Goal: Task Accomplishment & Management: Manage account settings

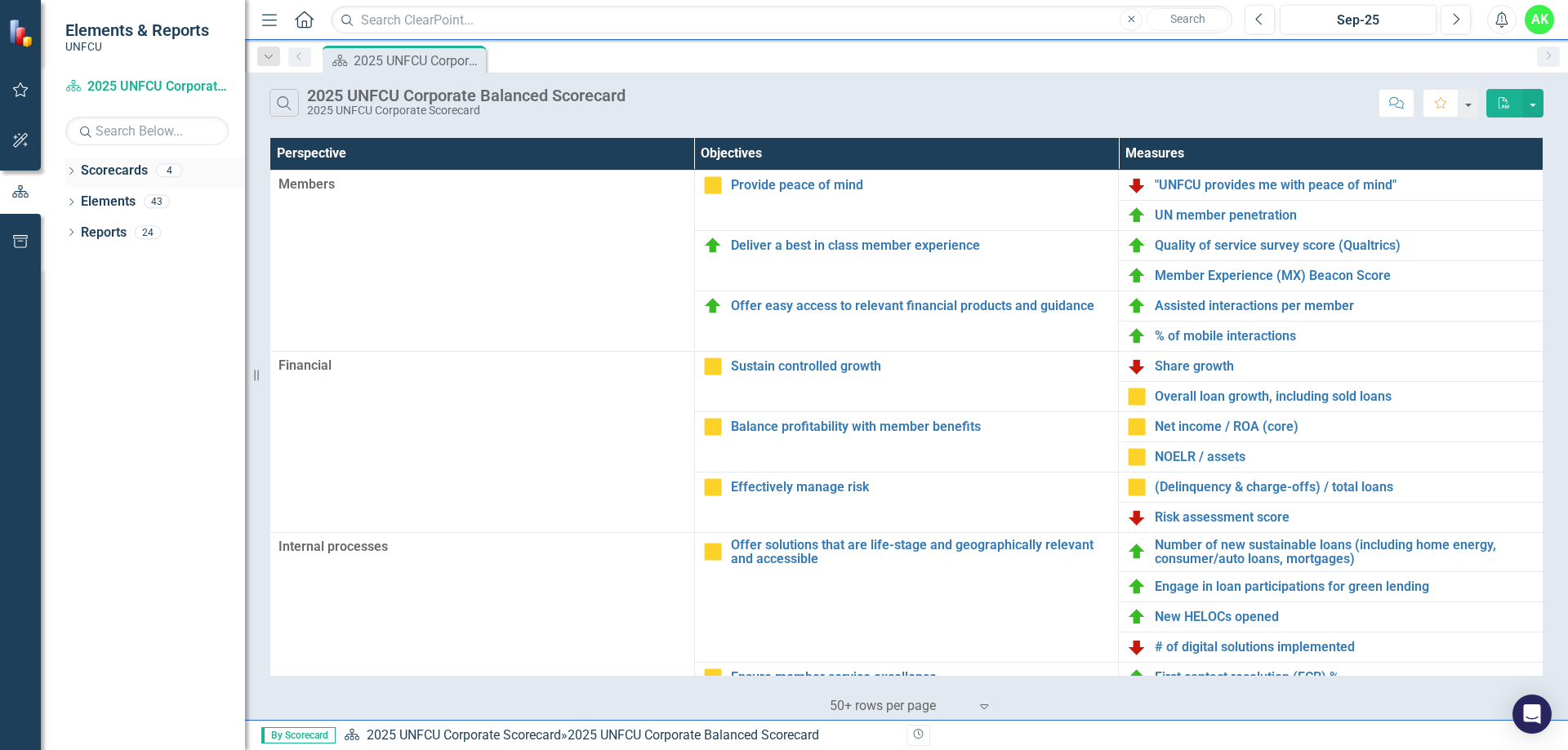
click at [72, 174] on icon "Dropdown" at bounding box center [71, 172] width 11 height 9
click at [137, 227] on link "Finance 2025" at bounding box center [167, 233] width 155 height 19
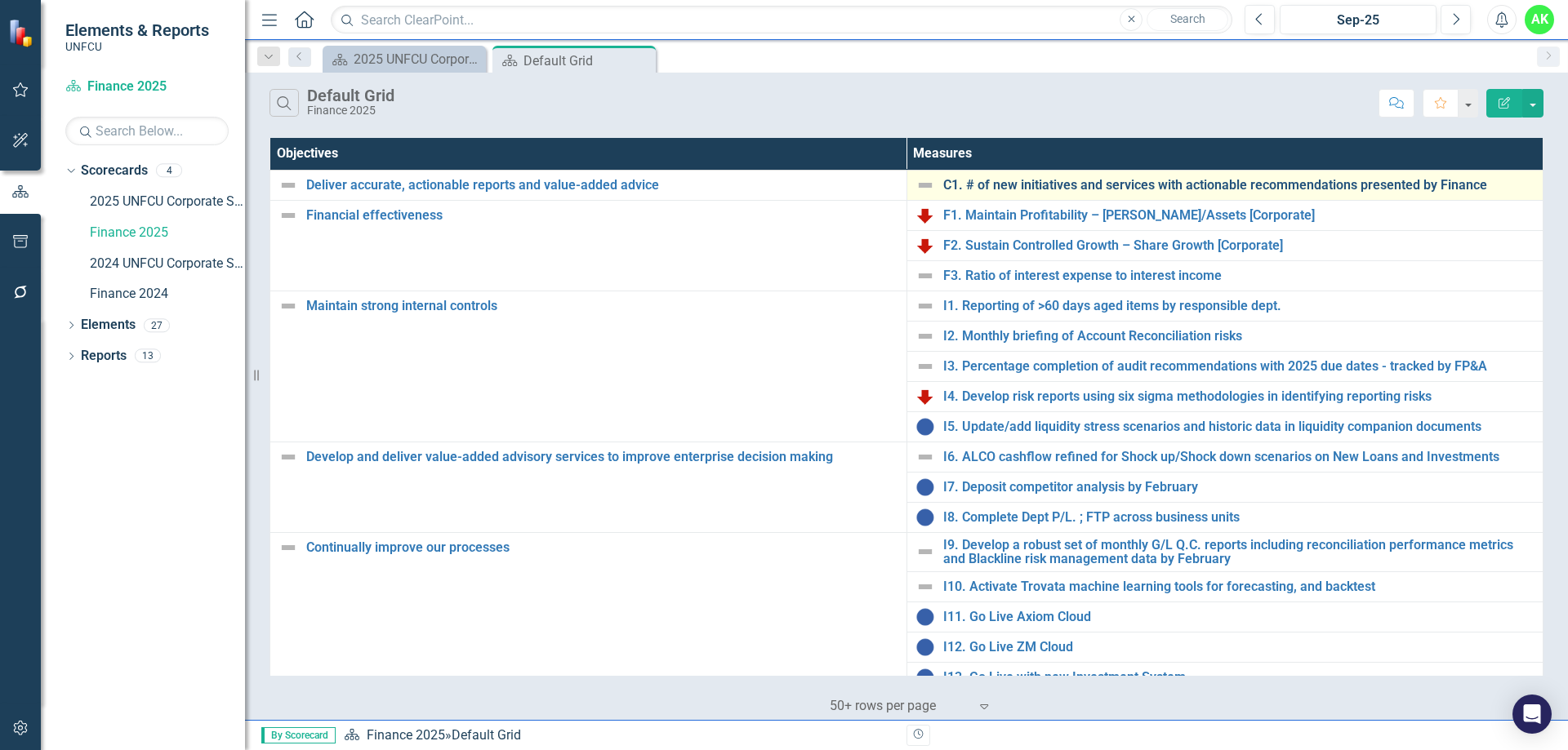
click at [1017, 186] on link "C1. # of new initiatives and services with actionable recommendations presented…" at bounding box center [1239, 185] width 592 height 15
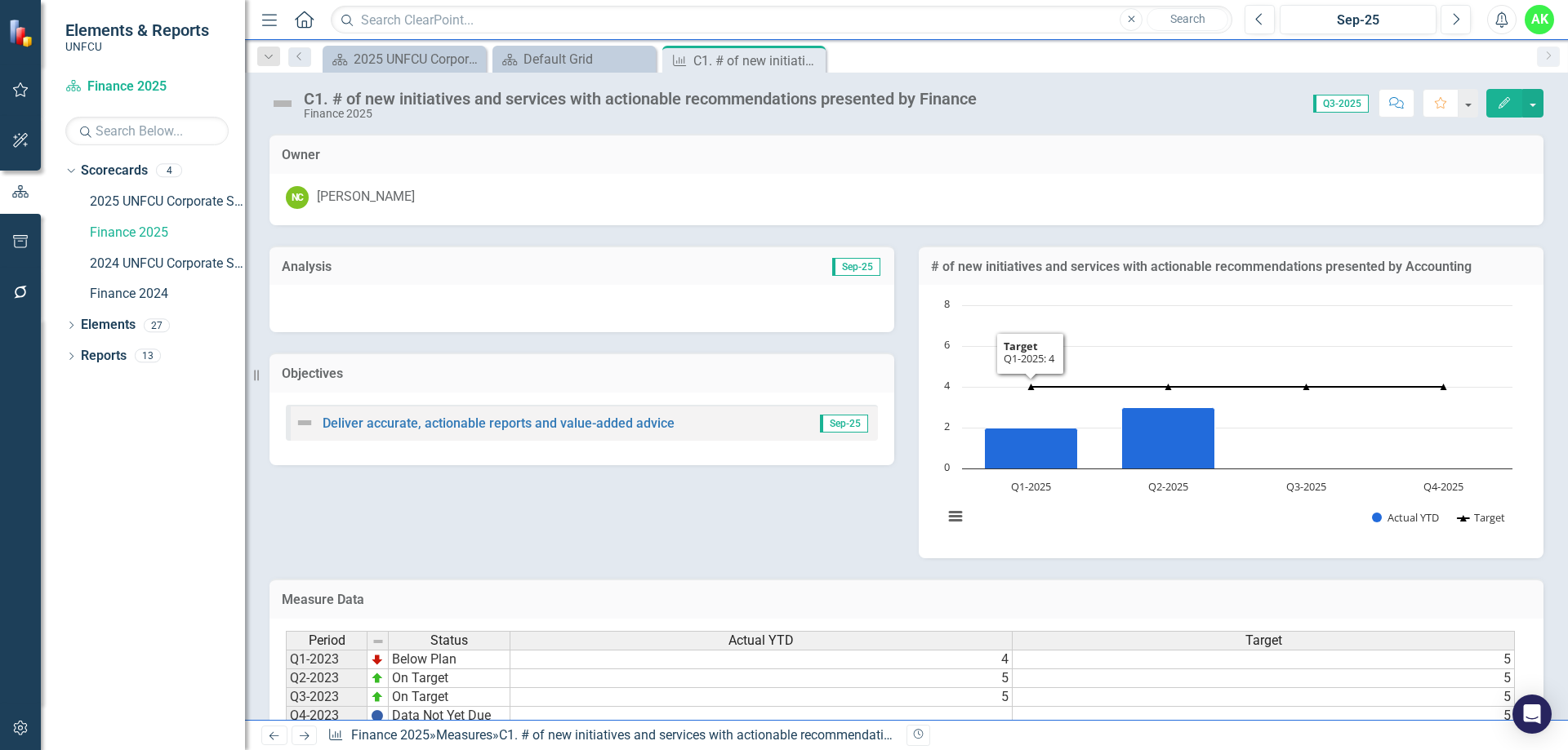
scroll to position [197, 0]
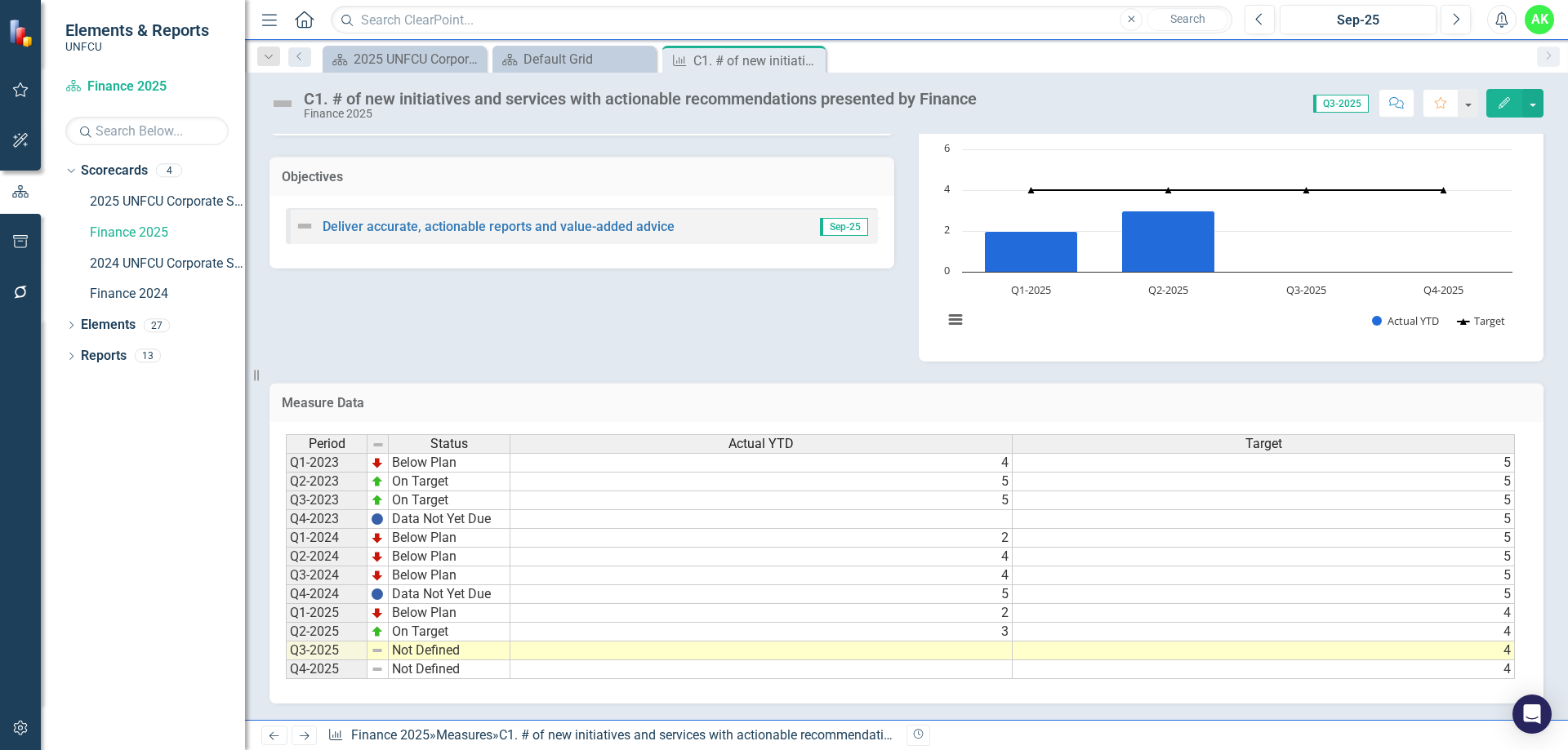
click at [982, 648] on td at bounding box center [762, 652] width 502 height 19
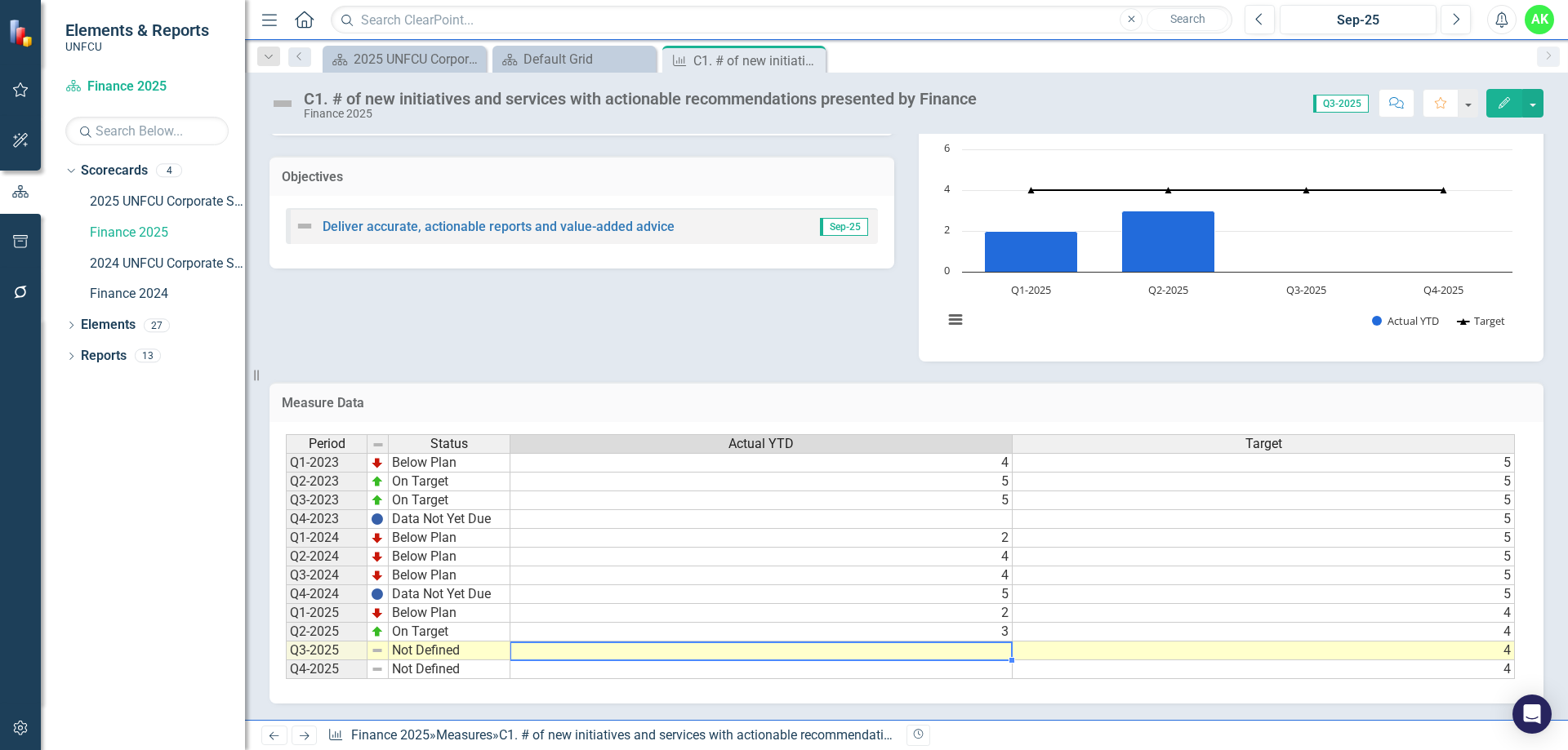
click at [995, 653] on td at bounding box center [762, 652] width 502 height 19
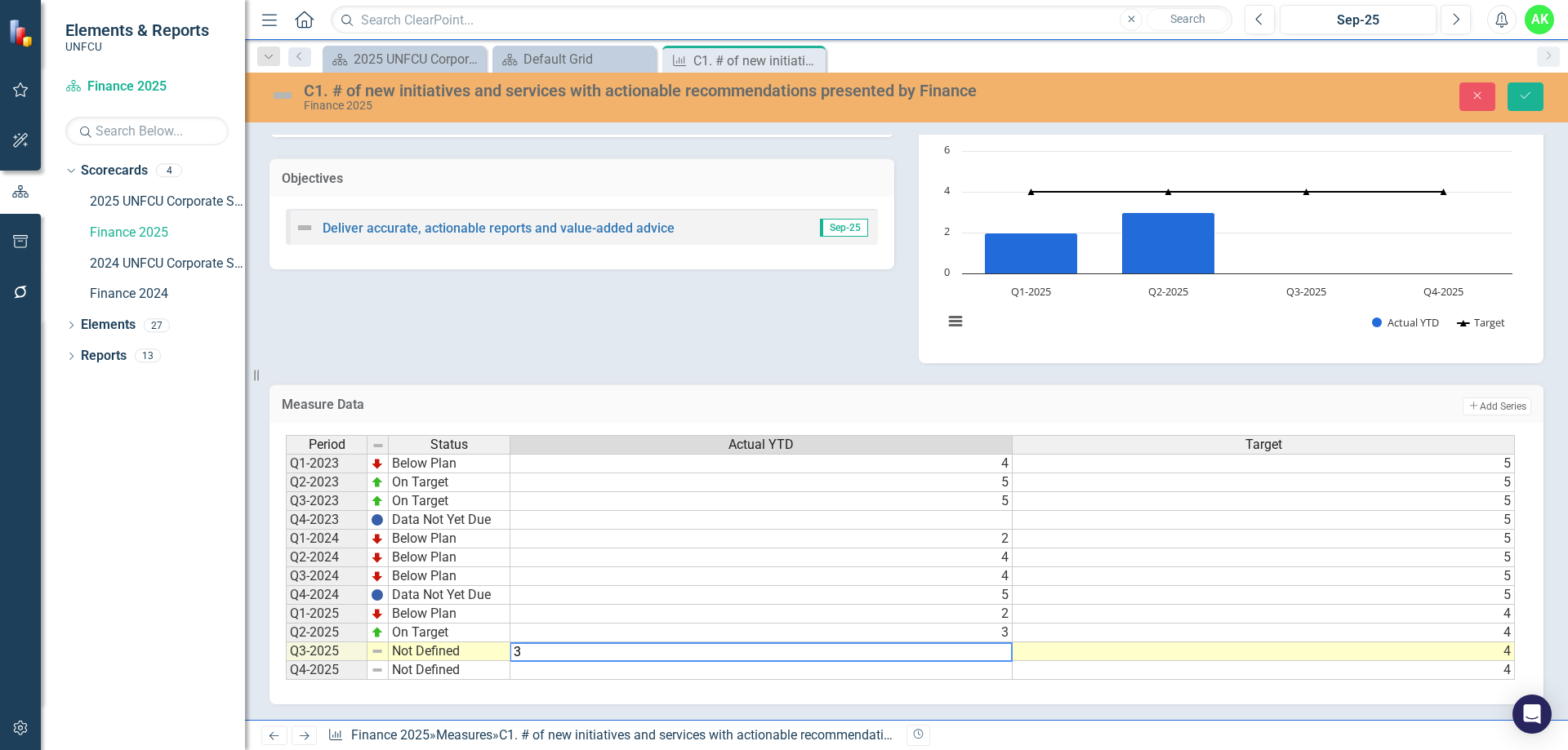
type textarea "3"
click at [862, 369] on div "Measure Data Add Add Series Period Status Actual YTD Target Q1-2023 Below Plan …" at bounding box center [906, 534] width 1299 height 342
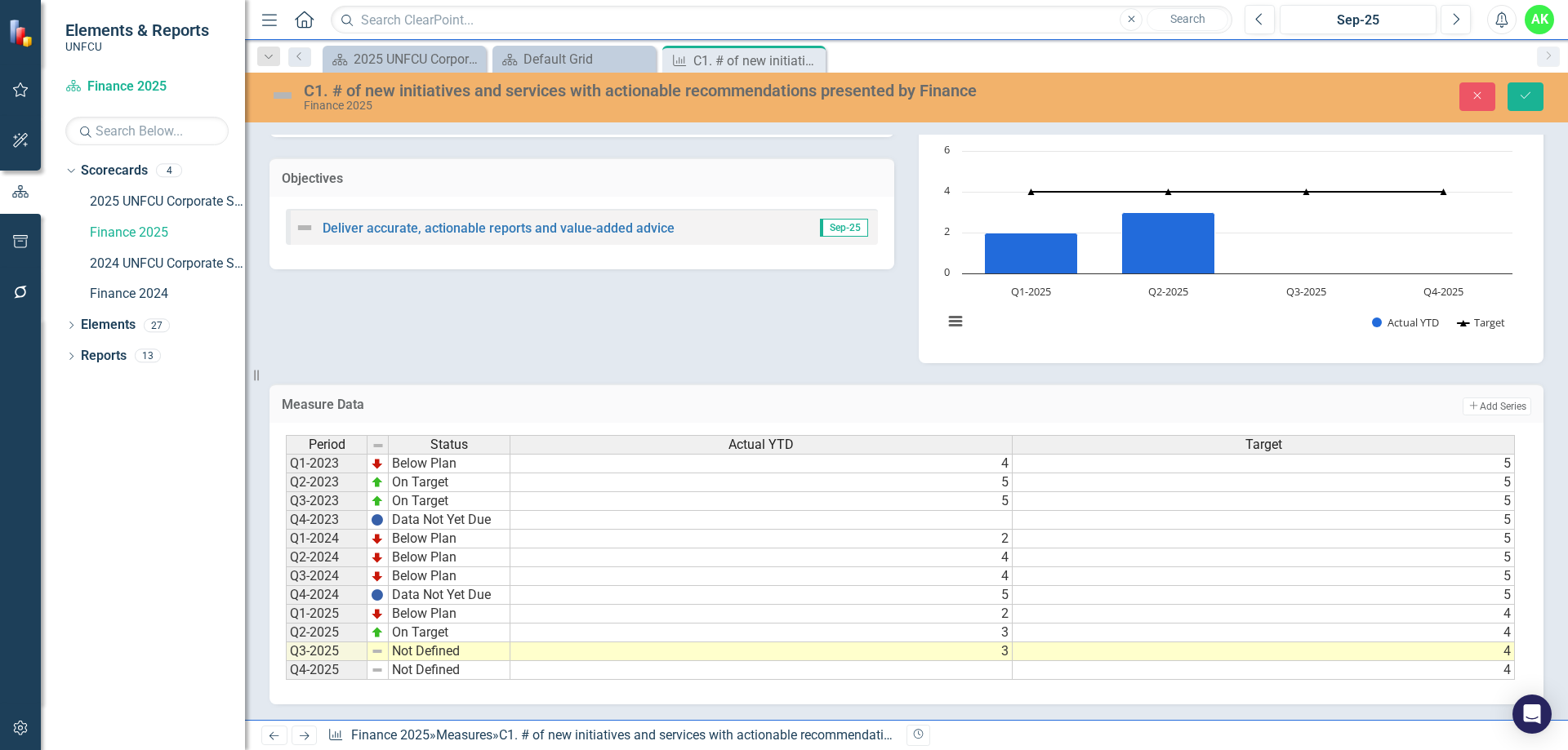
scroll to position [198, 0]
click at [414, 652] on td "Not Defined" at bounding box center [450, 652] width 122 height 19
type textarea "On Target"
click at [439, 571] on div "Period Status Actual YTD Target Q1-2023 Below Plan 4 5 Q2-2023 On Target 5 5 Q3…" at bounding box center [900, 557] width 1230 height 246
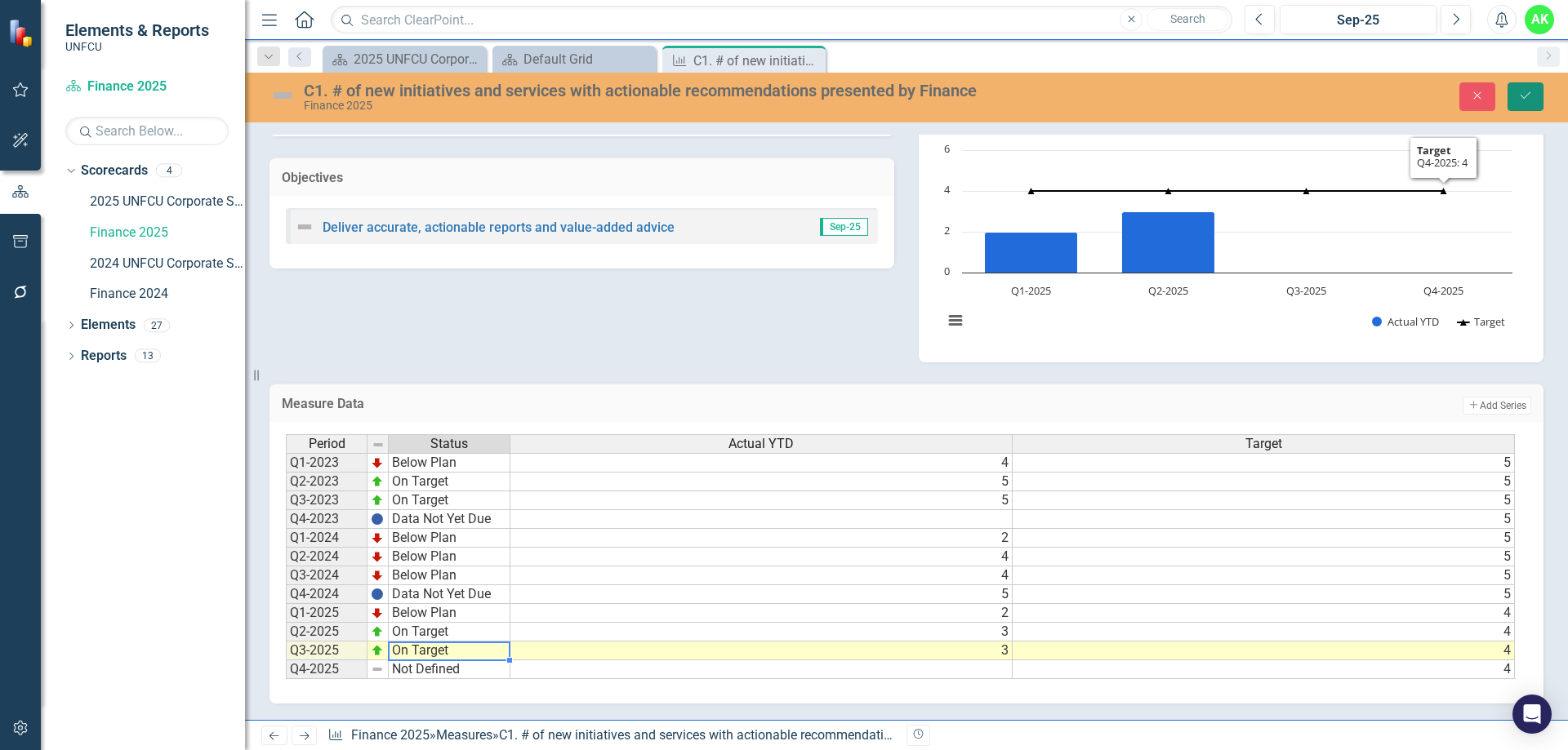
click at [1536, 90] on button "Save" at bounding box center [1525, 97] width 36 height 29
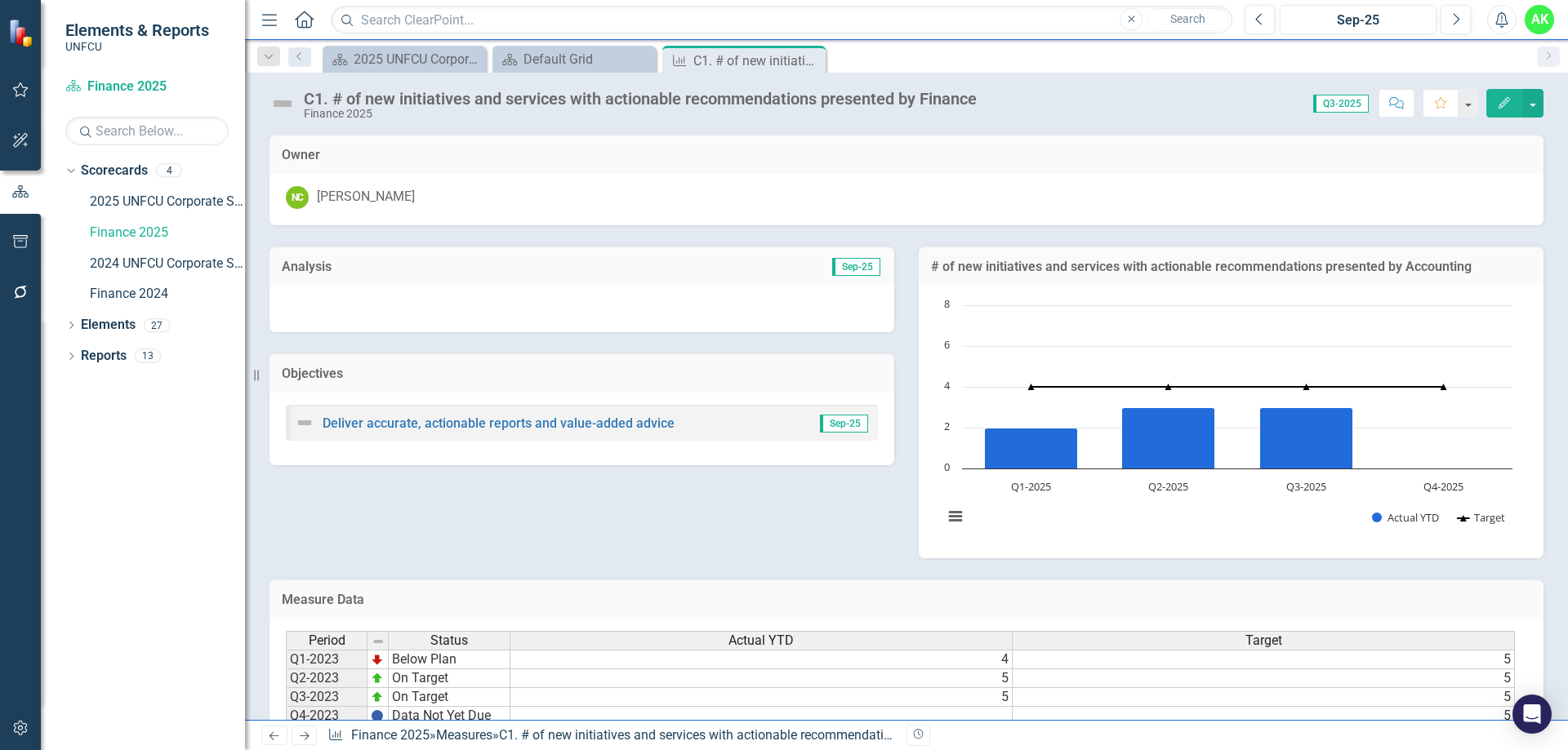
scroll to position [197, 0]
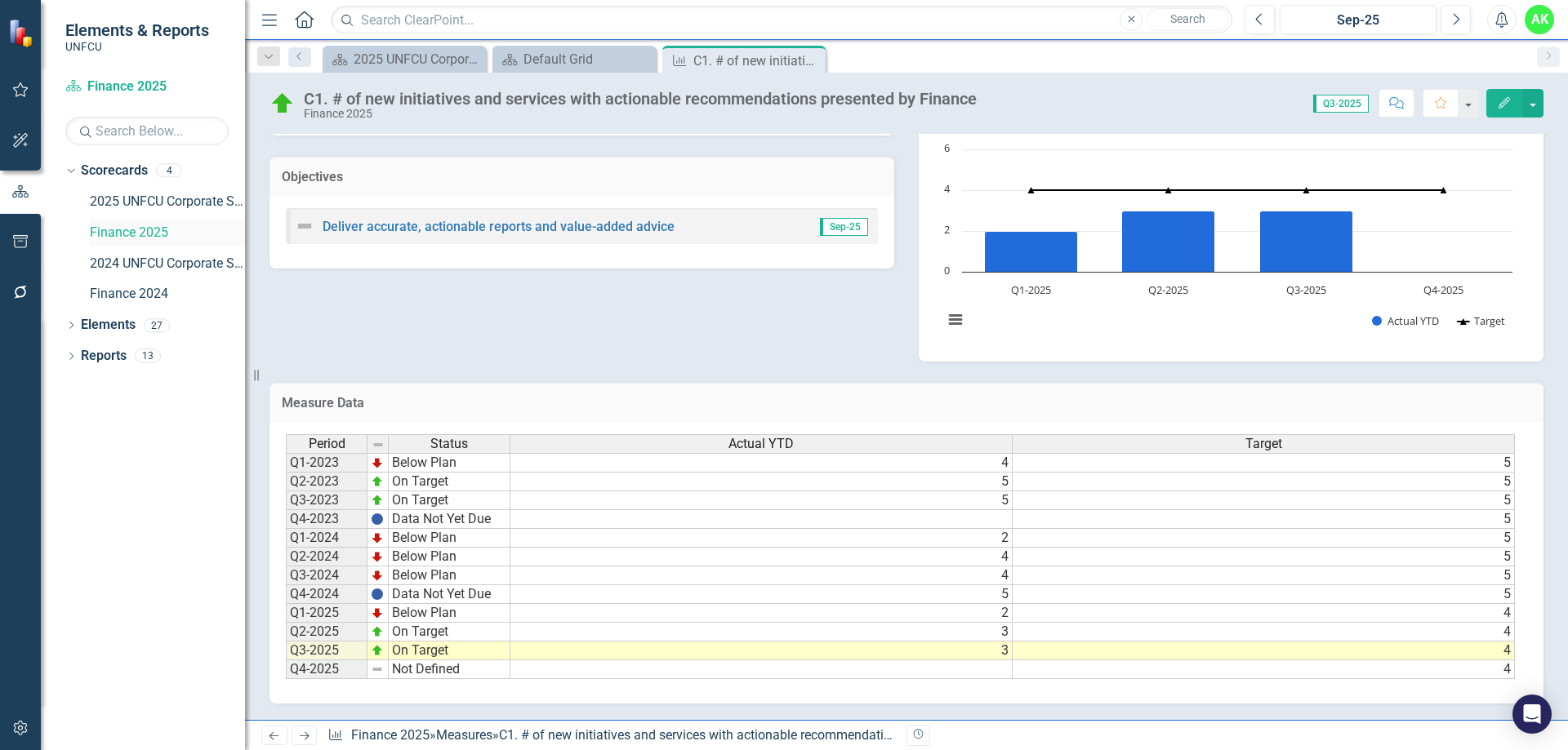
click at [132, 234] on link "Finance 2025" at bounding box center [167, 233] width 155 height 19
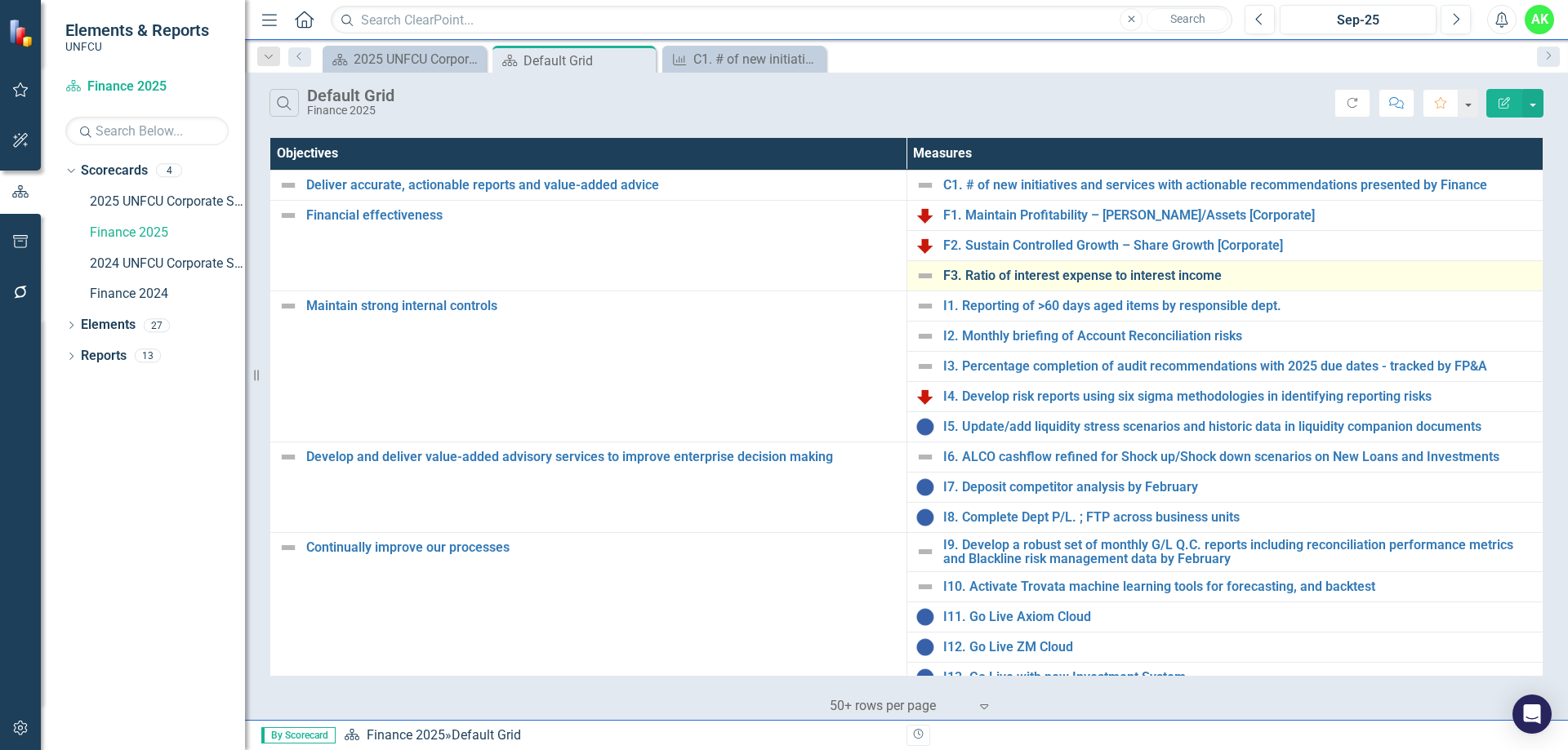
click at [1061, 277] on link "F3. Ratio of interest expense to interest income" at bounding box center [1239, 275] width 592 height 15
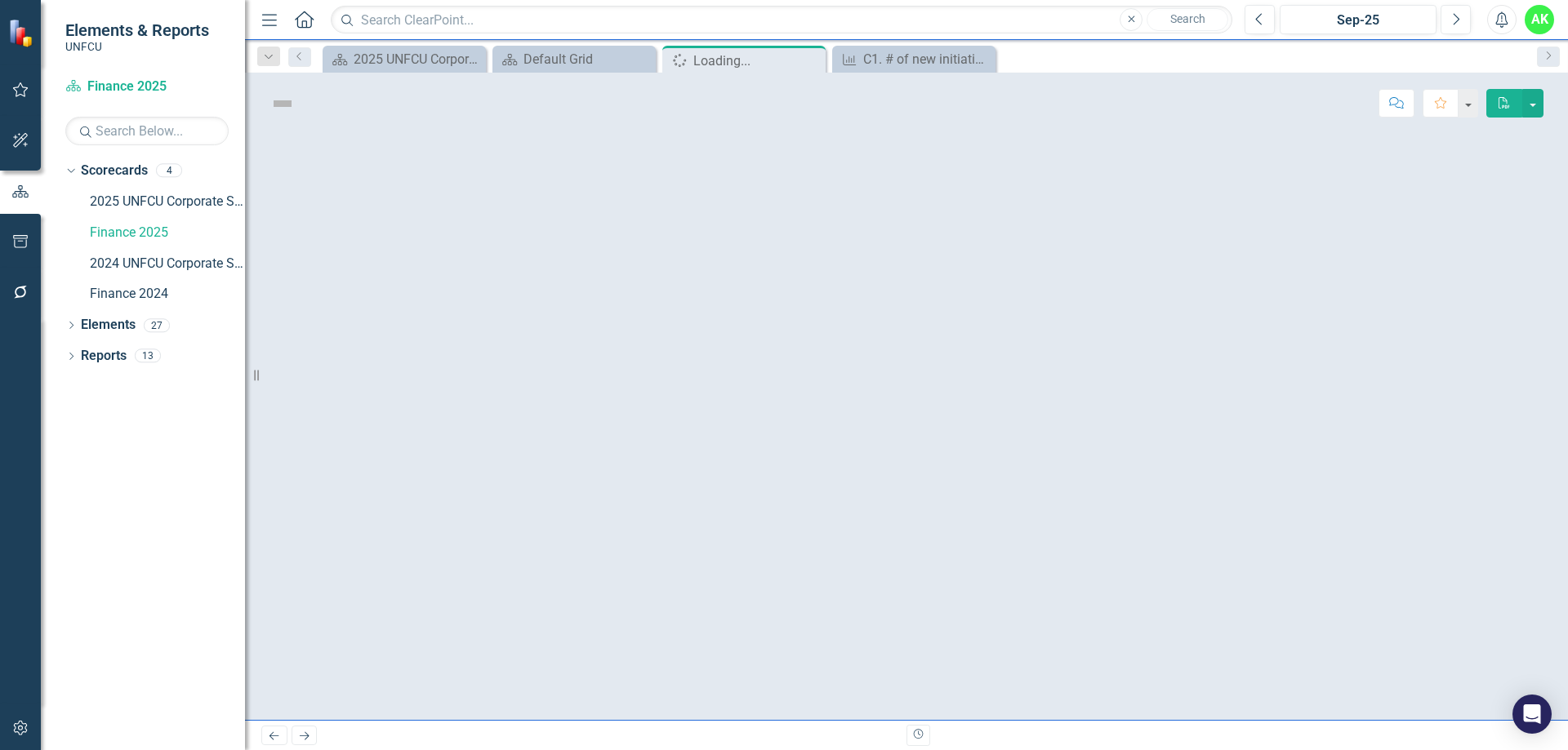
click at [1061, 277] on div at bounding box center [906, 427] width 1323 height 586
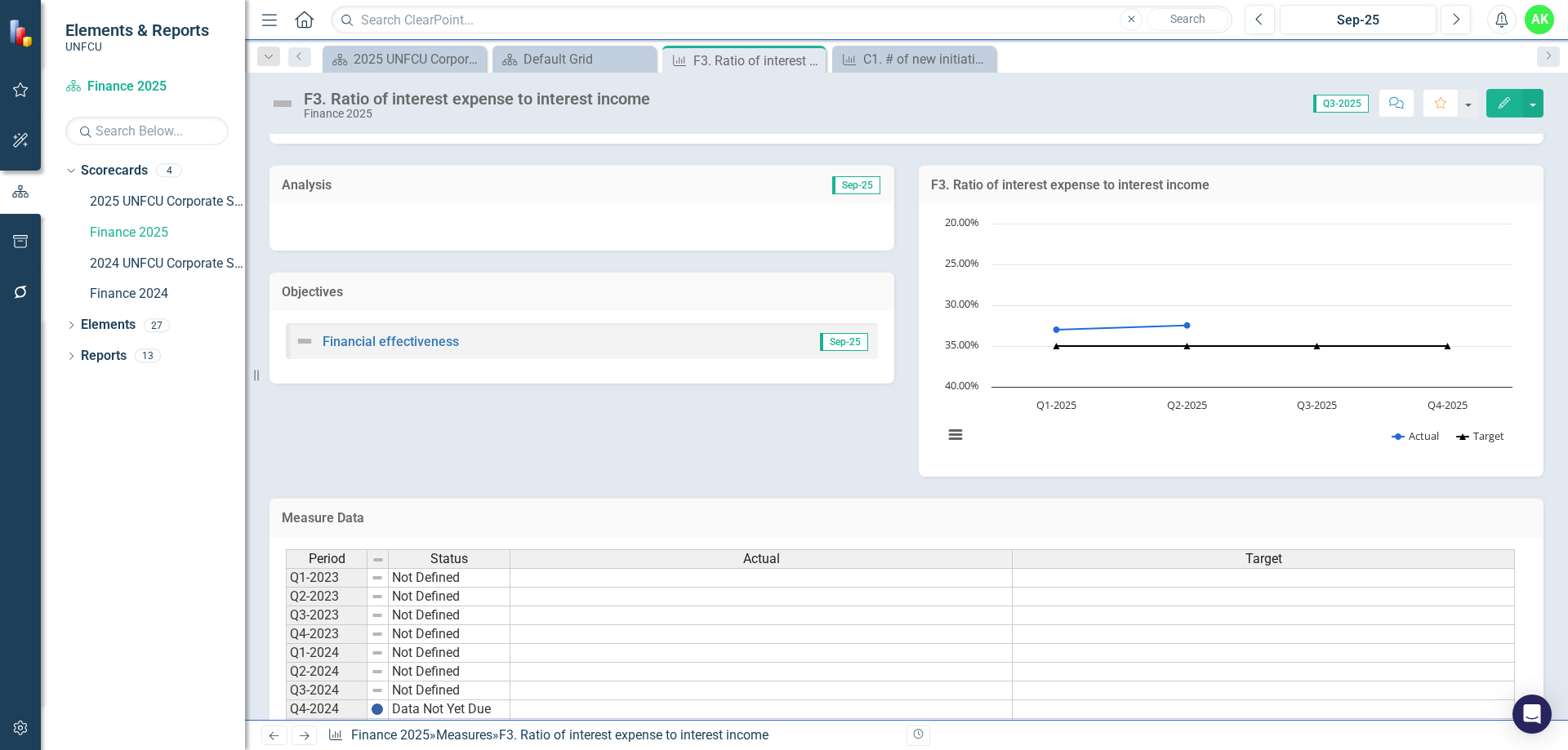
scroll to position [197, 0]
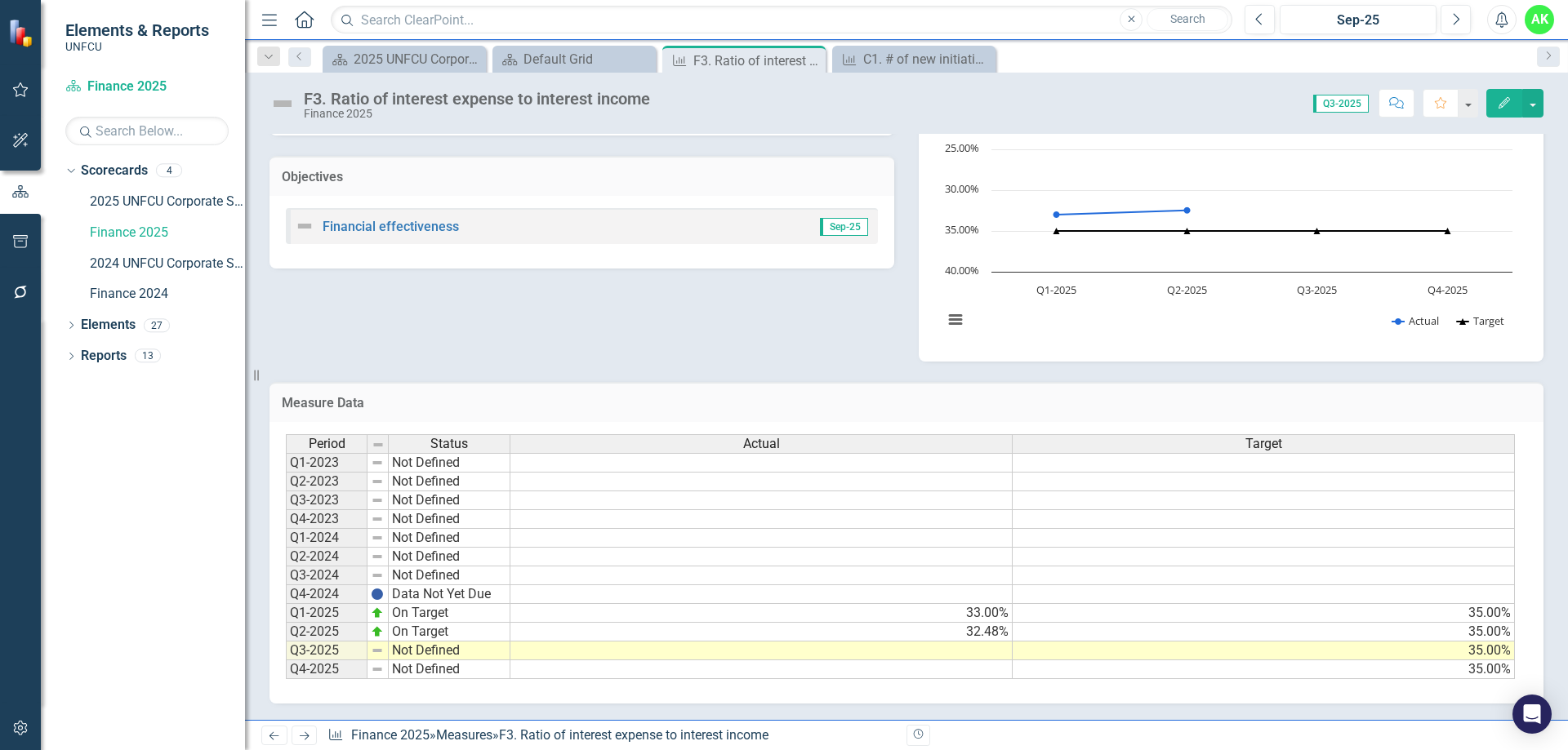
click at [976, 650] on td at bounding box center [762, 652] width 502 height 19
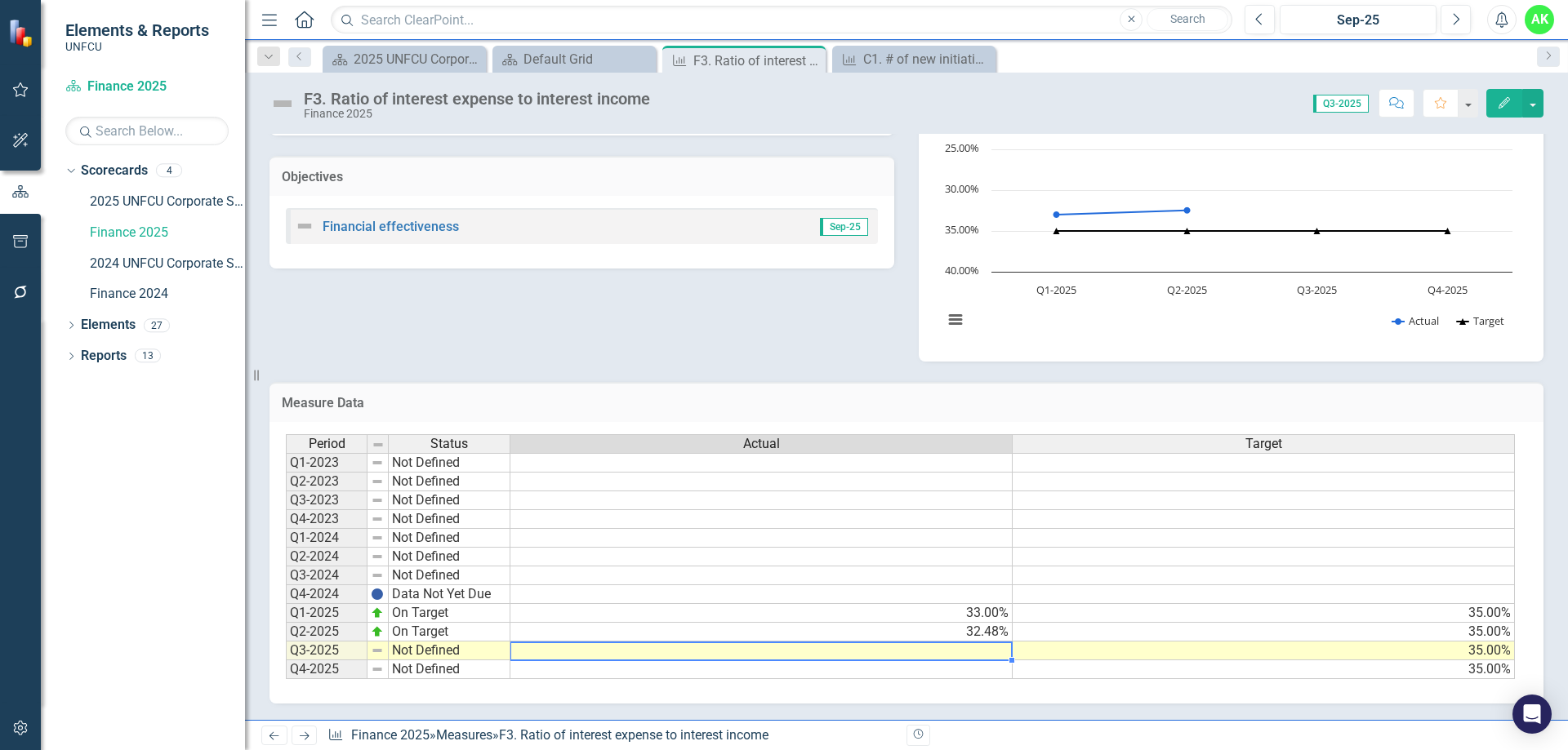
click at [976, 650] on td at bounding box center [762, 652] width 502 height 19
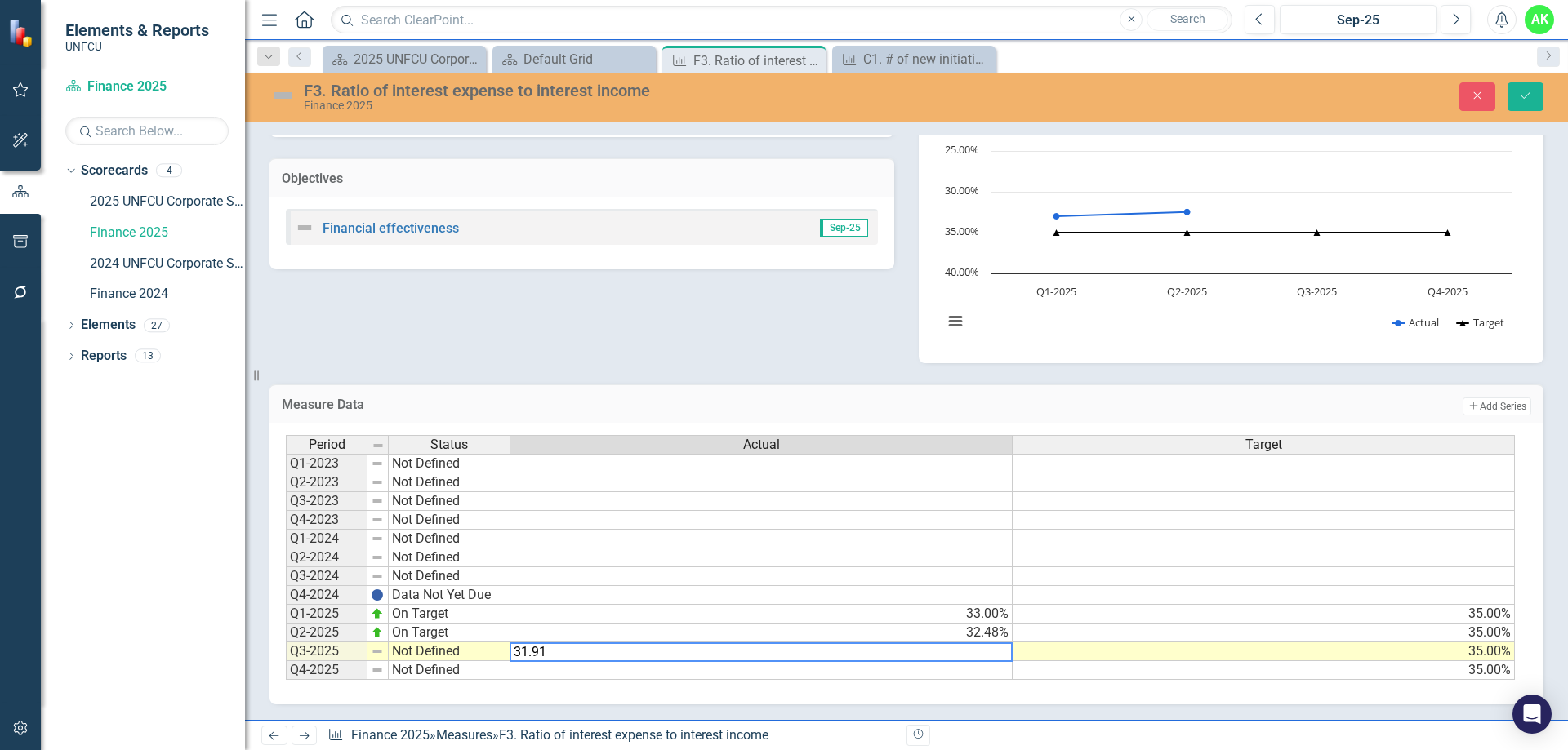
type textarea "31.91"
click at [512, 329] on div "Analysis Sep-25 Objectives Financial effectiveness Sep-25 F3. Ratio of interest…" at bounding box center [906, 196] width 1299 height 334
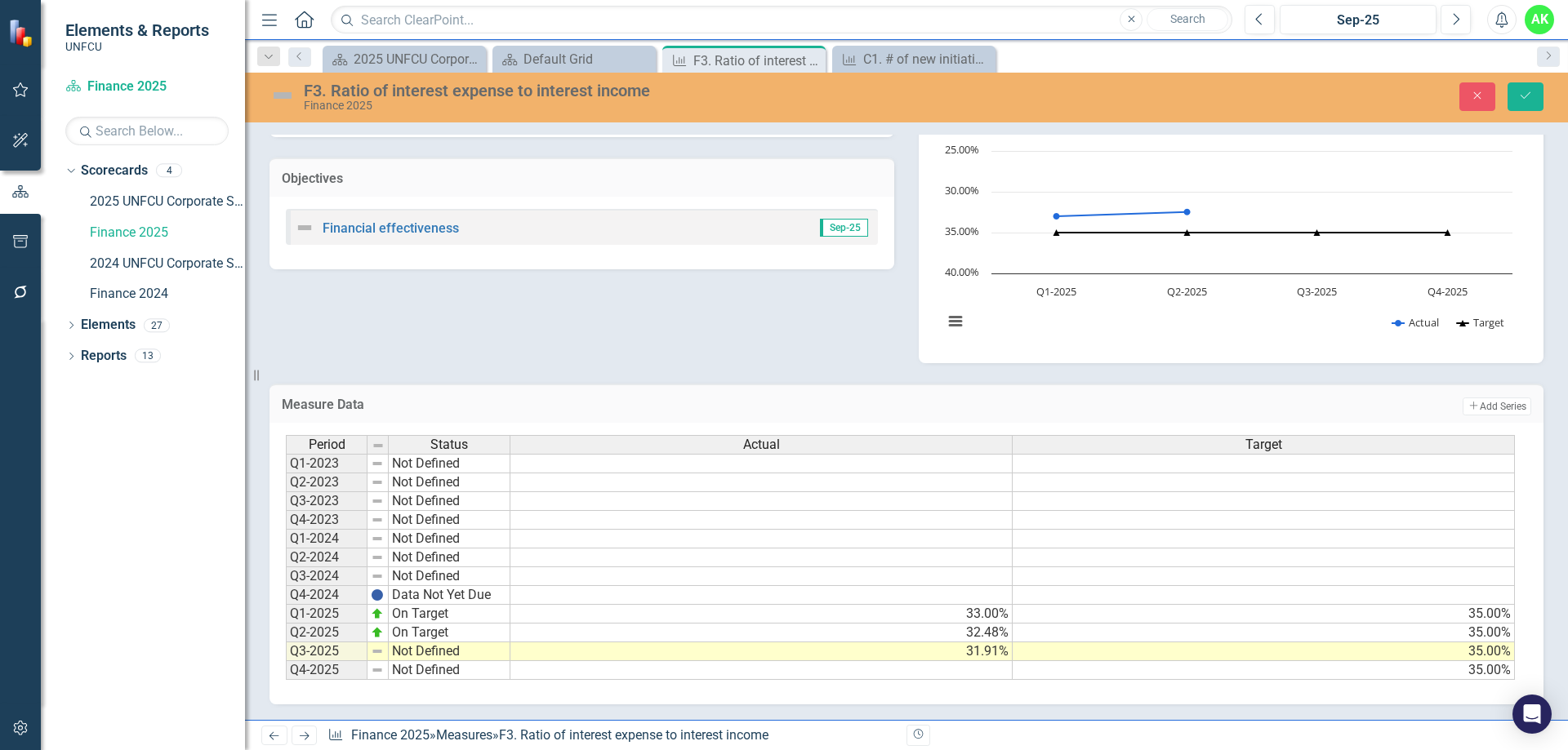
click at [450, 657] on td "Not Defined" at bounding box center [450, 652] width 122 height 19
type textarea "On Target"
click at [438, 577] on div "Period Status Actual Target Q1-2023 Not Defined Q2-2023 Not Defined Q3-2023 Not…" at bounding box center [900, 558] width 1230 height 246
click at [584, 347] on div "Analysis Sep-25 Objectives Financial effectiveness Sep-25 F3. Ratio of interest…" at bounding box center [906, 196] width 1299 height 334
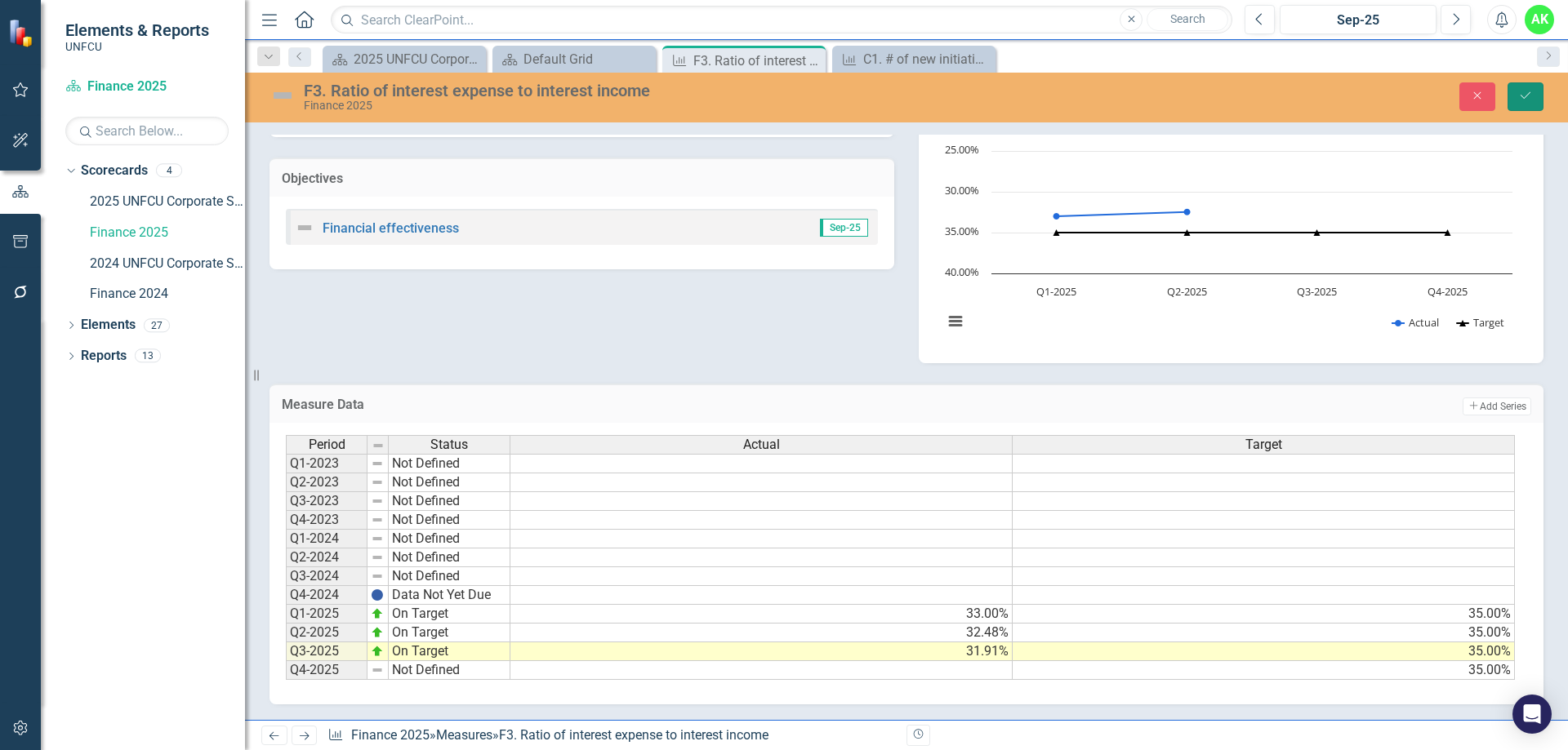
click at [1528, 101] on icon "Save" at bounding box center [1525, 95] width 15 height 11
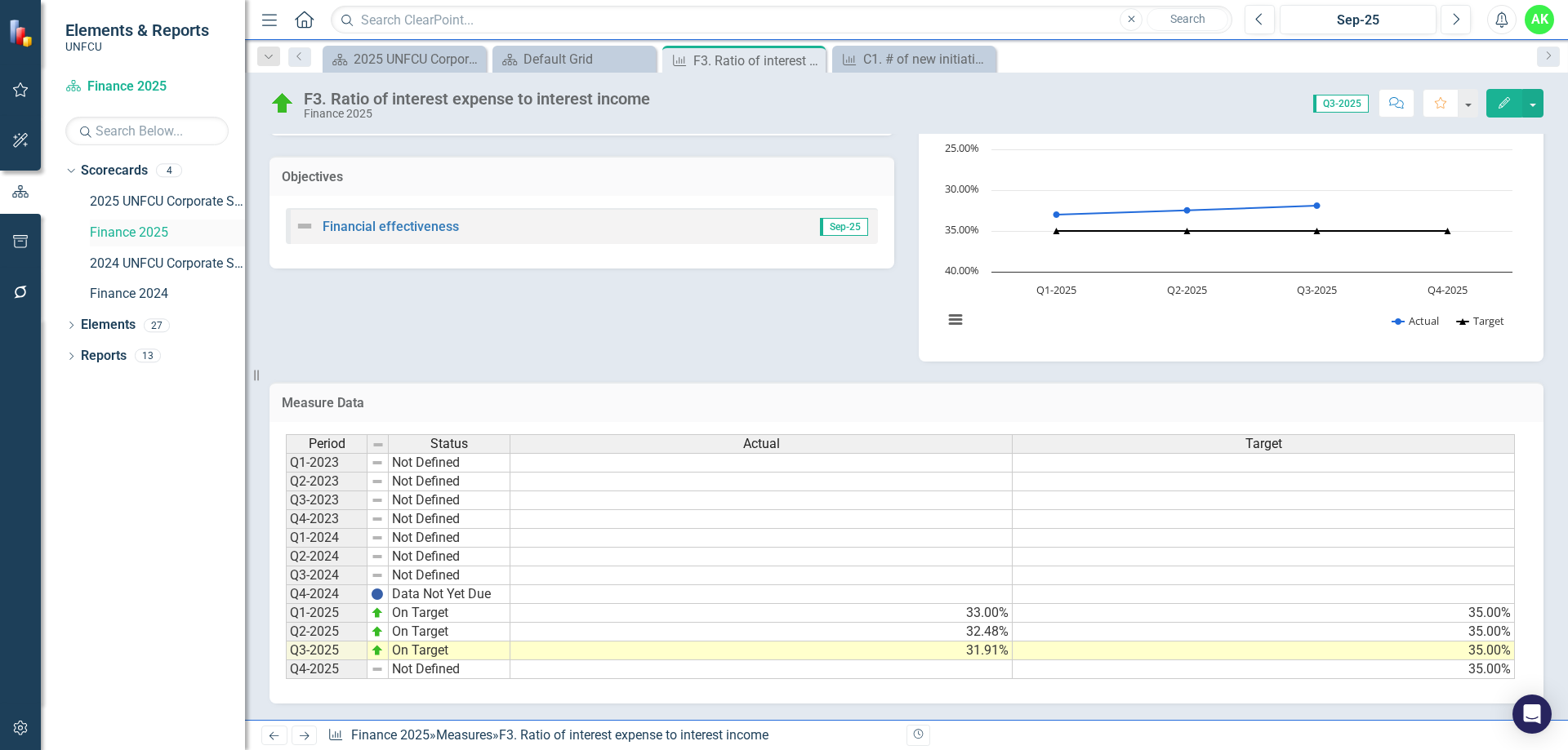
click at [139, 237] on link "Finance 2025" at bounding box center [167, 233] width 155 height 19
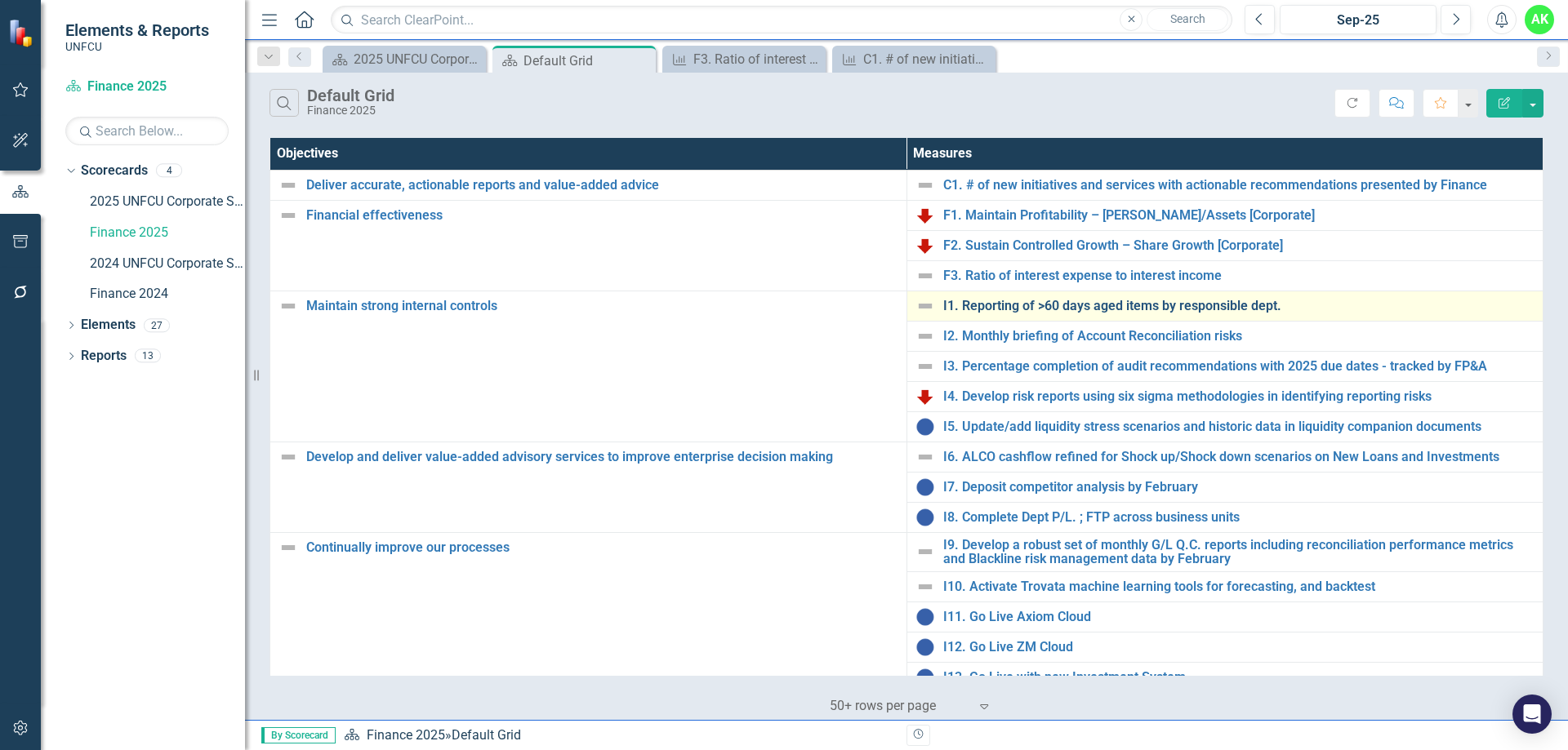
click at [1083, 307] on link "I1. Reporting of >60 days aged items by responsible dept." at bounding box center [1239, 306] width 592 height 15
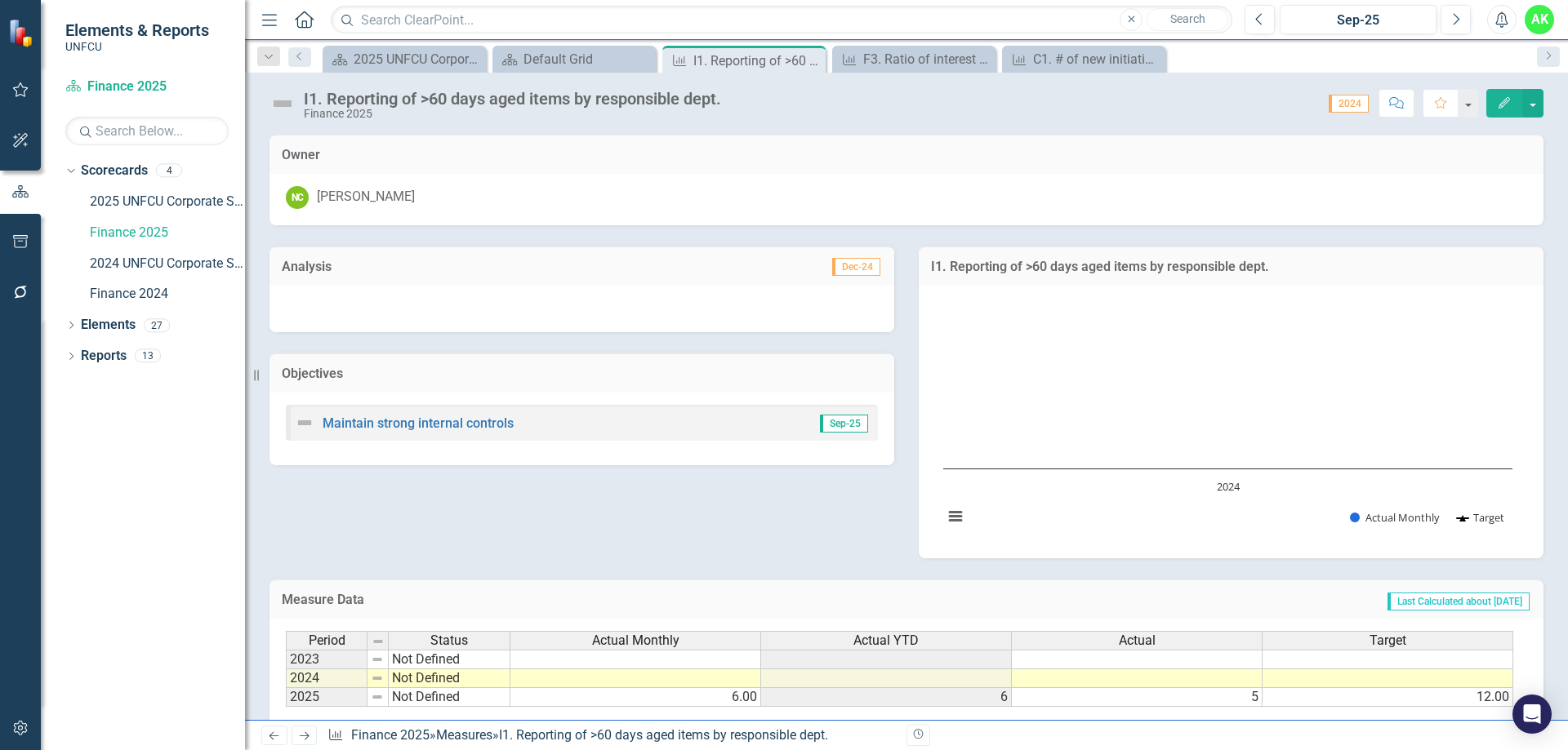
scroll to position [114, 0]
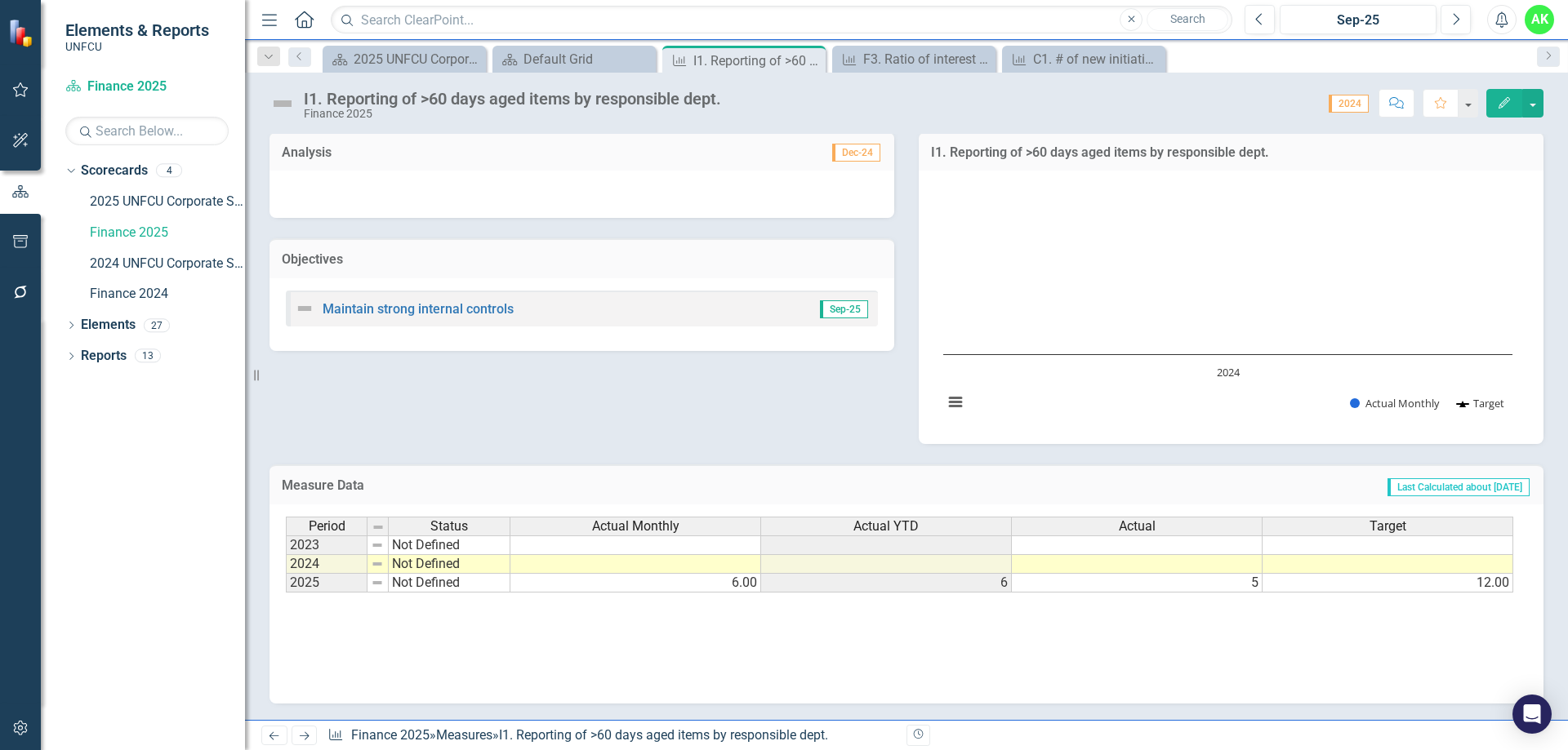
click at [969, 590] on td "6" at bounding box center [886, 584] width 251 height 19
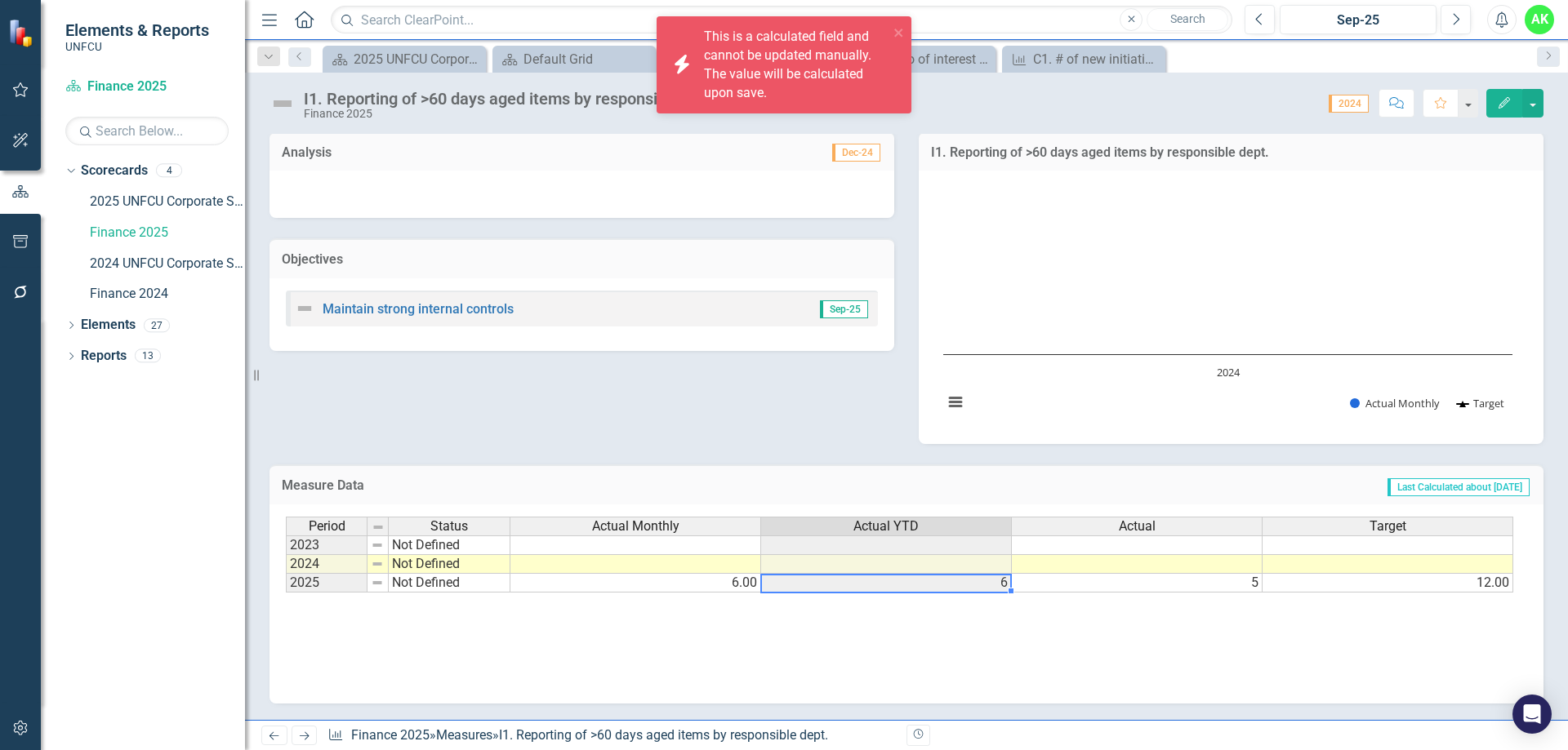
click at [970, 587] on td "6" at bounding box center [886, 584] width 251 height 19
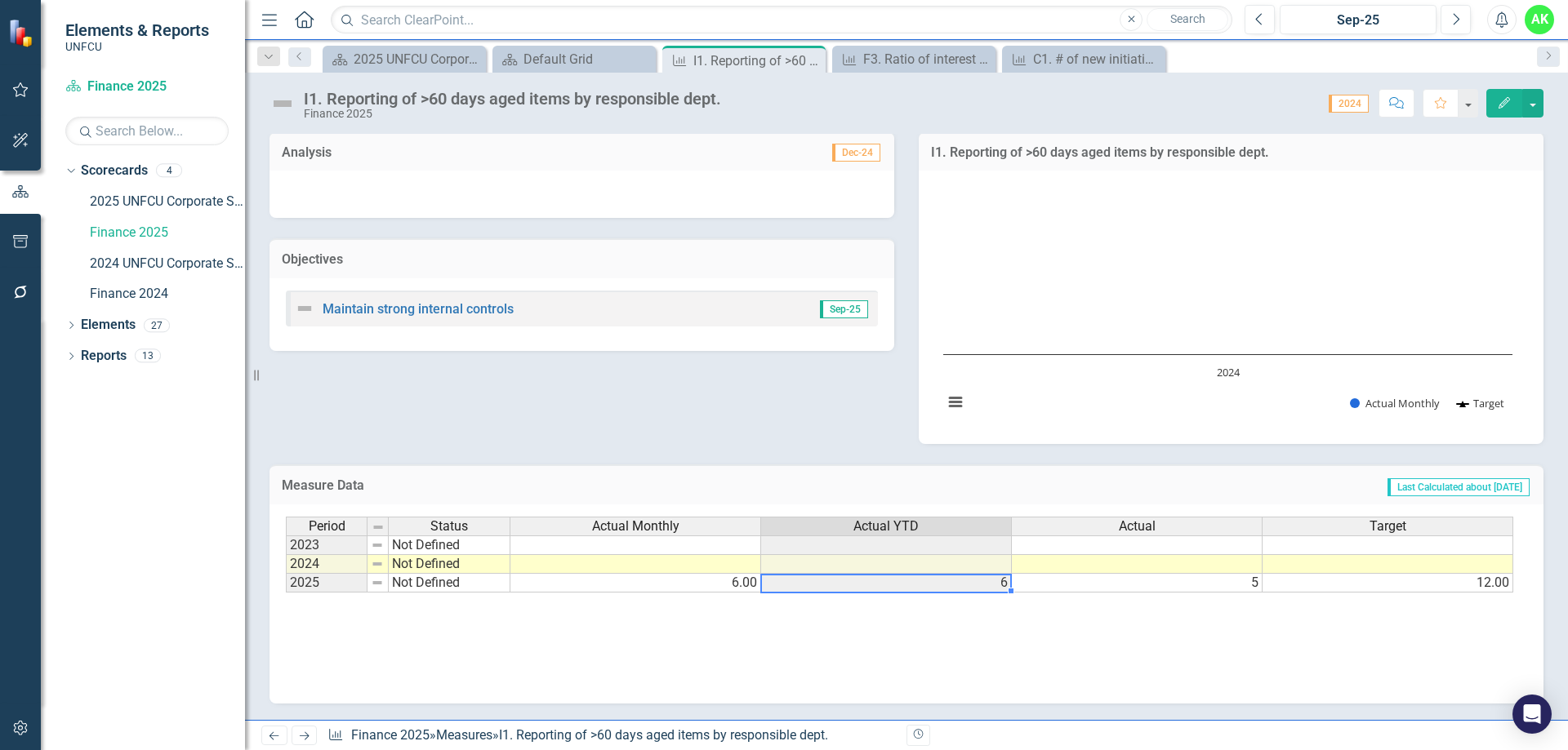
click at [1033, 618] on div "Period Status Actual Monthly Actual YTD Actual Target 2023 Not Defined 2024 Not…" at bounding box center [906, 598] width 1242 height 163
click at [998, 584] on td "6" at bounding box center [886, 584] width 251 height 19
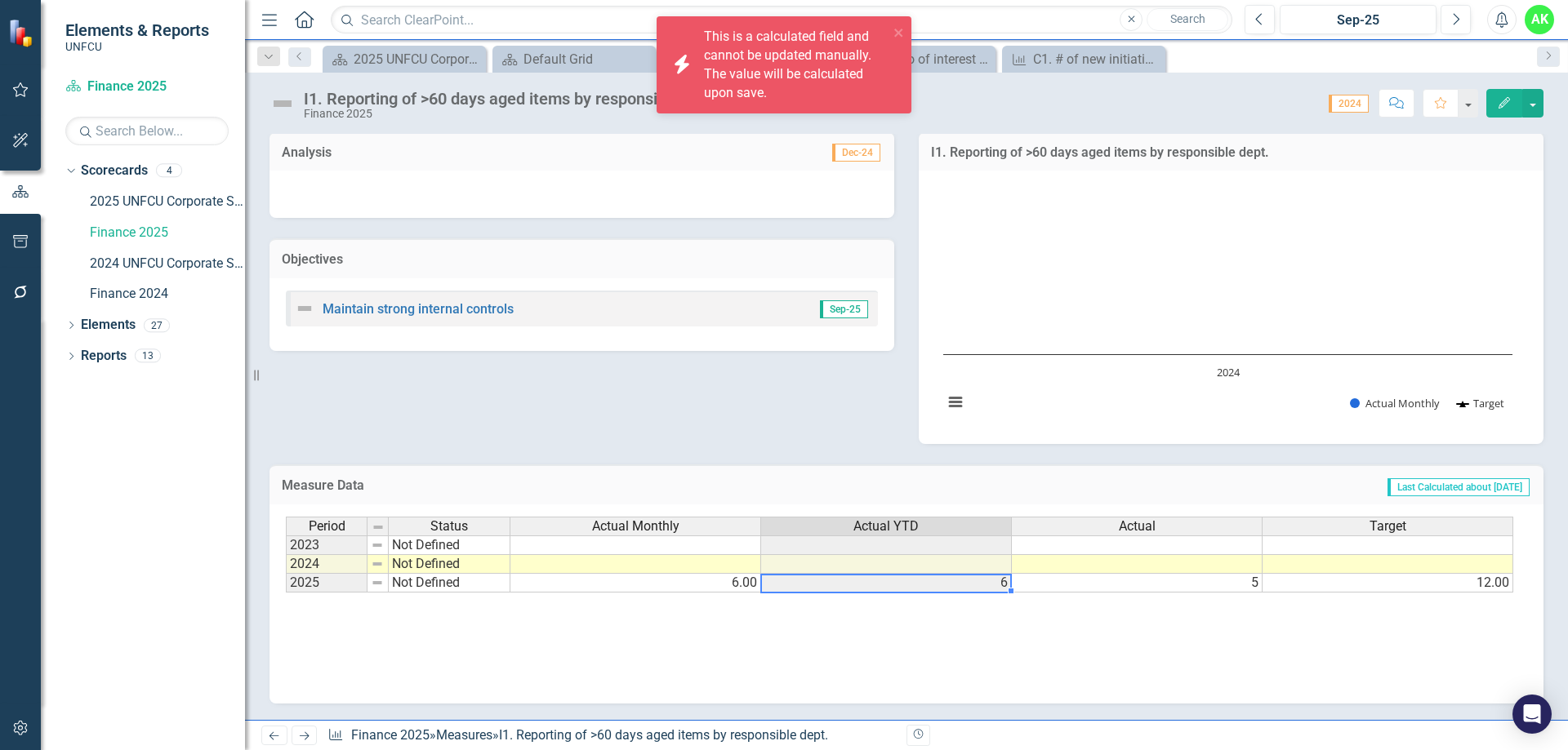
click at [1195, 584] on td "5" at bounding box center [1137, 584] width 251 height 19
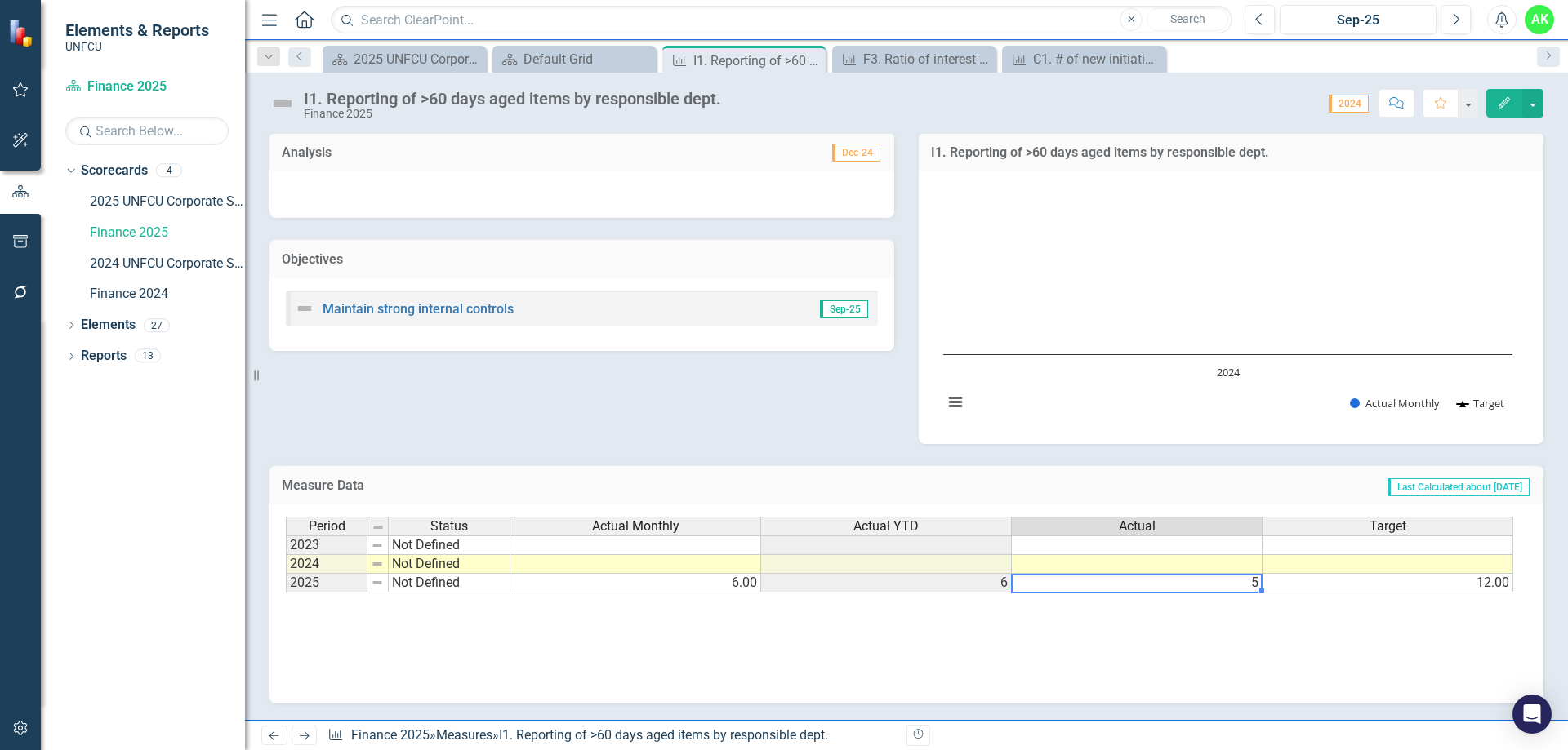
click at [1228, 582] on td "5" at bounding box center [1137, 584] width 251 height 19
type textarea "5"
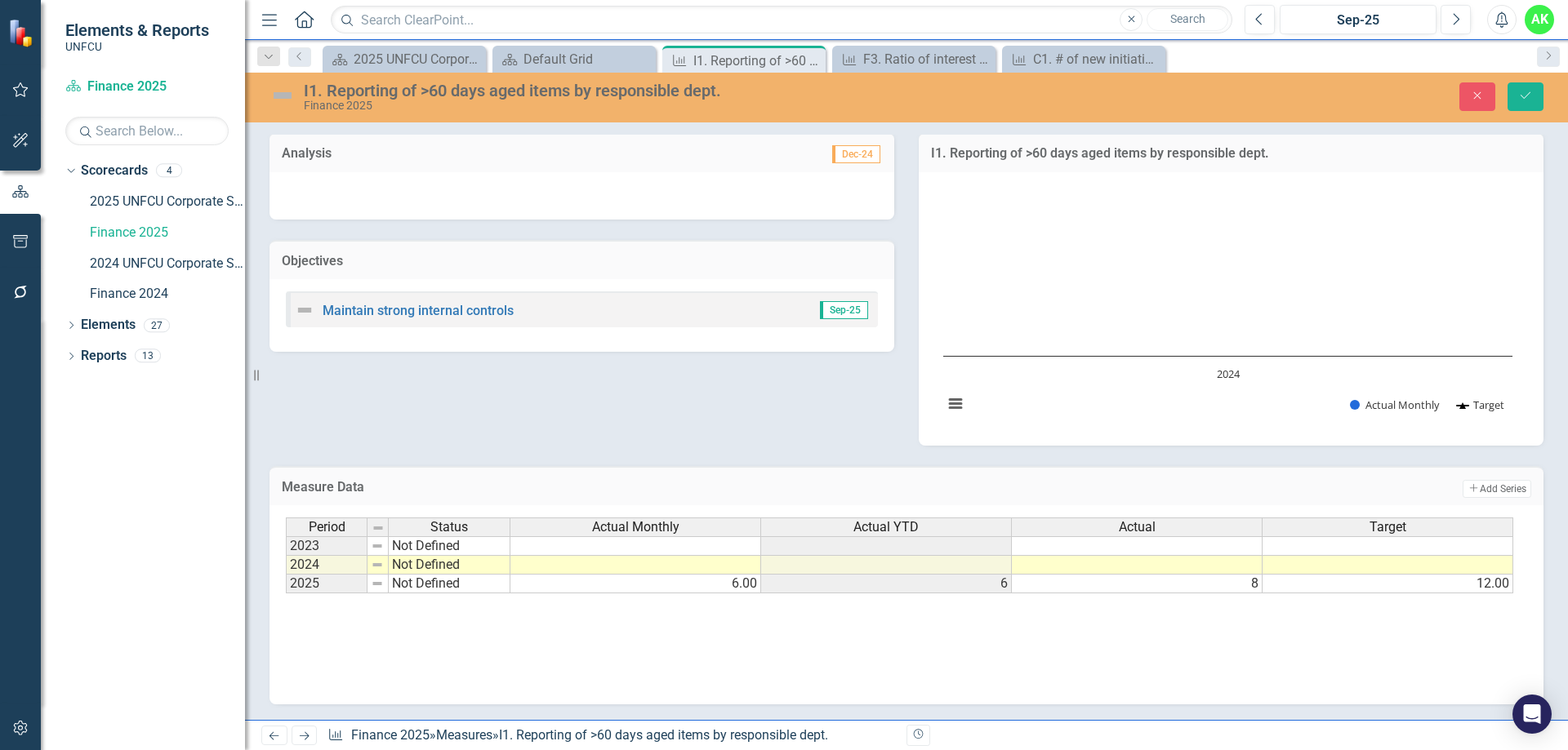
click at [1139, 650] on div "Period Status Actual Monthly Actual YTD Actual Target 2023 Not Defined 2024 Not…" at bounding box center [906, 598] width 1242 height 163
click at [1228, 618] on div "Period Status Actual Monthly Actual YTD Actual Target 2023 Not Defined 2024 Not…" at bounding box center [906, 598] width 1242 height 163
click at [723, 590] on td "6.00" at bounding box center [636, 584] width 251 height 19
click at [711, 584] on td "6.00" at bounding box center [636, 584] width 251 height 19
drag, startPoint x: 711, startPoint y: 584, endPoint x: 705, endPoint y: 577, distance: 9.2
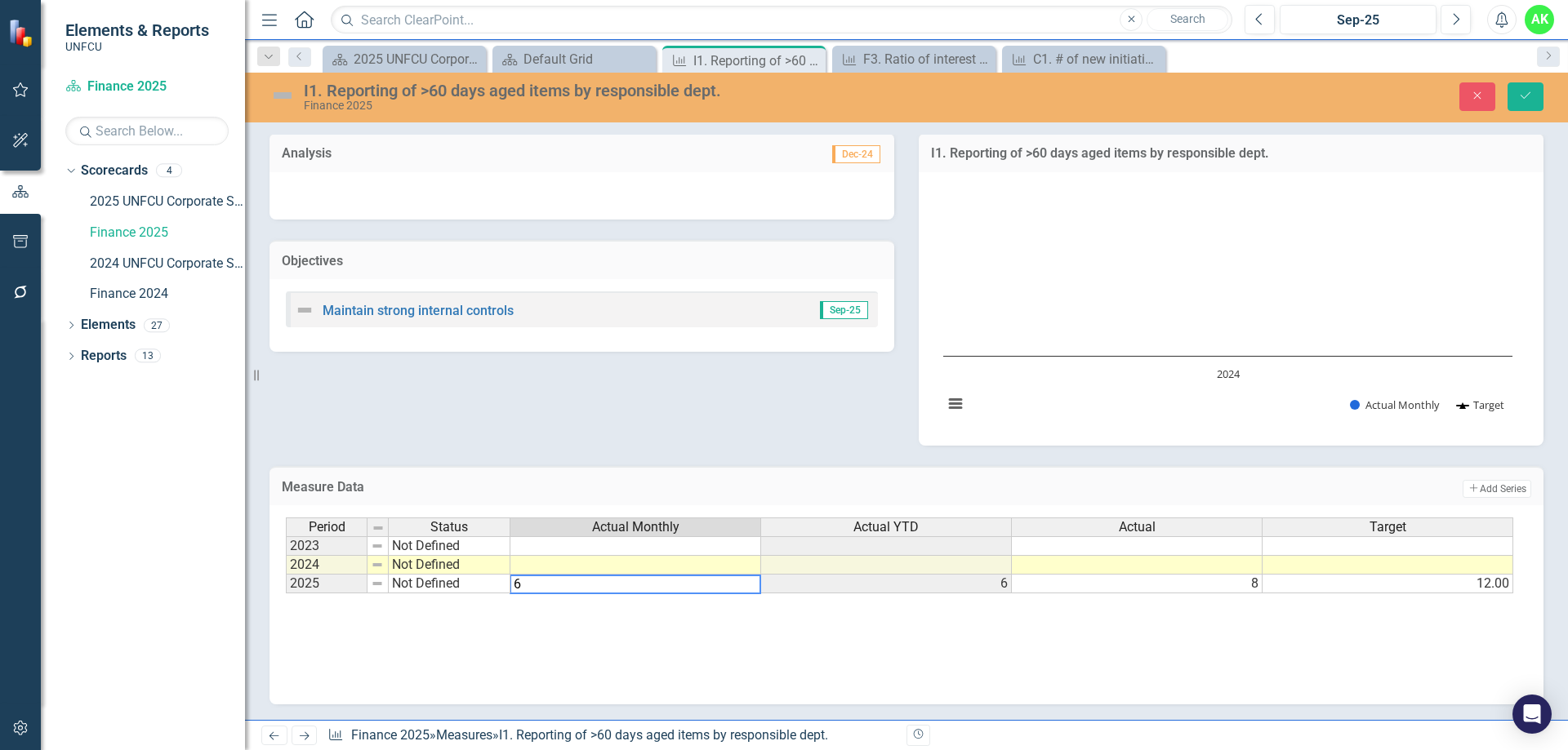
click at [705, 577] on textarea "6" at bounding box center [635, 584] width 252 height 19
type textarea "8"
click at [892, 627] on div "Period Status Actual Monthly Actual YTD Actual Target 2023 Not Defined 2024 Not…" at bounding box center [906, 598] width 1242 height 163
click at [1279, 653] on div "Period Status Actual Monthly Actual YTD Actual Target 2023 Not Defined 2024 Not…" at bounding box center [906, 598] width 1242 height 163
click at [1530, 103] on button "Save" at bounding box center [1525, 97] width 36 height 29
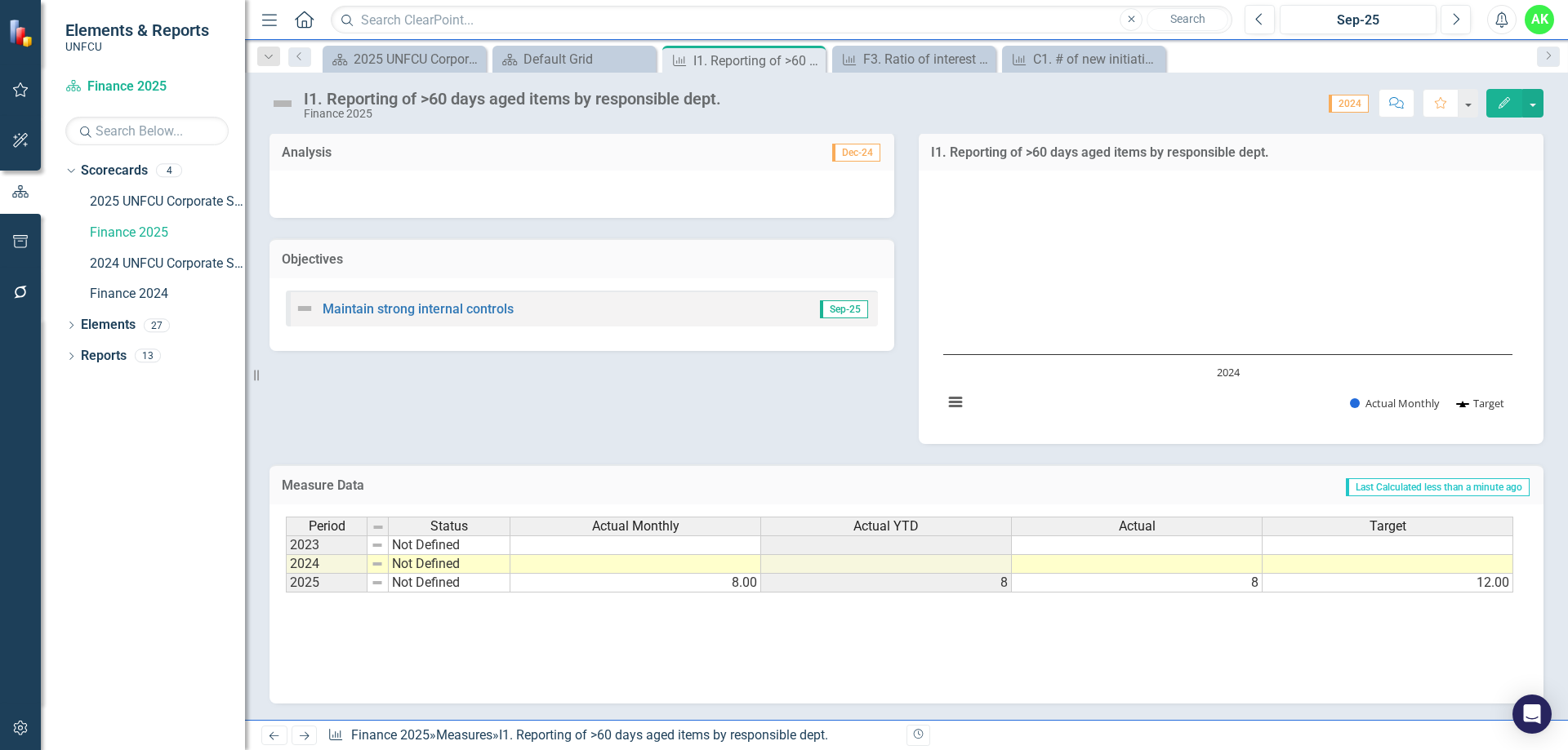
click at [426, 585] on td "Not Defined" at bounding box center [450, 584] width 122 height 19
type textarea "Not Defined"
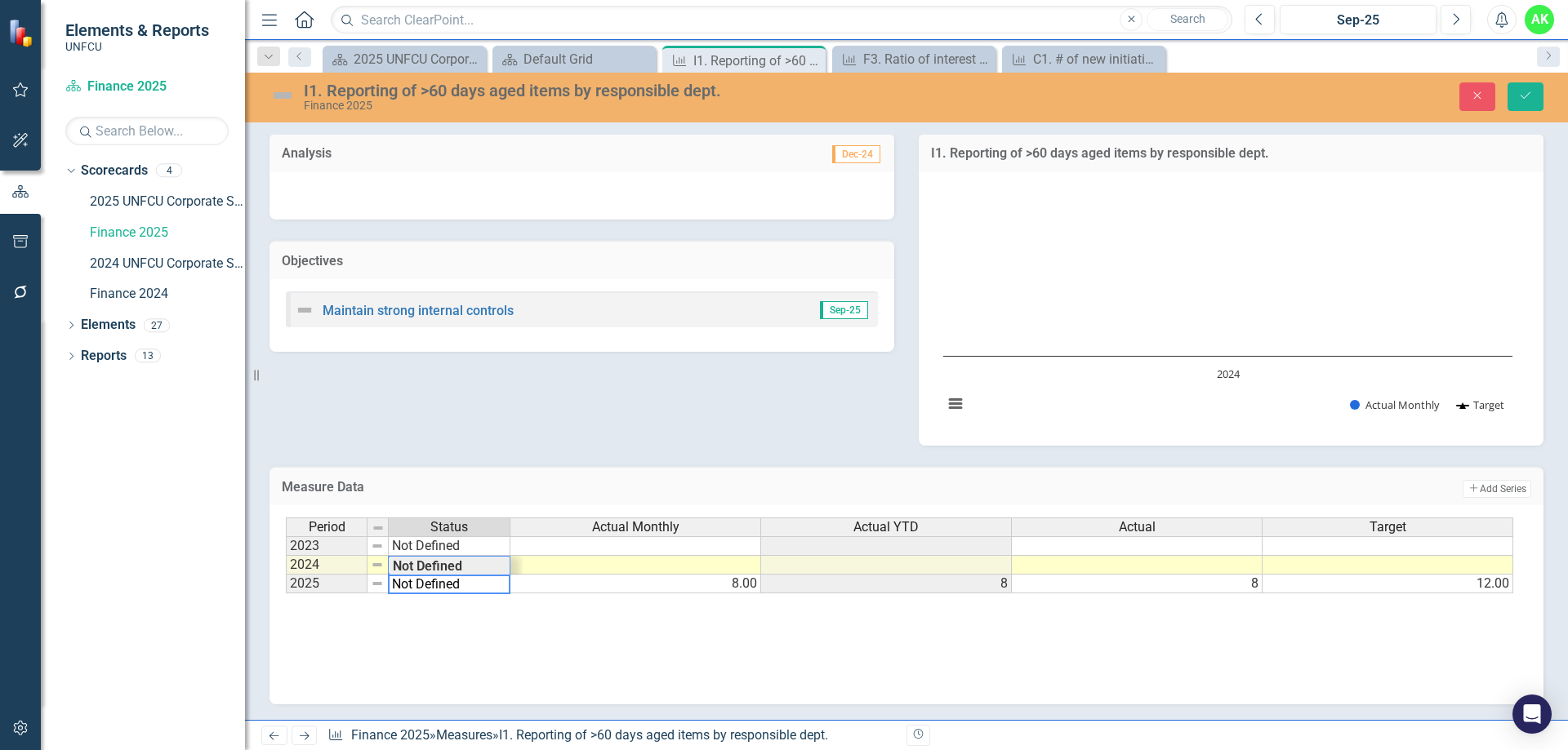
click at [458, 614] on div "Period Status Actual Monthly Actual YTD Actual Target 2023 Not Defined 2024 Not…" at bounding box center [906, 598] width 1242 height 163
click at [294, 96] on img at bounding box center [282, 96] width 26 height 26
click at [289, 98] on img at bounding box center [282, 96] width 26 height 26
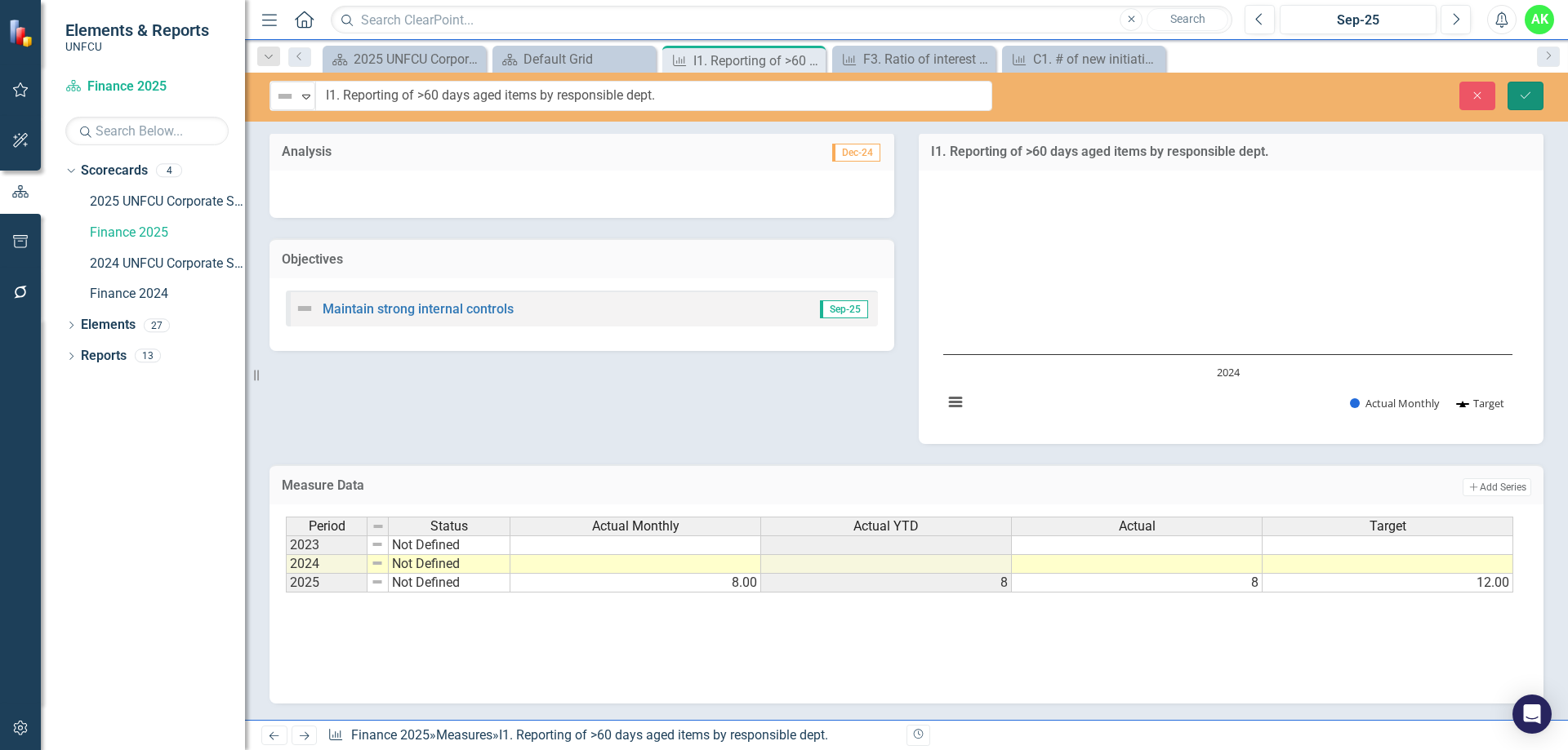
click at [1524, 95] on icon "Save" at bounding box center [1525, 95] width 15 height 11
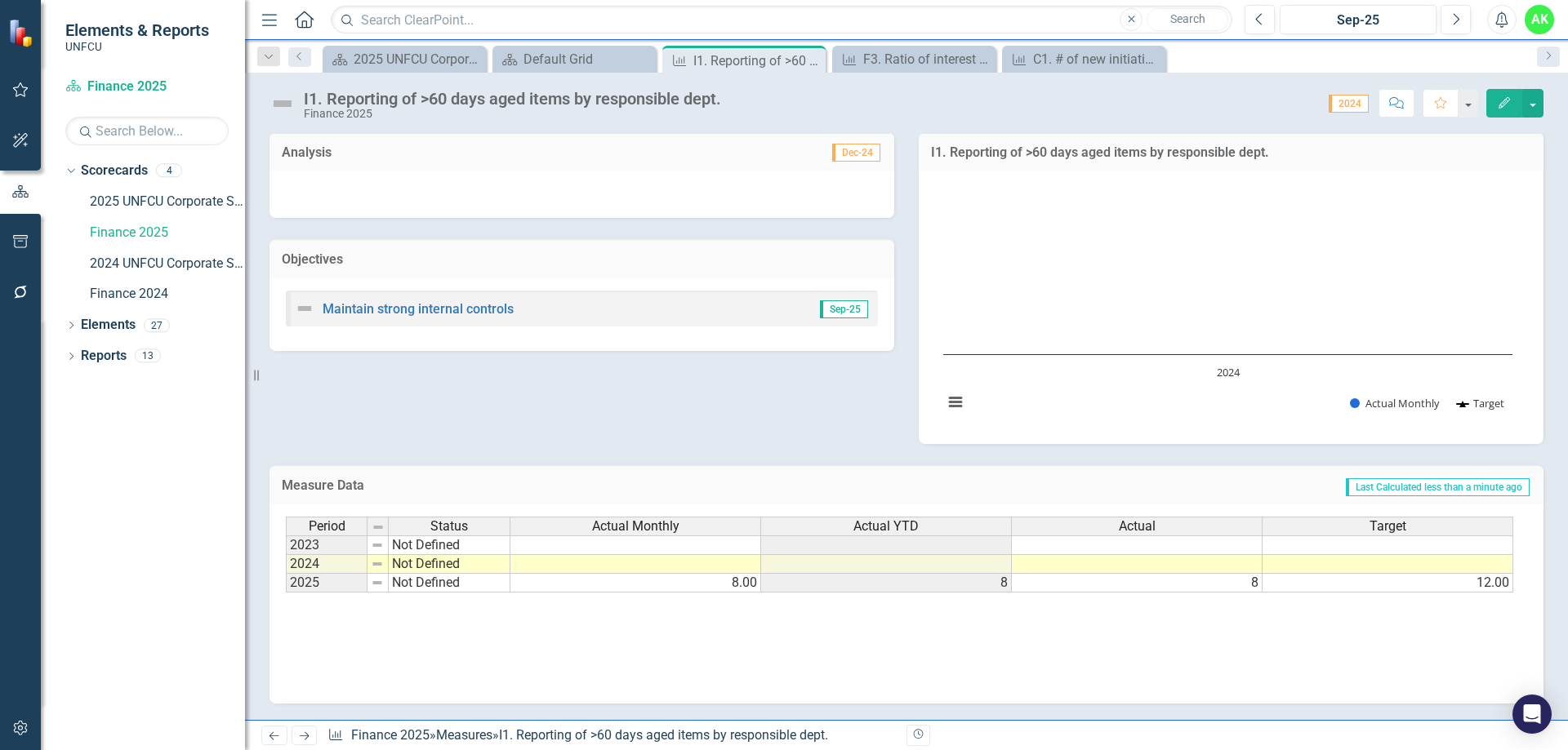
click at [379, 588] on img at bounding box center [377, 583] width 13 height 13
click at [456, 582] on td "Not Defined" at bounding box center [450, 584] width 122 height 19
click at [449, 585] on td "Not Defined" at bounding box center [450, 584] width 122 height 19
type textarea "Not Defined"
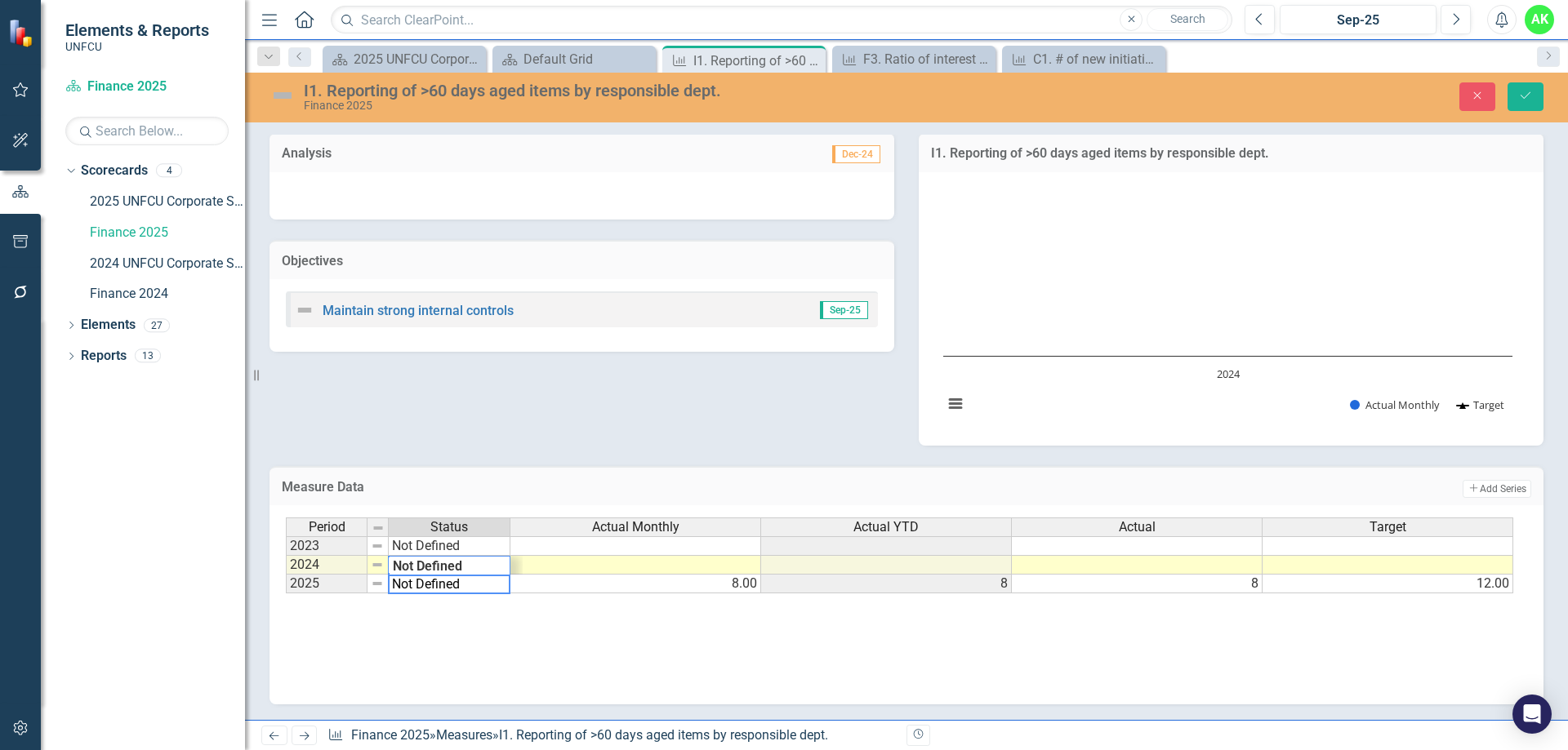
click at [449, 585] on textarea "Not Defined" at bounding box center [449, 584] width 123 height 19
click at [556, 634] on div "Period Status Actual Monthly Actual YTD Actual Target 2023 Not Defined 2024 Not…" at bounding box center [906, 598] width 1242 height 163
click at [562, 631] on div "Period Status Actual Monthly Actual YTD Actual Target 2023 Not Defined 2024 Not…" at bounding box center [906, 598] width 1242 height 163
click at [1504, 96] on div "Close Save" at bounding box center [1293, 97] width 527 height 29
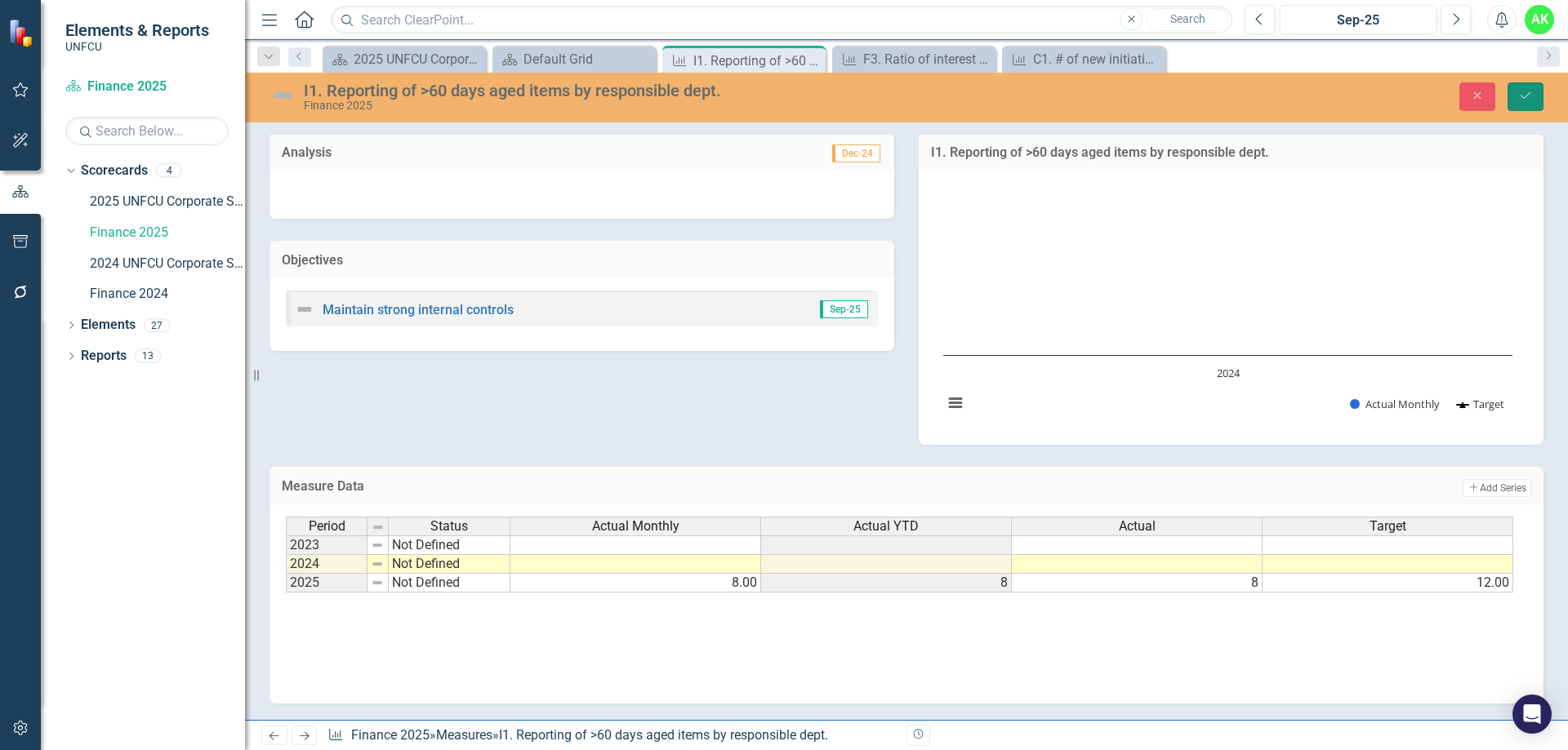
click at [1530, 98] on icon "Save" at bounding box center [1525, 95] width 15 height 11
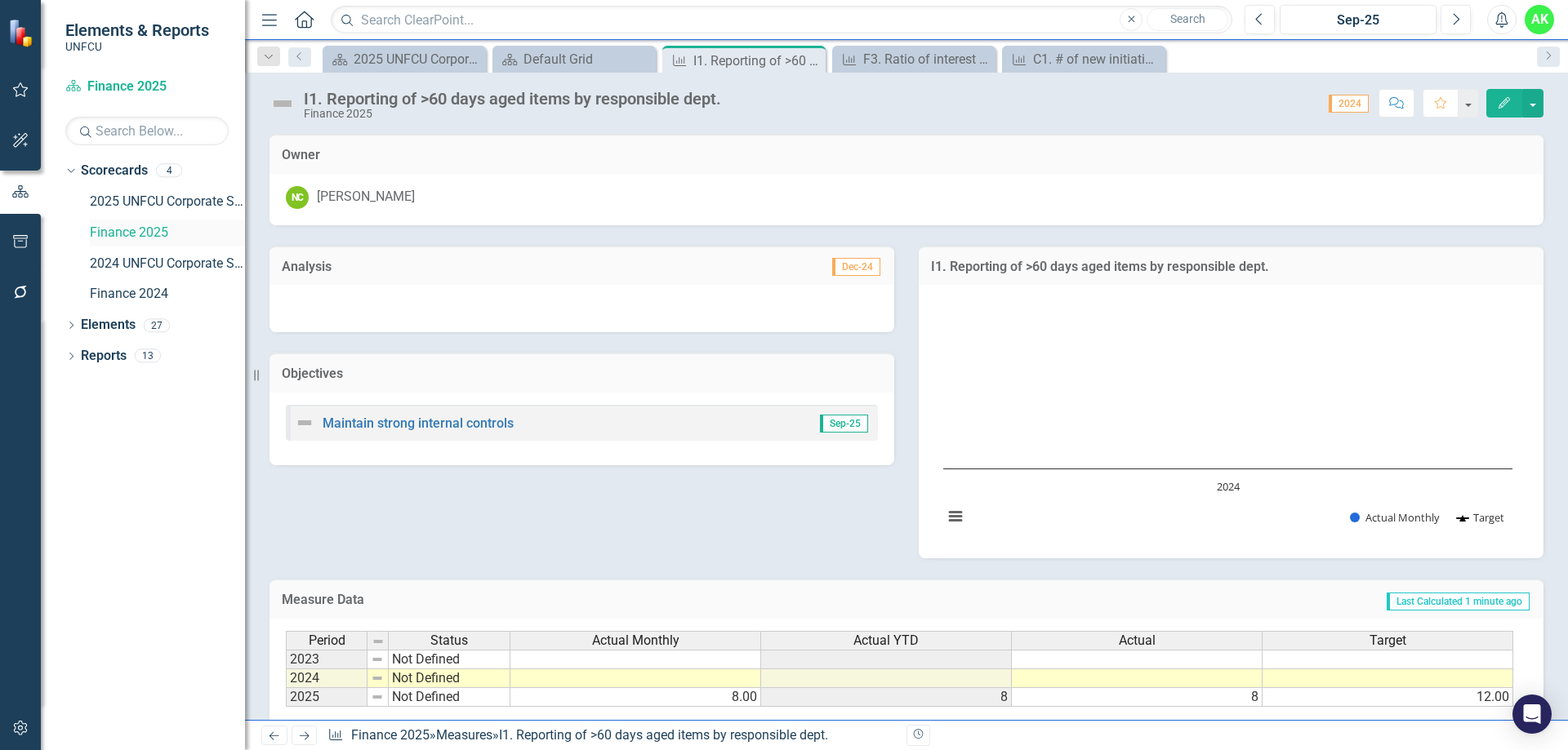
click at [143, 236] on link "Finance 2025" at bounding box center [167, 233] width 155 height 19
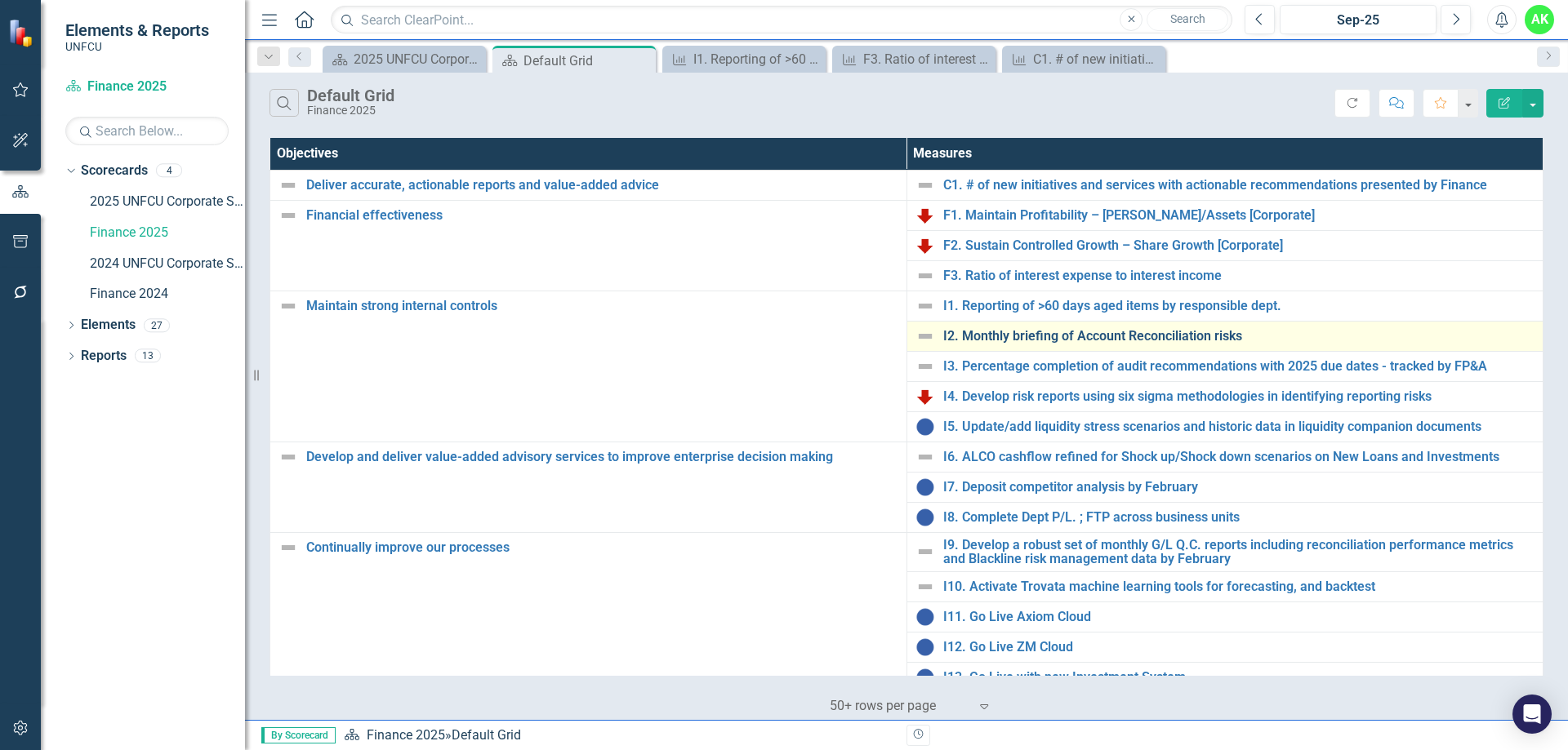
click at [1028, 335] on link "I2. Monthly briefing of Account Reconciliation risks" at bounding box center [1239, 336] width 592 height 15
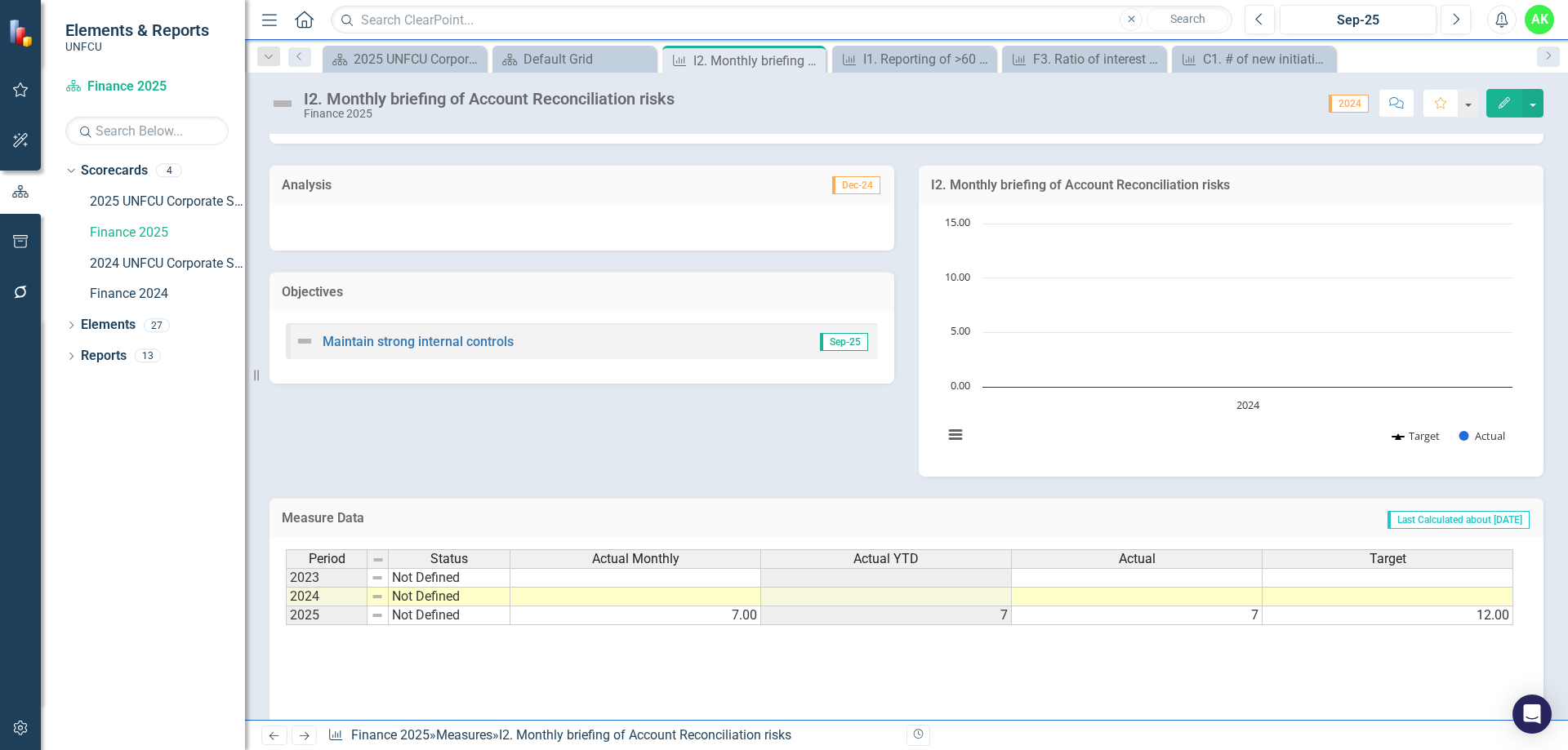
scroll to position [114, 0]
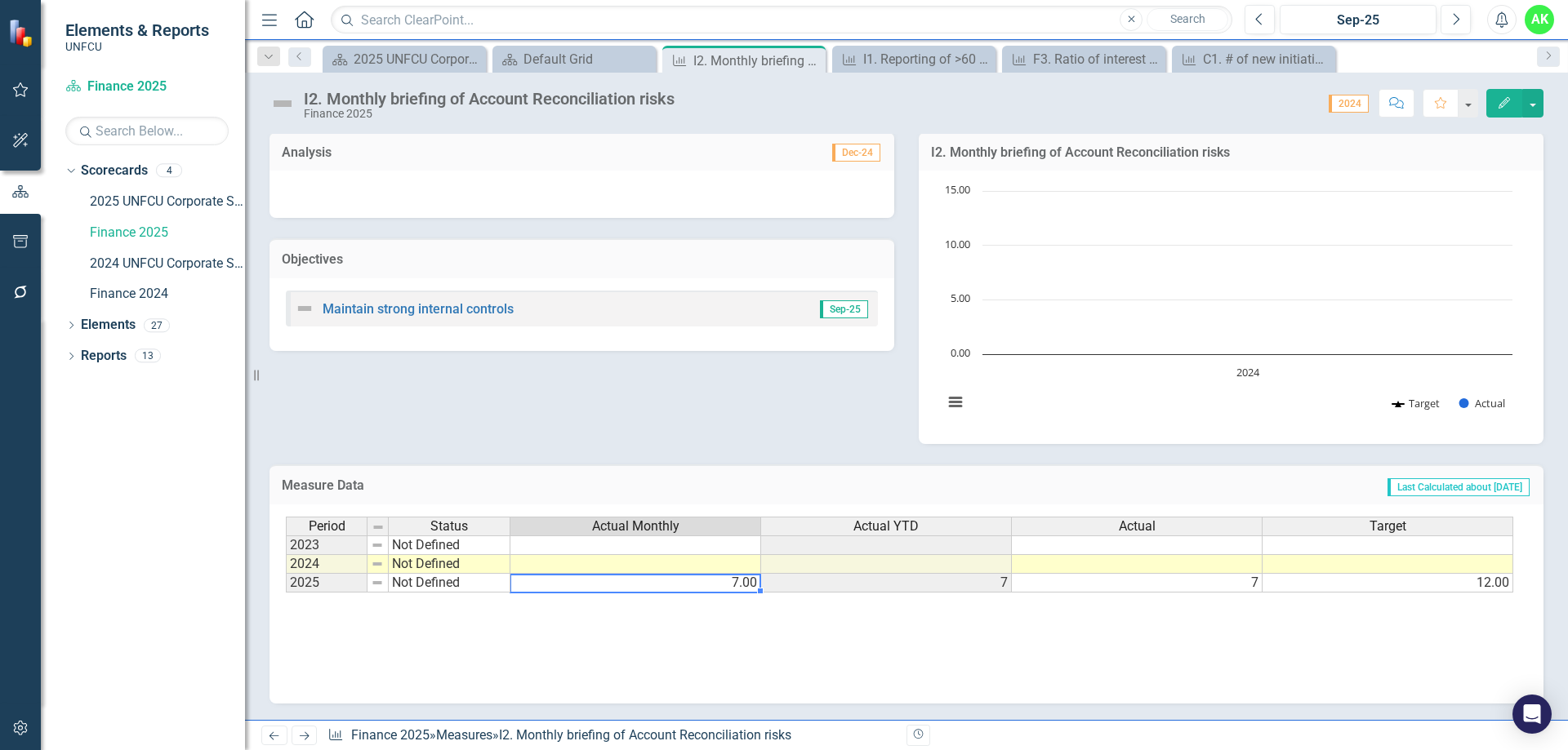
click at [695, 585] on td "7.00" at bounding box center [636, 584] width 251 height 19
click at [696, 582] on td "7.00" at bounding box center [636, 584] width 251 height 19
type textarea "7"
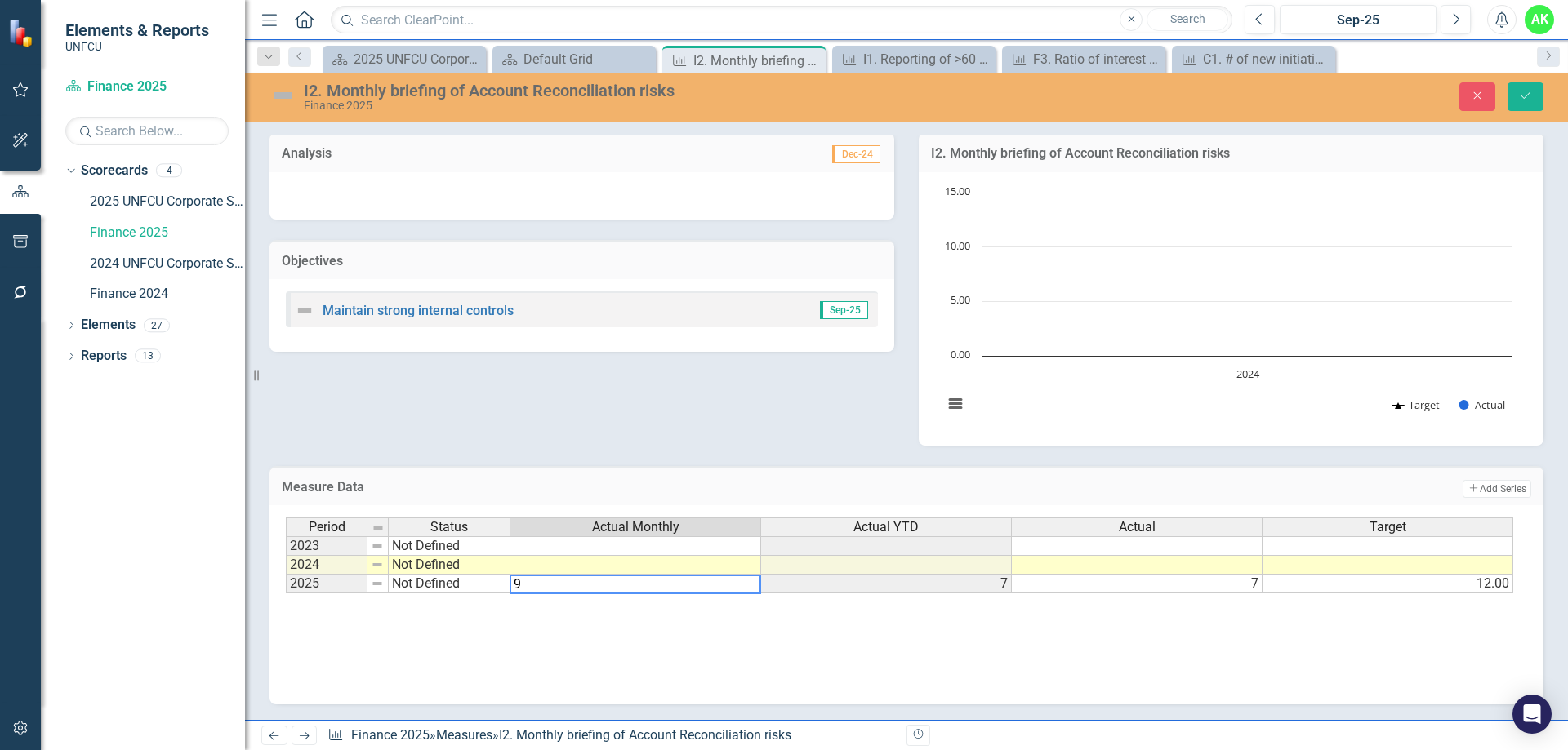
type textarea "9"
click at [1064, 649] on div "Period Status Actual Monthly Actual YTD Actual Target 2023 Not Defined 2024 Not…" at bounding box center [906, 598] width 1242 height 163
click at [1524, 97] on icon "Save" at bounding box center [1525, 95] width 15 height 11
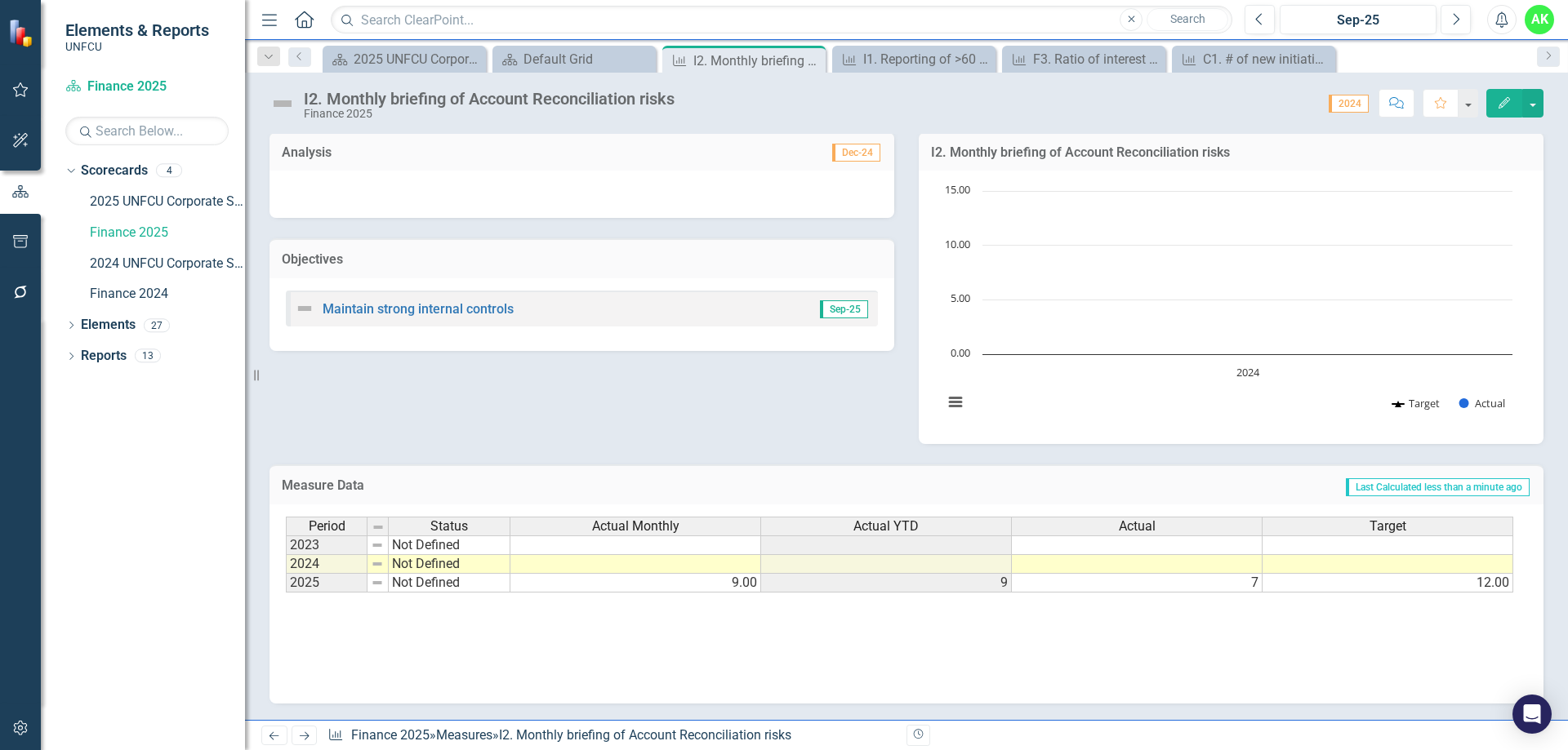
click at [933, 649] on div "Period Status Actual Monthly Actual YTD Actual Target 2023 Not Defined 2024 Not…" at bounding box center [906, 598] width 1242 height 163
click at [1205, 613] on div "Period Status Actual Monthly Actual YTD Actual Target 2023 Not Defined 2024 Not…" at bounding box center [906, 598] width 1242 height 163
click at [1217, 577] on td "7" at bounding box center [1137, 584] width 251 height 19
click at [1211, 583] on td "7" at bounding box center [1137, 584] width 251 height 19
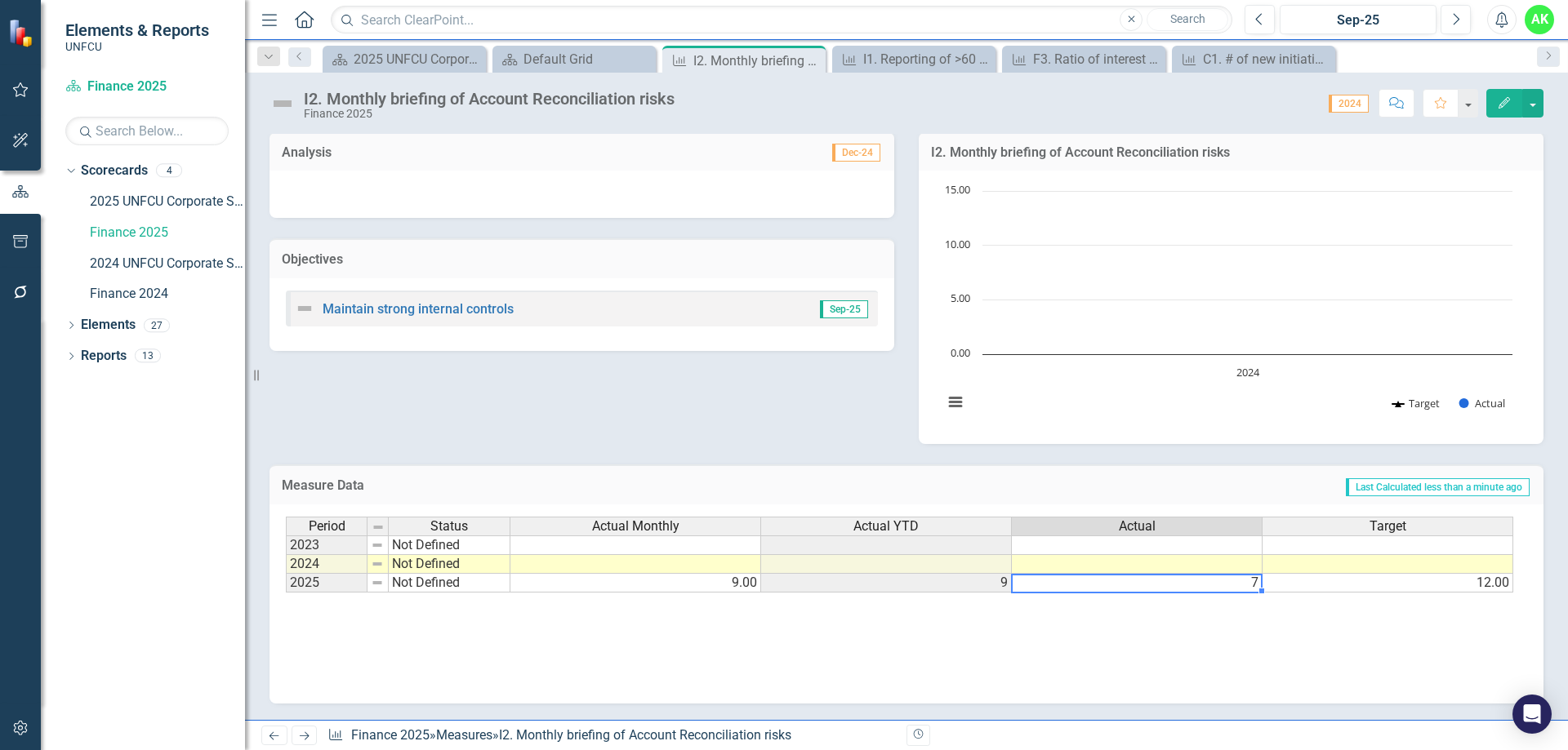
type textarea "7"
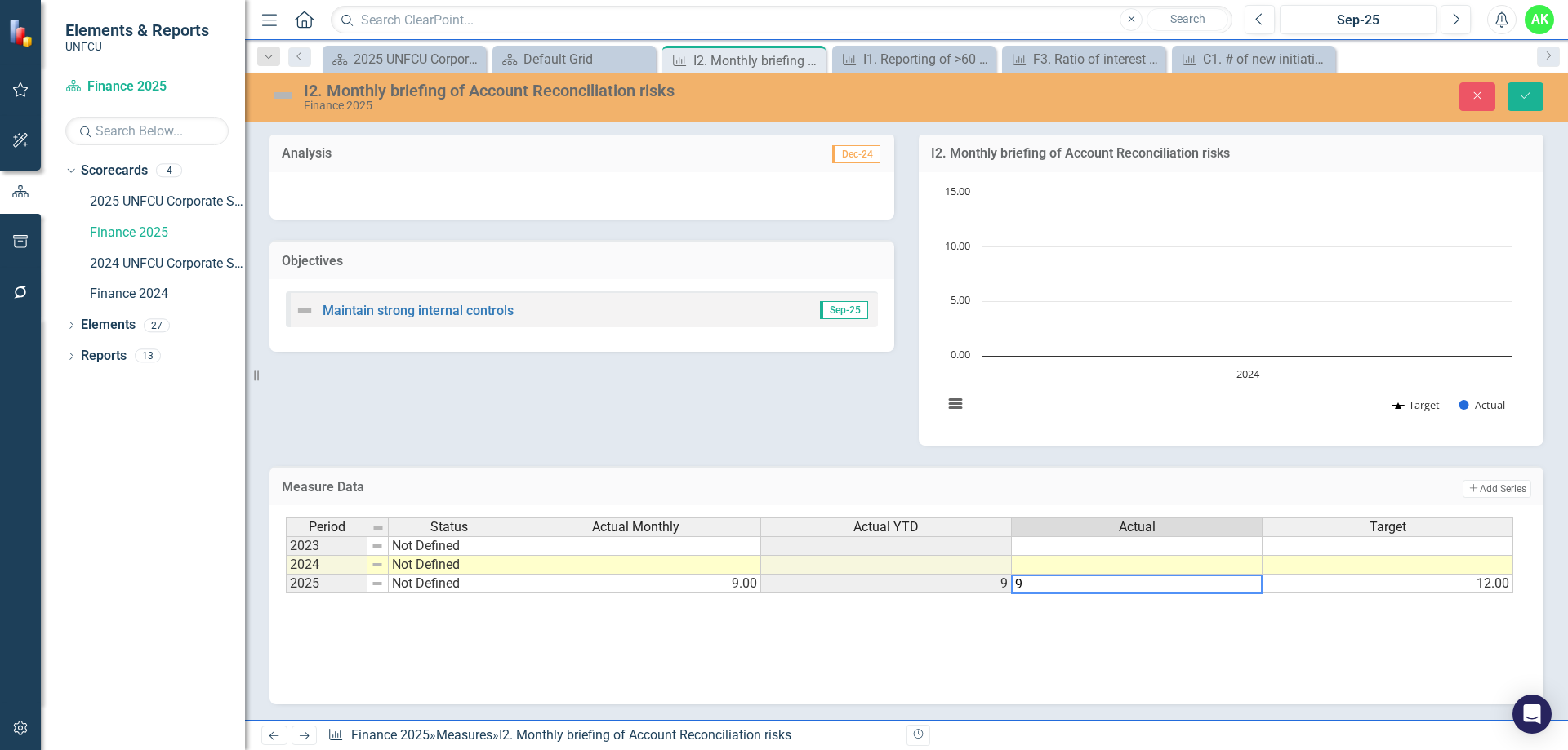
type textarea "9"
click at [1191, 643] on div "Period Status Actual Monthly Actual YTD Actual Target 2023 Not Defined 2024 Not…" at bounding box center [906, 598] width 1242 height 163
click at [1526, 94] on icon "Save" at bounding box center [1525, 95] width 15 height 11
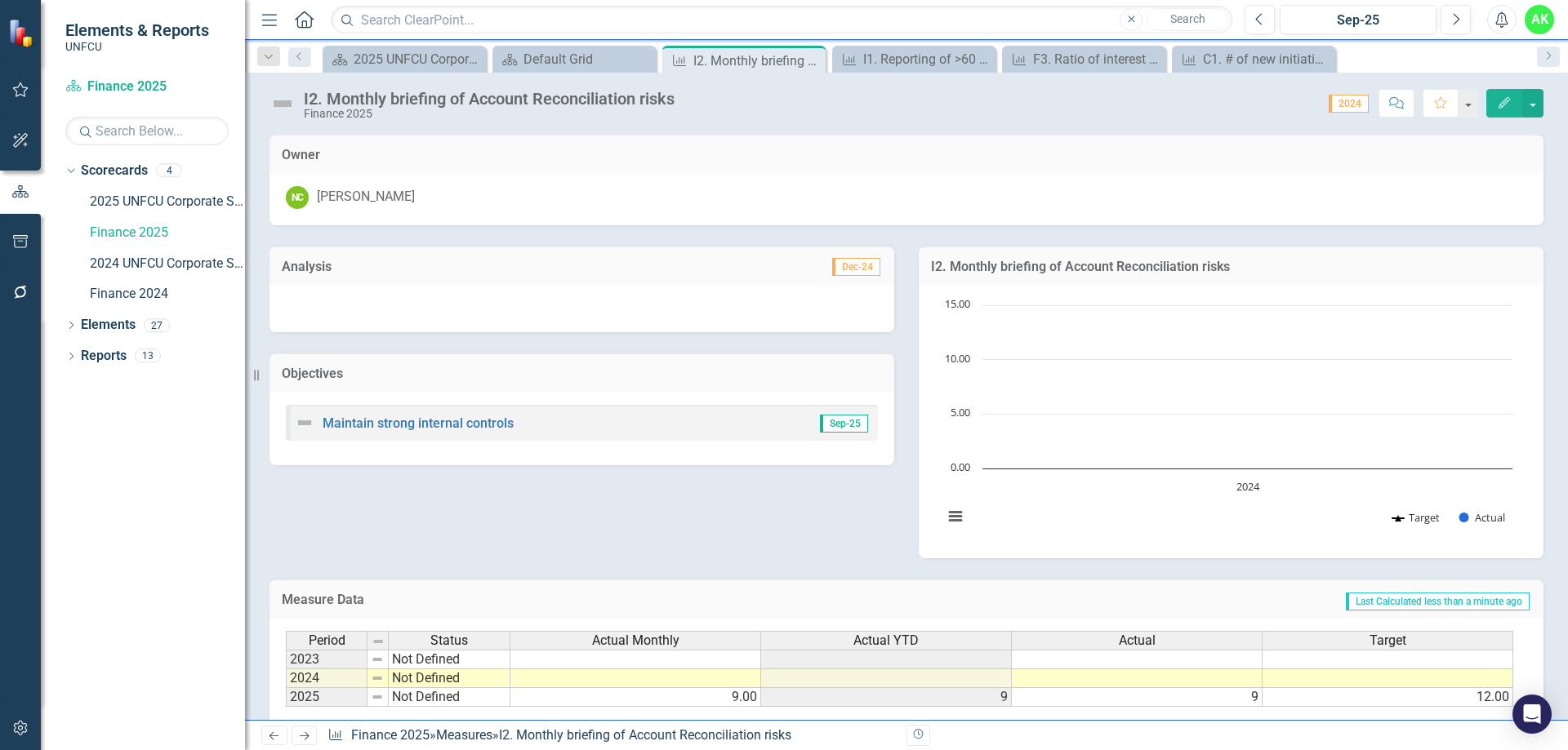
scroll to position [114, 0]
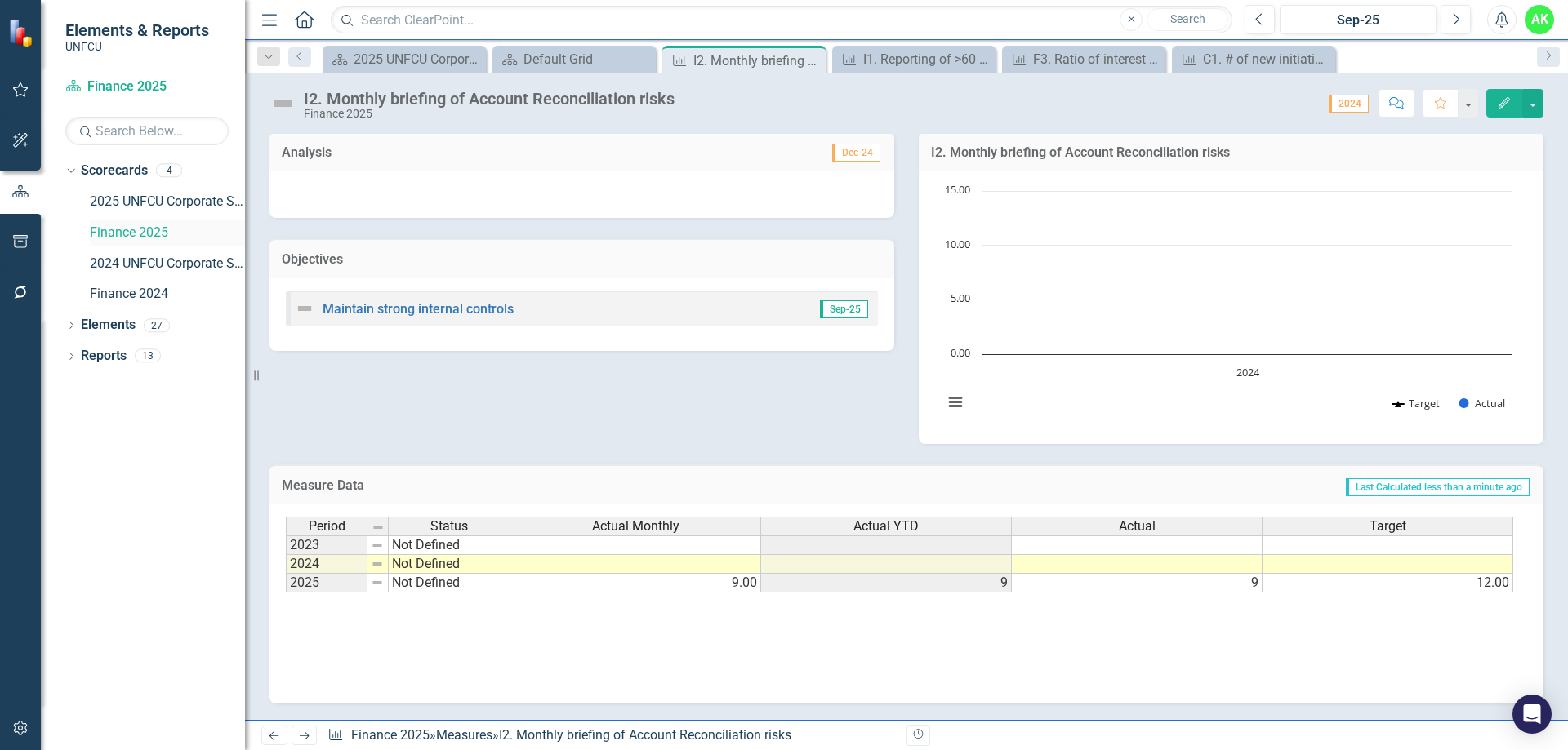
click at [111, 234] on link "Finance 2025" at bounding box center [167, 233] width 155 height 19
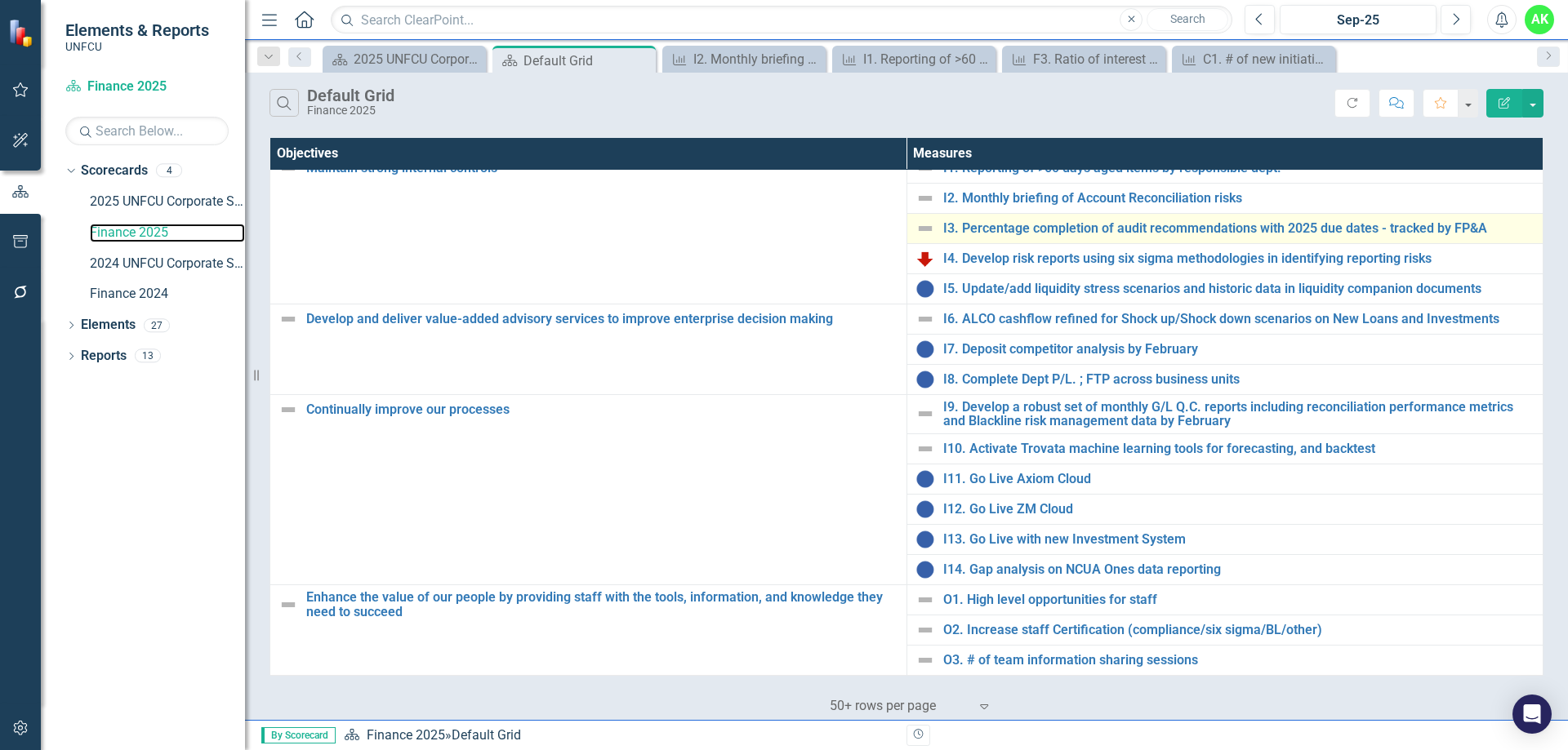
scroll to position [57, 0]
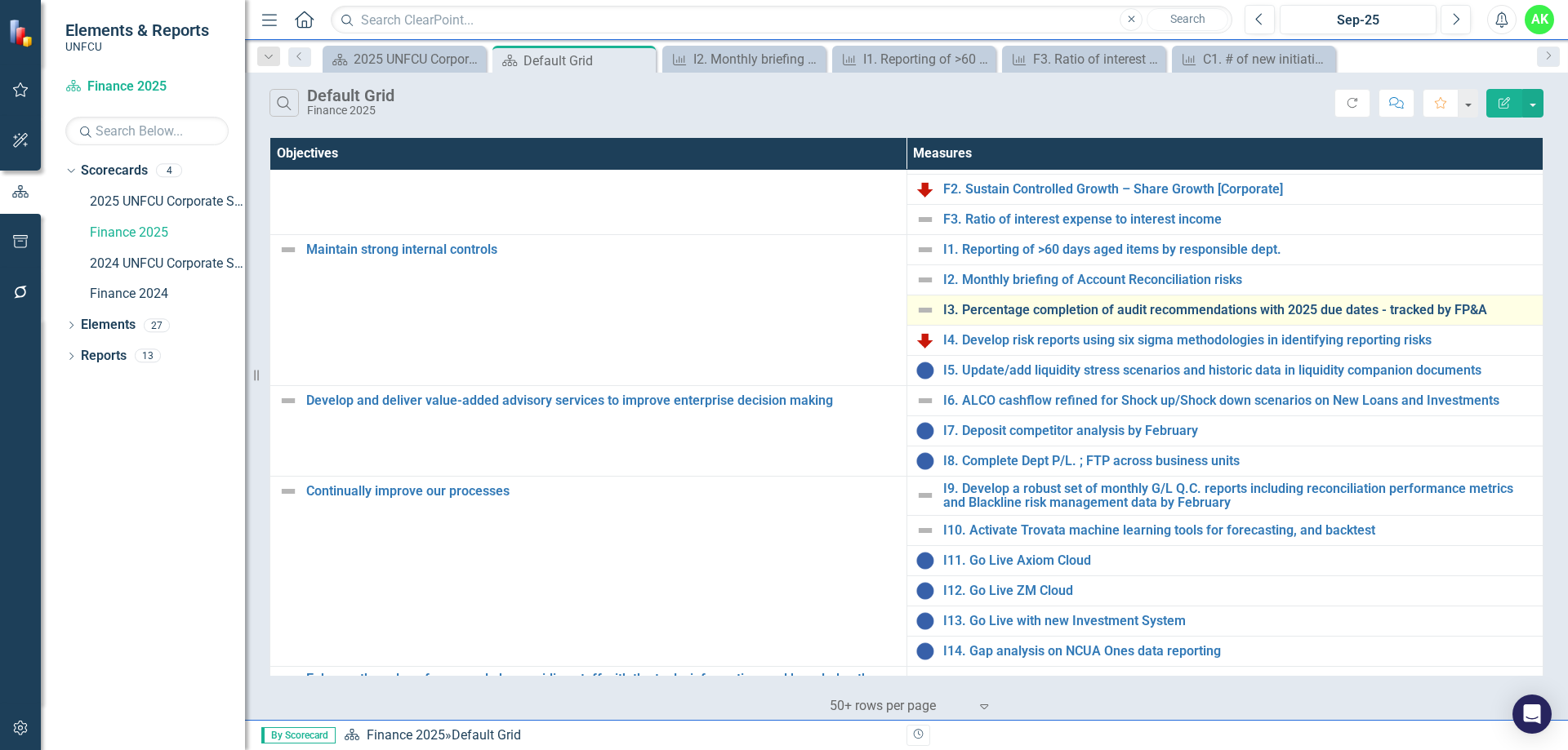
click at [1028, 312] on link "I3. Percentage completion of audit recommendations with 2025 due dates - tracke…" at bounding box center [1239, 310] width 592 height 15
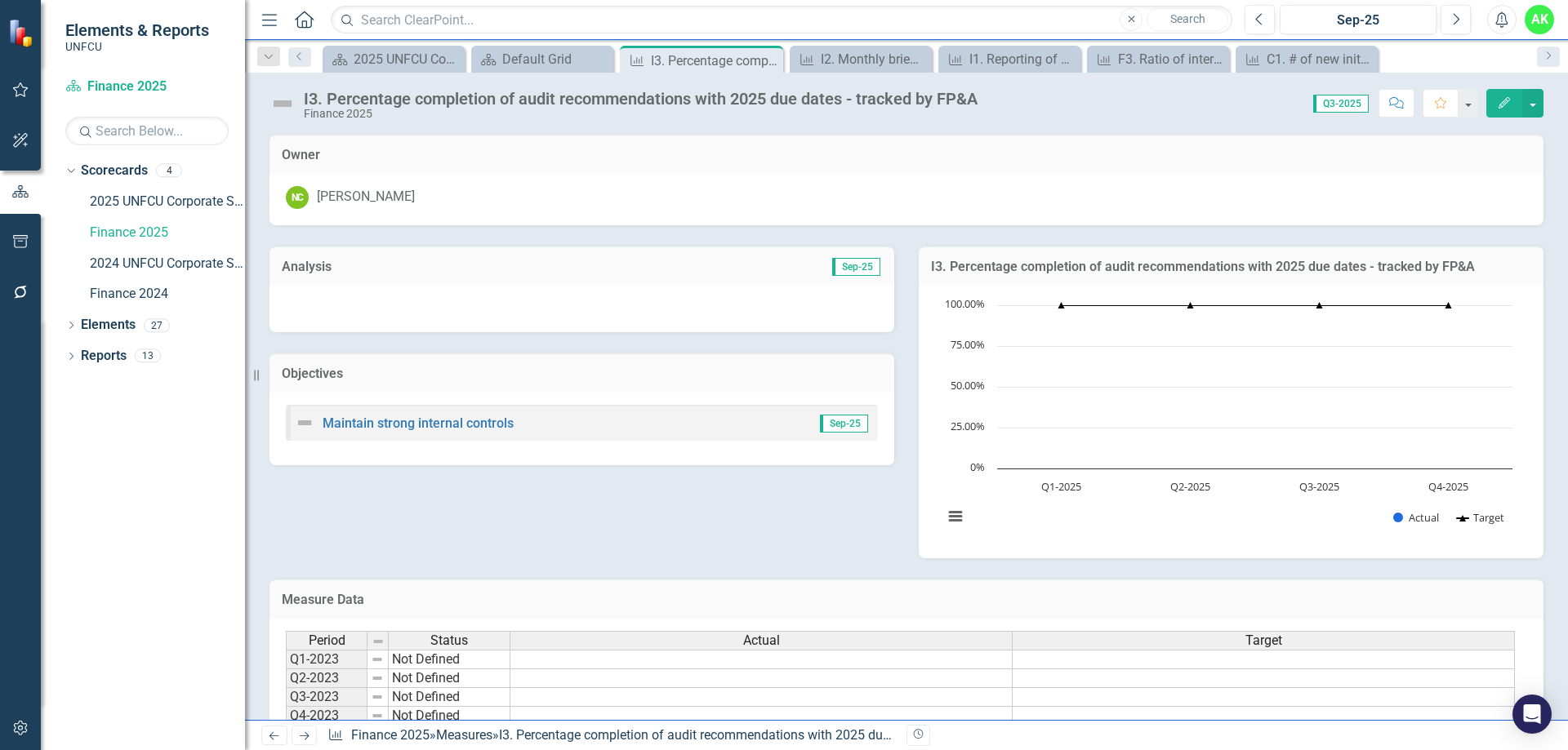
scroll to position [197, 0]
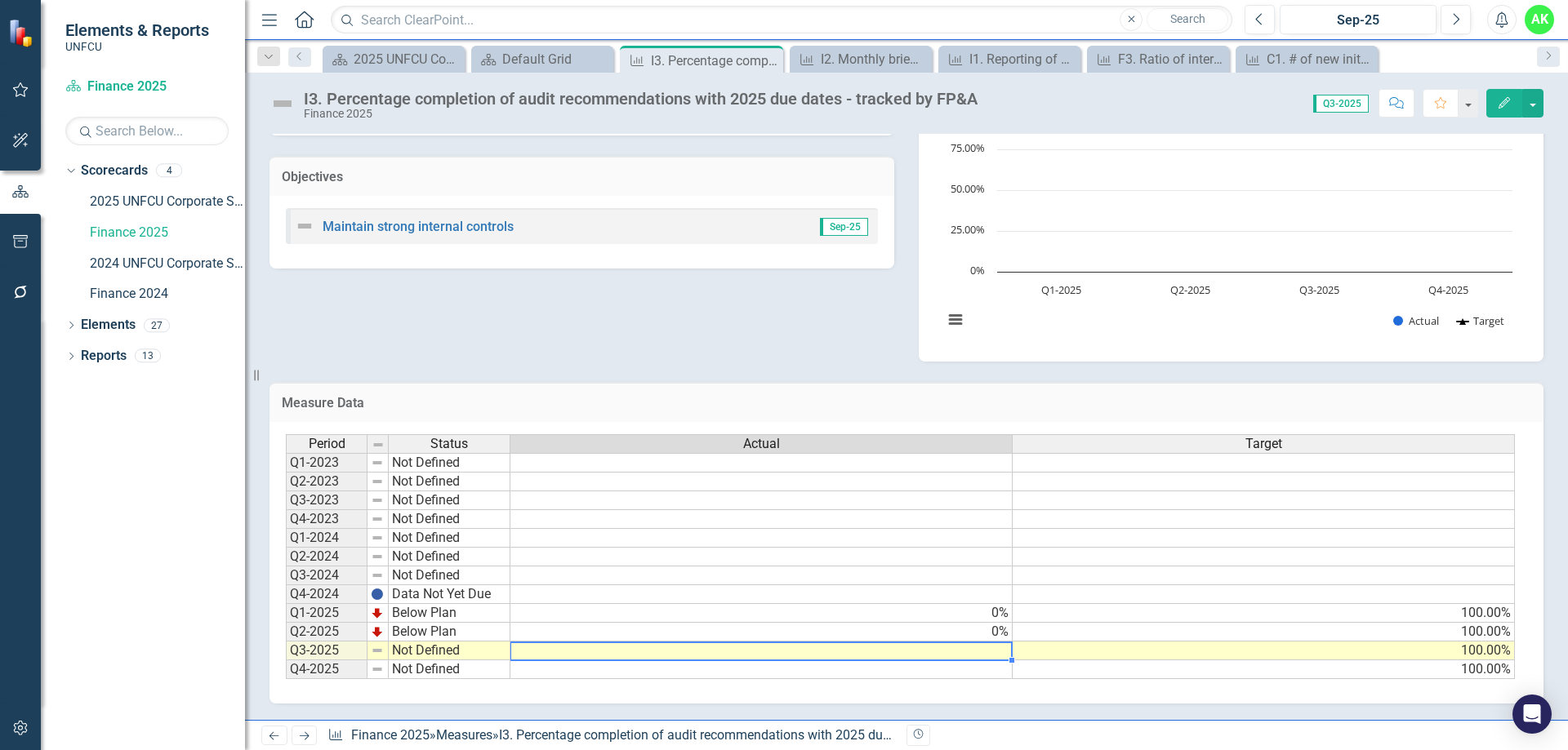
click at [998, 650] on td at bounding box center [762, 652] width 502 height 19
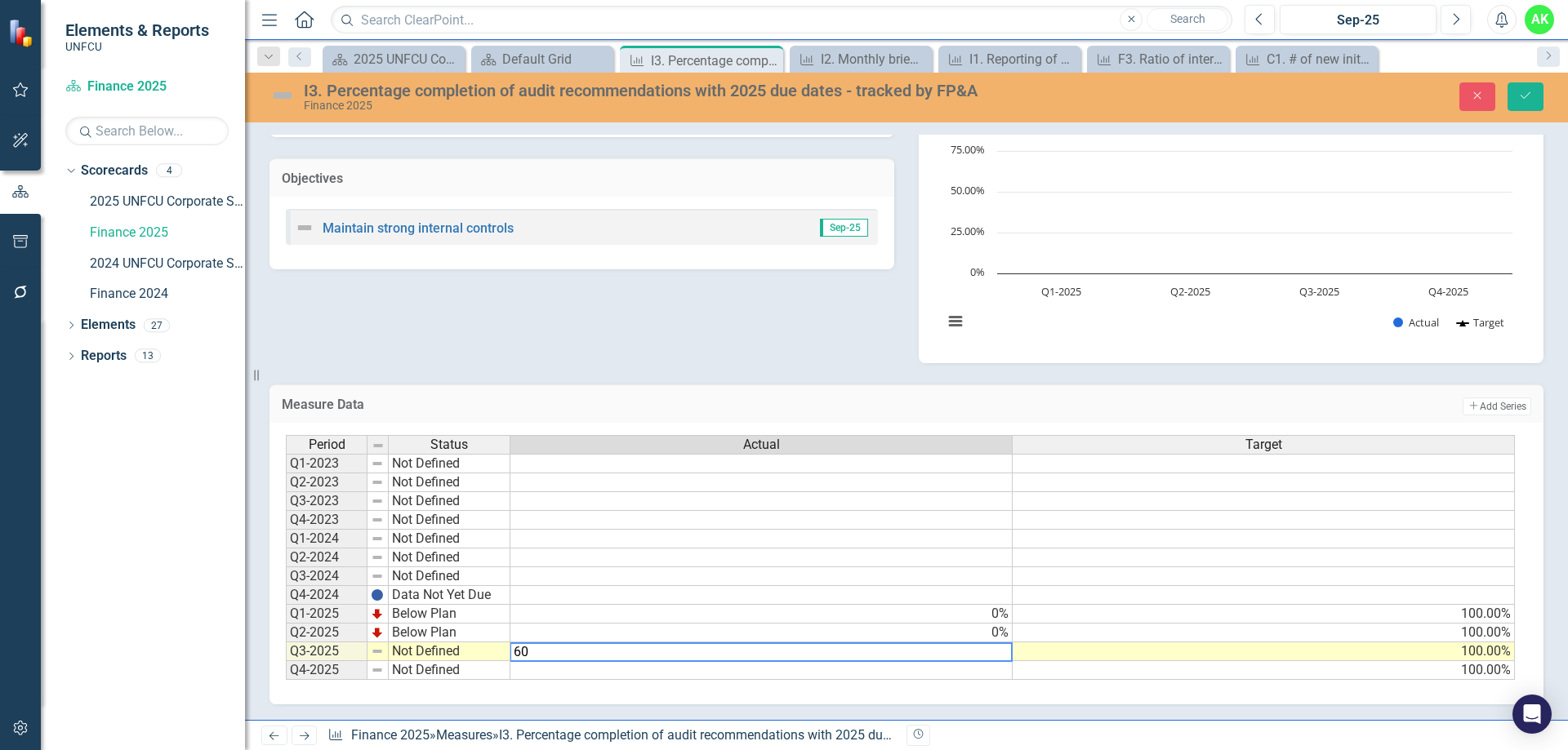
type textarea "60"
click at [615, 303] on div "Analysis Sep-25 Objectives Maintain strong internal controls Sep-25 I3. Percent…" at bounding box center [906, 196] width 1299 height 334
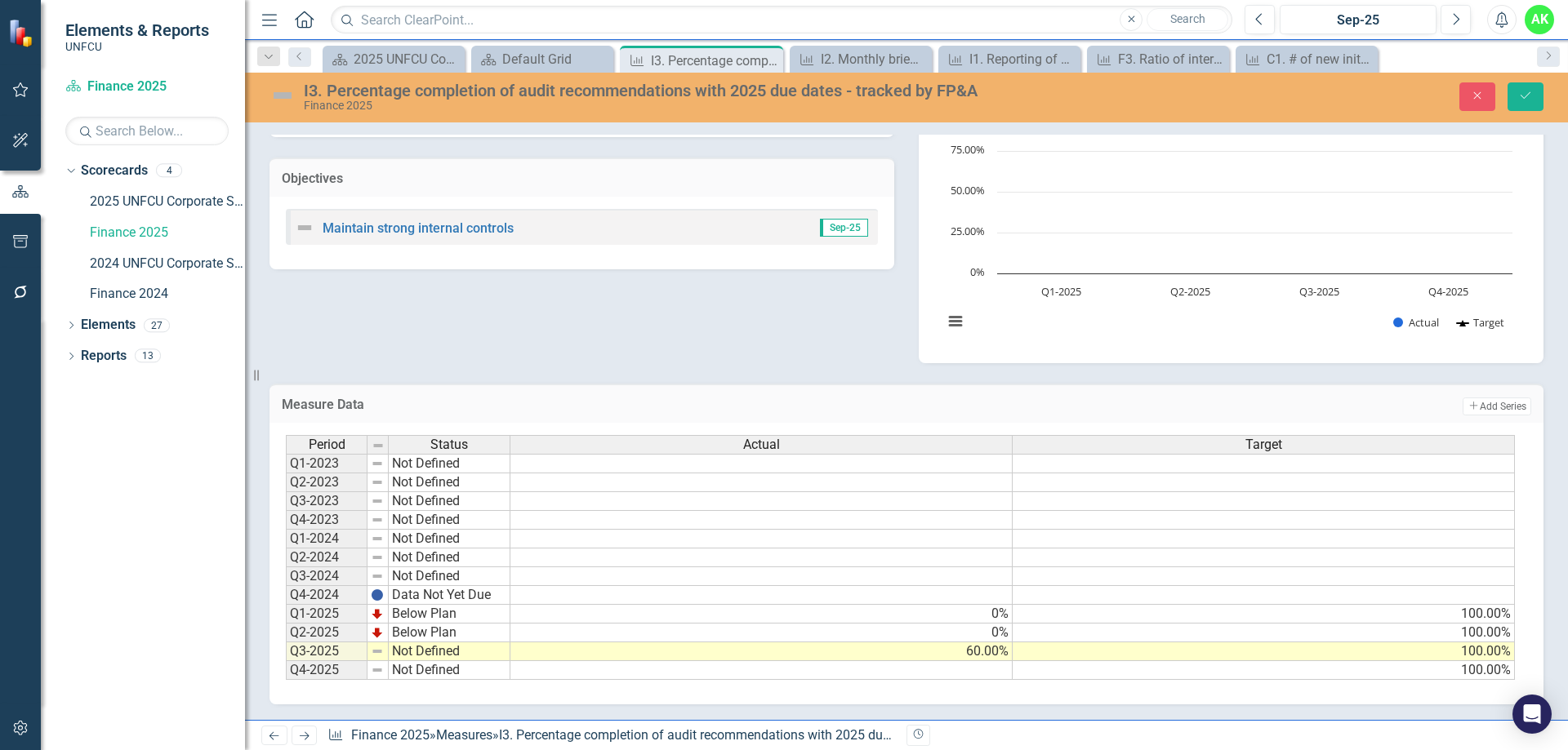
scroll to position [198, 0]
click at [432, 653] on td "Not Defined" at bounding box center [450, 652] width 122 height 19
type textarea "Caution"
click at [431, 591] on div "Period Status Actual Target Q1-2023 Not Defined Q2-2023 Not Defined Q3-2023 Not…" at bounding box center [900, 557] width 1230 height 246
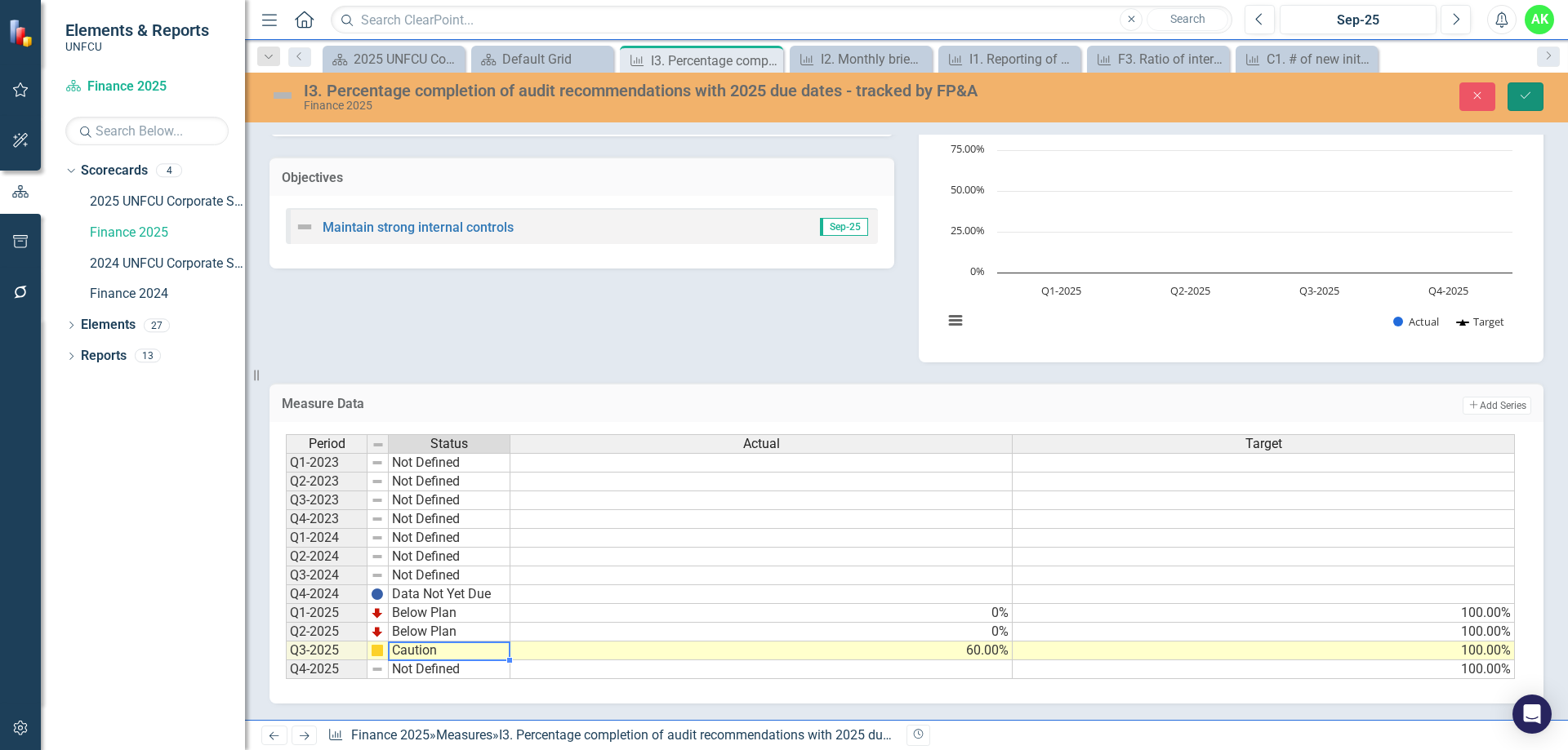
click at [1529, 97] on icon "Save" at bounding box center [1525, 95] width 15 height 11
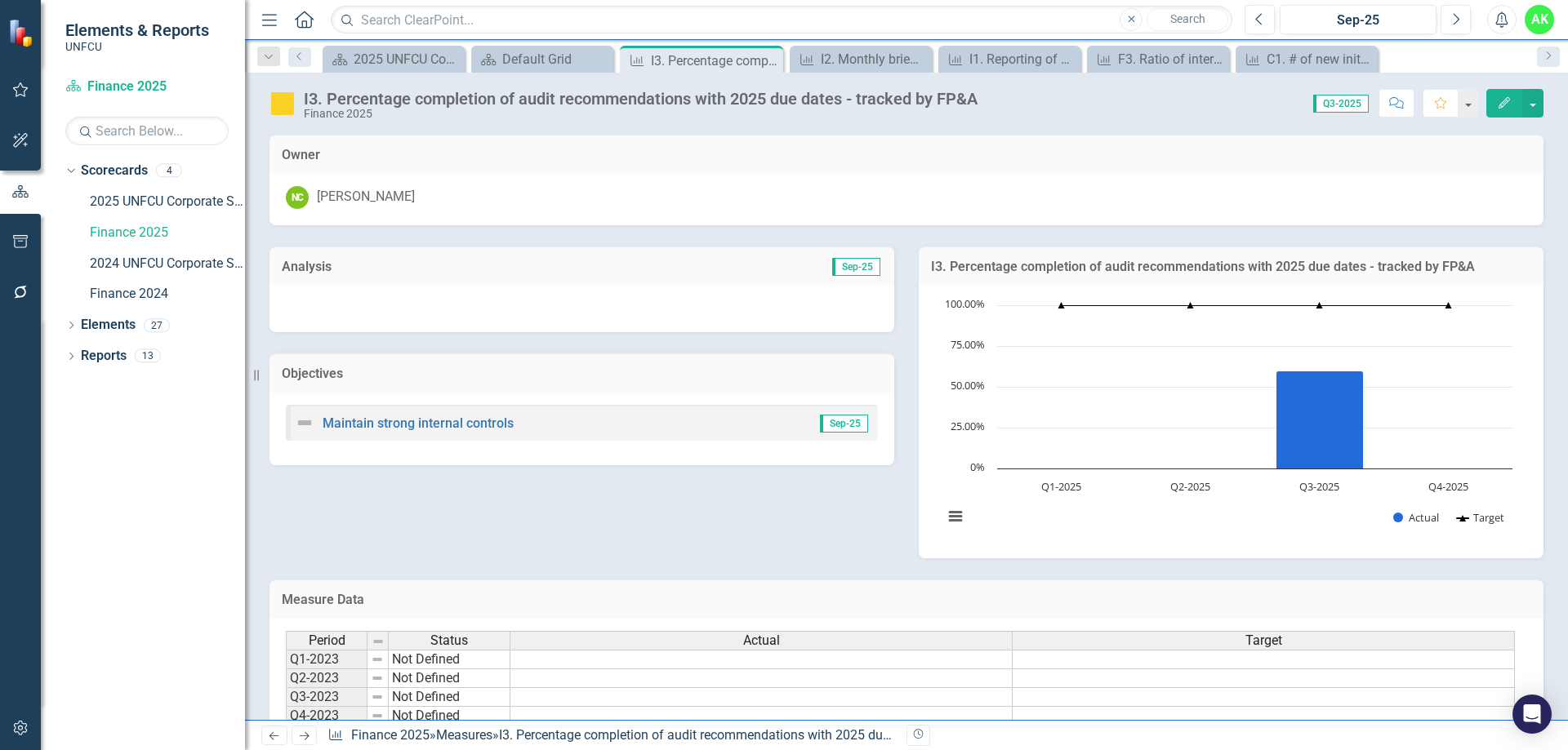
scroll to position [197, 0]
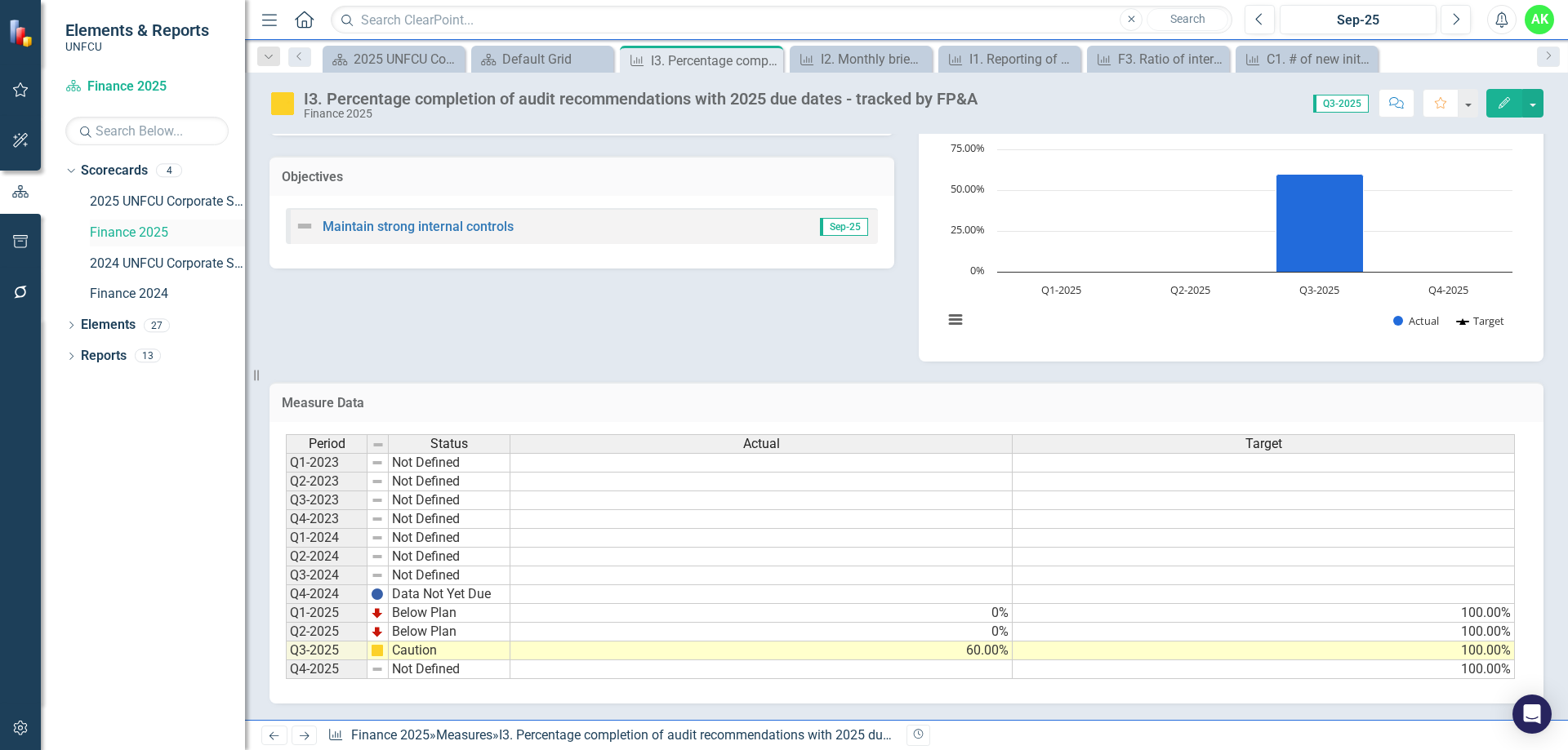
click at [158, 230] on link "Finance 2025" at bounding box center [167, 233] width 155 height 19
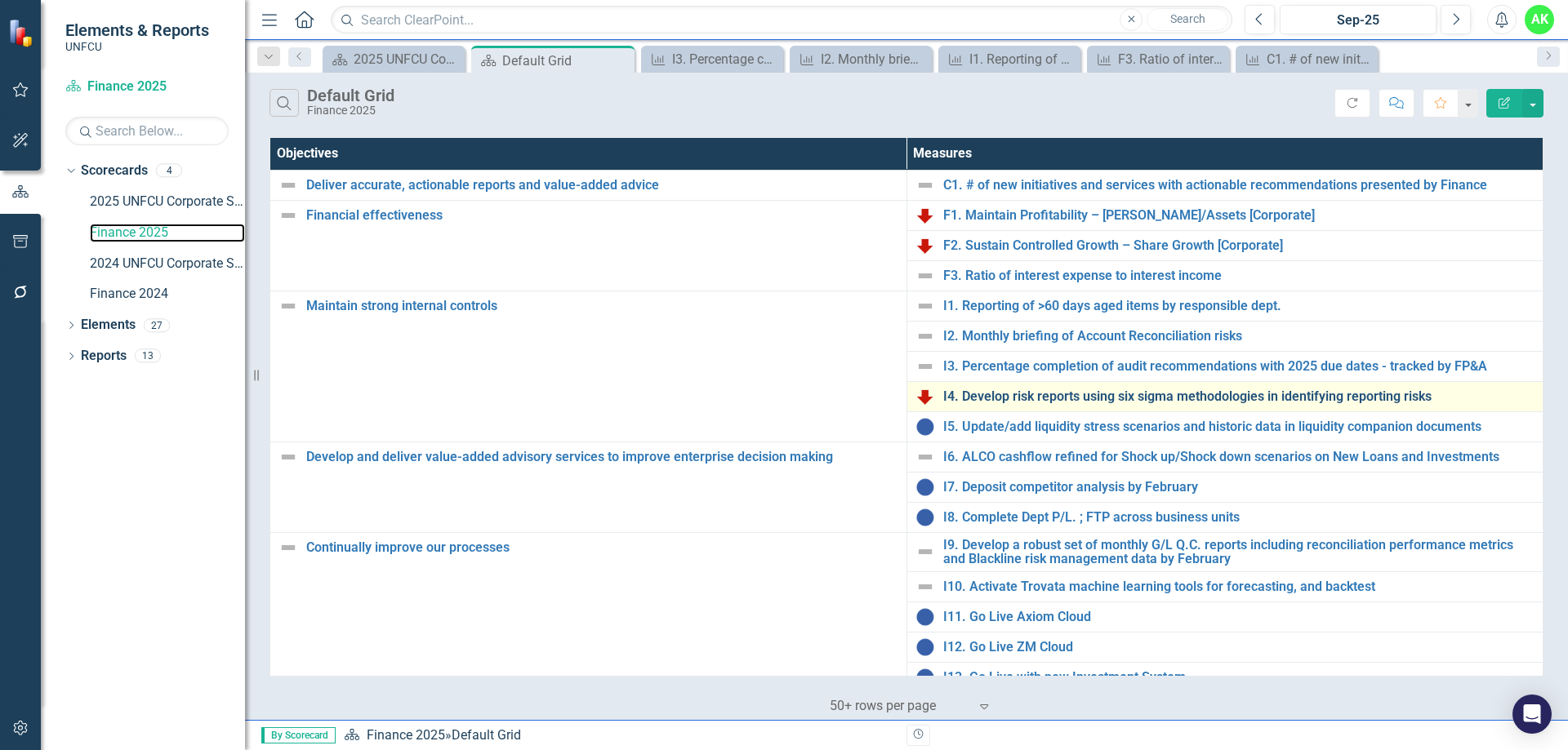
scroll to position [82, 0]
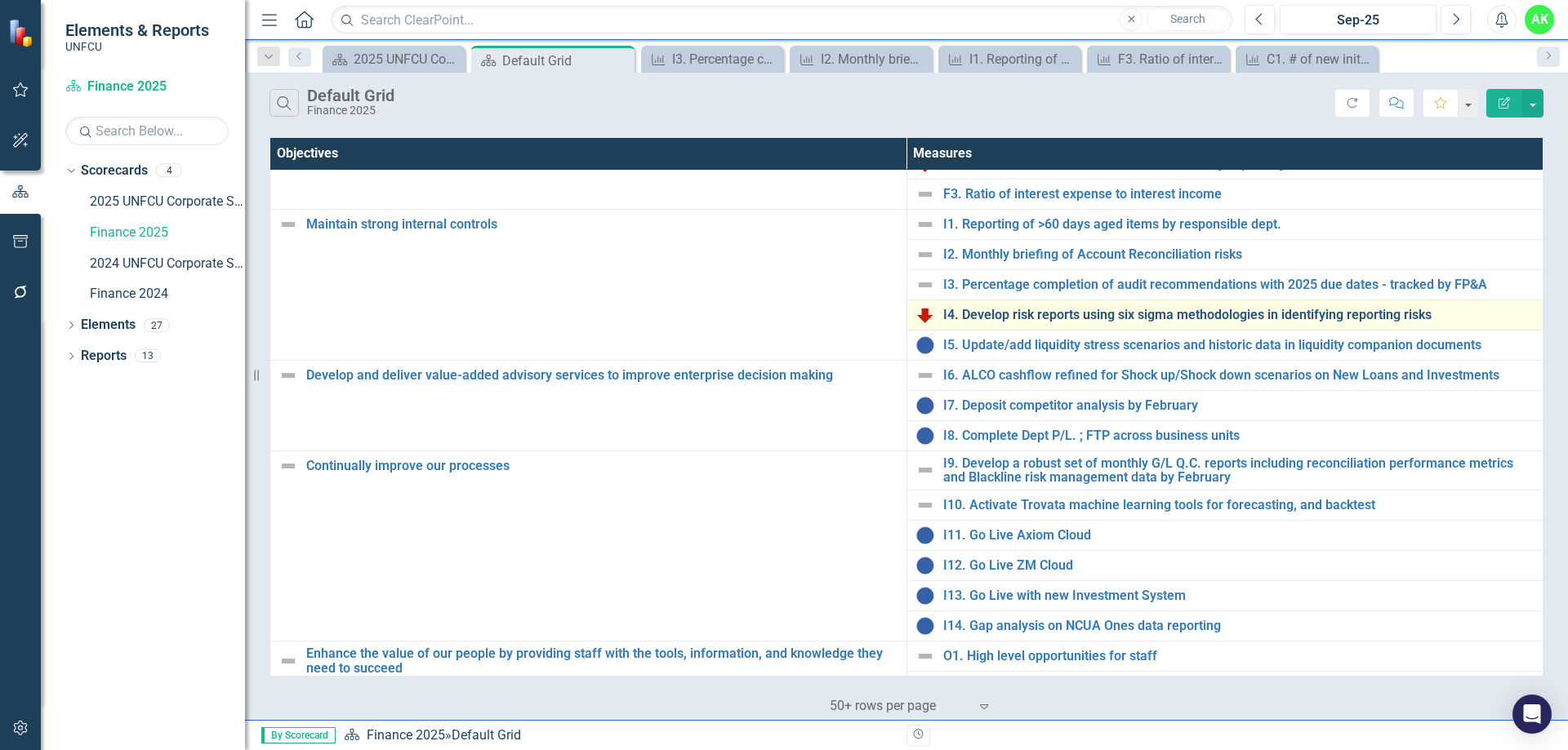
click at [1102, 315] on link "I4. Develop risk reports using six sigma methodologies in identifying reporting…" at bounding box center [1239, 314] width 592 height 15
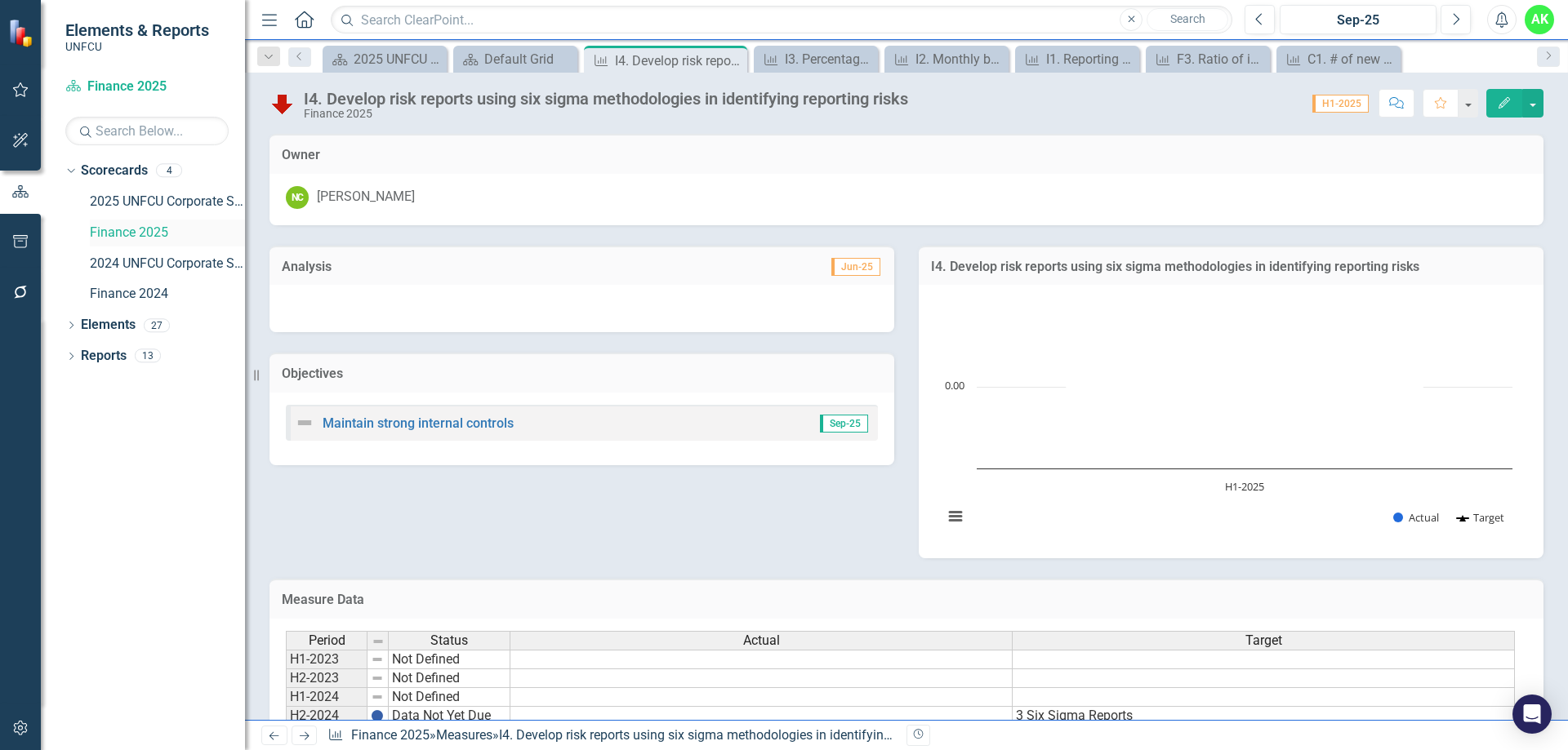
click at [127, 234] on link "Finance 2025" at bounding box center [167, 233] width 155 height 19
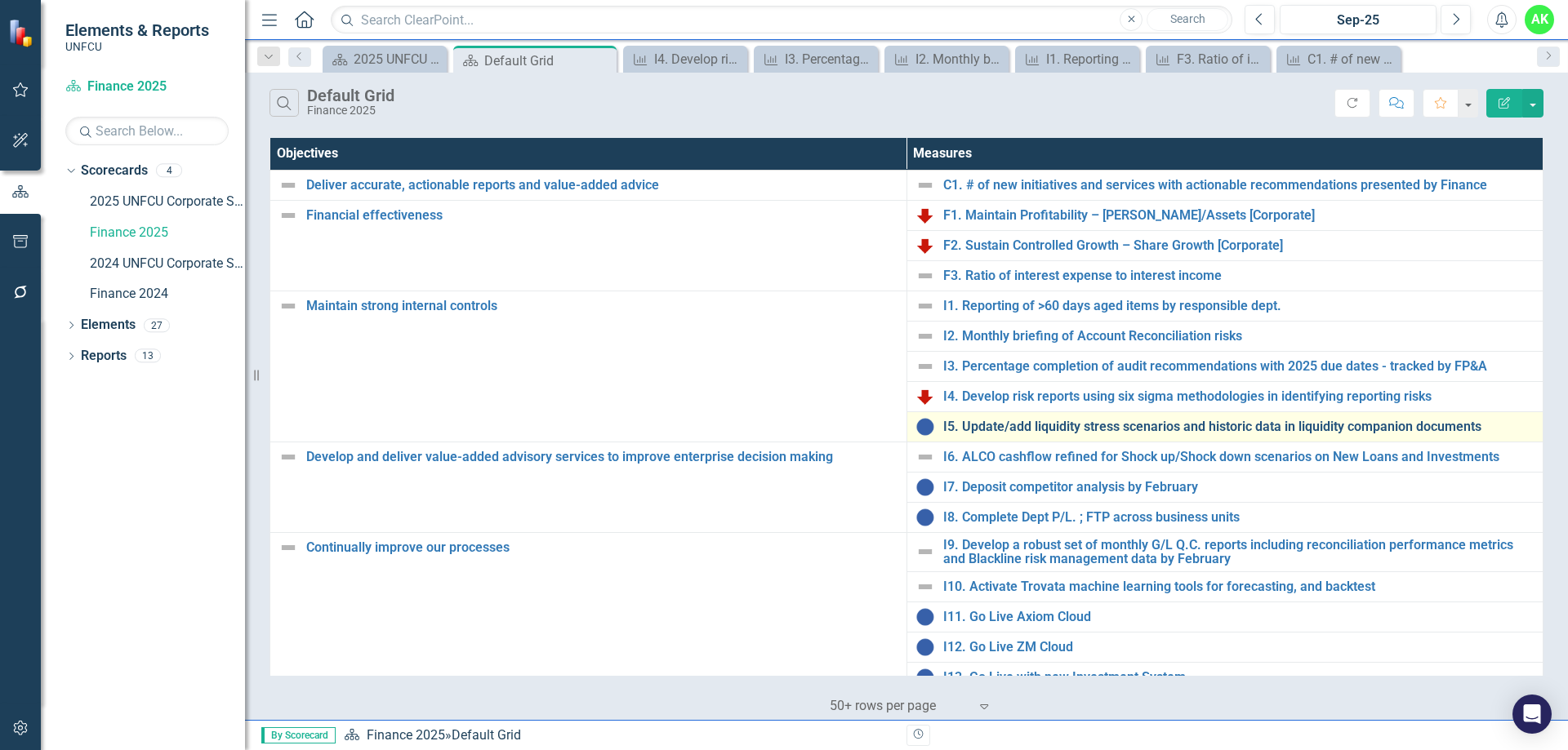
click at [990, 429] on link "I5. Update/add liquidity stress scenarios and historic data in liquidity compan…" at bounding box center [1239, 427] width 592 height 15
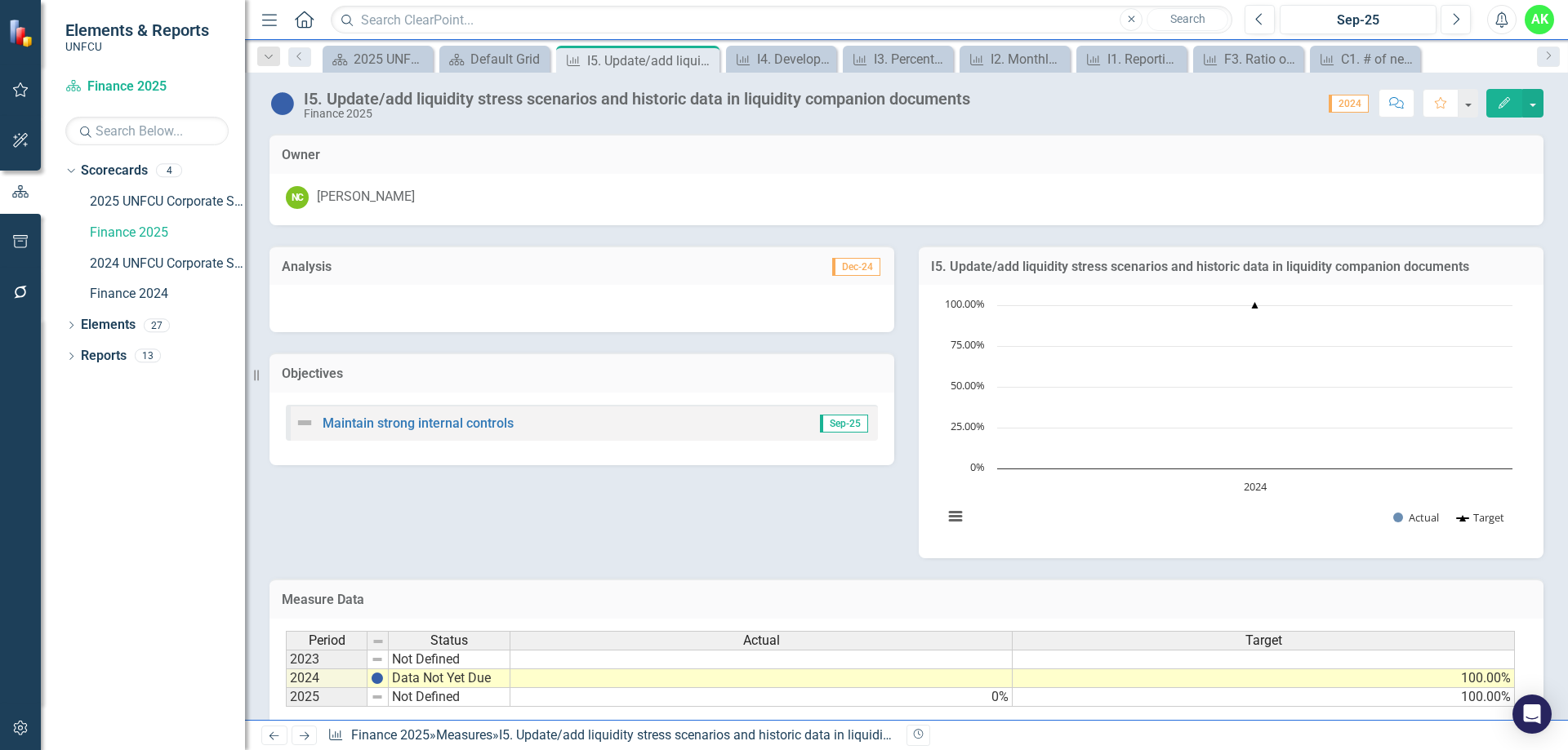
scroll to position [114, 0]
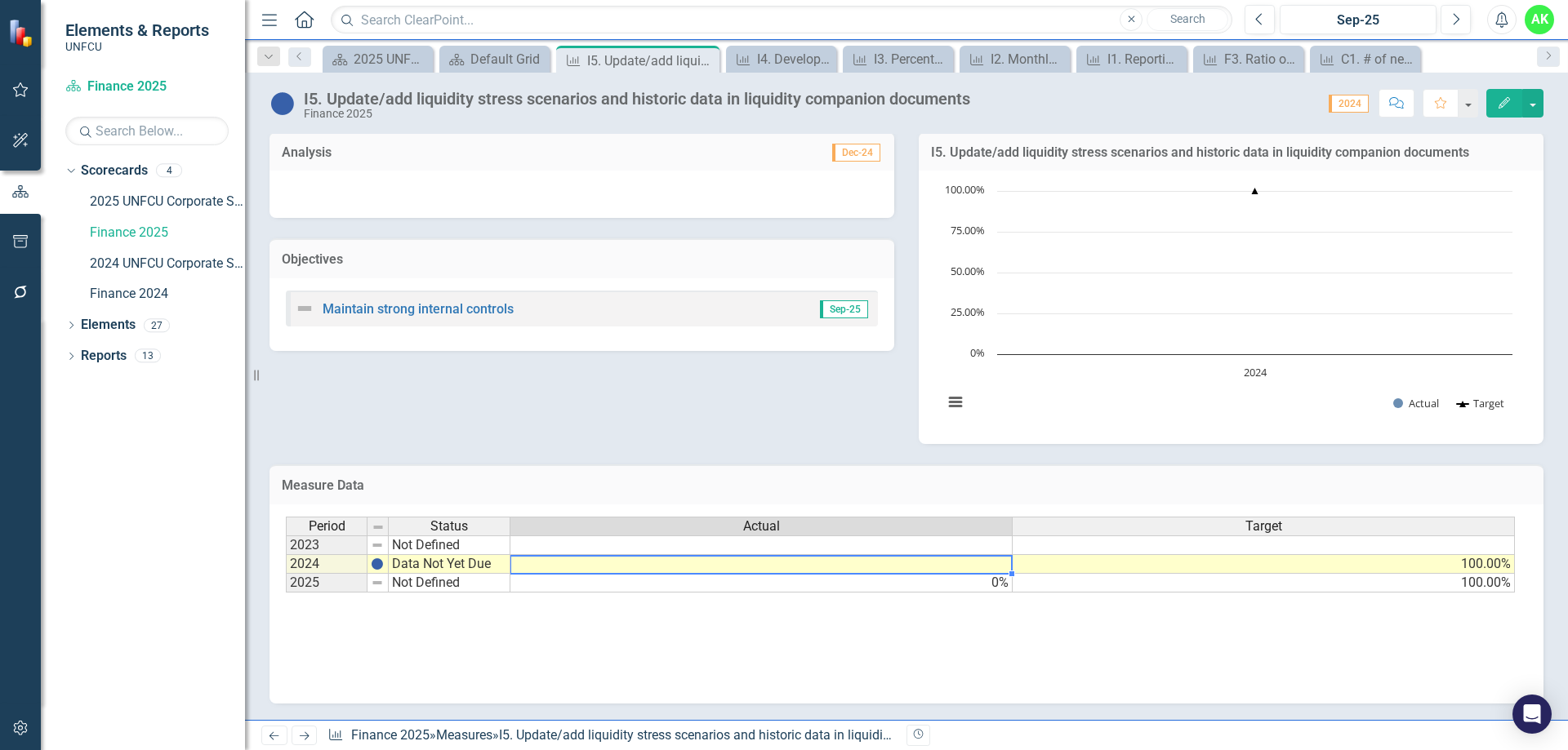
click at [967, 567] on td at bounding box center [762, 564] width 502 height 19
click at [966, 578] on td "0%" at bounding box center [762, 584] width 502 height 19
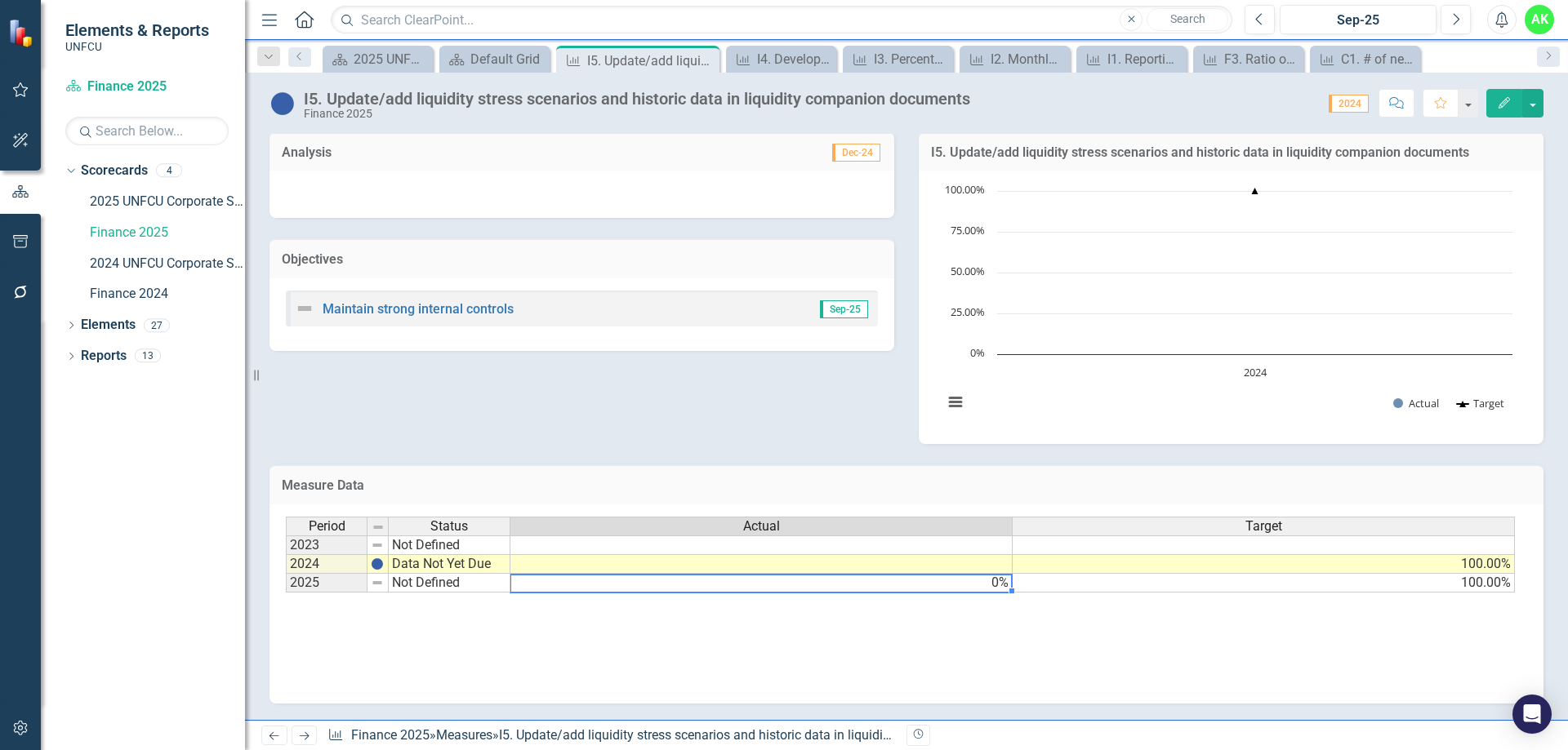
click at [978, 585] on td "0%" at bounding box center [762, 584] width 502 height 19
type textarea "0"
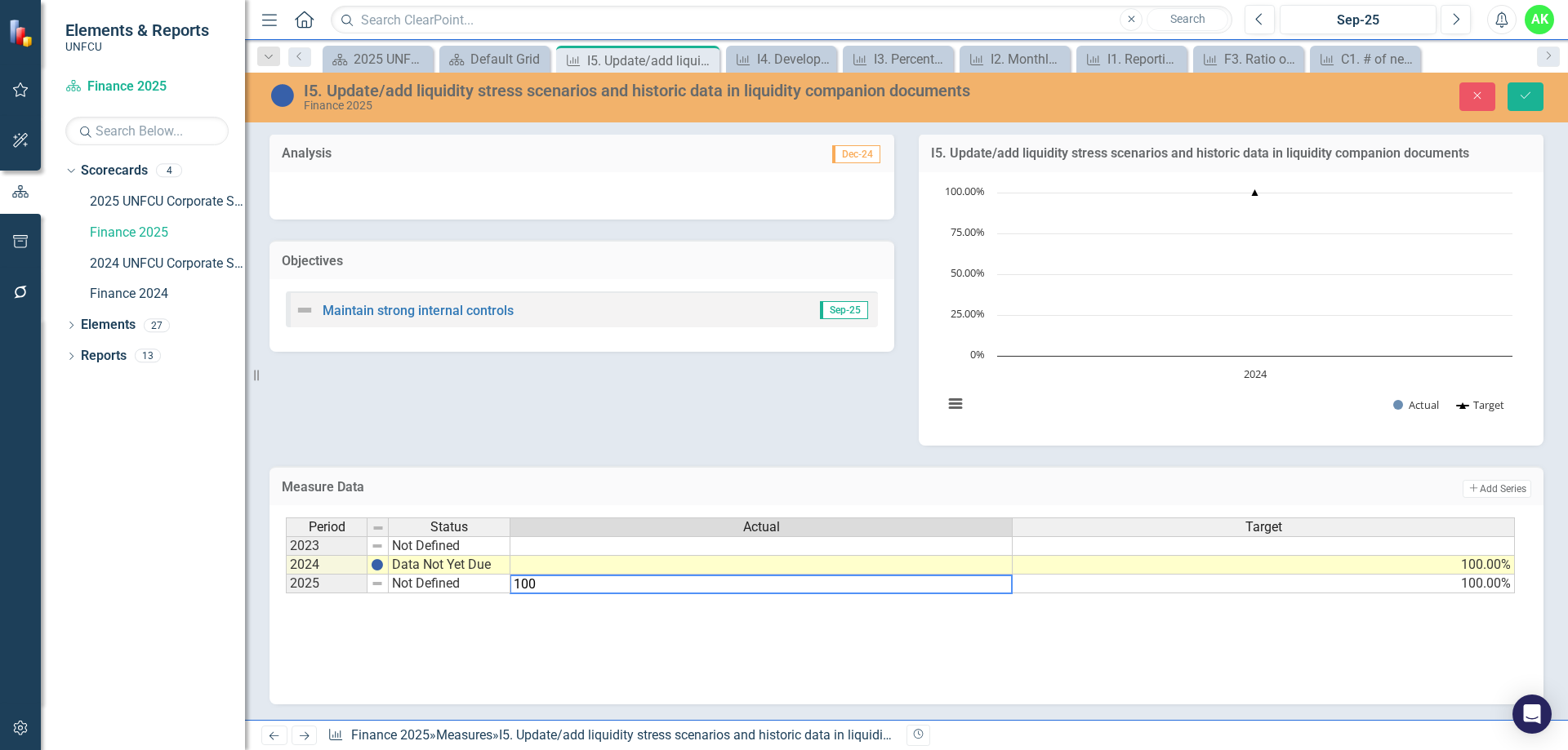
type textarea "100"
click at [800, 611] on div "Period Status Actual Target 2023 Not Defined 2024 Data Not Yet Due 100.00% 2025…" at bounding box center [906, 598] width 1242 height 163
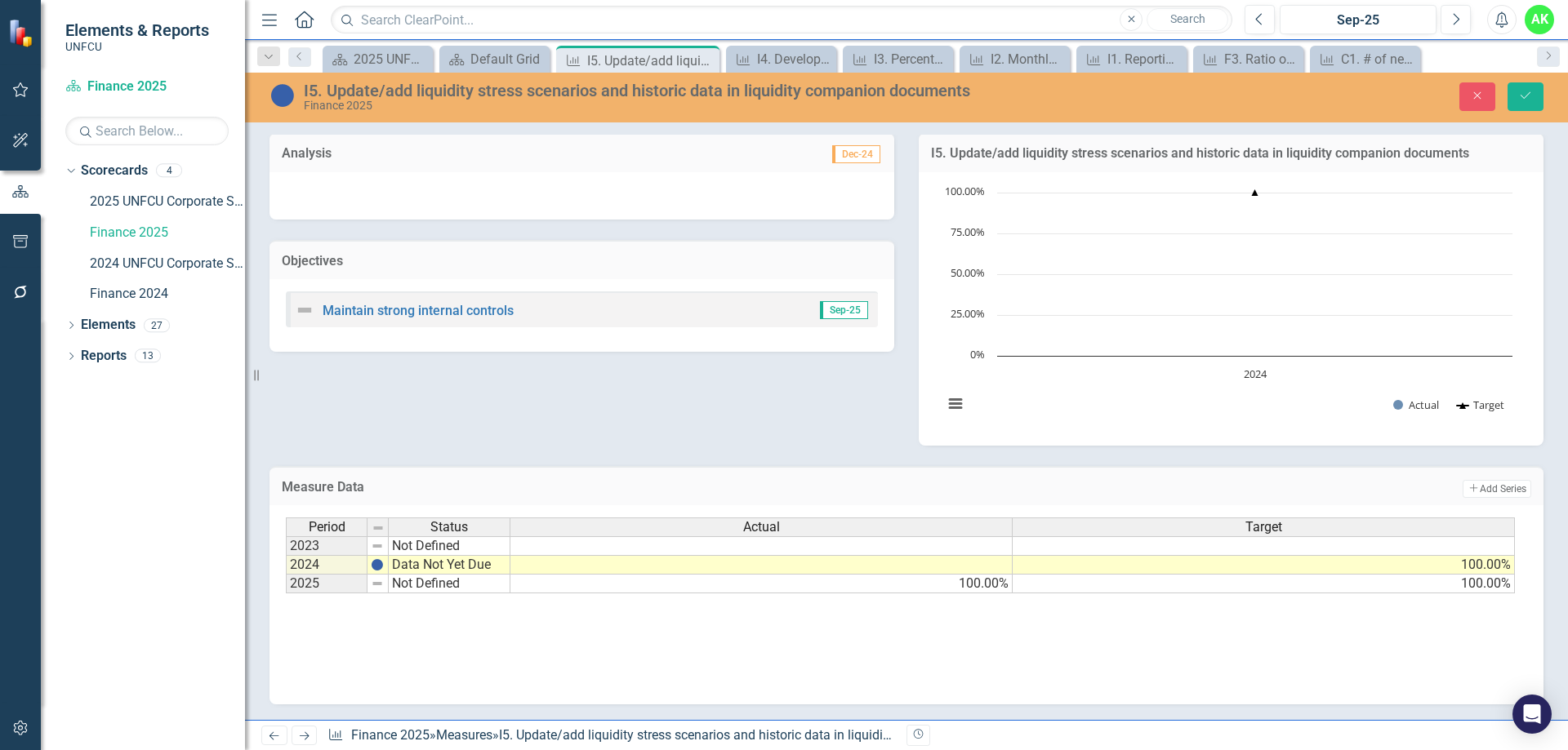
click at [434, 586] on td "Not Defined" at bounding box center [450, 584] width 122 height 19
click at [470, 650] on div "Period Status Actual Target 2023 Not Defined 2024 Data Not Yet Due 100.00% 2025…" at bounding box center [906, 598] width 1242 height 163
click at [1525, 103] on button "Save" at bounding box center [1525, 97] width 36 height 29
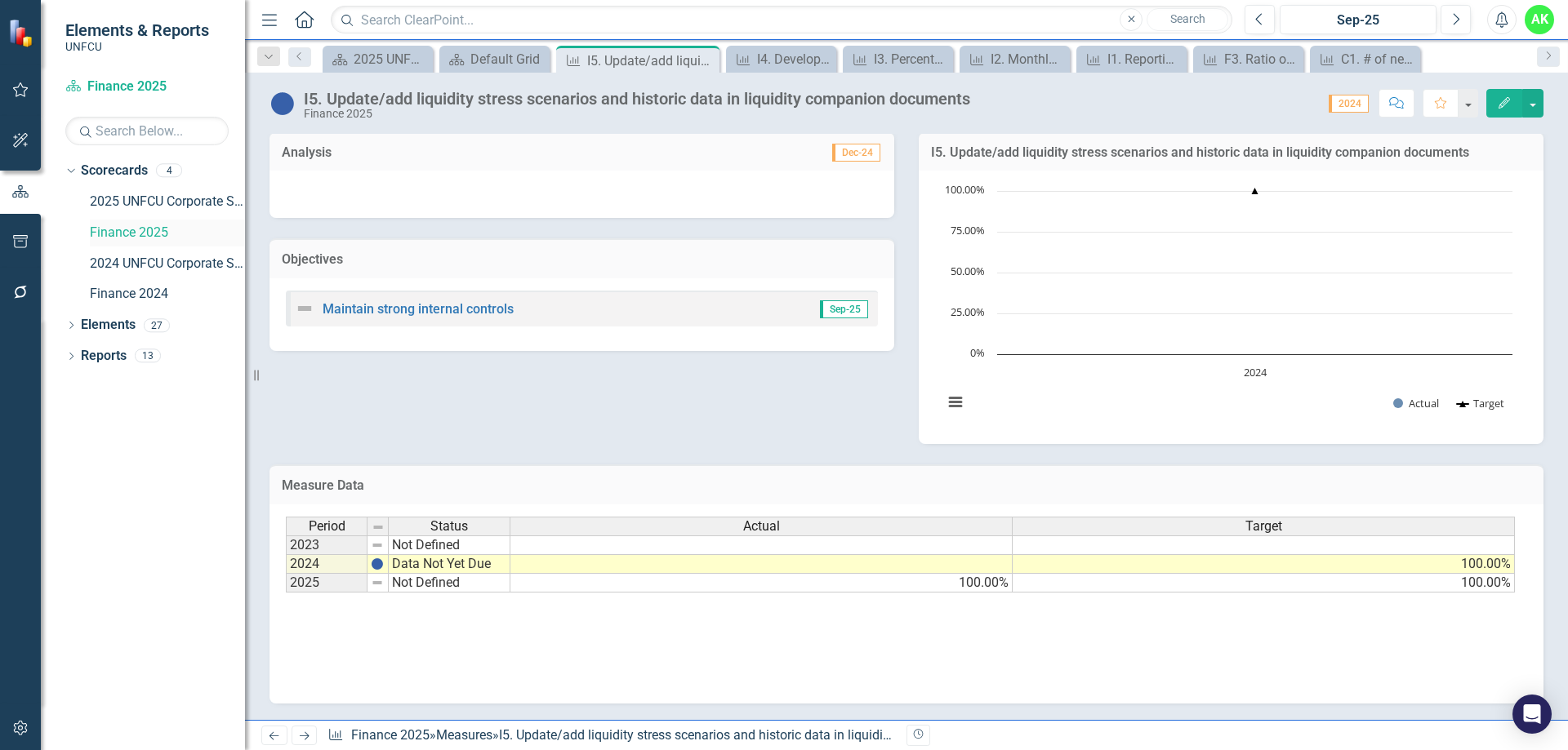
click at [142, 226] on link "Finance 2025" at bounding box center [167, 233] width 155 height 19
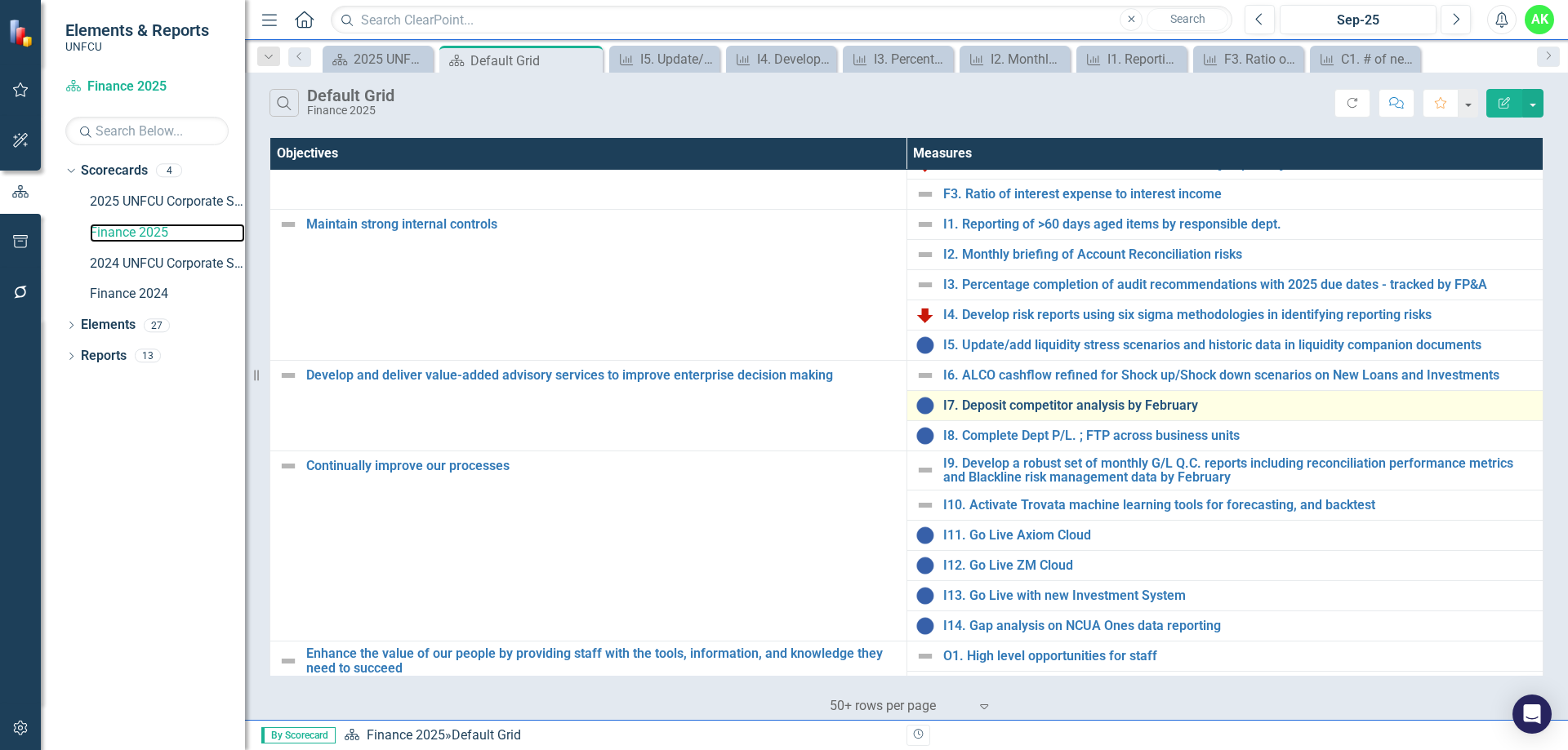
scroll to position [138, 0]
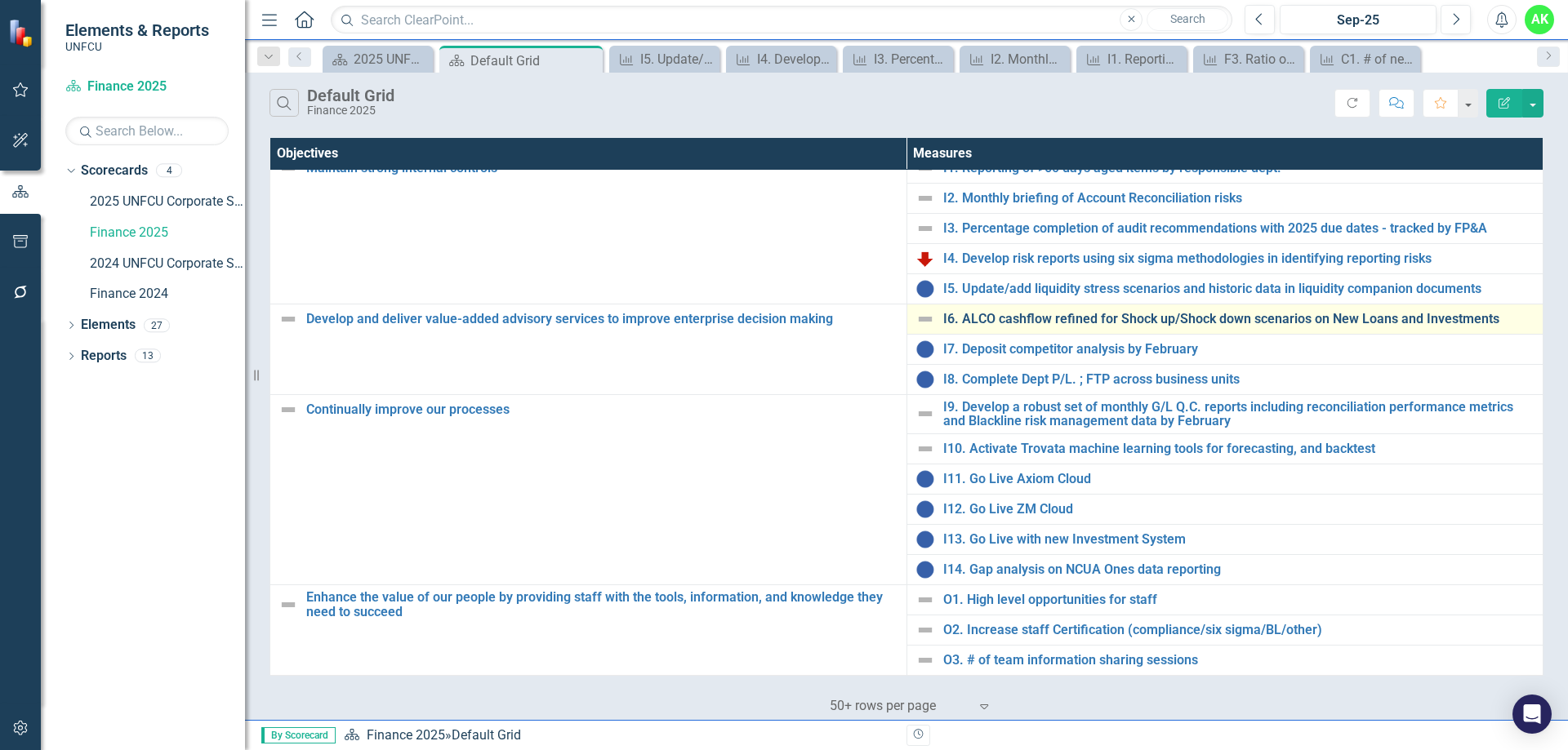
click at [1071, 316] on link "I6. ALCO cashflow refined for Shock up/Shock down scenarios on New Loans and In…" at bounding box center [1239, 319] width 592 height 15
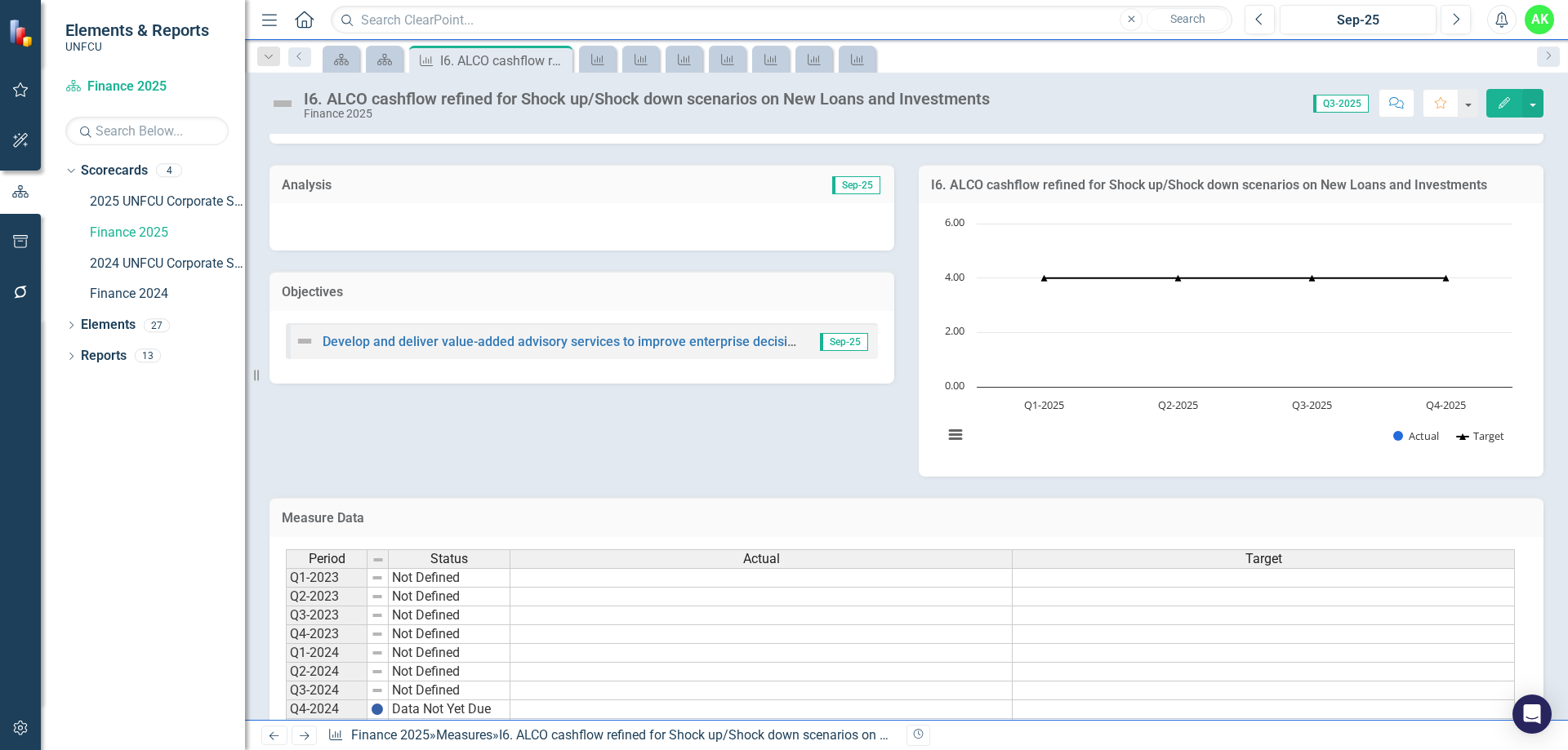
scroll to position [197, 0]
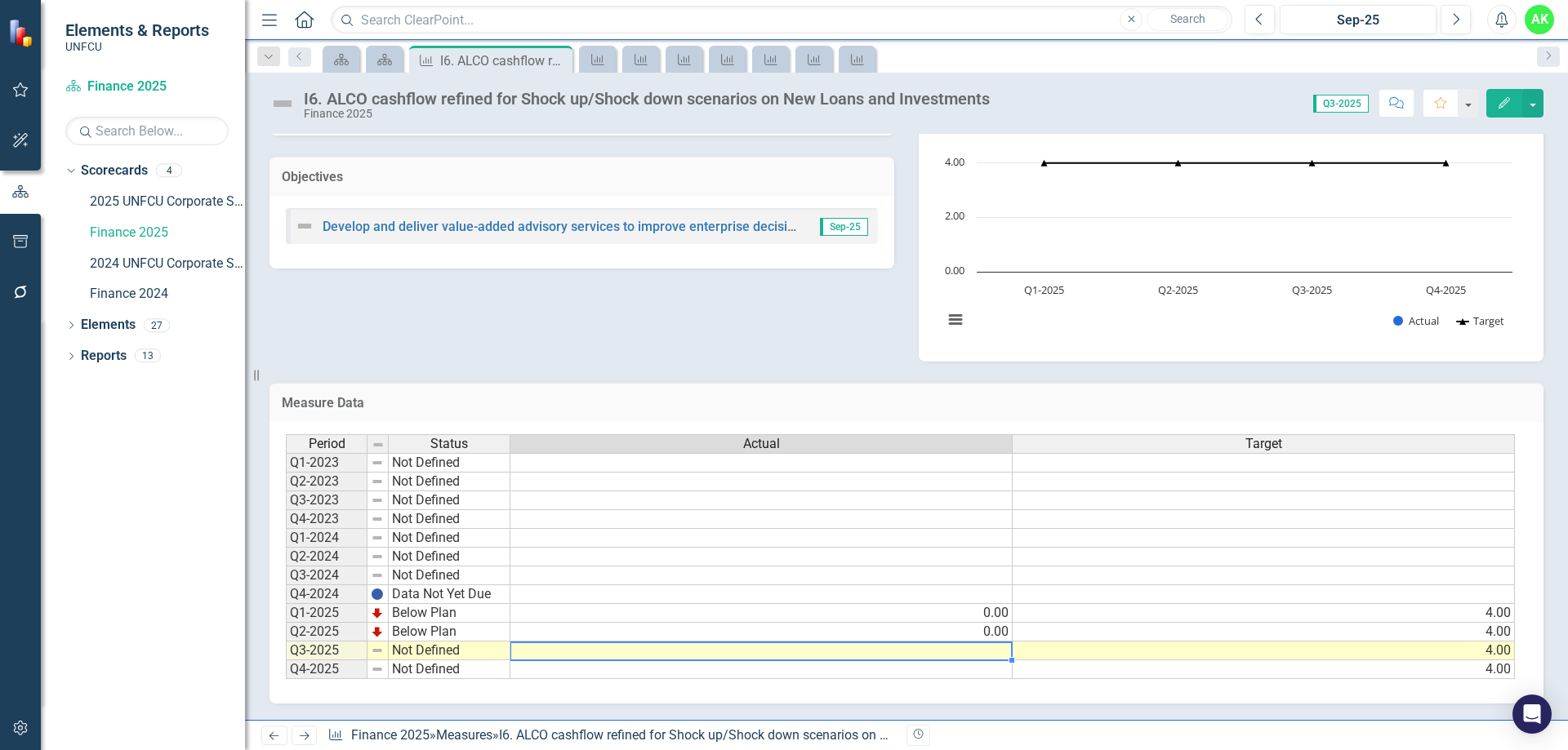
click at [988, 645] on td at bounding box center [762, 652] width 502 height 19
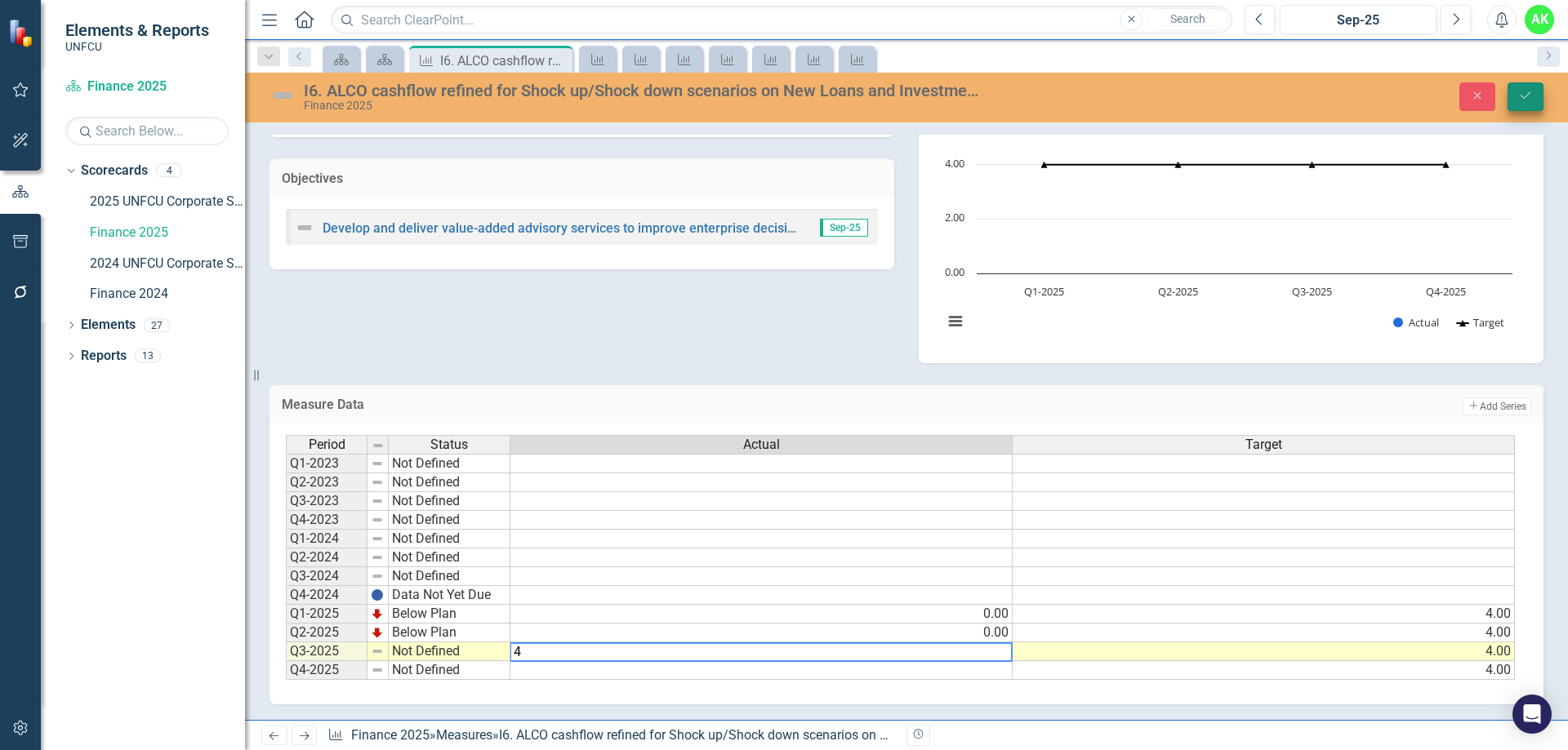
type textarea "4"
click at [1532, 102] on button "Save" at bounding box center [1525, 97] width 36 height 29
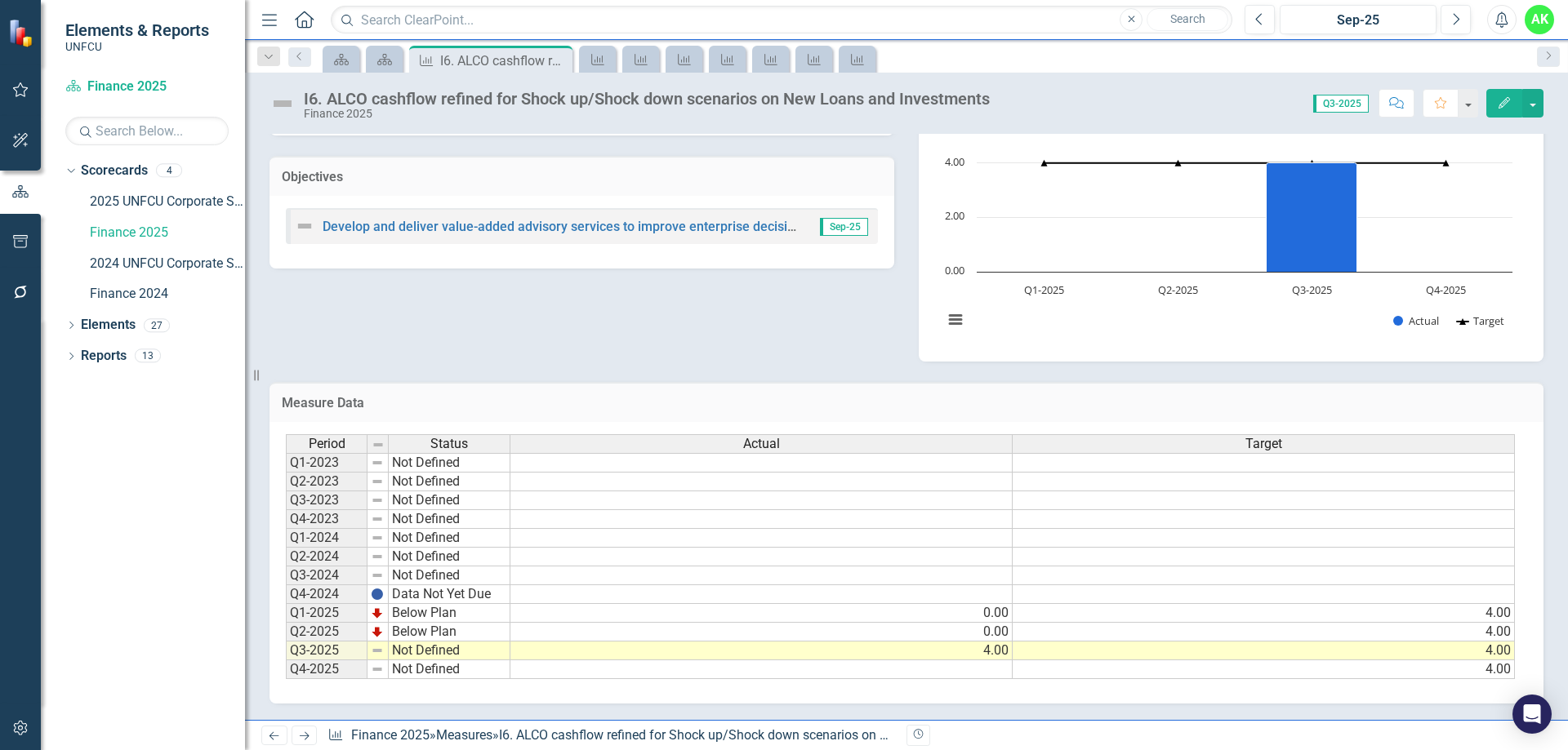
click at [433, 653] on td "Not Defined" at bounding box center [450, 652] width 122 height 19
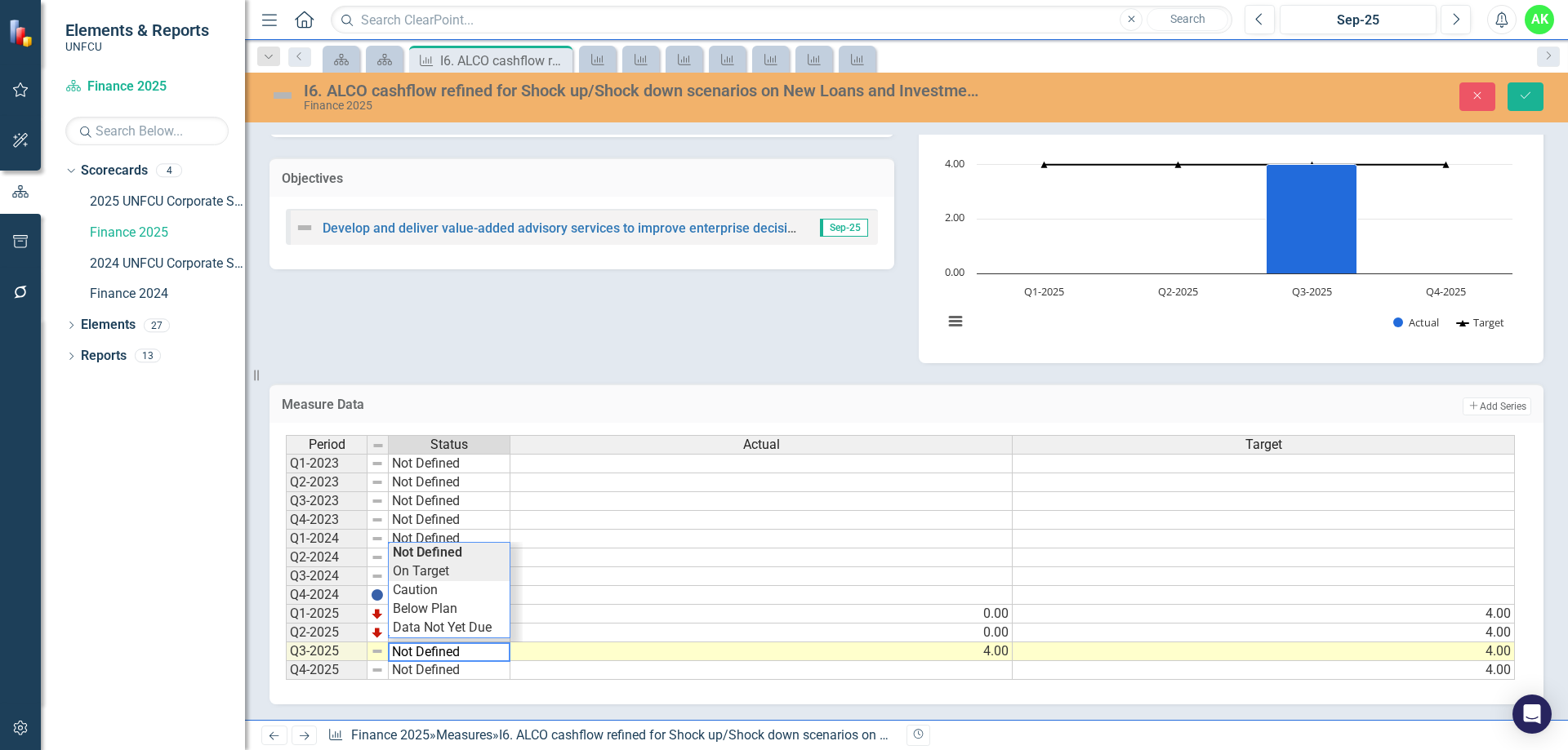
type textarea "On Target"
click at [444, 575] on div "Period Status Actual Target Q1-2023 Not Defined Q2-2023 Not Defined Q3-2023 Not…" at bounding box center [900, 558] width 1230 height 246
click at [458, 330] on div "Analysis Sep-25 Objectives Develop and deliver value-added advisory services to…" at bounding box center [906, 196] width 1299 height 334
click at [1526, 97] on icon "Save" at bounding box center [1525, 95] width 15 height 11
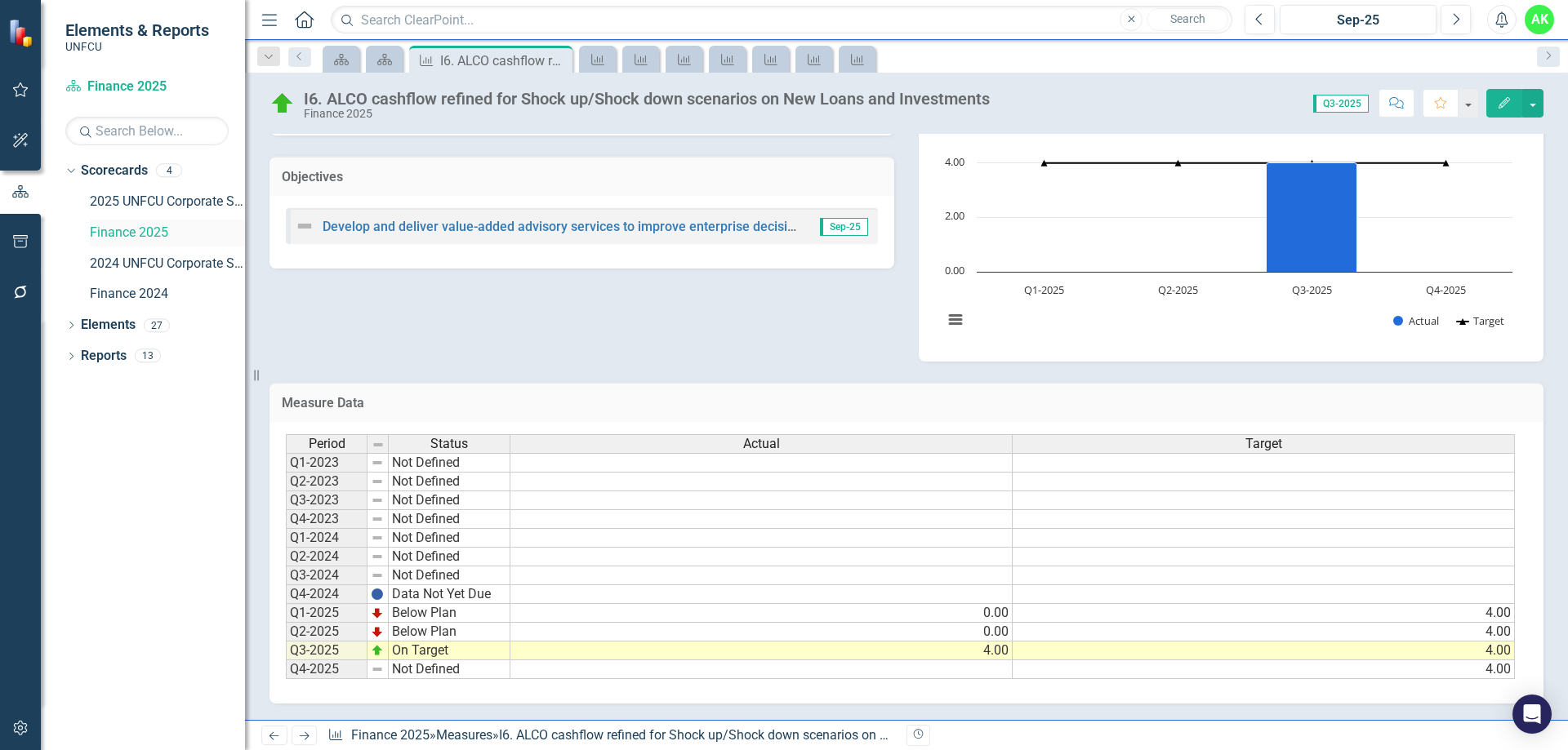
click at [140, 233] on link "Finance 2025" at bounding box center [167, 233] width 155 height 19
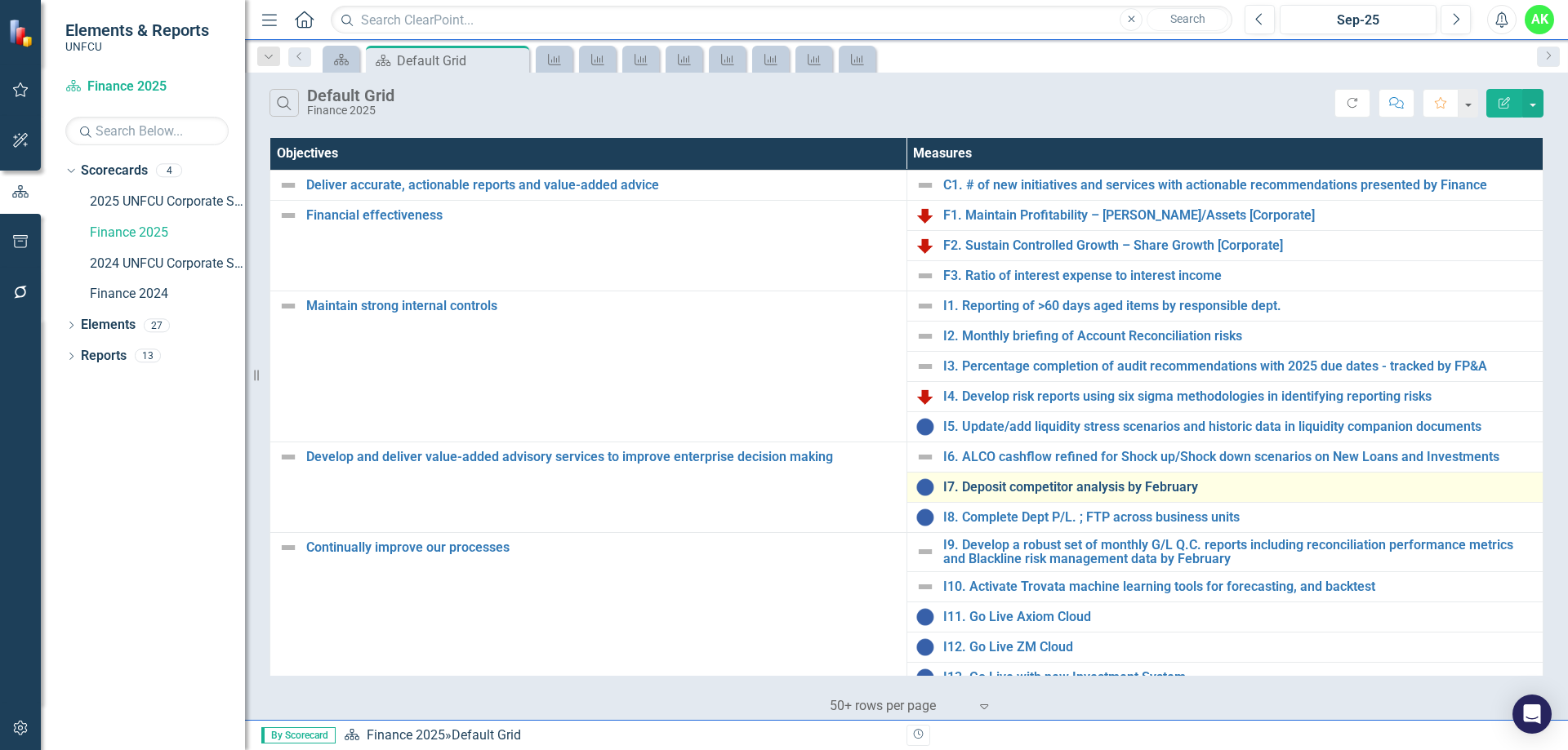
click at [1008, 484] on link "I7. Deposit competitor analysis by February" at bounding box center [1239, 487] width 592 height 15
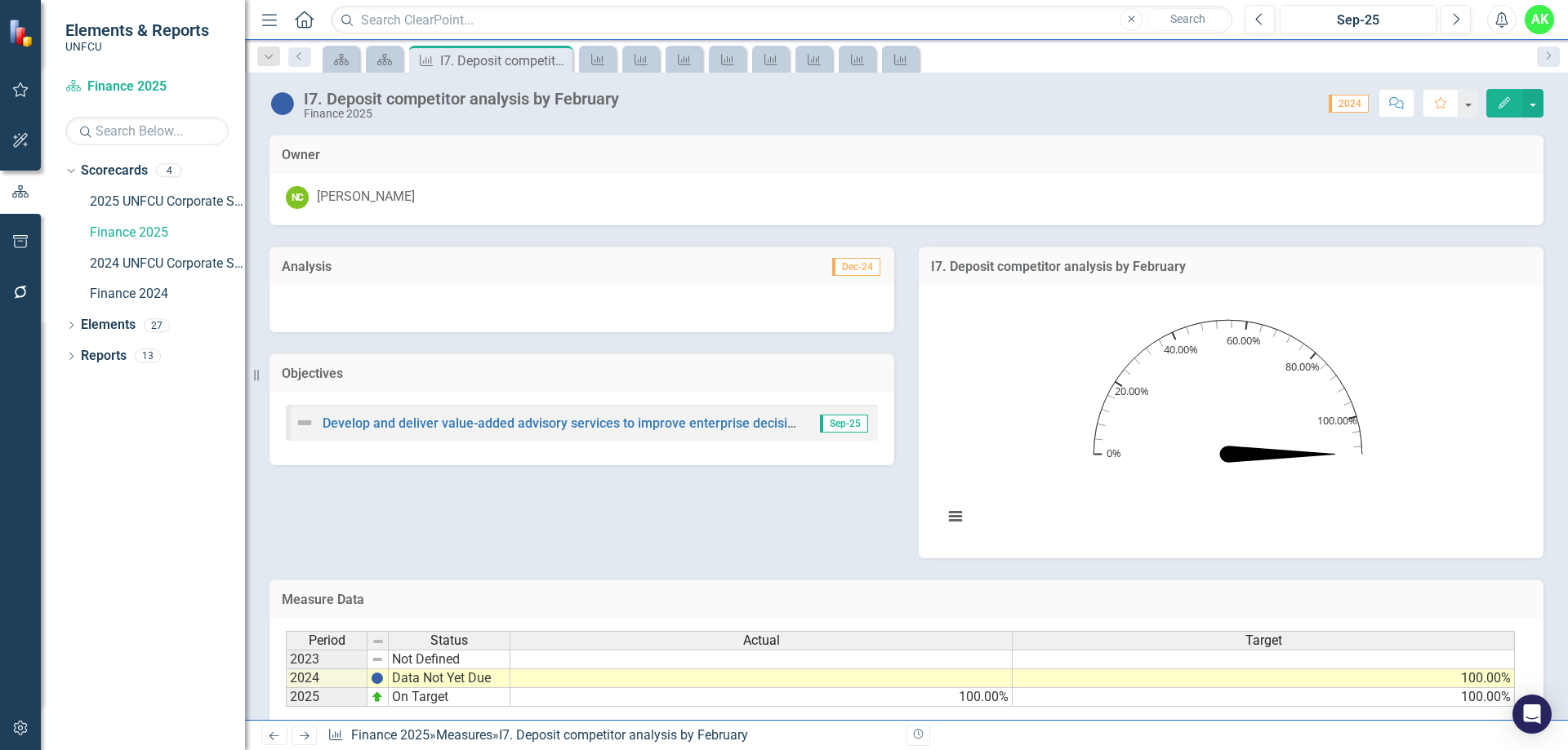
scroll to position [114, 0]
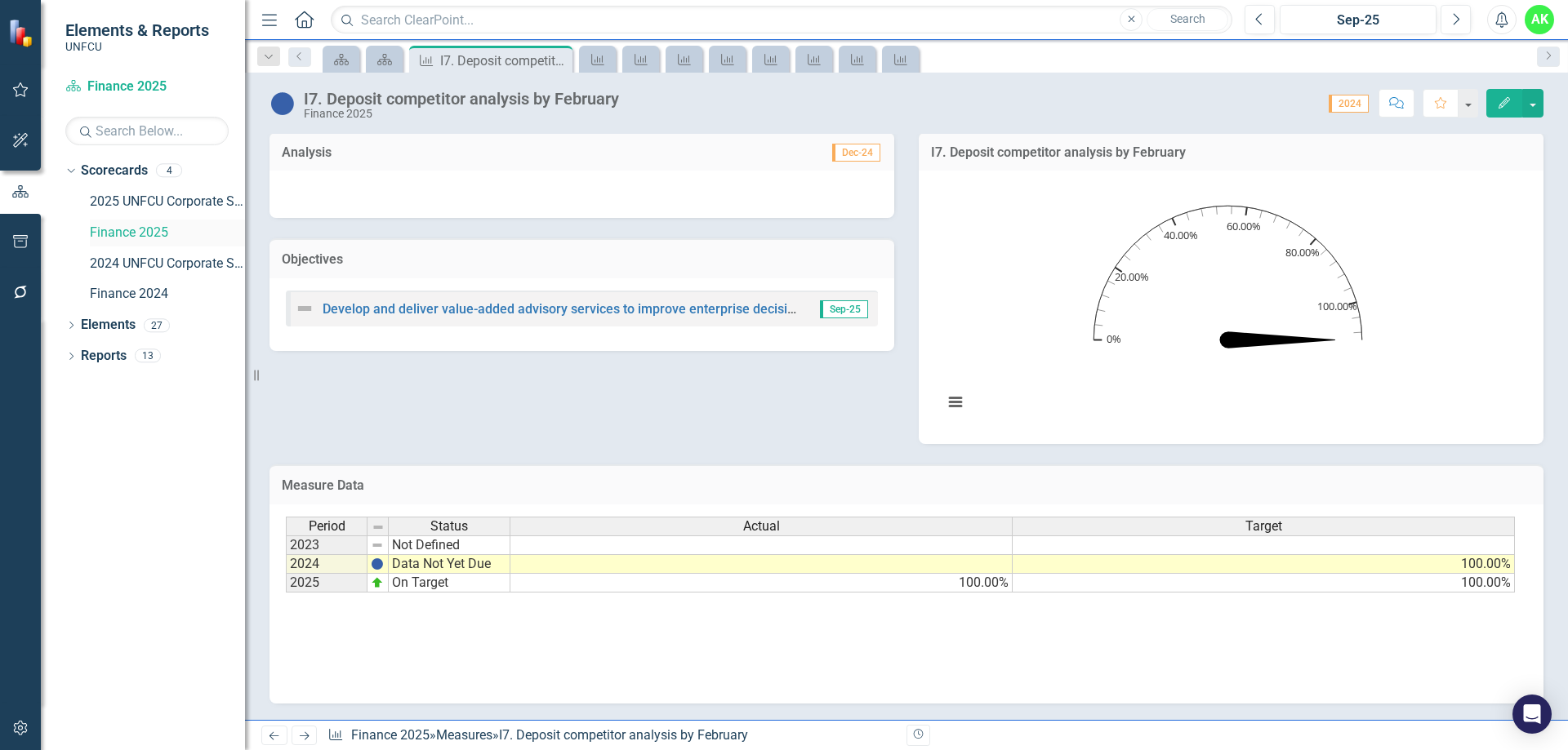
click at [135, 236] on link "Finance 2025" at bounding box center [167, 233] width 155 height 19
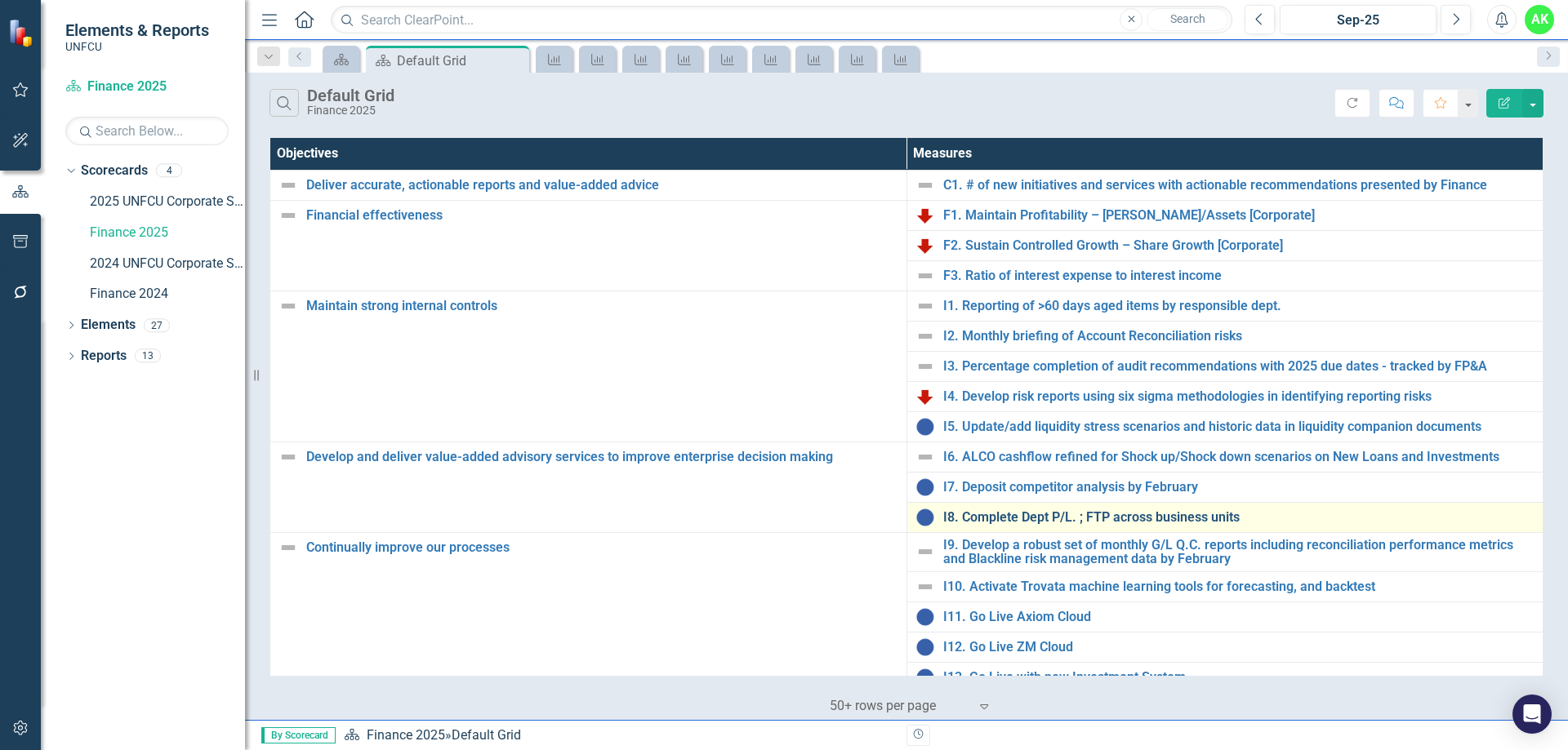
click at [1054, 514] on link "I8. Complete Dept P/L. ; FTP across business units" at bounding box center [1239, 517] width 592 height 15
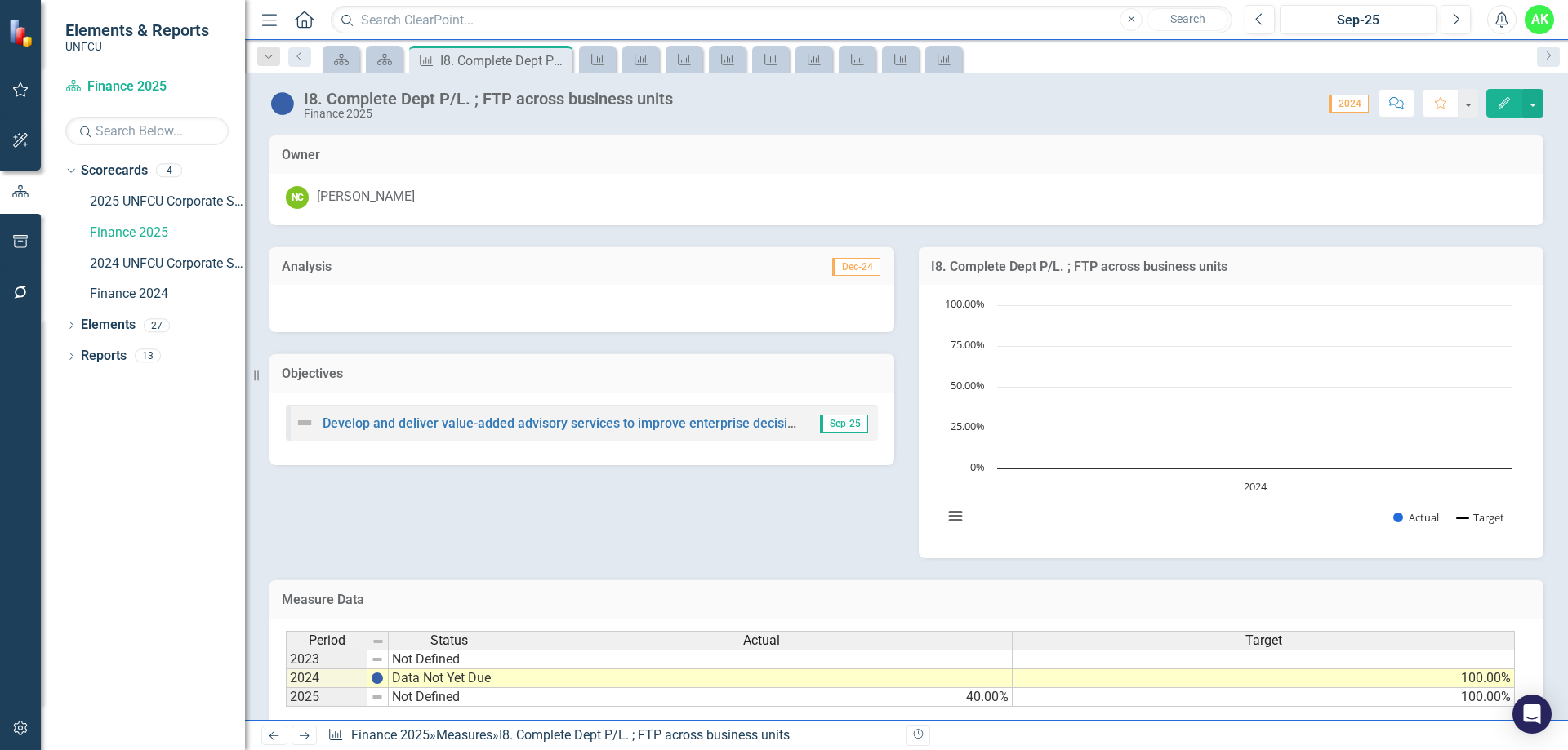
scroll to position [114, 0]
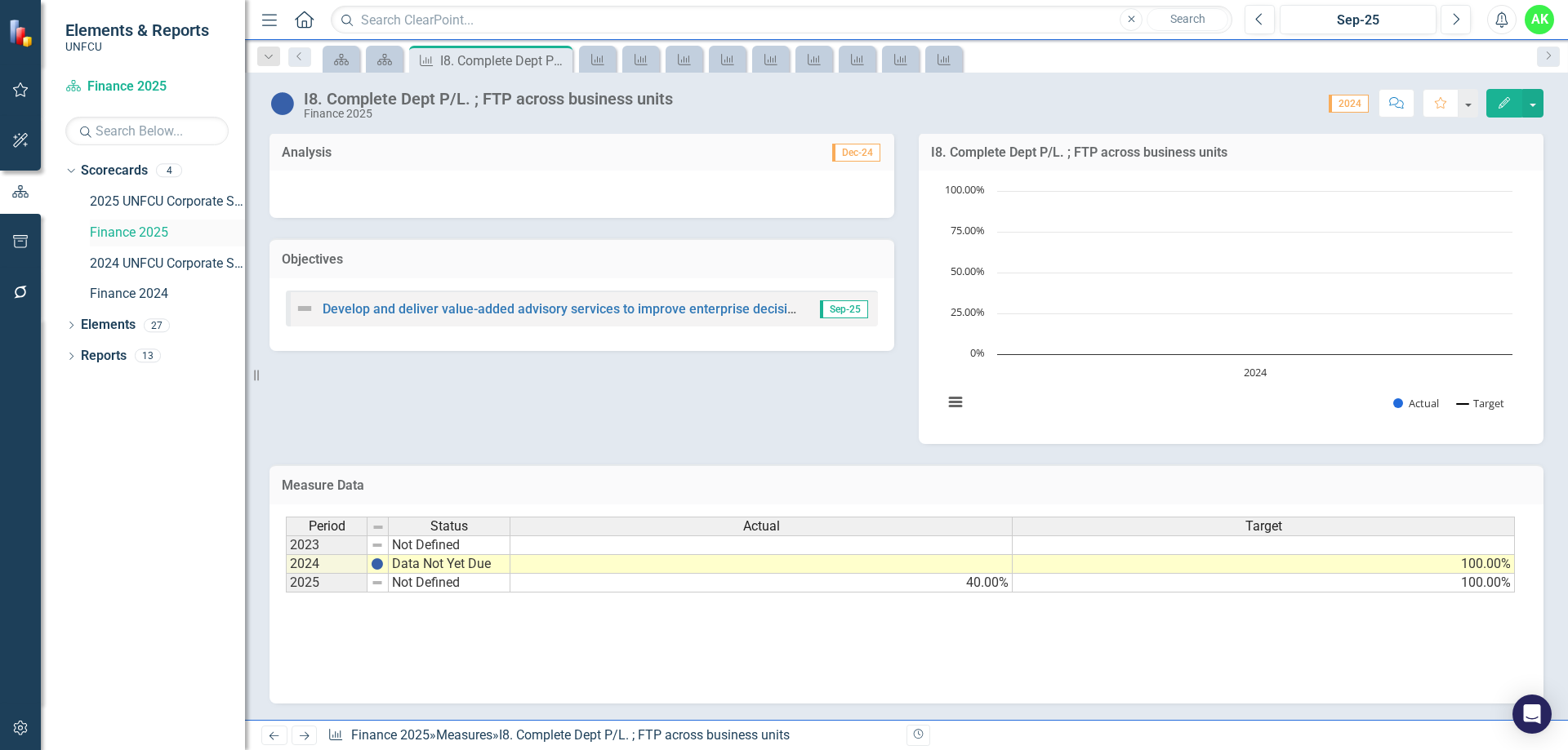
click at [143, 234] on link "Finance 2025" at bounding box center [167, 233] width 155 height 19
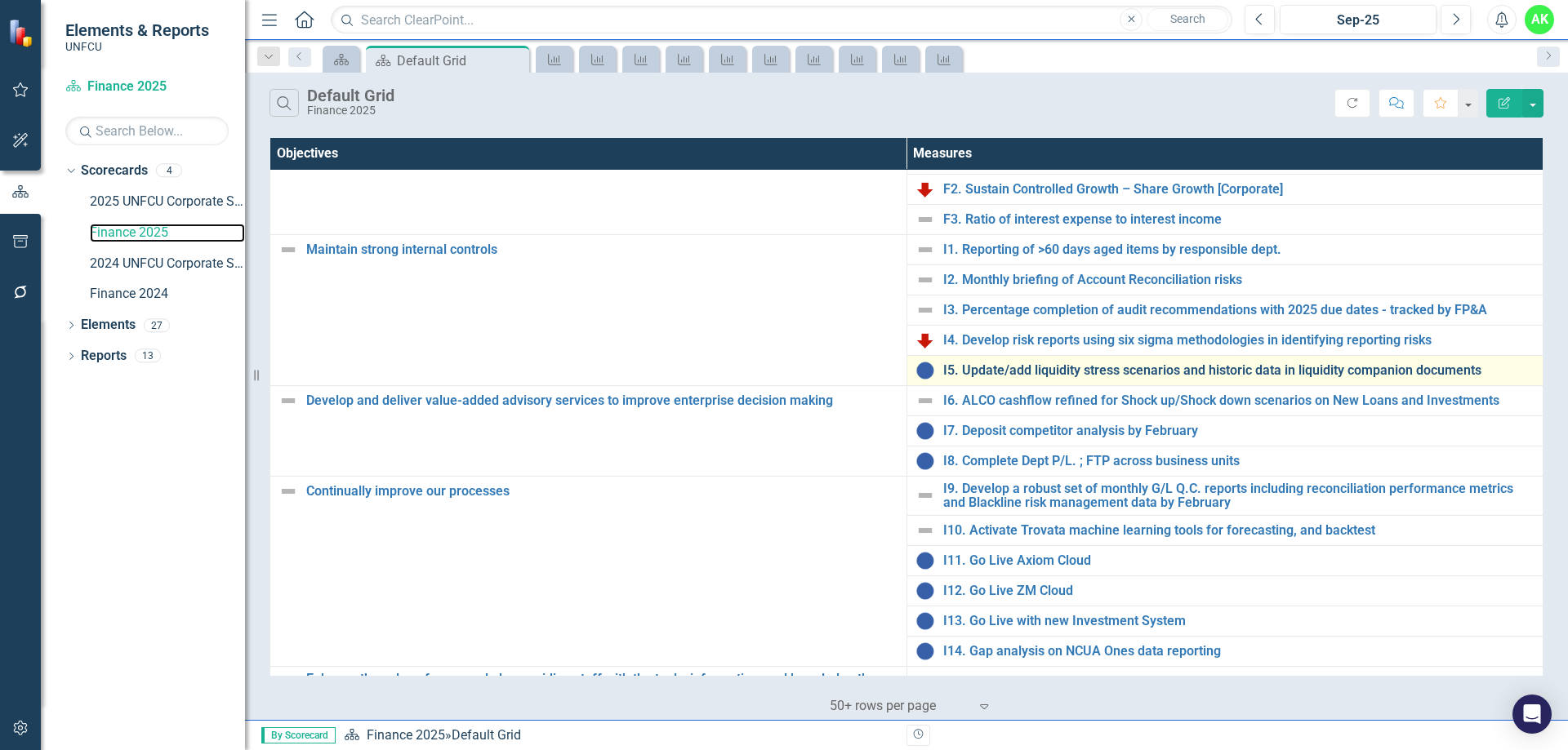
scroll to position [138, 0]
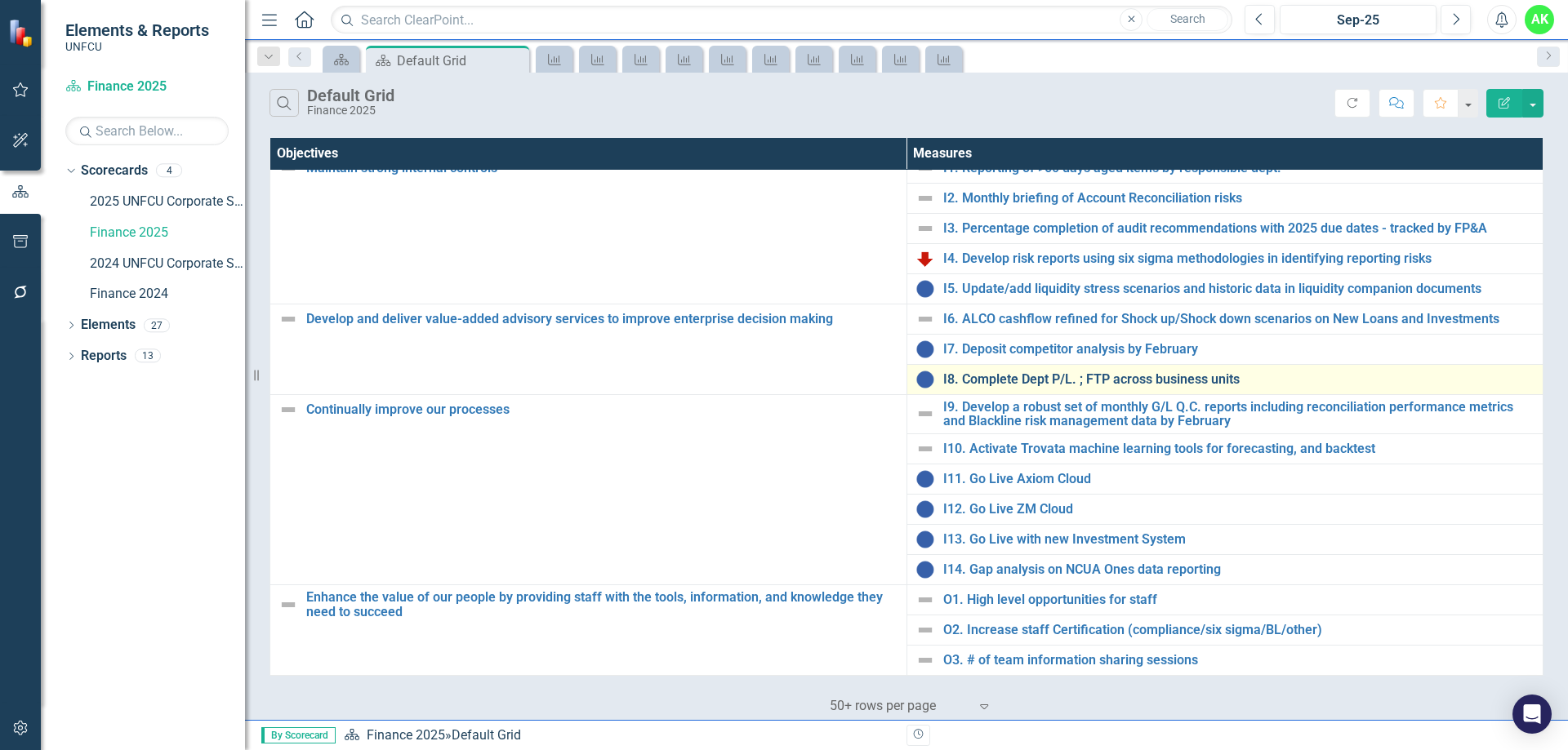
click at [1049, 375] on link "I8. Complete Dept P/L. ; FTP across business units" at bounding box center [1239, 379] width 592 height 15
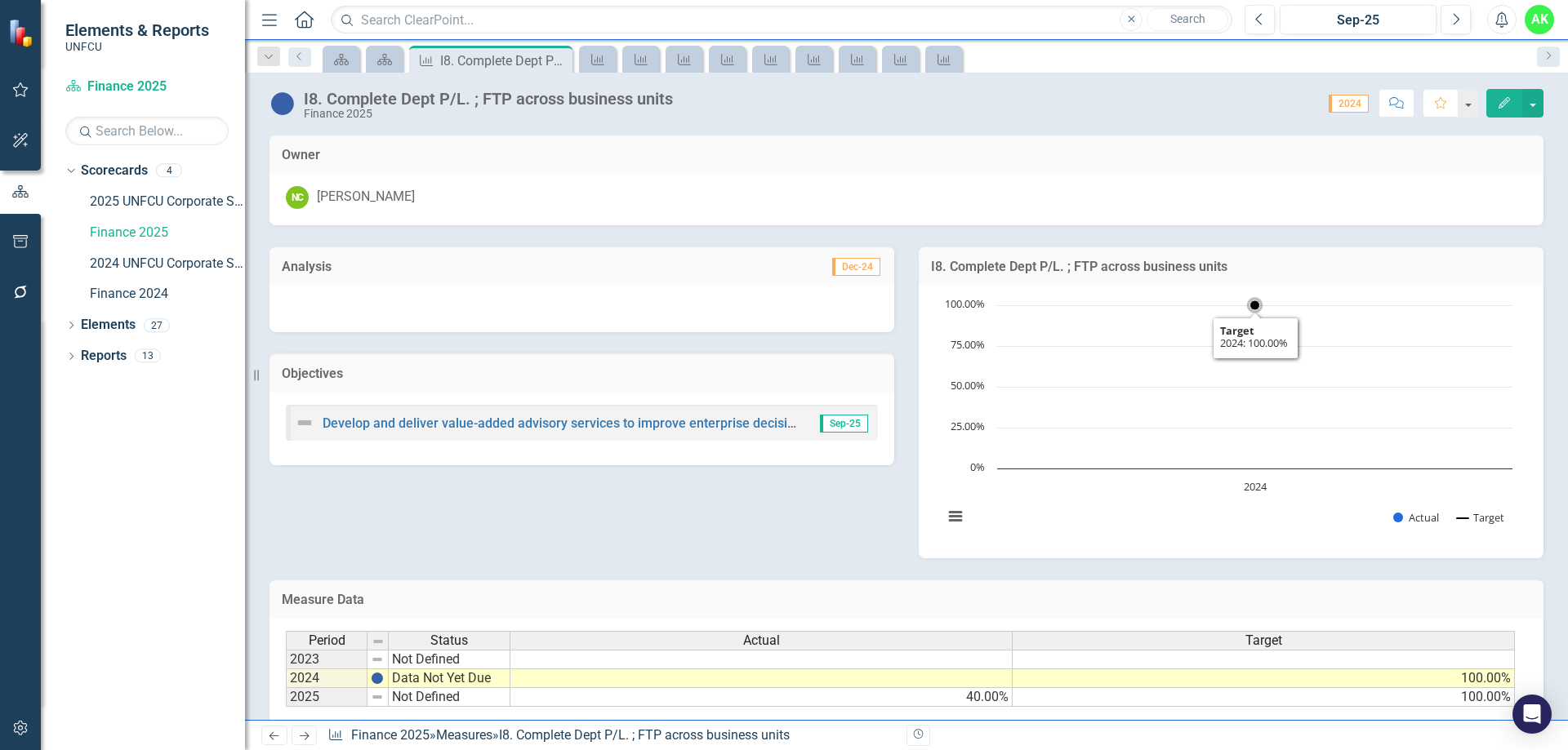
scroll to position [114, 0]
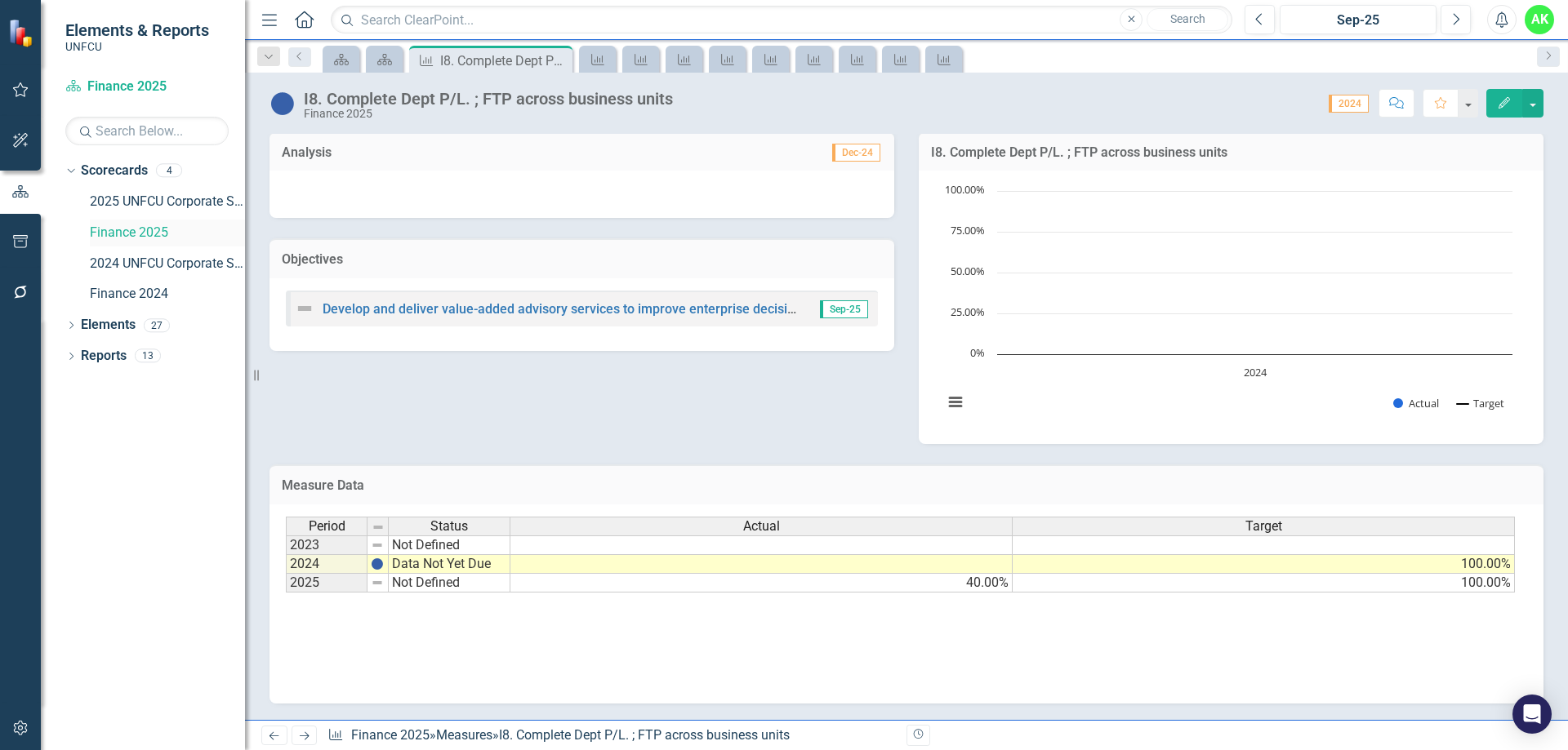
click at [136, 227] on link "Finance 2025" at bounding box center [167, 233] width 155 height 19
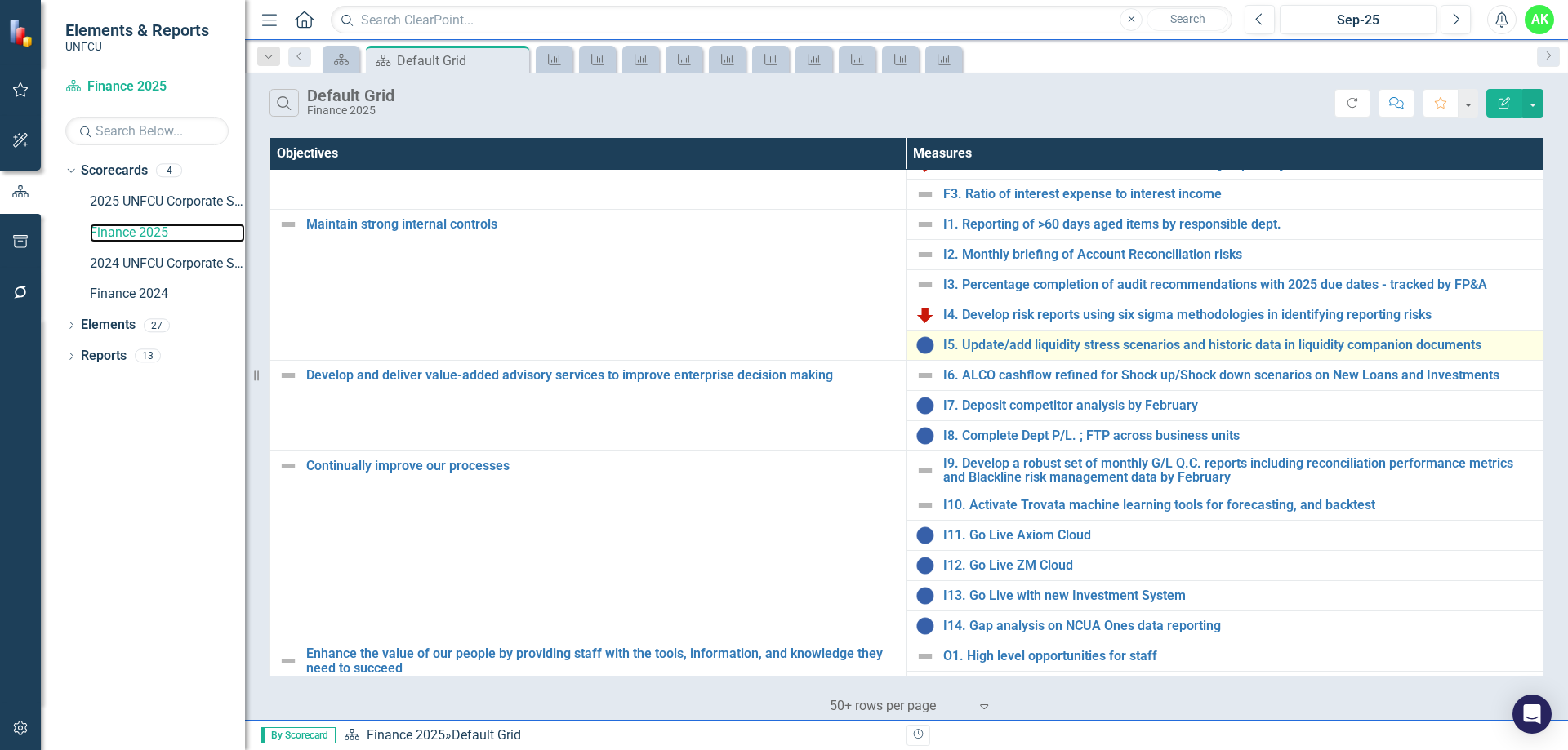
scroll to position [138, 0]
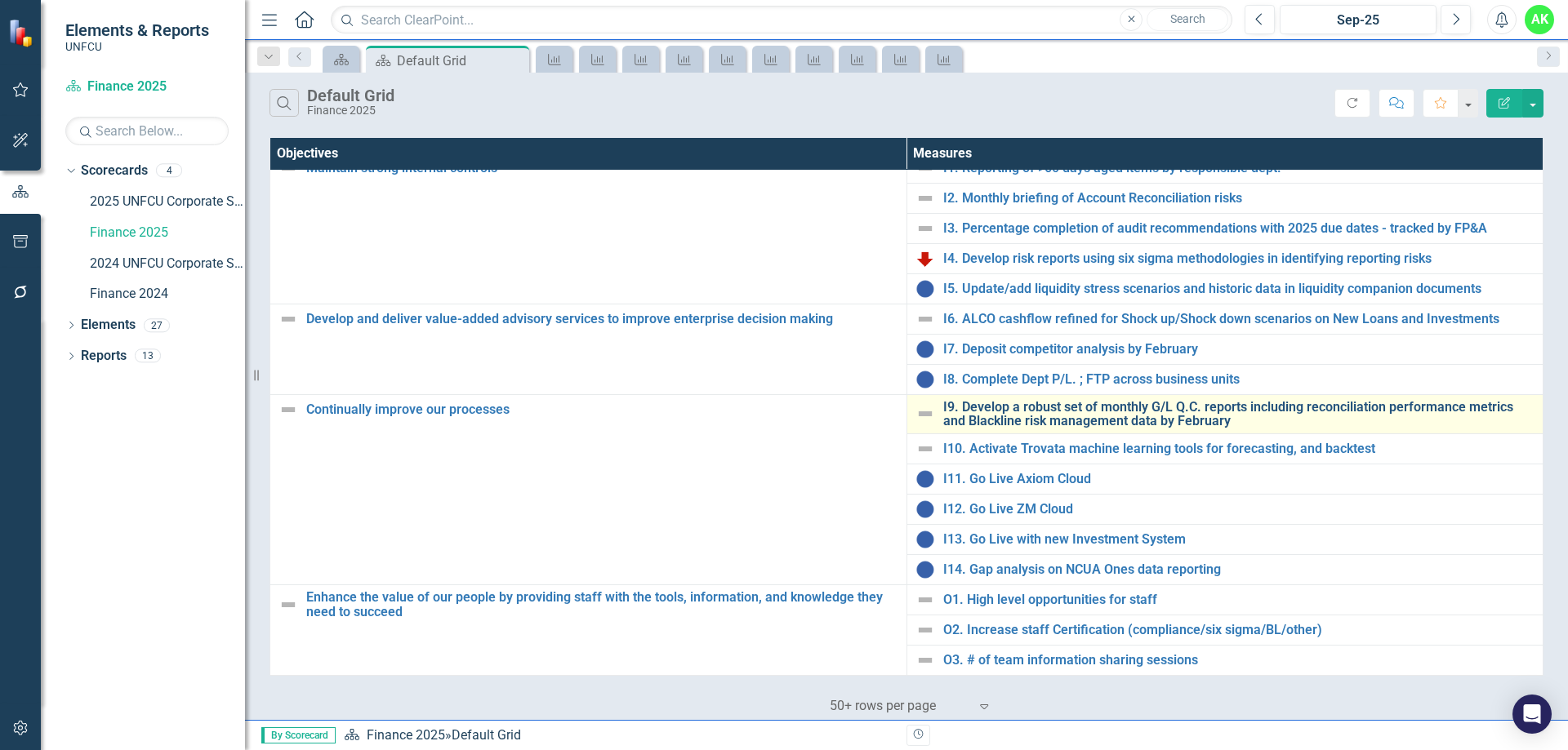
click at [1036, 414] on link "I9. Develop a robust set of monthly G/L Q.C. reports including reconciliation p…" at bounding box center [1239, 414] width 592 height 29
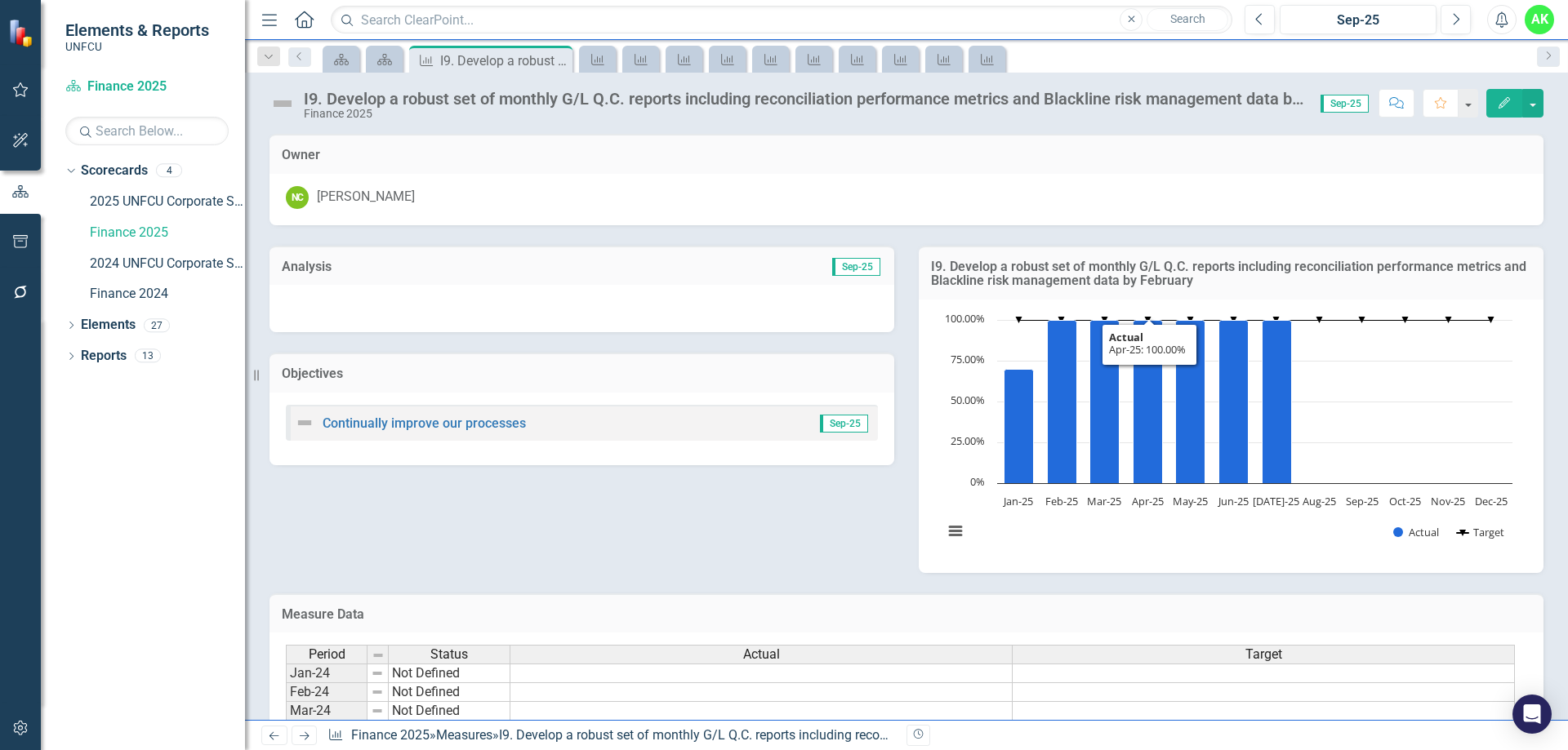
scroll to position [436, 0]
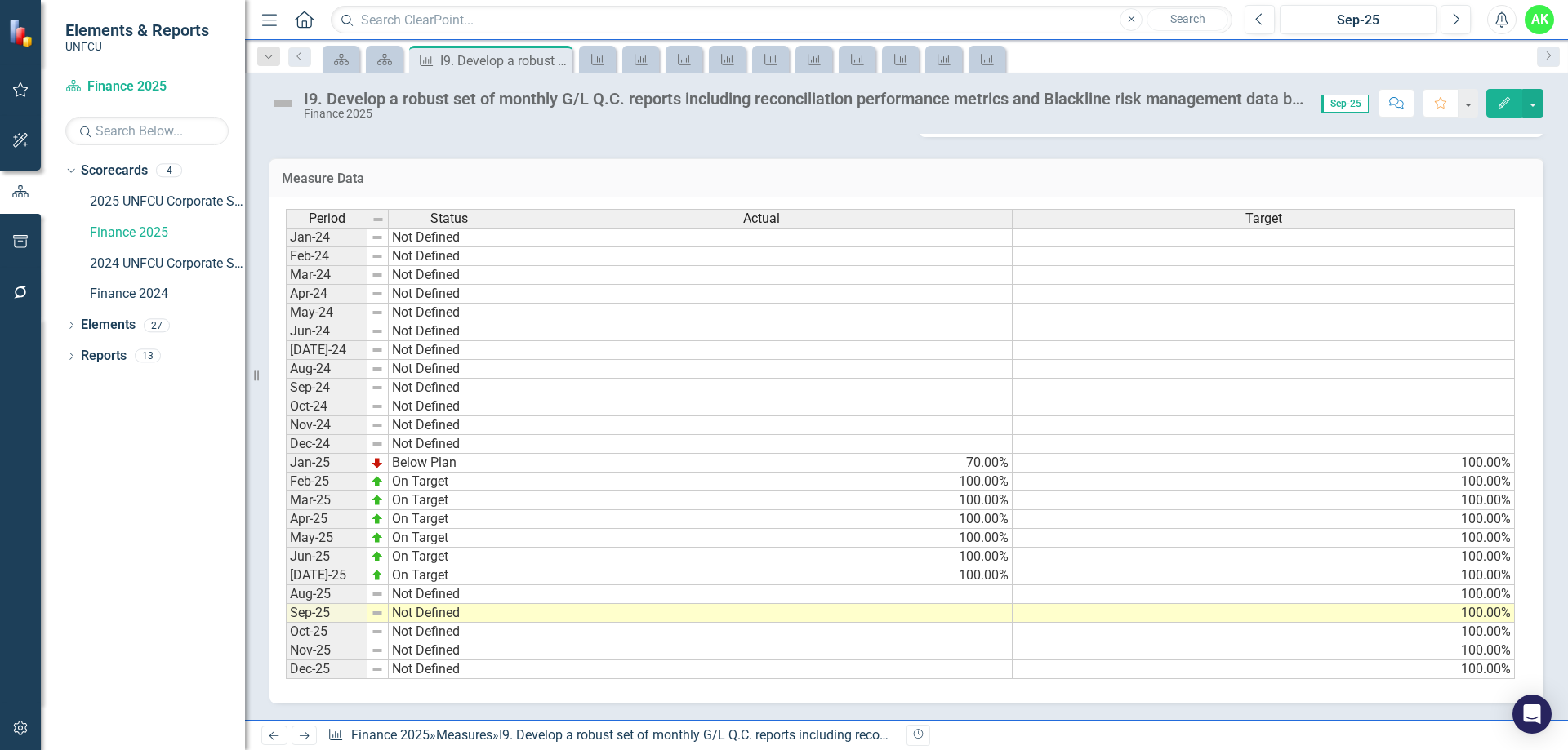
click at [983, 595] on td at bounding box center [762, 595] width 502 height 19
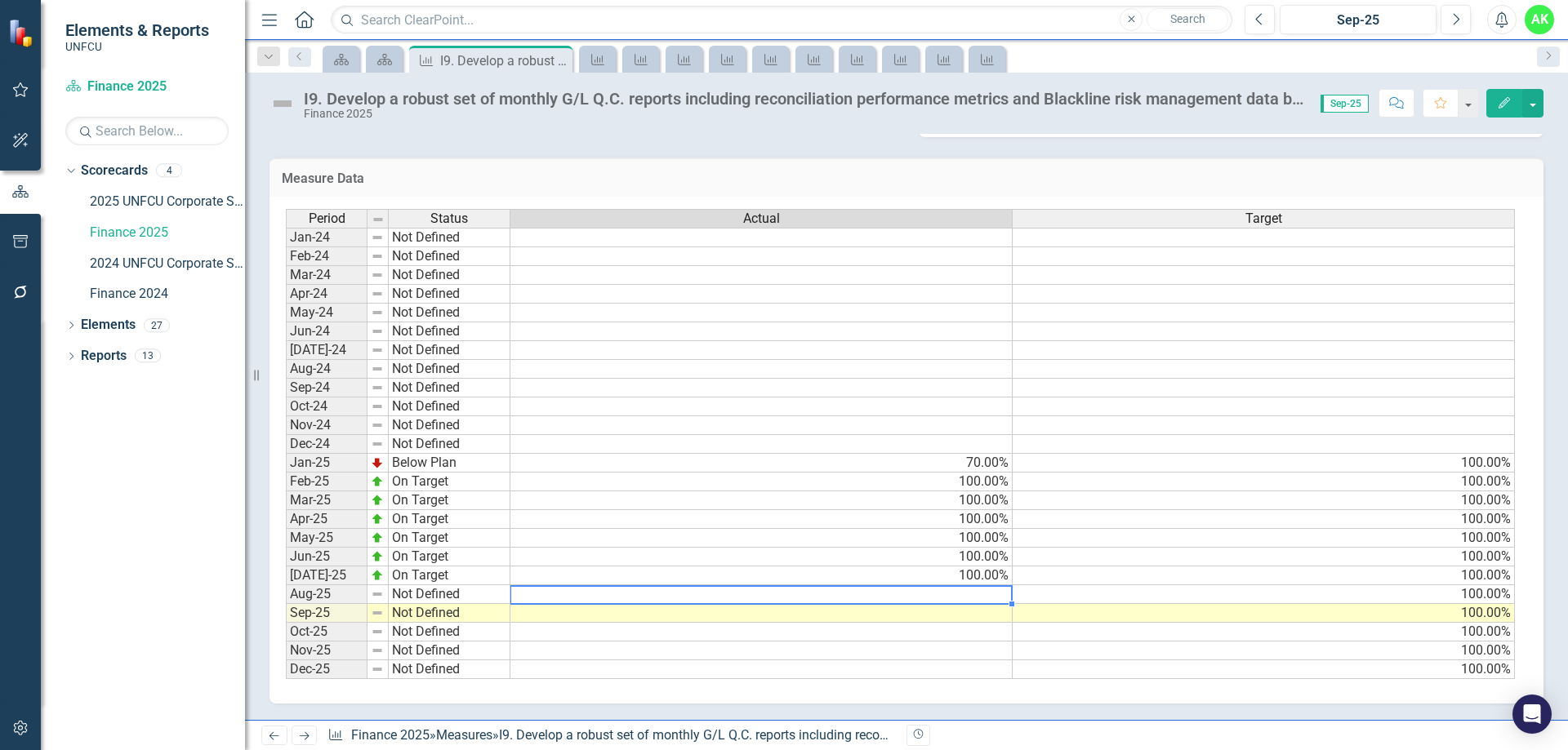
click at [983, 595] on td at bounding box center [762, 595] width 502 height 19
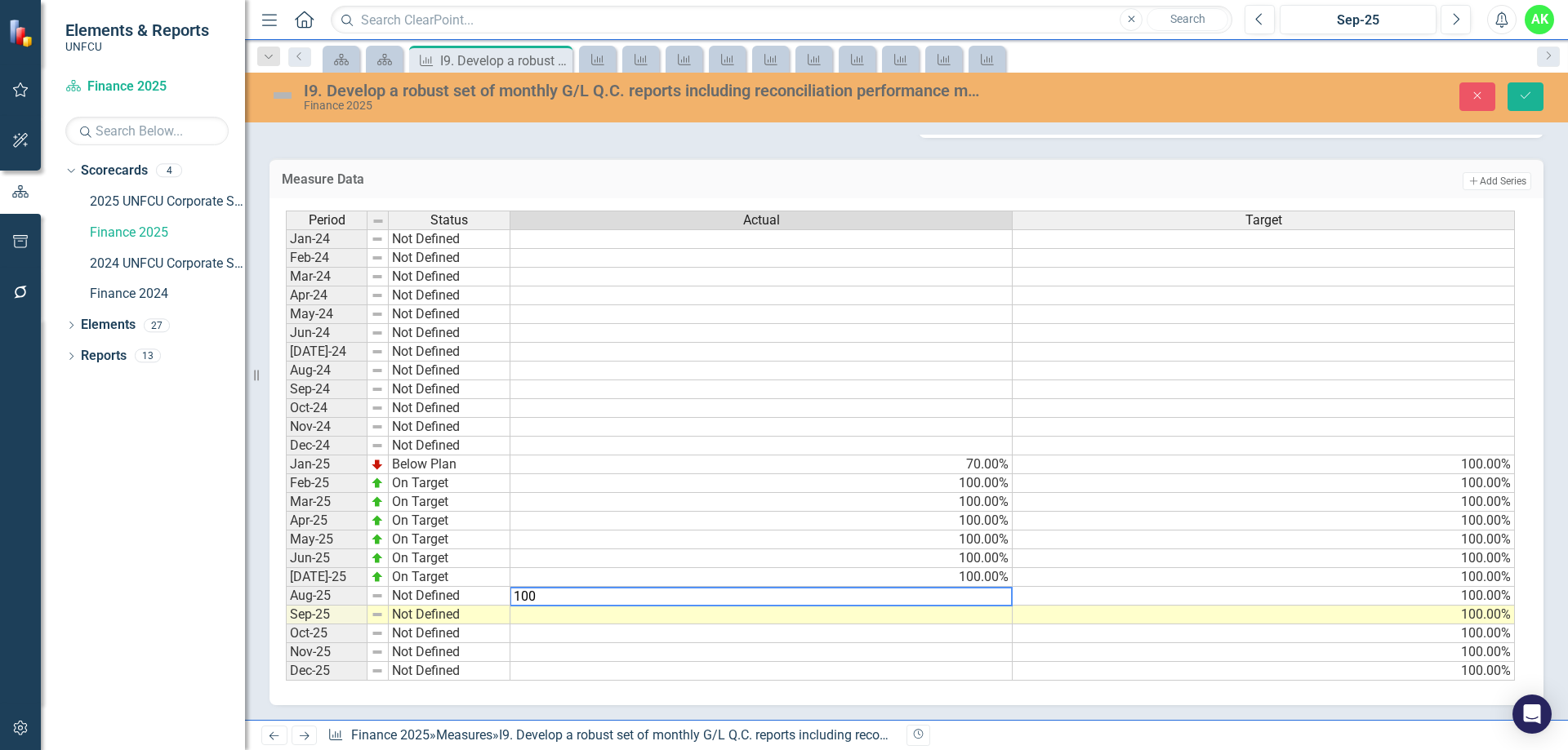
type textarea "100"
click at [967, 610] on td at bounding box center [762, 615] width 502 height 19
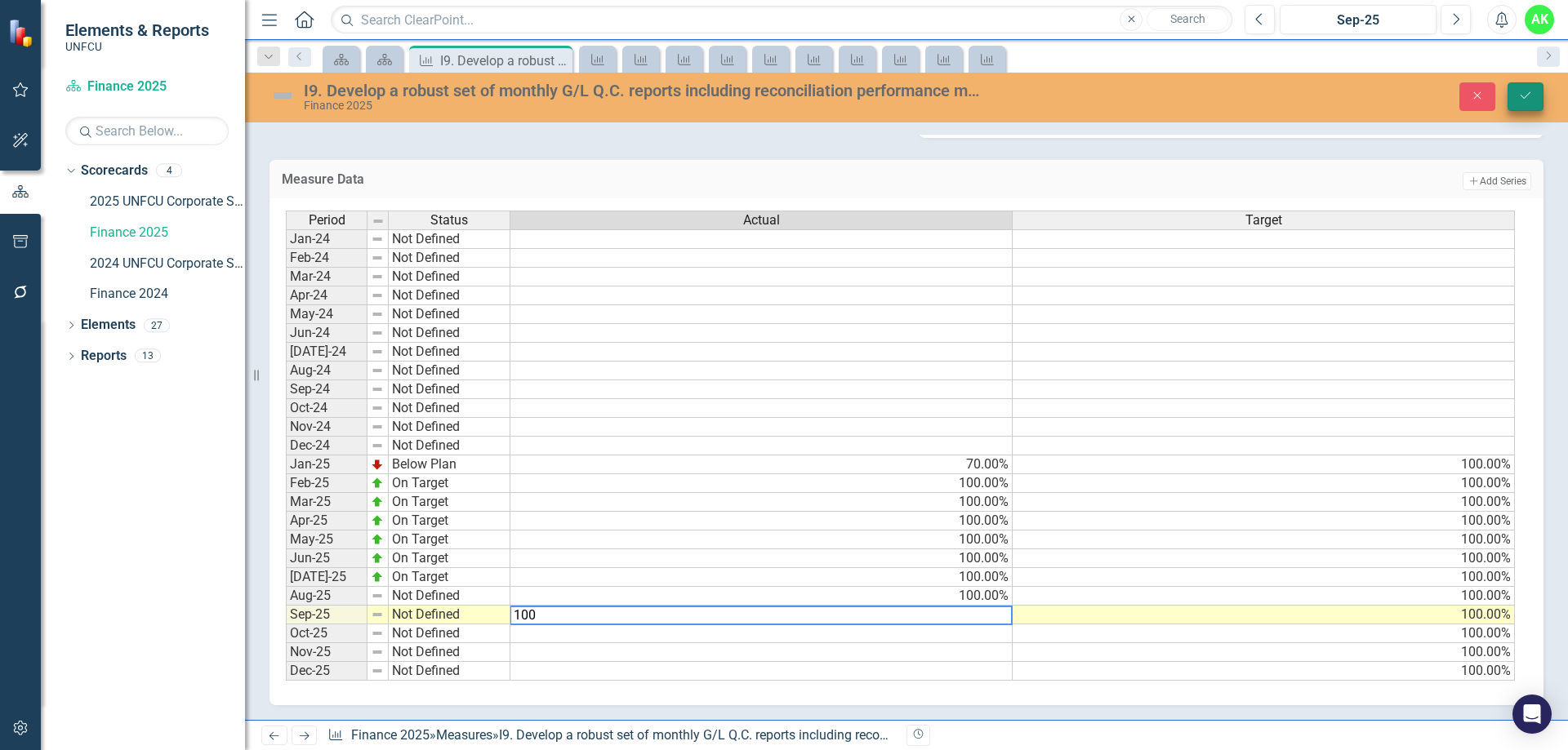
type textarea "100"
click at [1521, 98] on icon "Save" at bounding box center [1525, 95] width 15 height 11
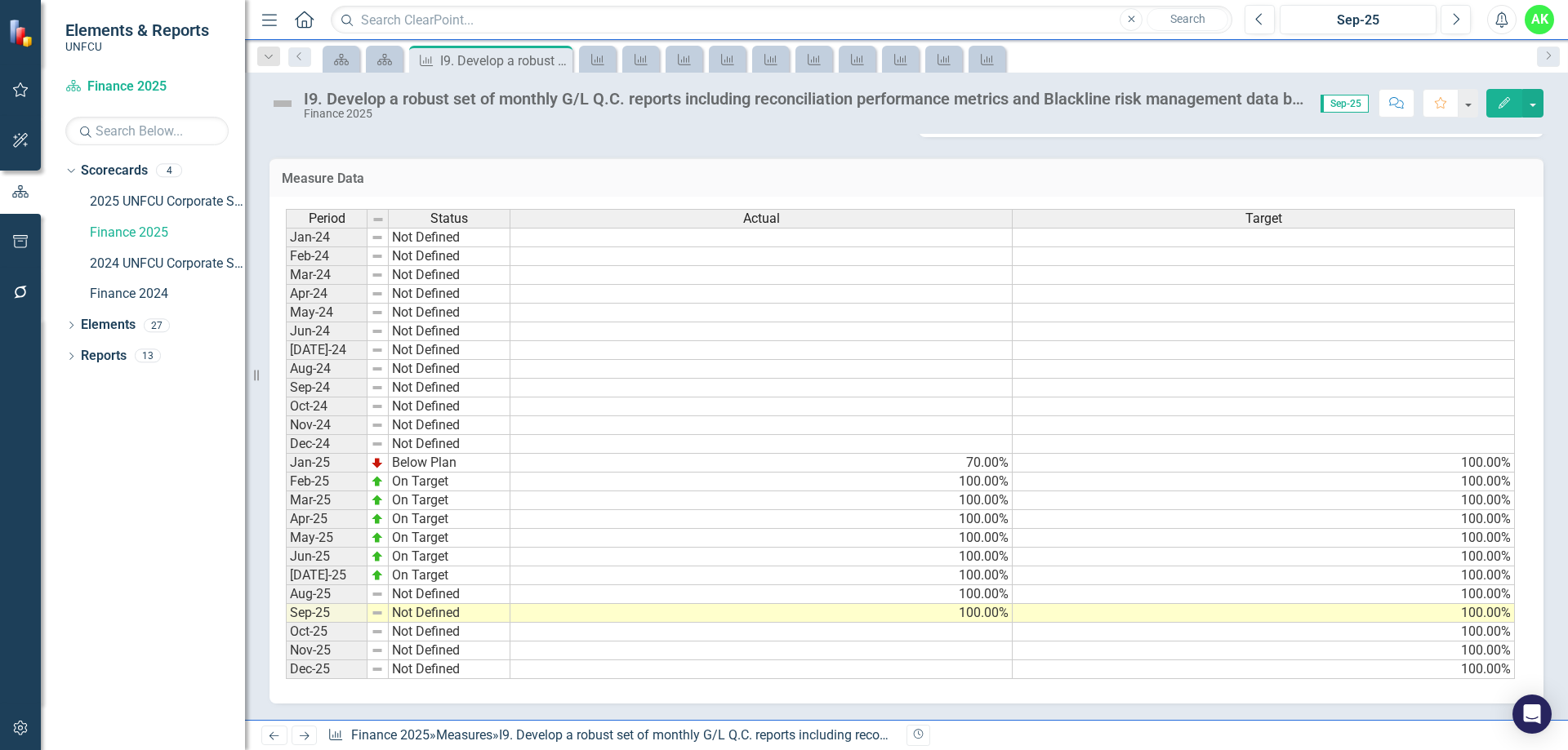
click at [423, 596] on td "Not Defined" at bounding box center [450, 595] width 122 height 19
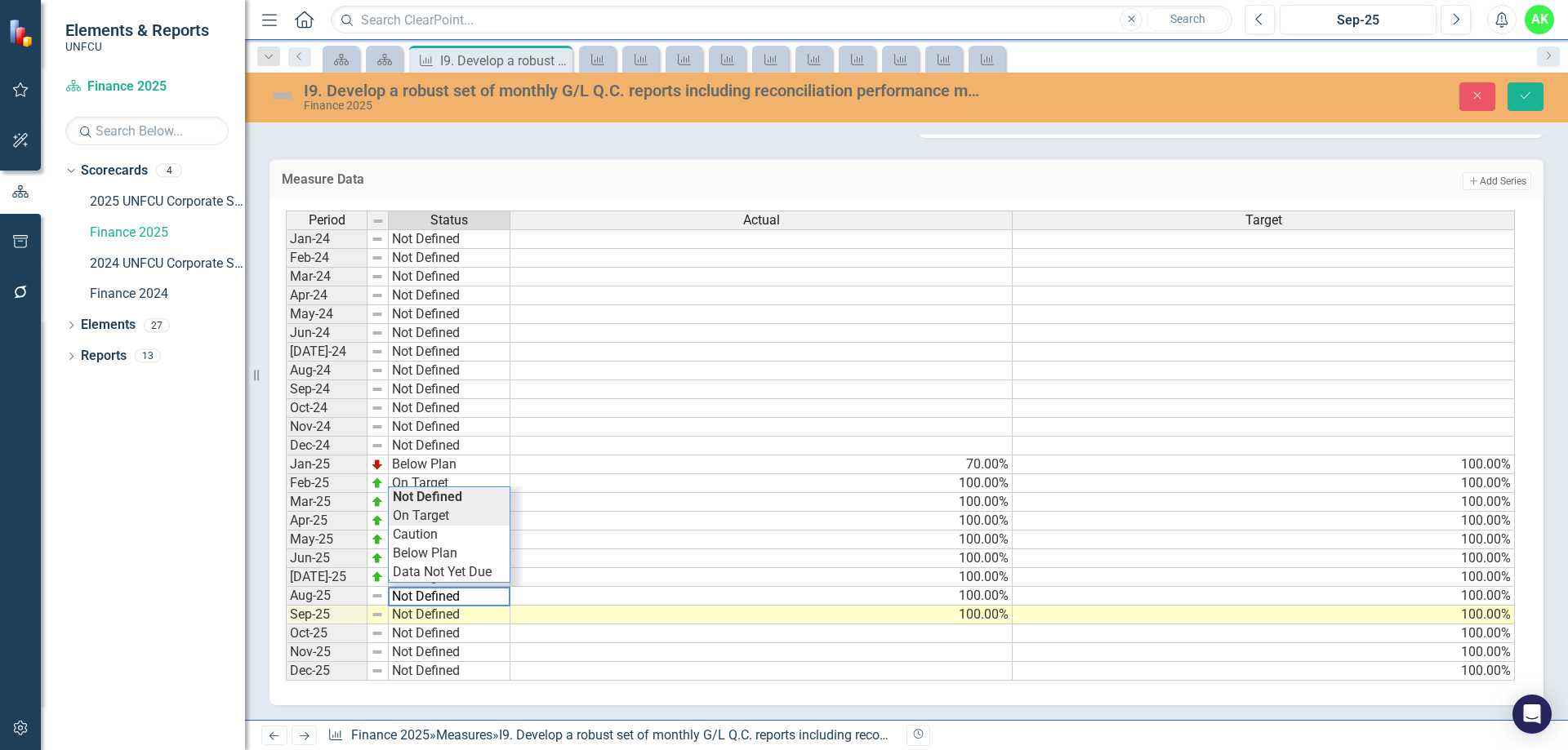
click at [425, 514] on td "On Target" at bounding box center [449, 517] width 121 height 19
click at [431, 618] on td "Not Defined" at bounding box center [450, 615] width 122 height 19
type textarea "On Target"
click at [436, 538] on div "Period Status Actual Target Jan-24 Not Defined Feb-24 Not Defined Mar-24 Not De…" at bounding box center [900, 446] width 1230 height 471
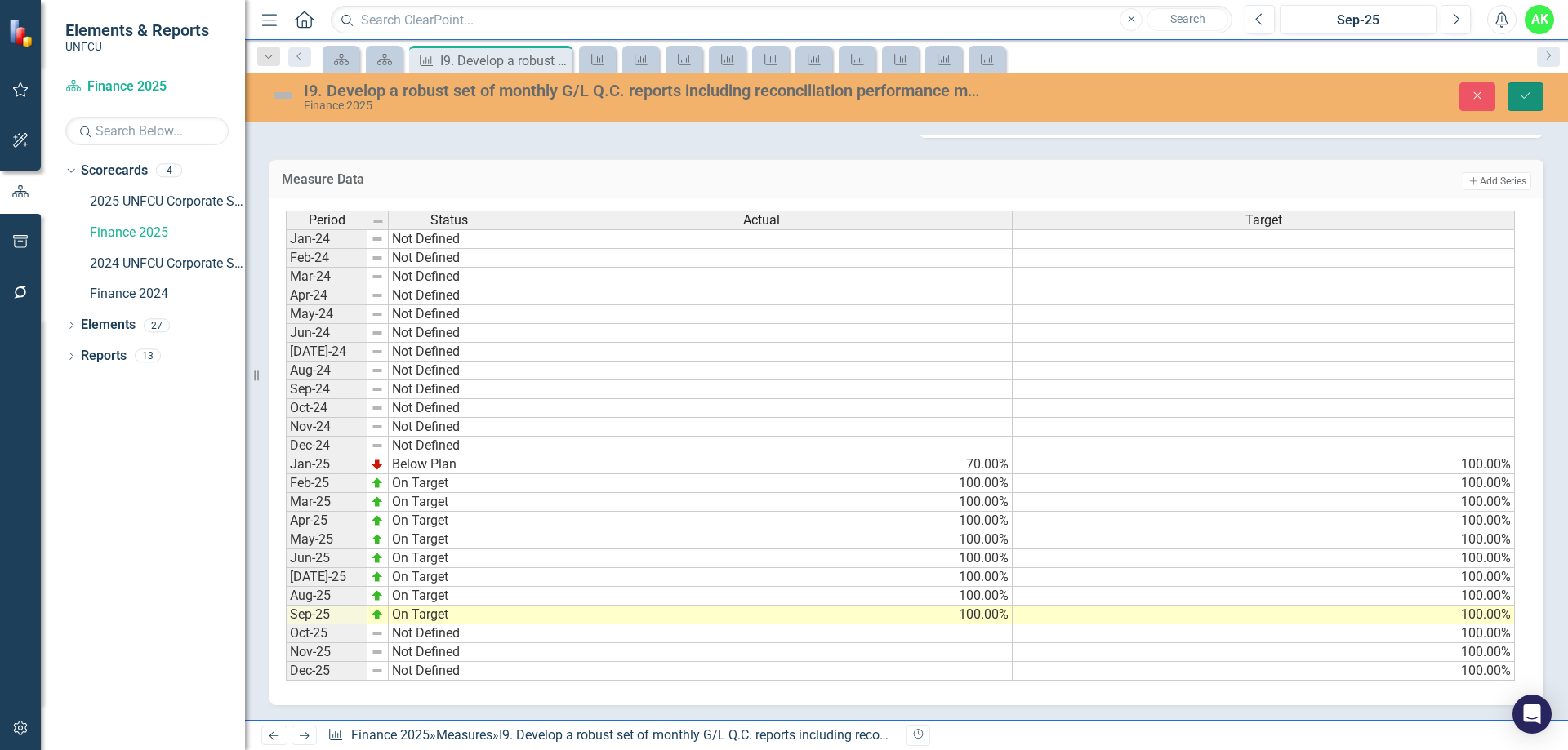
click at [1524, 86] on button "Save" at bounding box center [1525, 97] width 36 height 29
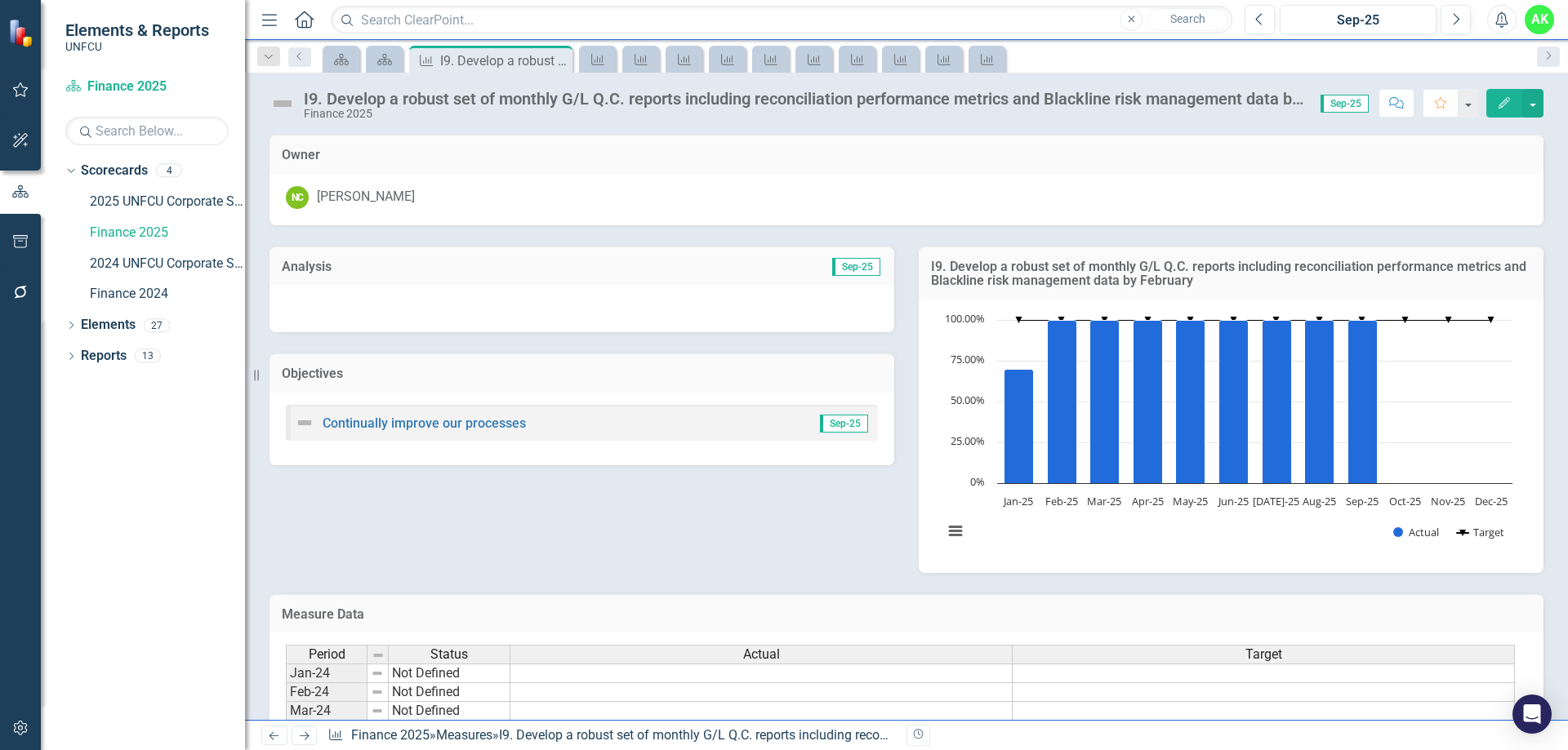
click at [283, 103] on img at bounding box center [282, 104] width 26 height 26
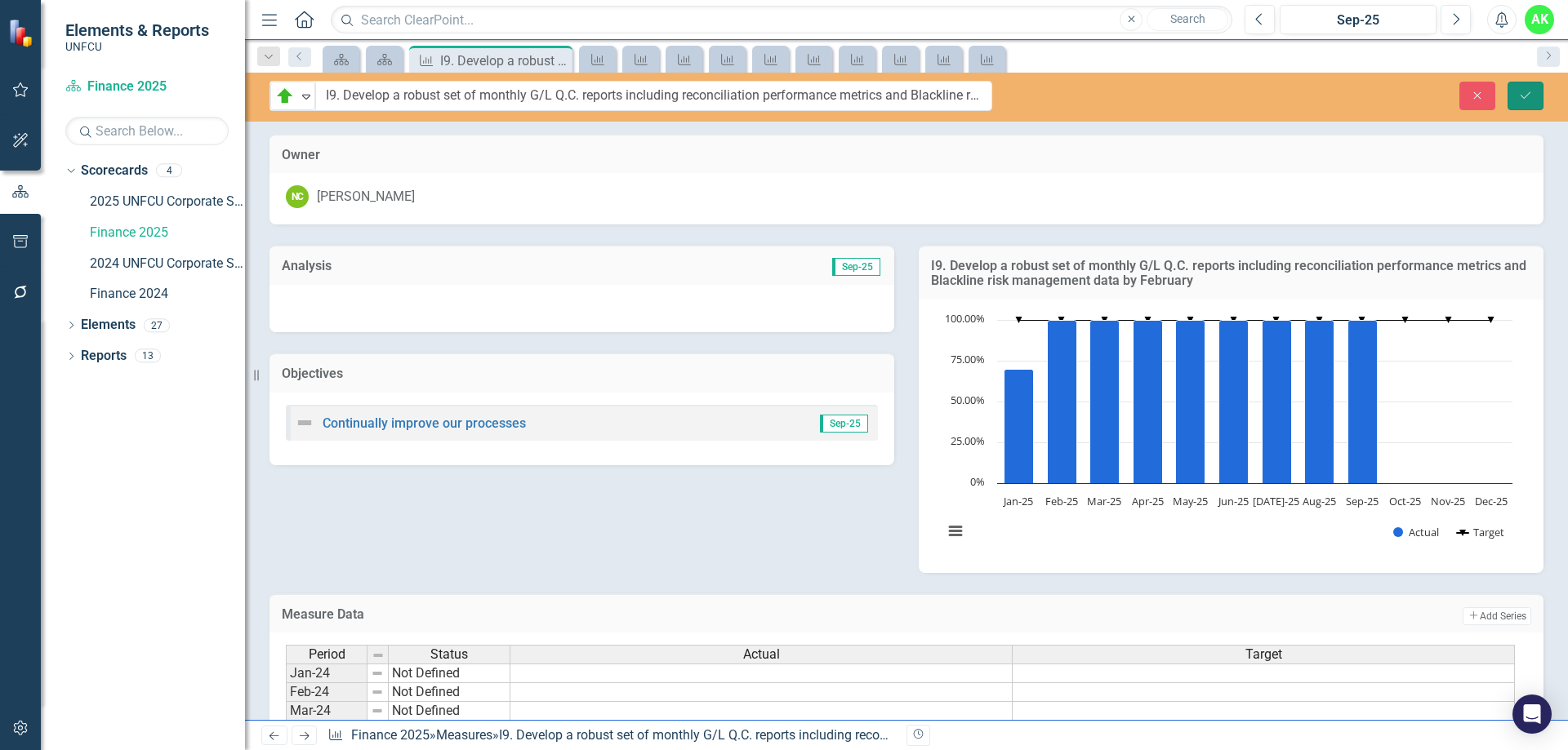
click at [1533, 98] on button "Save" at bounding box center [1525, 96] width 36 height 29
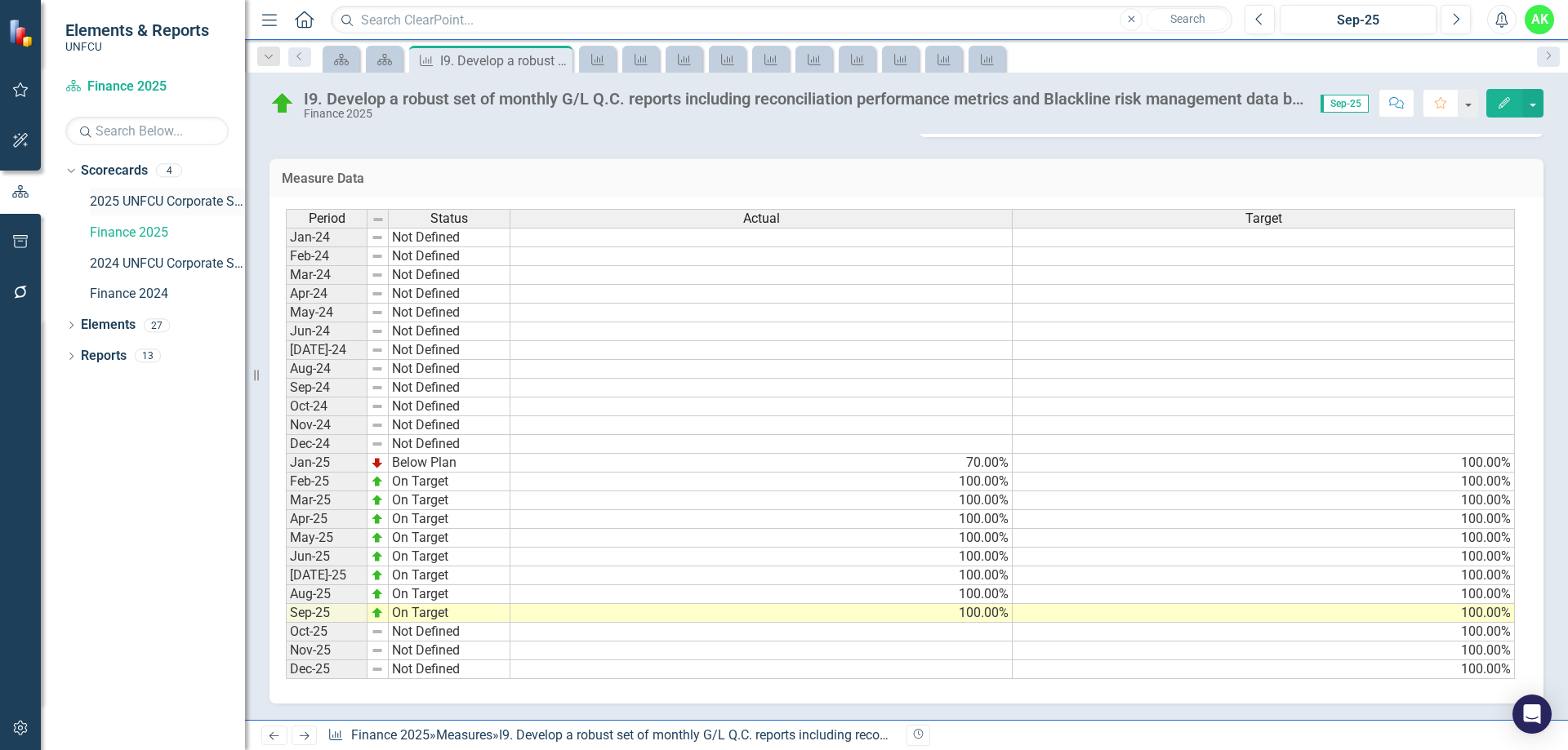
click at [120, 201] on link "2025 UNFCU Corporate Scorecard" at bounding box center [167, 202] width 155 height 19
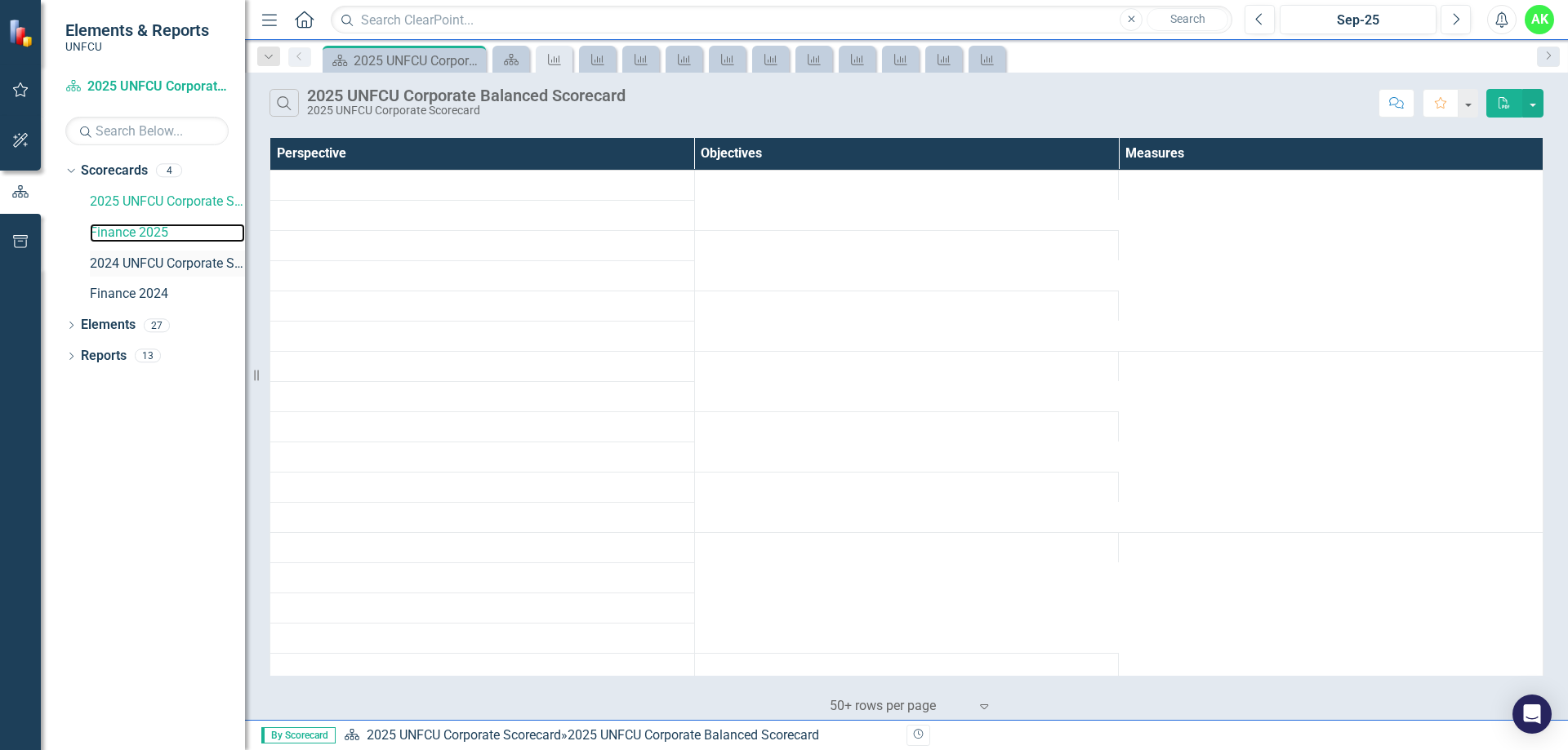
click at [141, 231] on link "Finance 2025" at bounding box center [167, 233] width 155 height 19
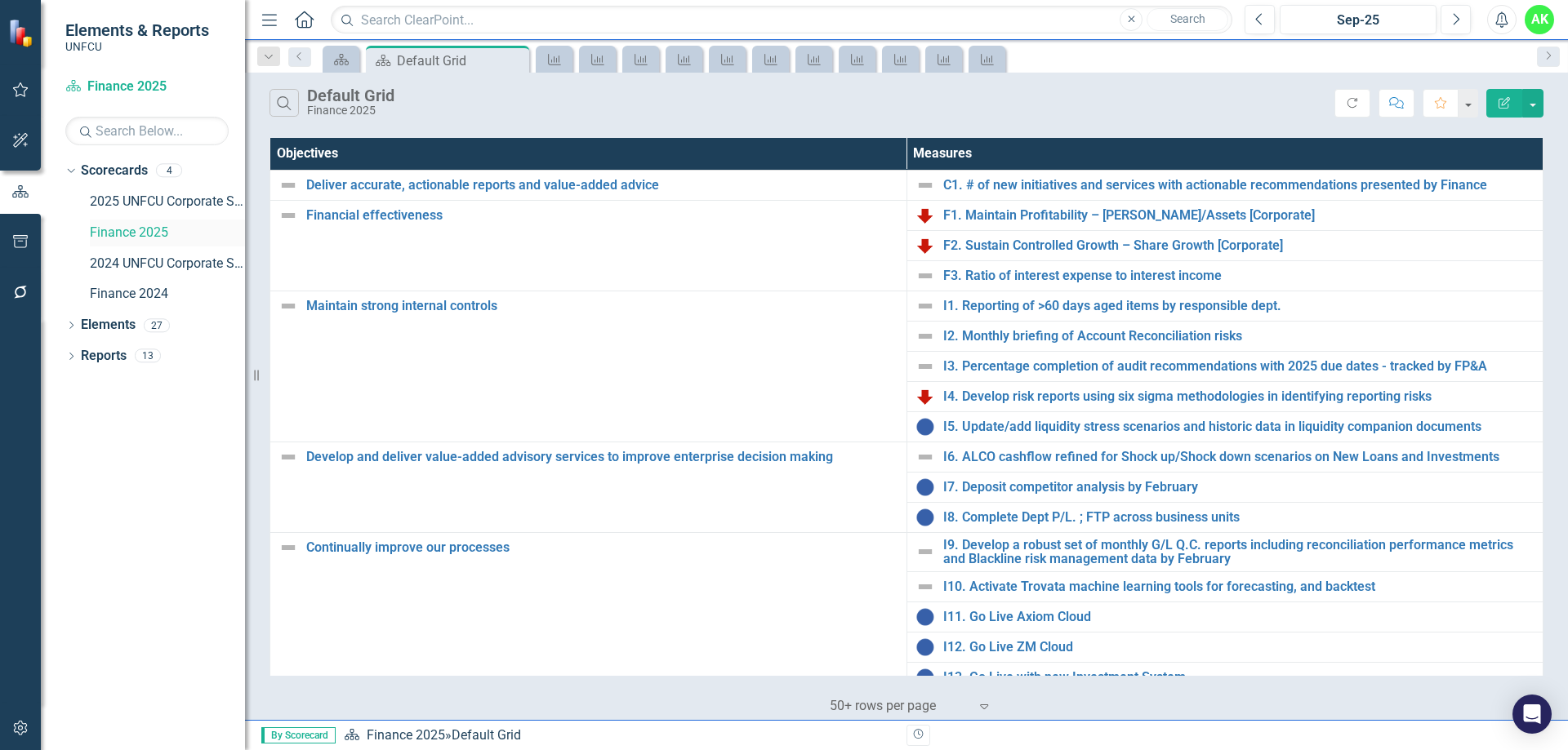
click at [139, 232] on link "Finance 2025" at bounding box center [167, 233] width 155 height 19
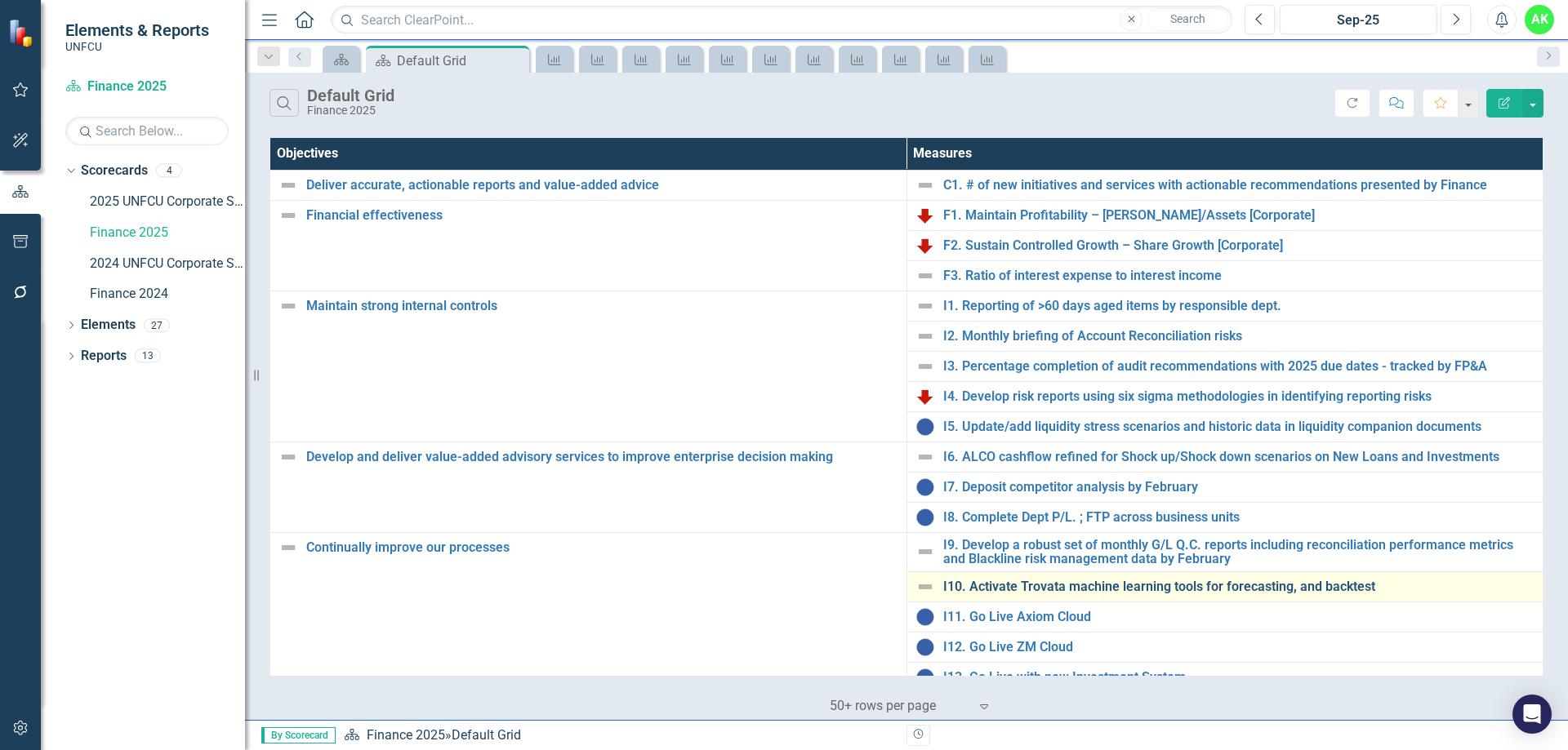
click at [1035, 584] on link "I10. Activate Trovata machine learning tools for forecasting, and backtest" at bounding box center [1239, 586] width 592 height 15
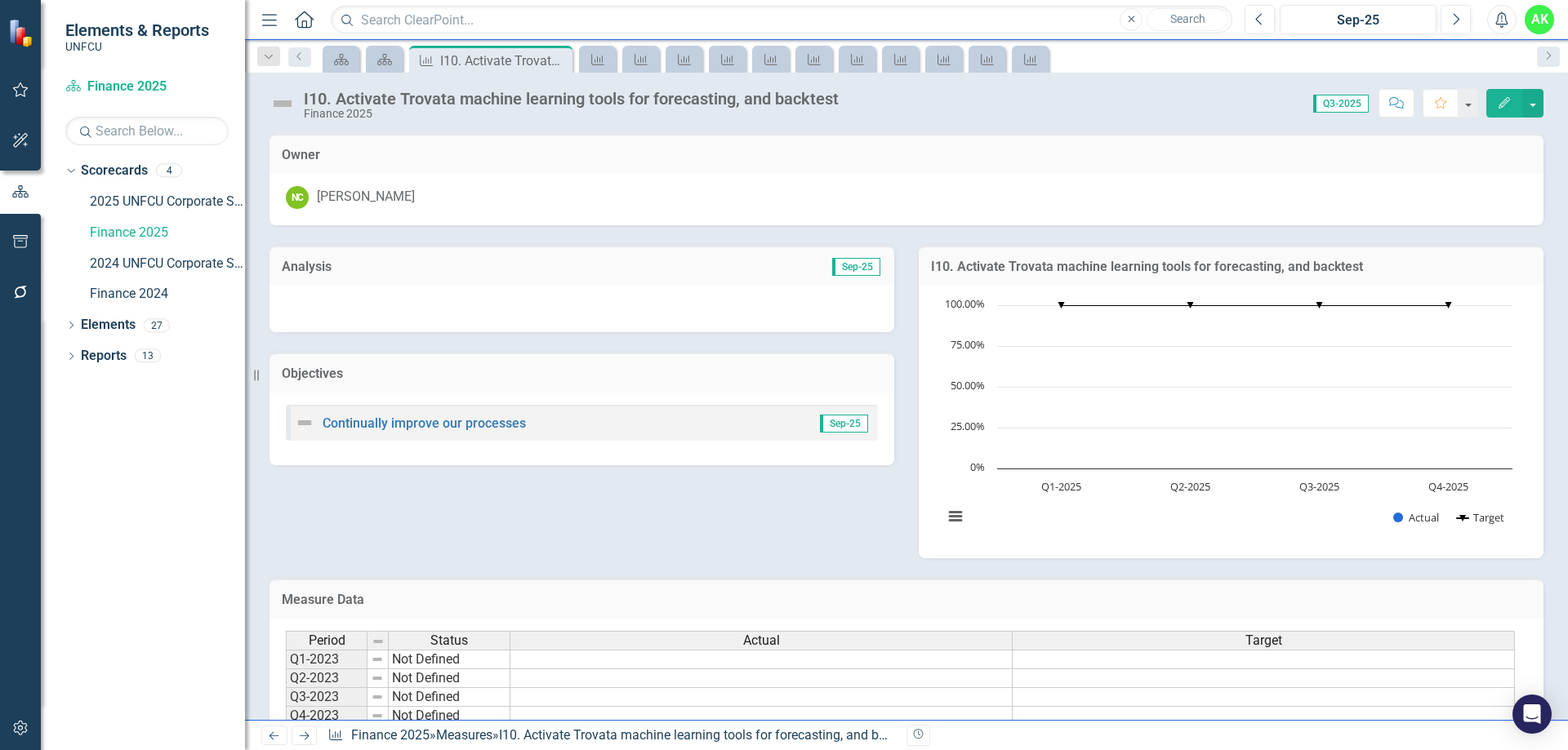
scroll to position [197, 0]
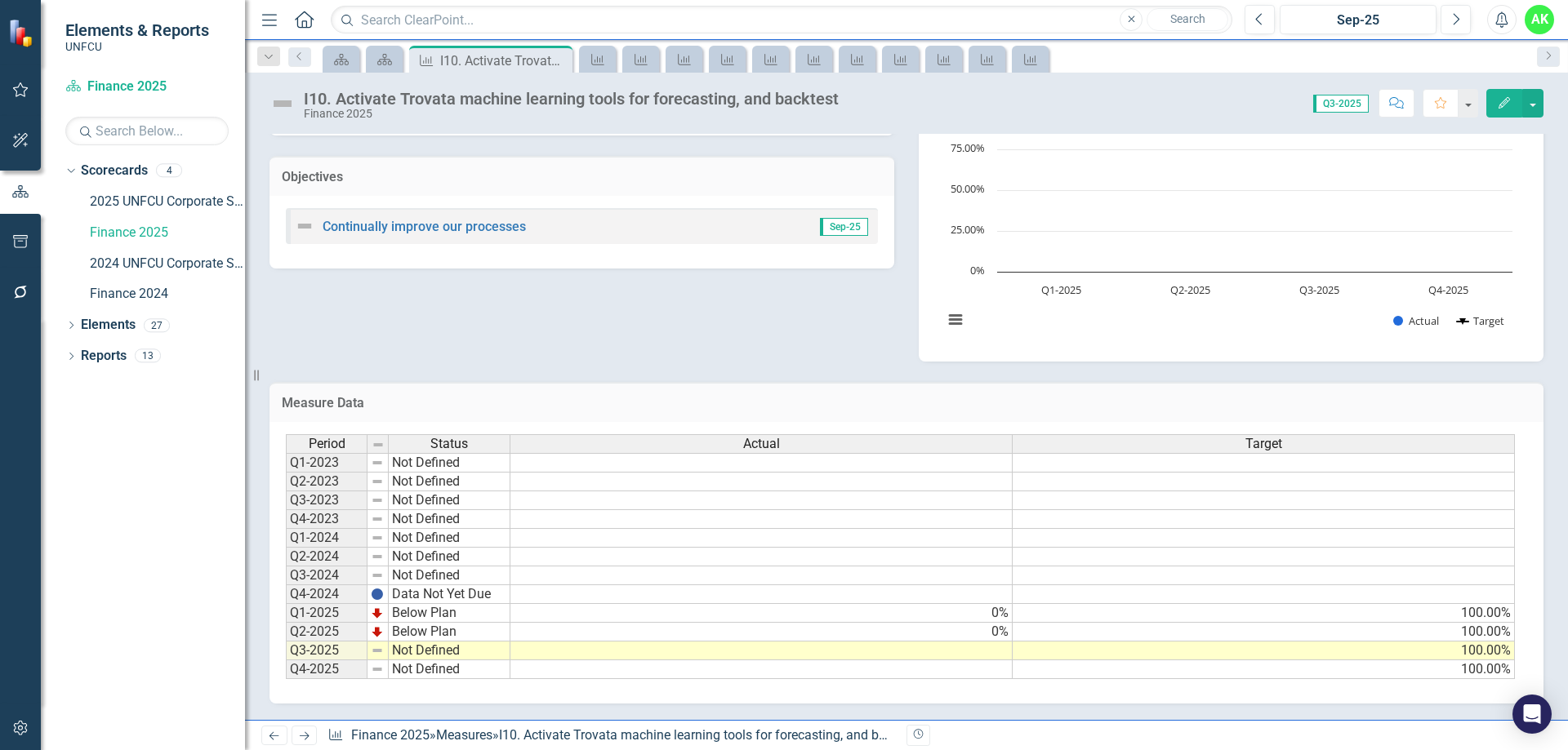
click at [988, 650] on td at bounding box center [762, 652] width 502 height 19
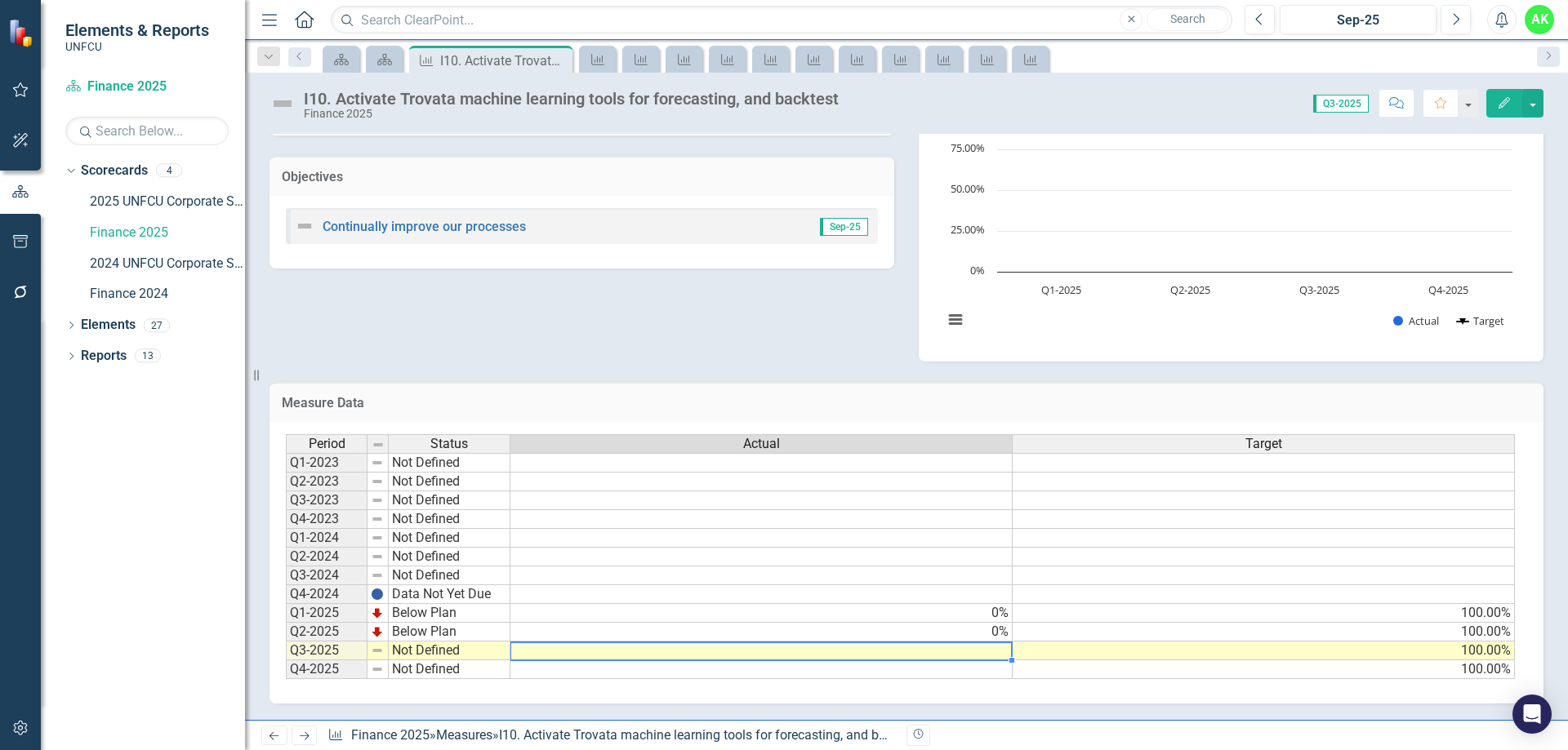
click at [988, 650] on td at bounding box center [762, 652] width 502 height 19
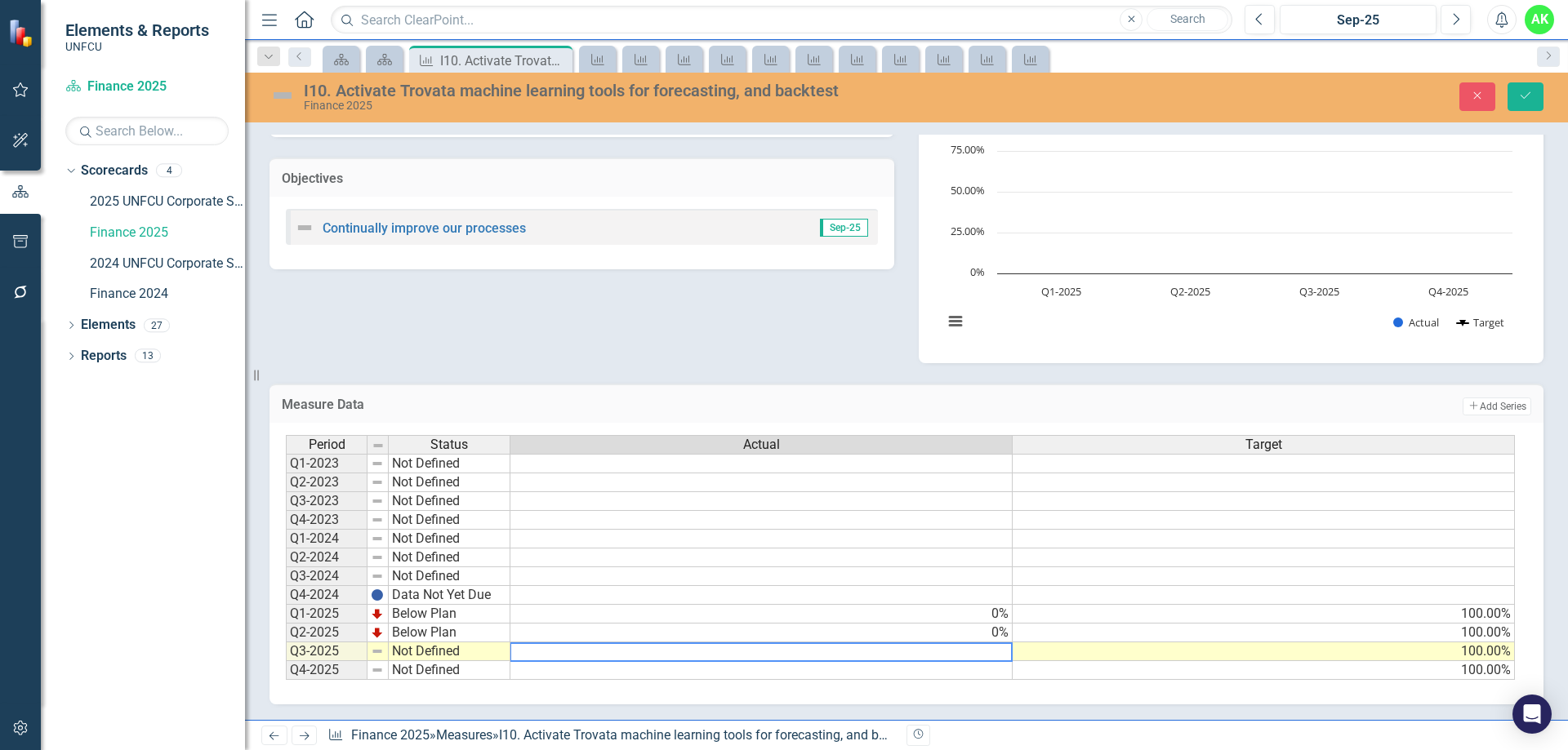
type textarea "0"
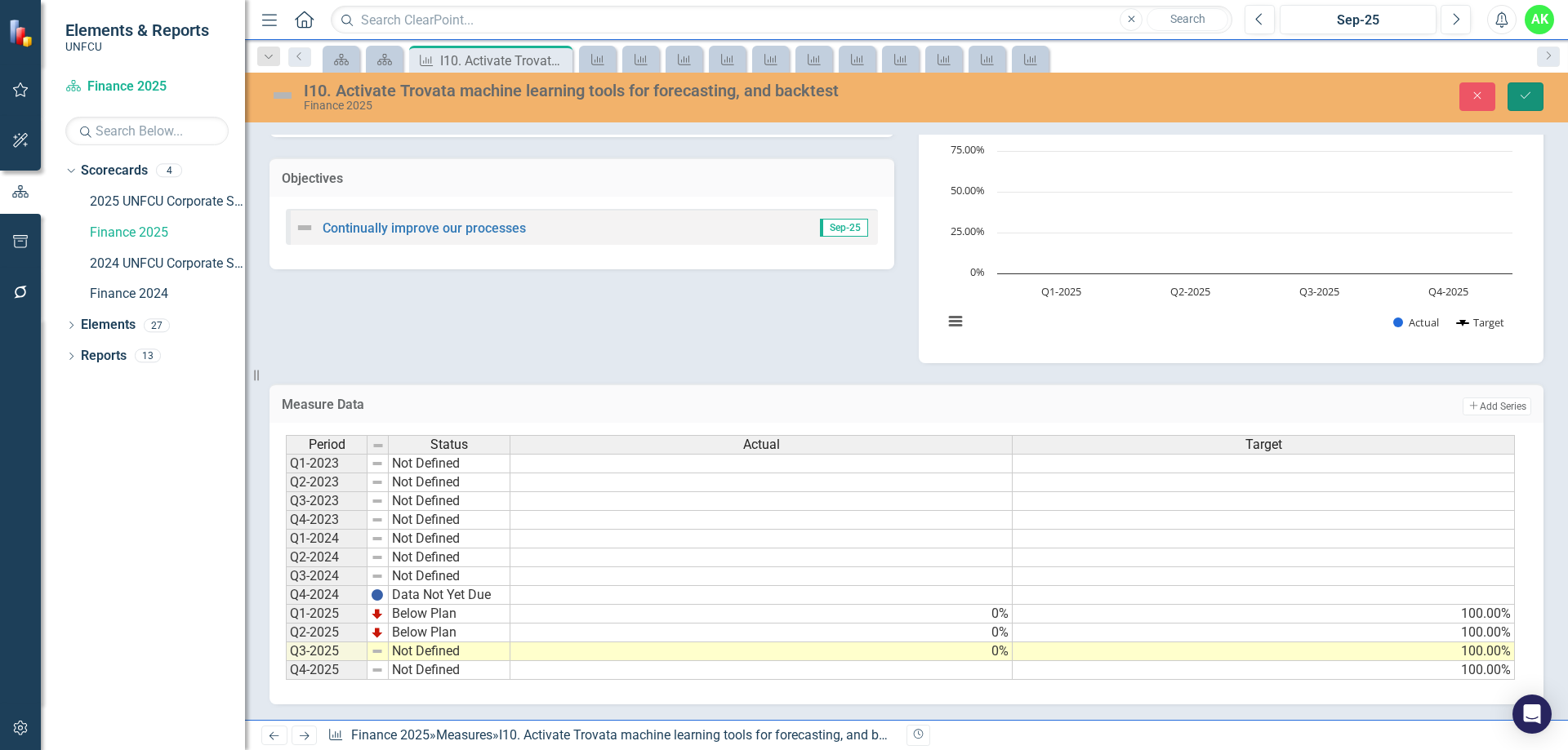
click at [1523, 92] on icon "Save" at bounding box center [1525, 95] width 15 height 11
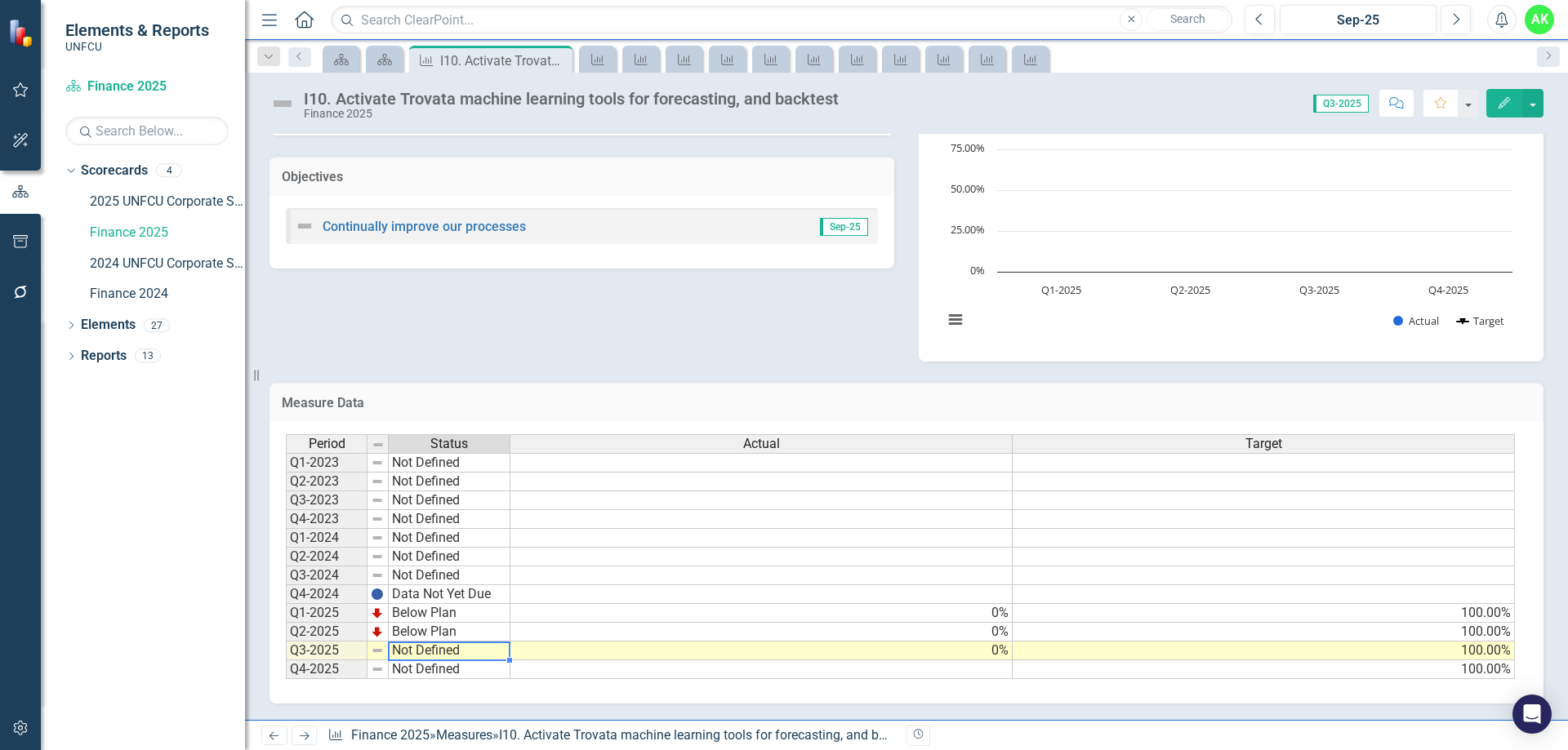
click at [427, 650] on td "Not Defined" at bounding box center [450, 652] width 122 height 19
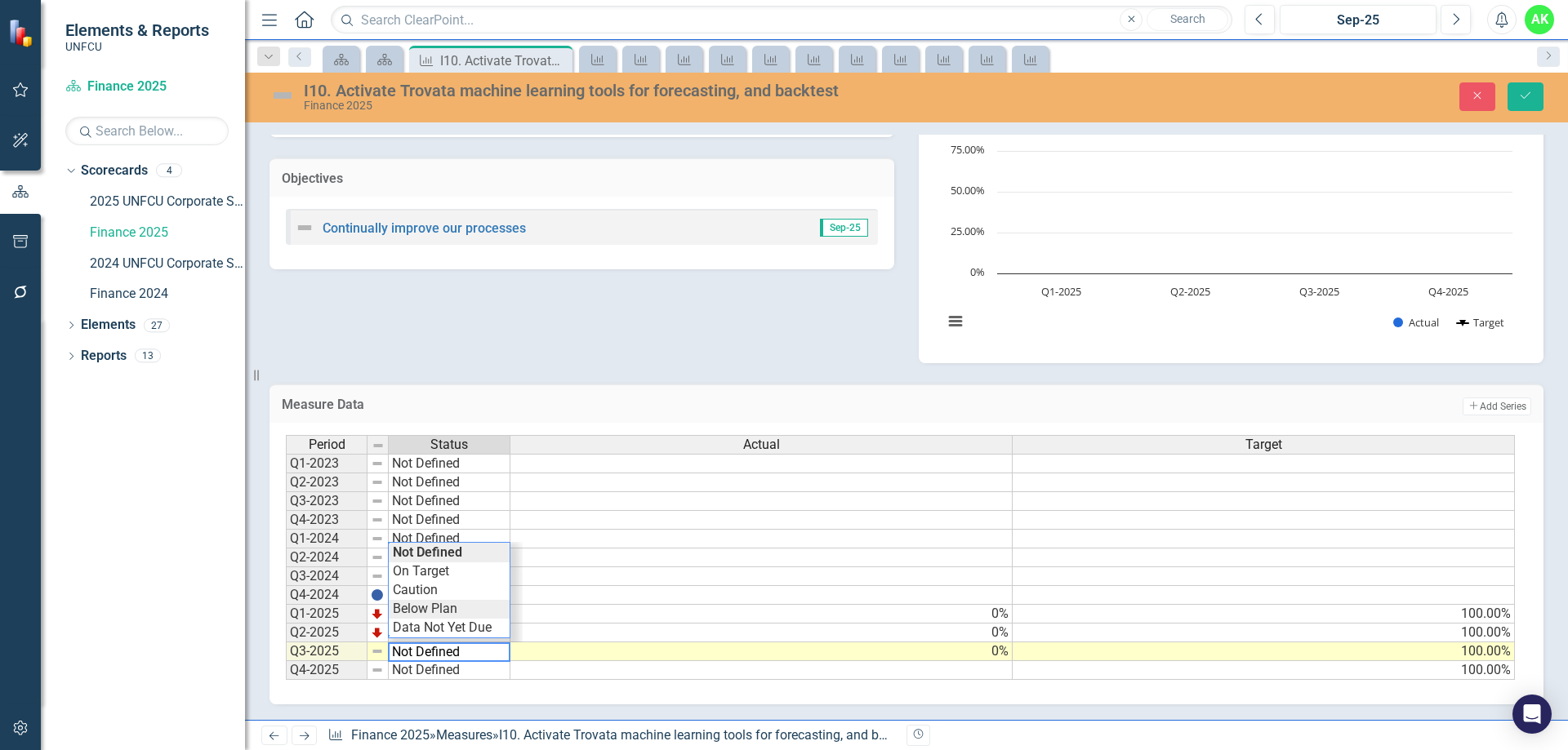
click at [438, 609] on td "Below Plan" at bounding box center [449, 610] width 121 height 19
type textarea "Below Plan"
click at [1524, 99] on icon "Save" at bounding box center [1525, 95] width 15 height 11
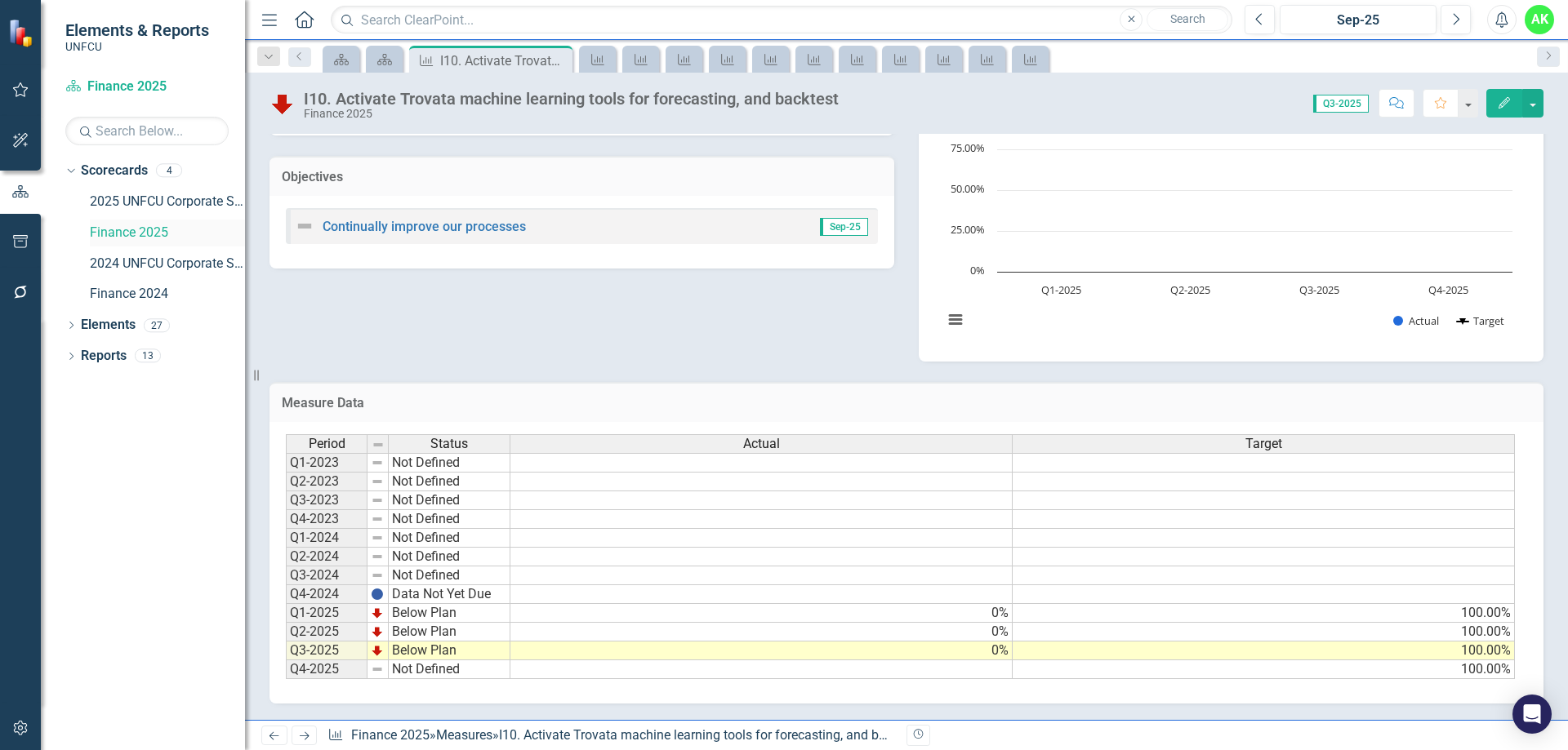
click at [146, 238] on link "Finance 2025" at bounding box center [167, 233] width 155 height 19
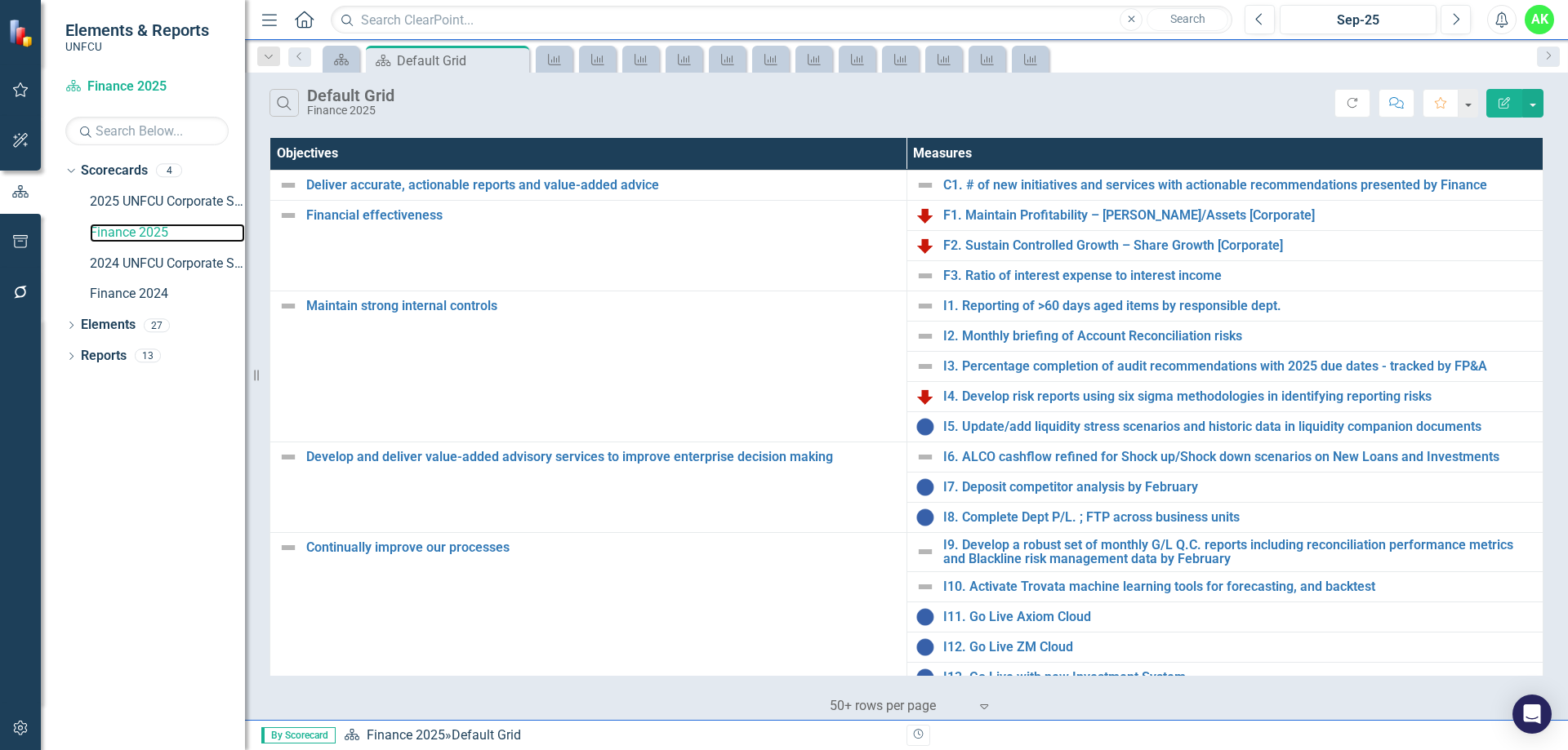
scroll to position [138, 0]
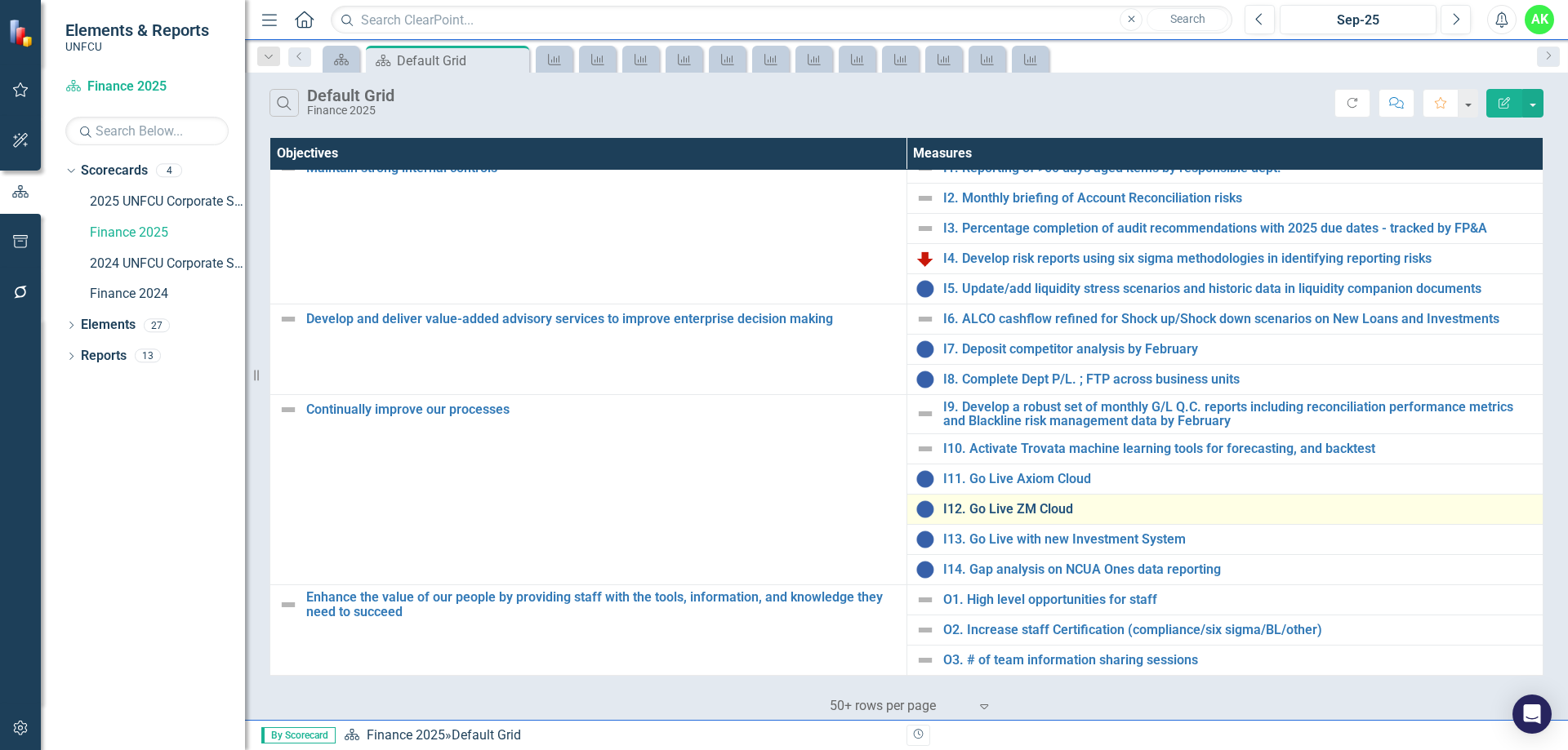
click at [1029, 504] on link "I12. Go Live ZM Cloud" at bounding box center [1239, 509] width 592 height 15
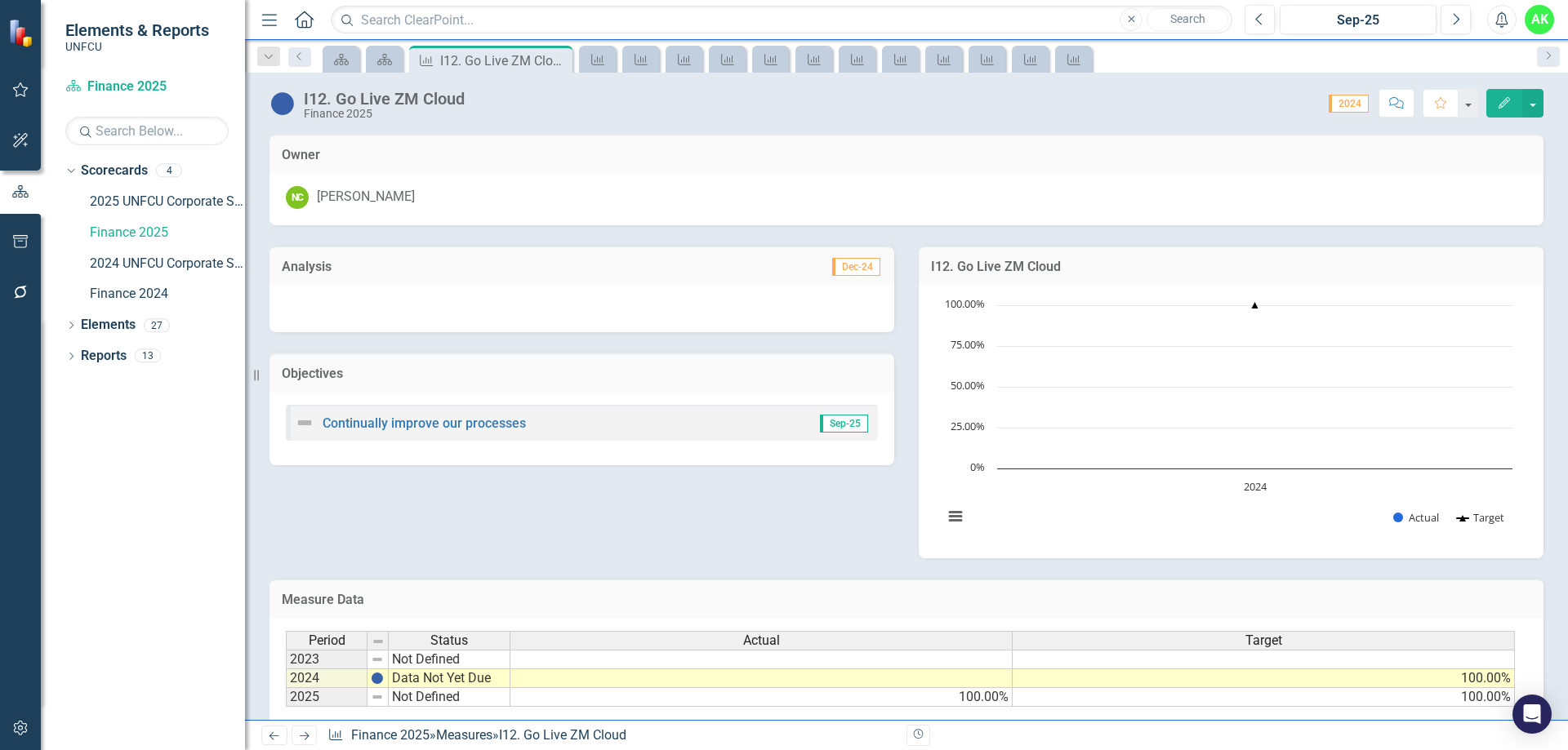
scroll to position [114, 0]
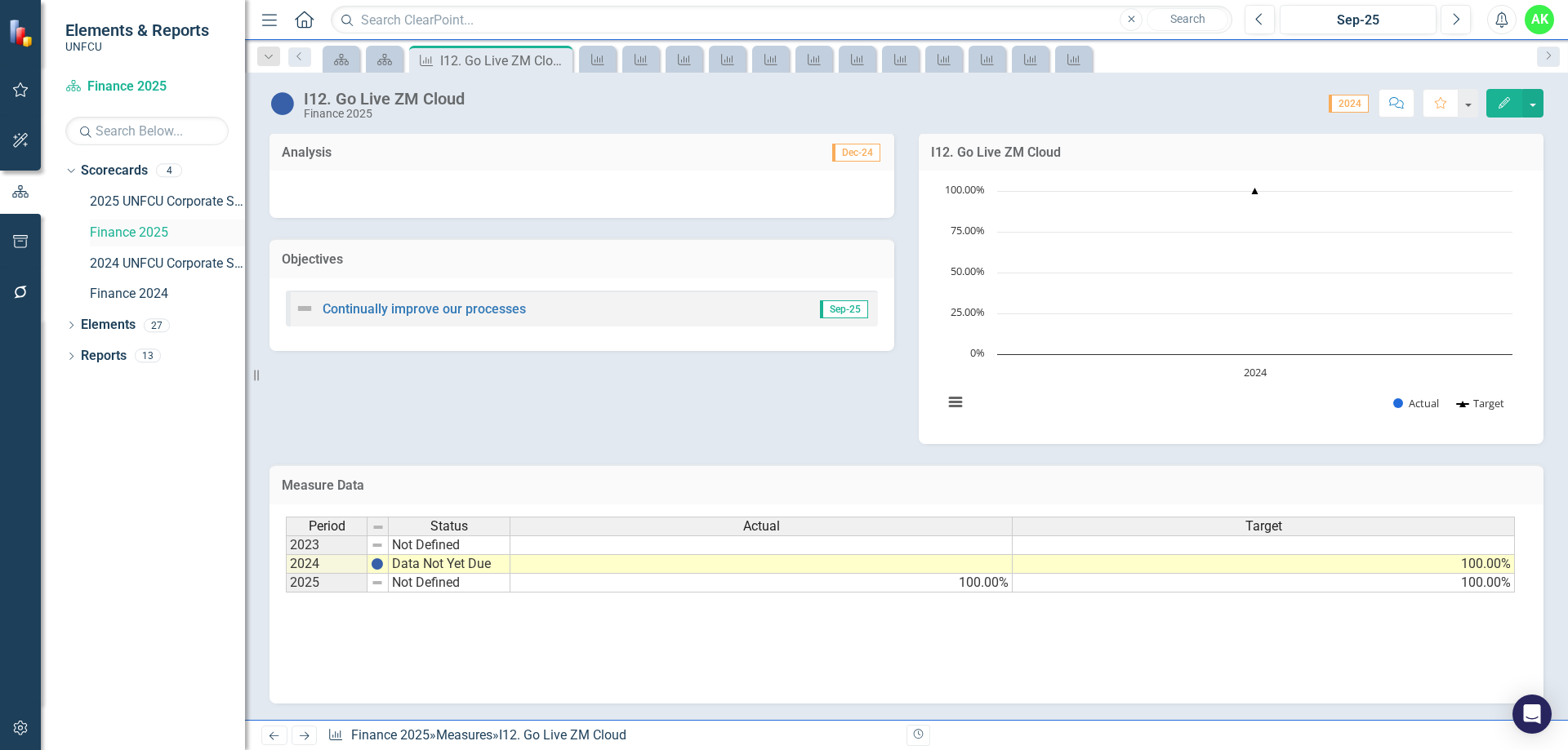
click at [137, 234] on link "Finance 2025" at bounding box center [167, 233] width 155 height 19
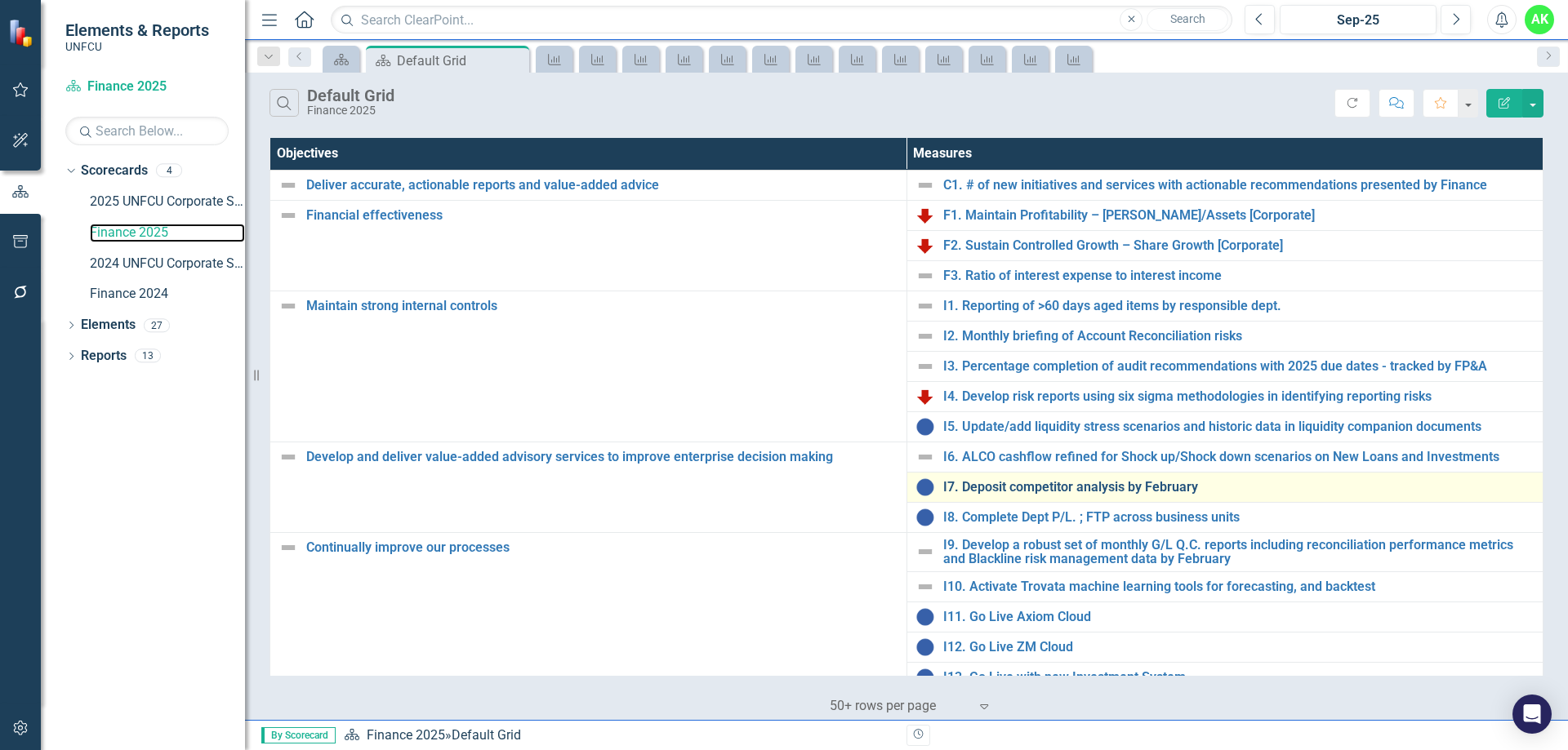
scroll to position [138, 0]
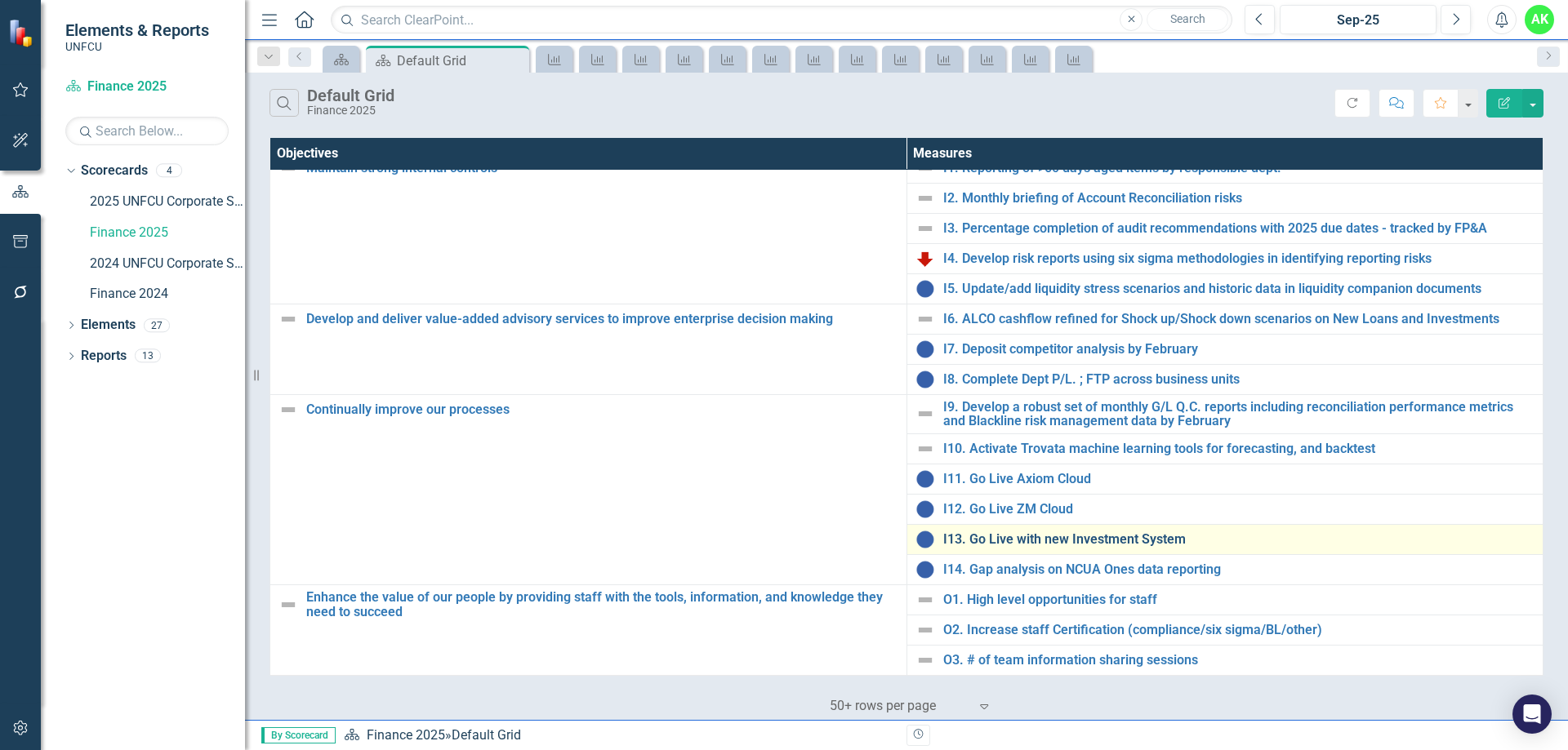
click at [1010, 540] on link "I13. Go Live with new Investment System" at bounding box center [1239, 539] width 592 height 15
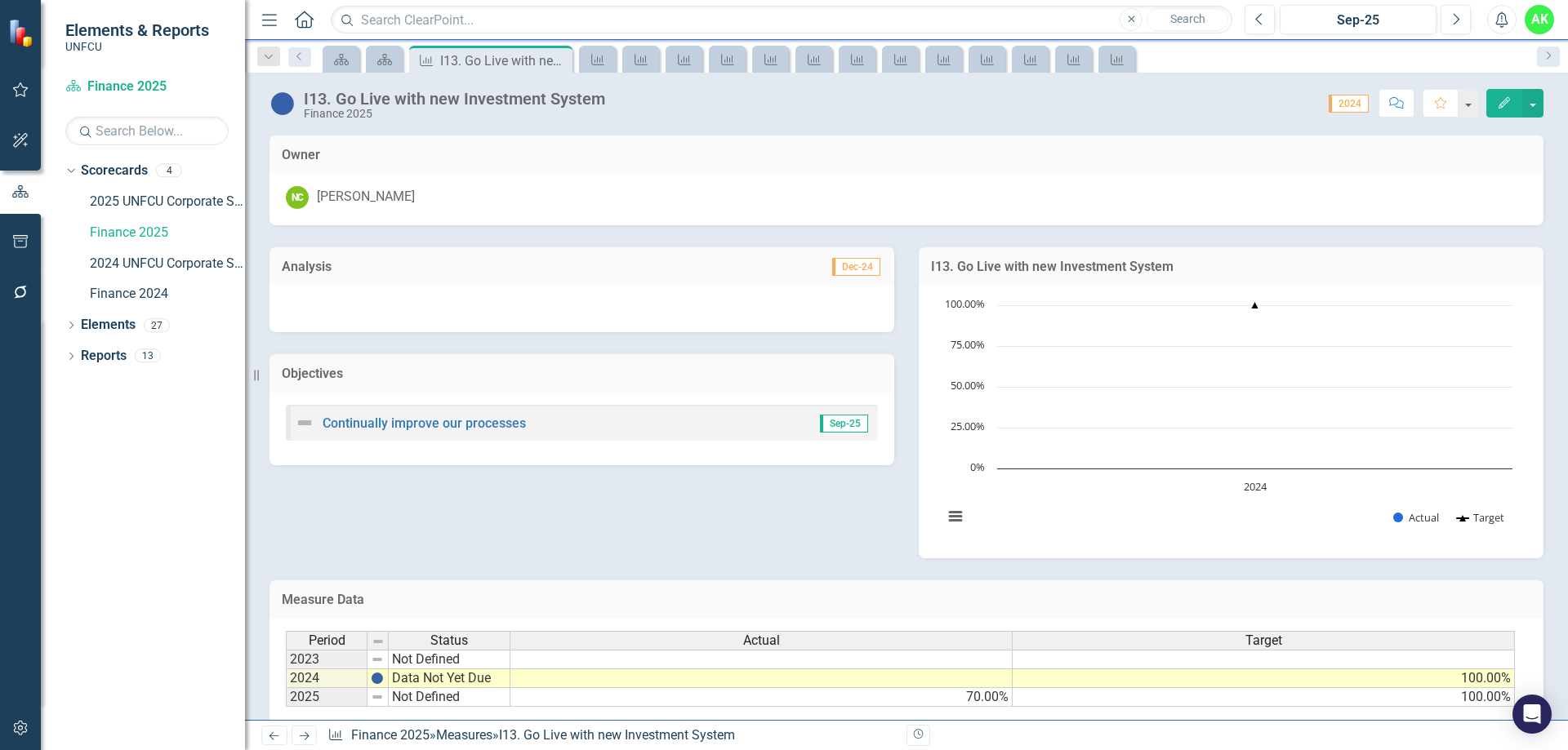
scroll to position [114, 0]
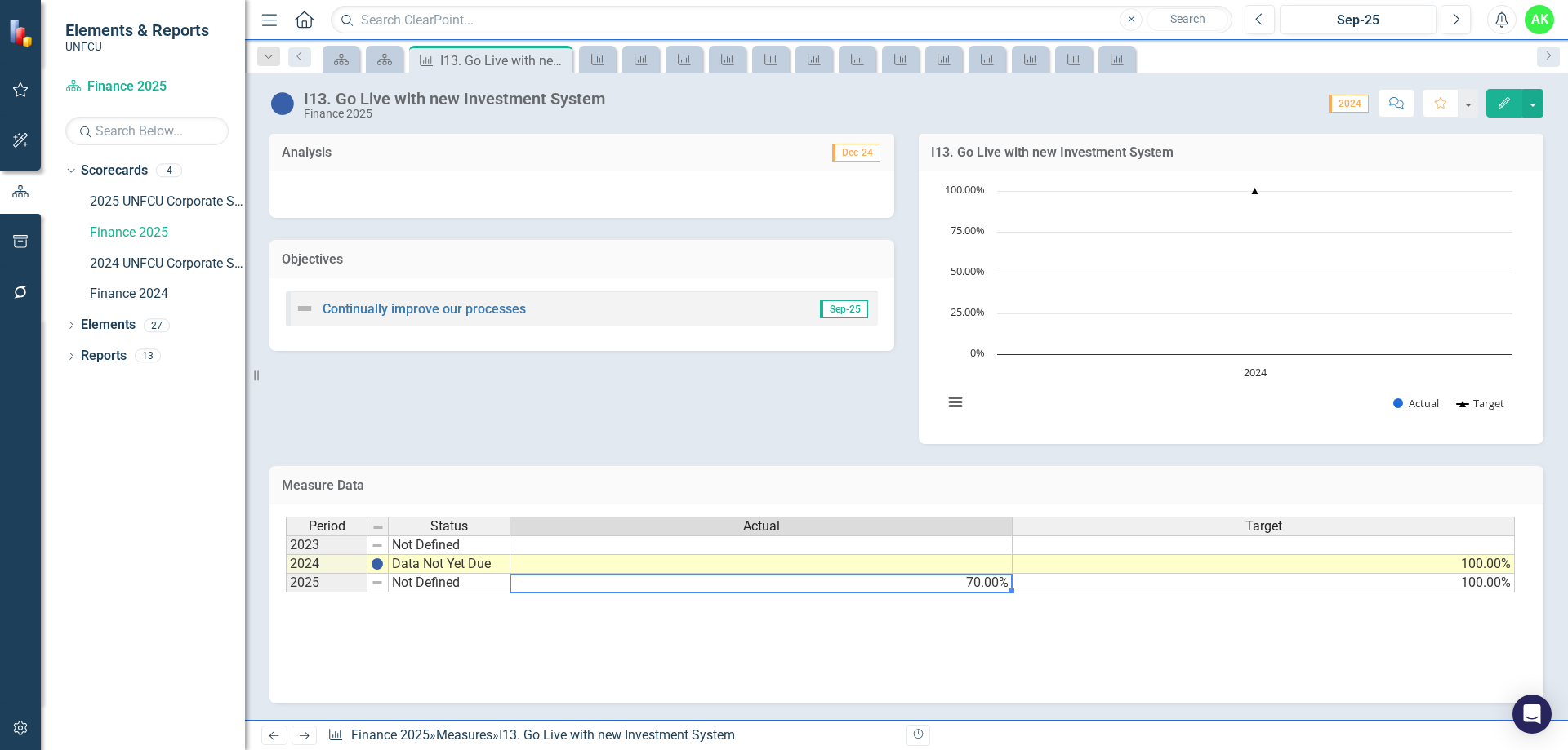
click at [956, 588] on td "70.00%" at bounding box center [762, 584] width 502 height 19
click at [947, 584] on td "70.00%" at bounding box center [762, 584] width 502 height 19
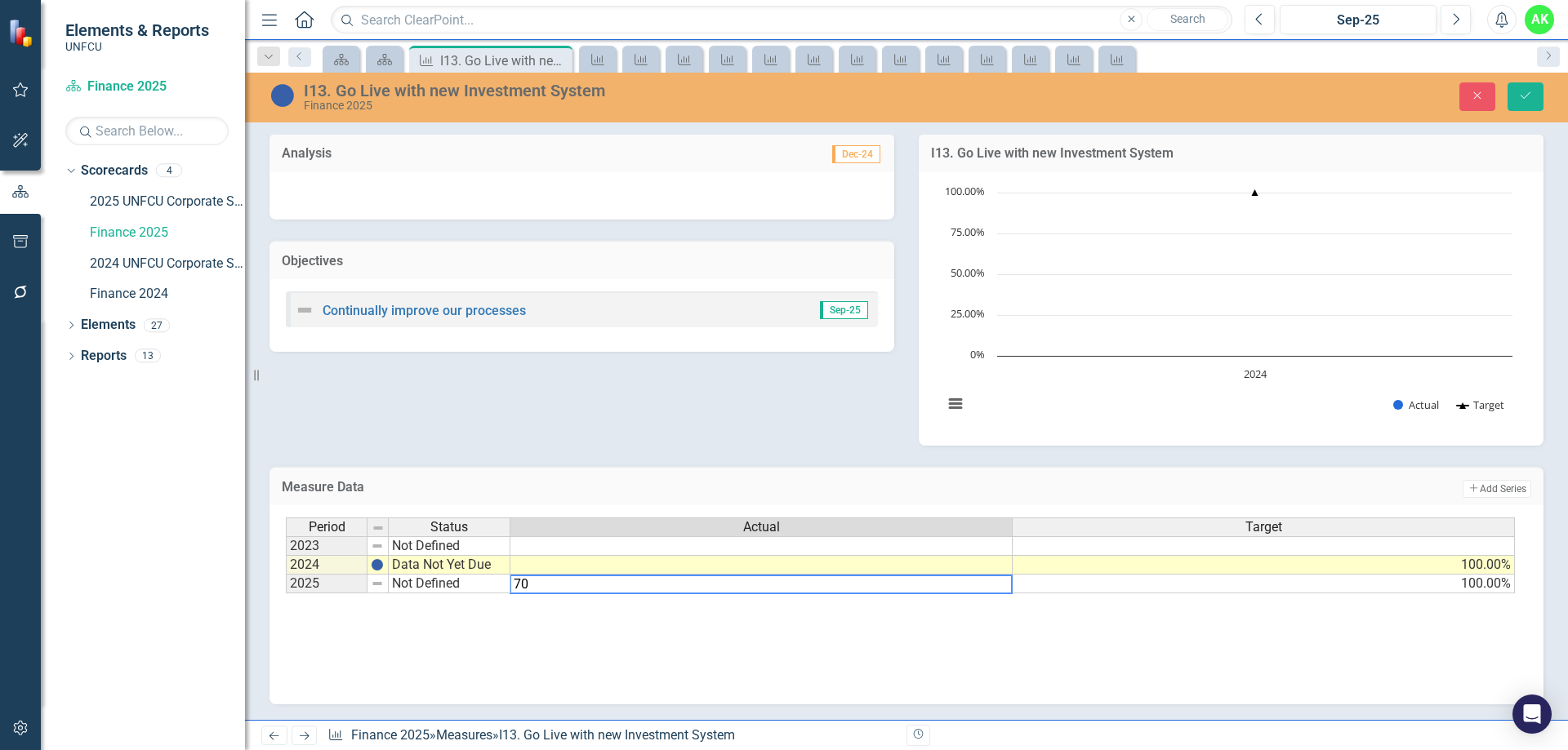
drag, startPoint x: 537, startPoint y: 580, endPoint x: 512, endPoint y: 580, distance: 25.0
click at [506, 581] on div "Period Status Actual Target 2023 Not Defined 2024 Data Not Yet Due 100.00% 2025…" at bounding box center [900, 556] width 1230 height 77
type textarea "100"
click at [657, 607] on div "Period Status Actual Target 2023 Not Defined 2024 Data Not Yet Due 100.00% 2025…" at bounding box center [906, 598] width 1242 height 163
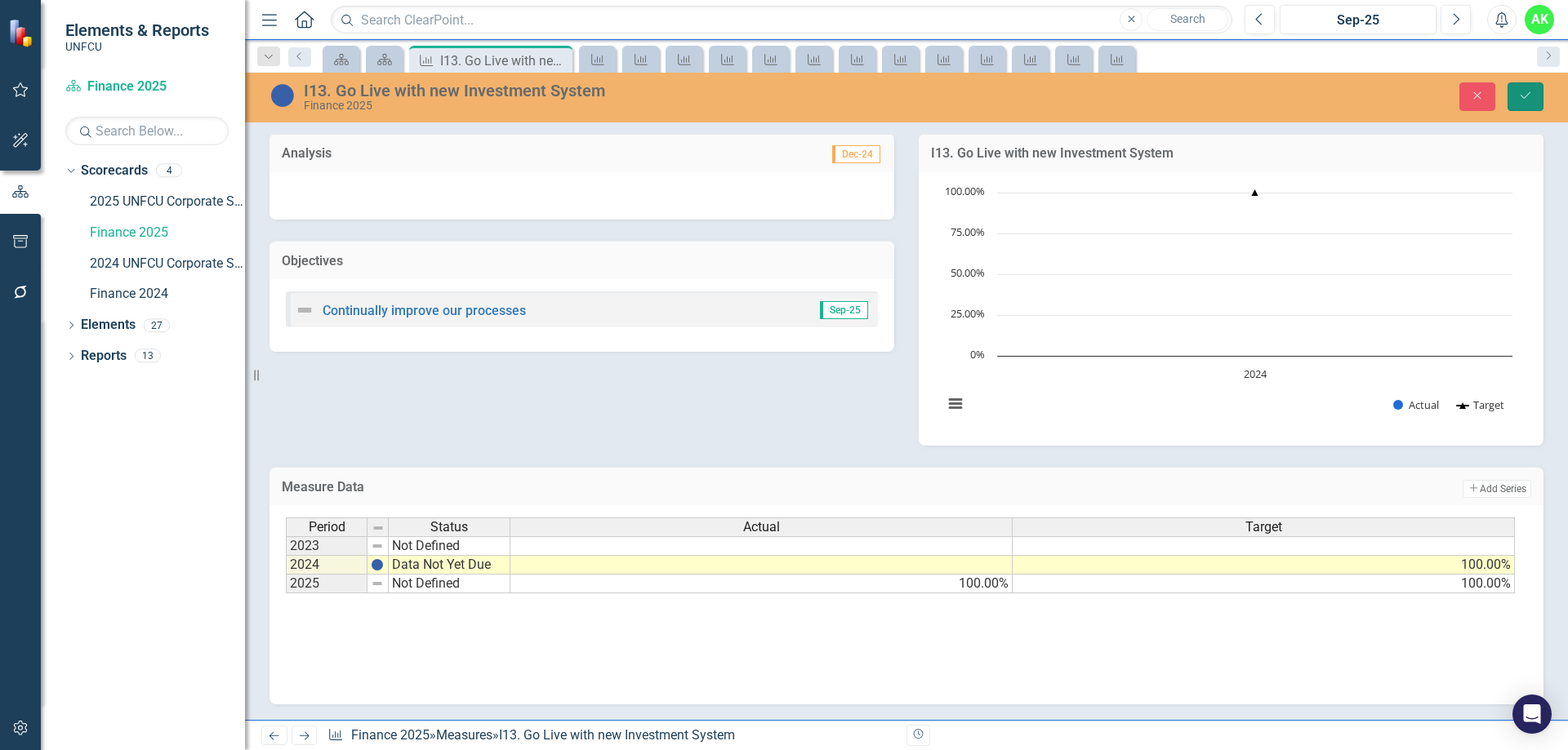
click at [1532, 101] on icon "Save" at bounding box center [1525, 95] width 15 height 11
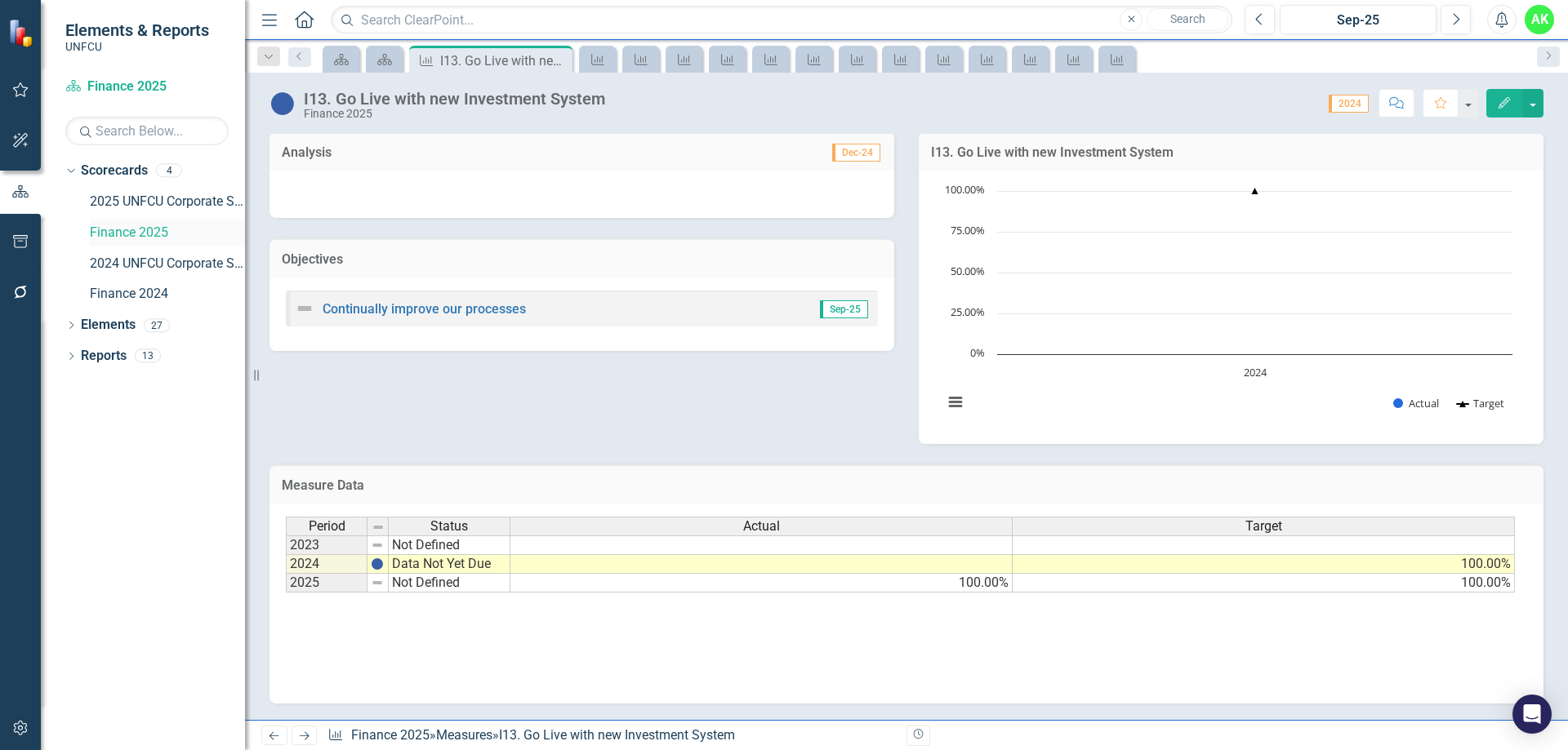
click at [126, 227] on link "Finance 2025" at bounding box center [167, 233] width 155 height 19
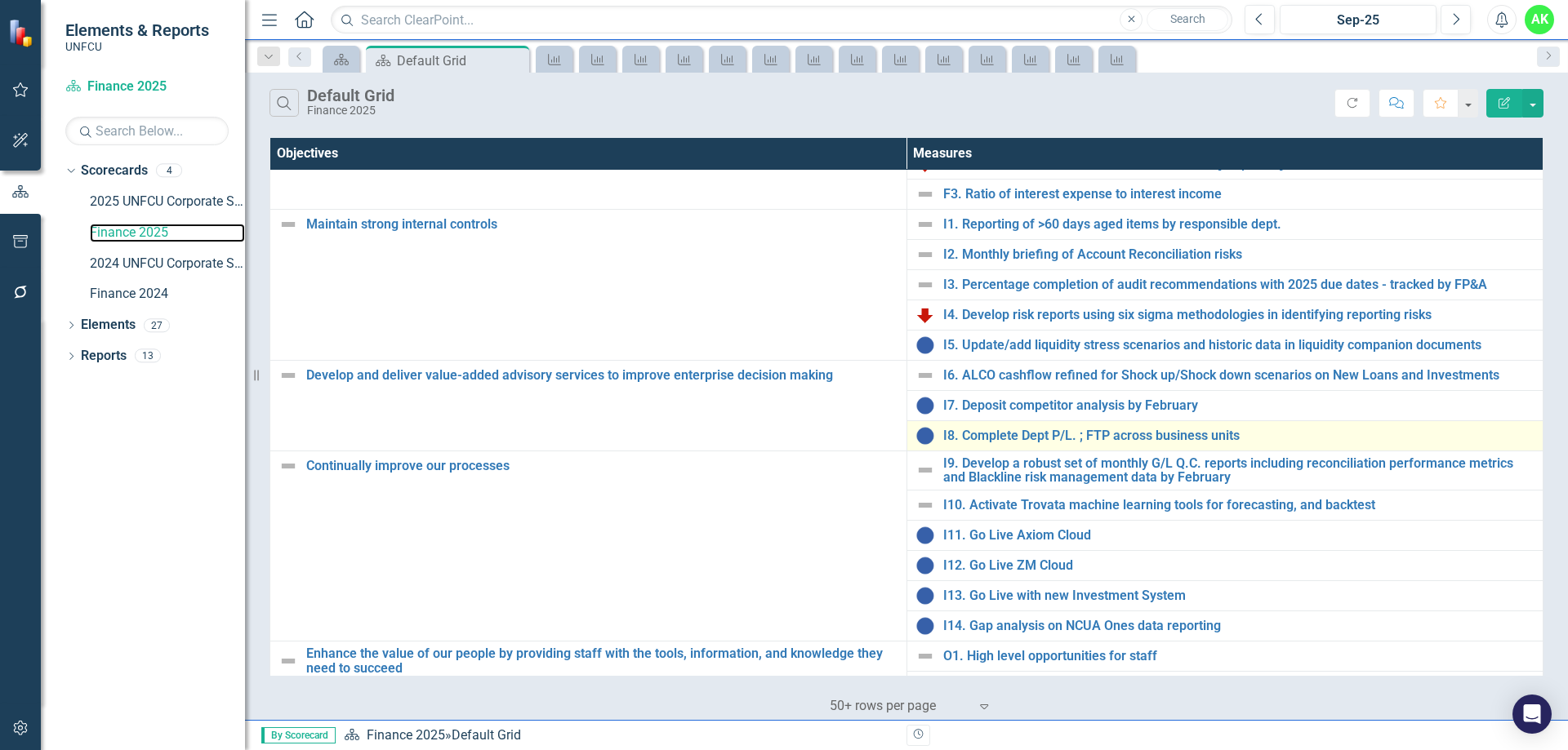
scroll to position [138, 0]
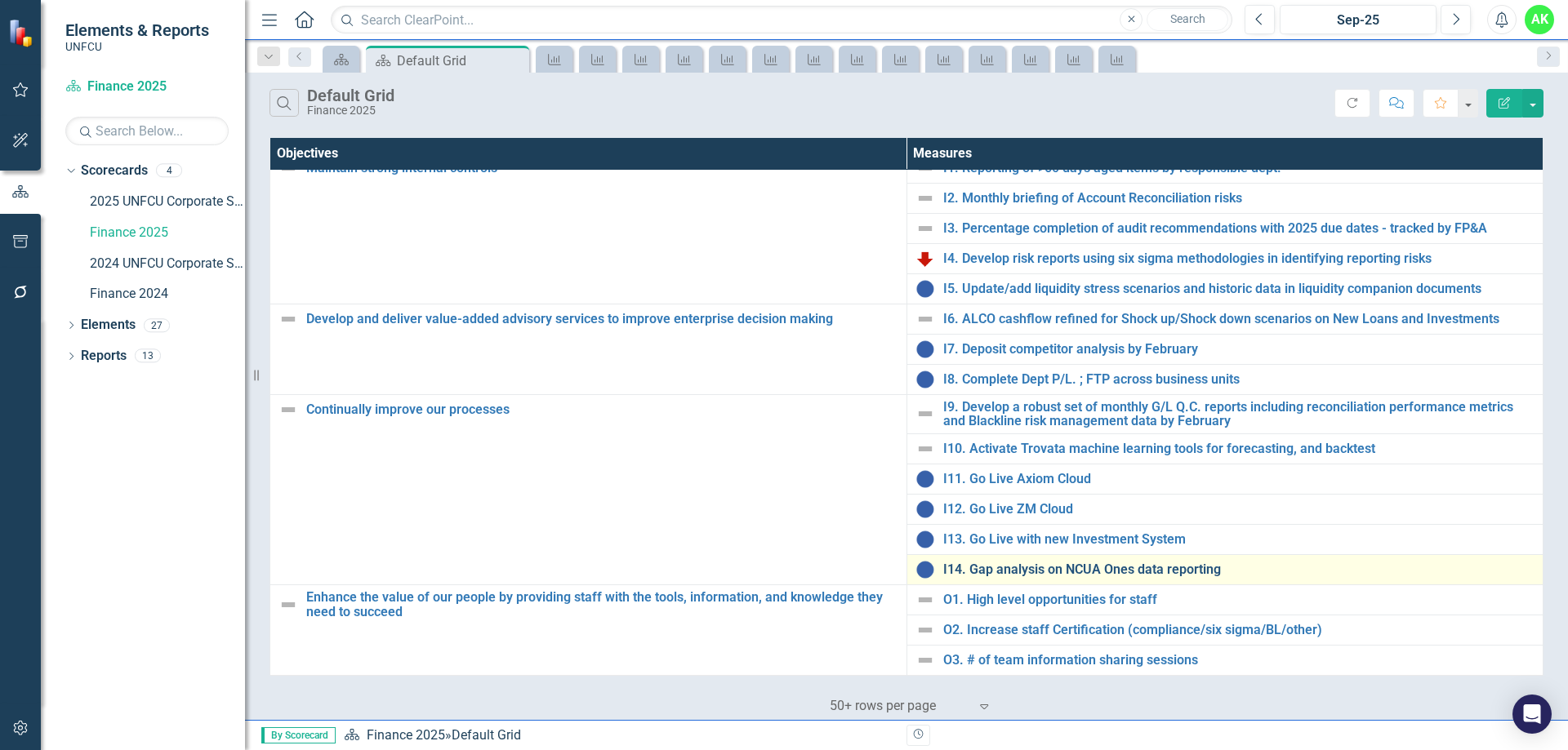
click at [1049, 567] on link "I14. Gap analysis on NCUA Ones data reporting" at bounding box center [1239, 570] width 592 height 15
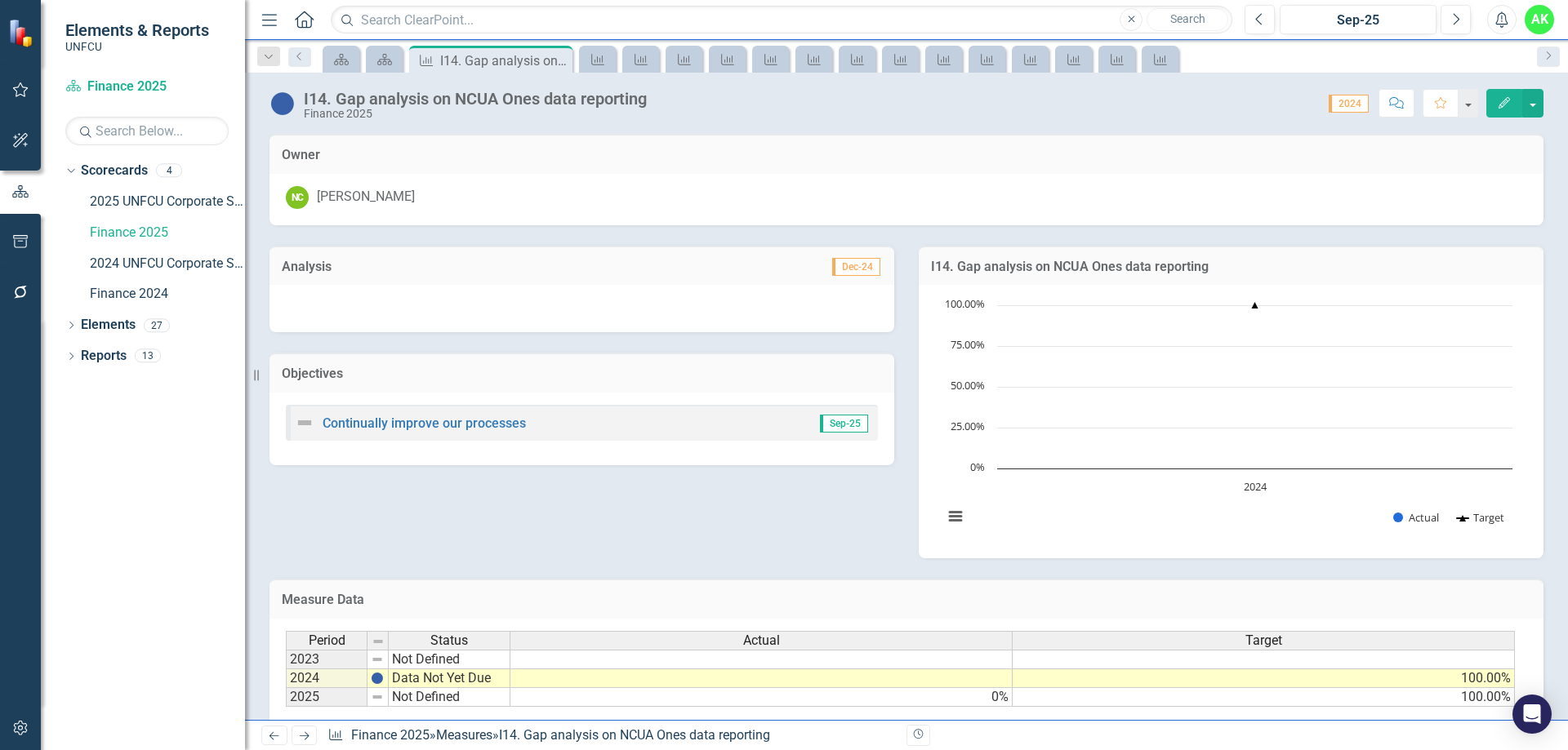
scroll to position [114, 0]
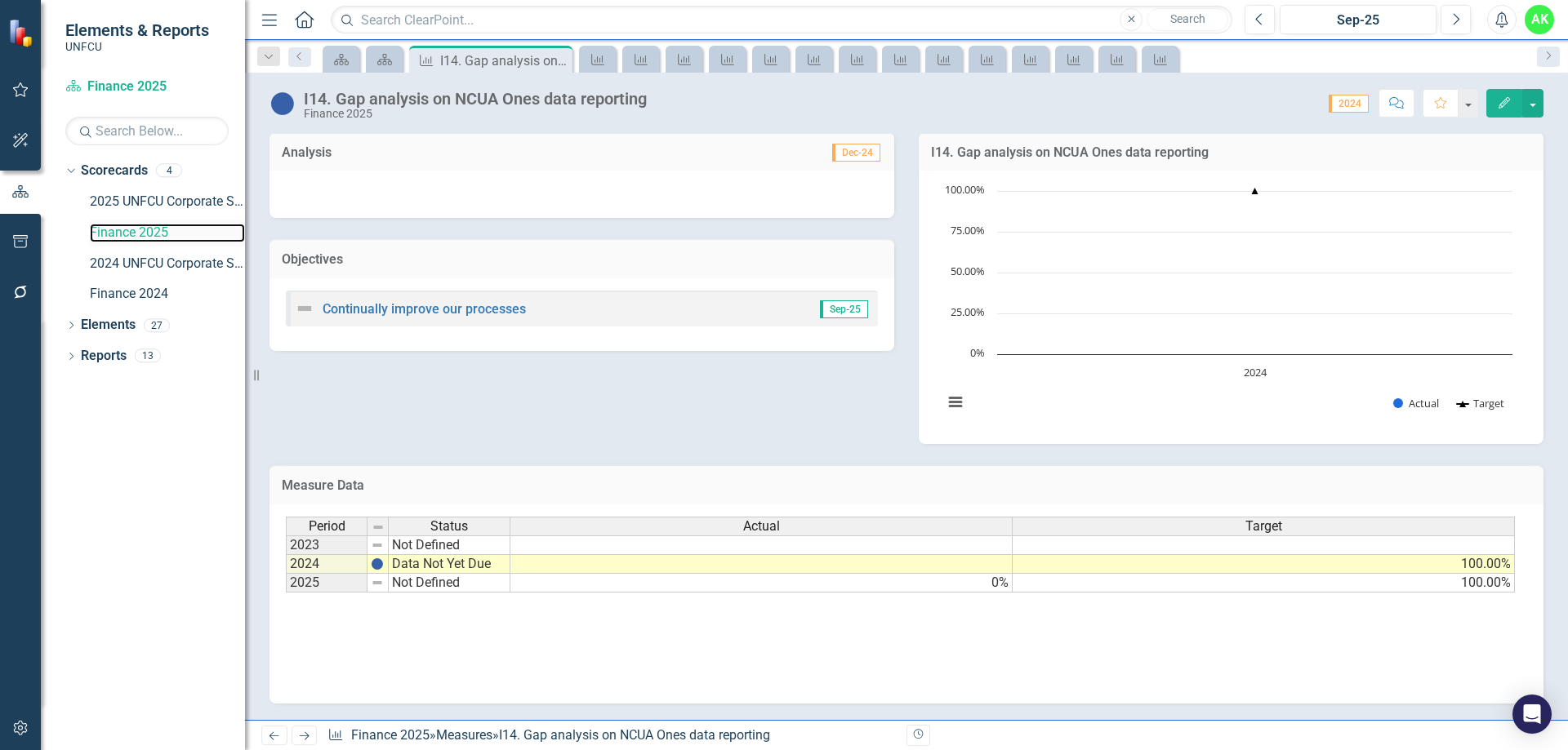
click at [150, 233] on link "Finance 2025" at bounding box center [167, 233] width 155 height 19
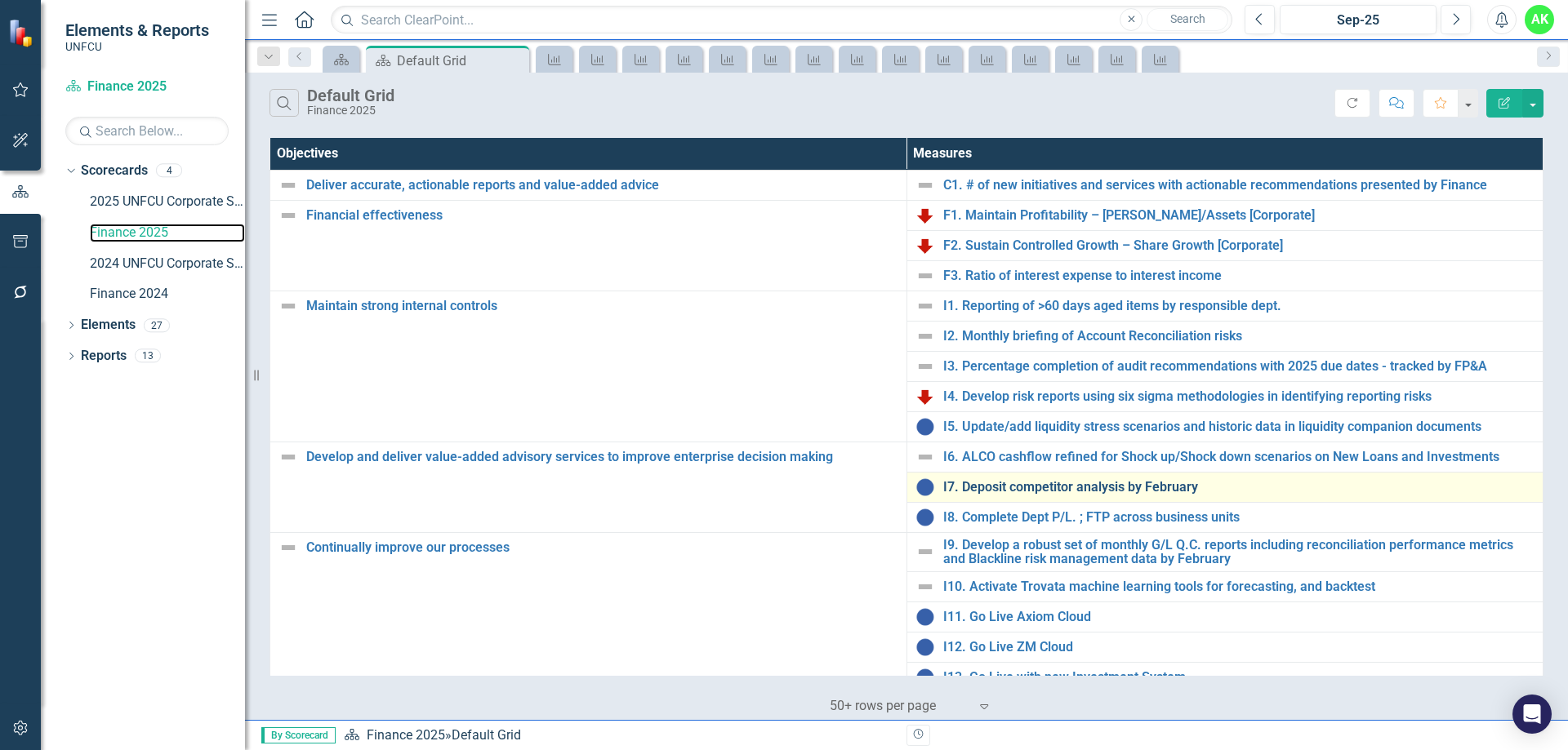
scroll to position [138, 0]
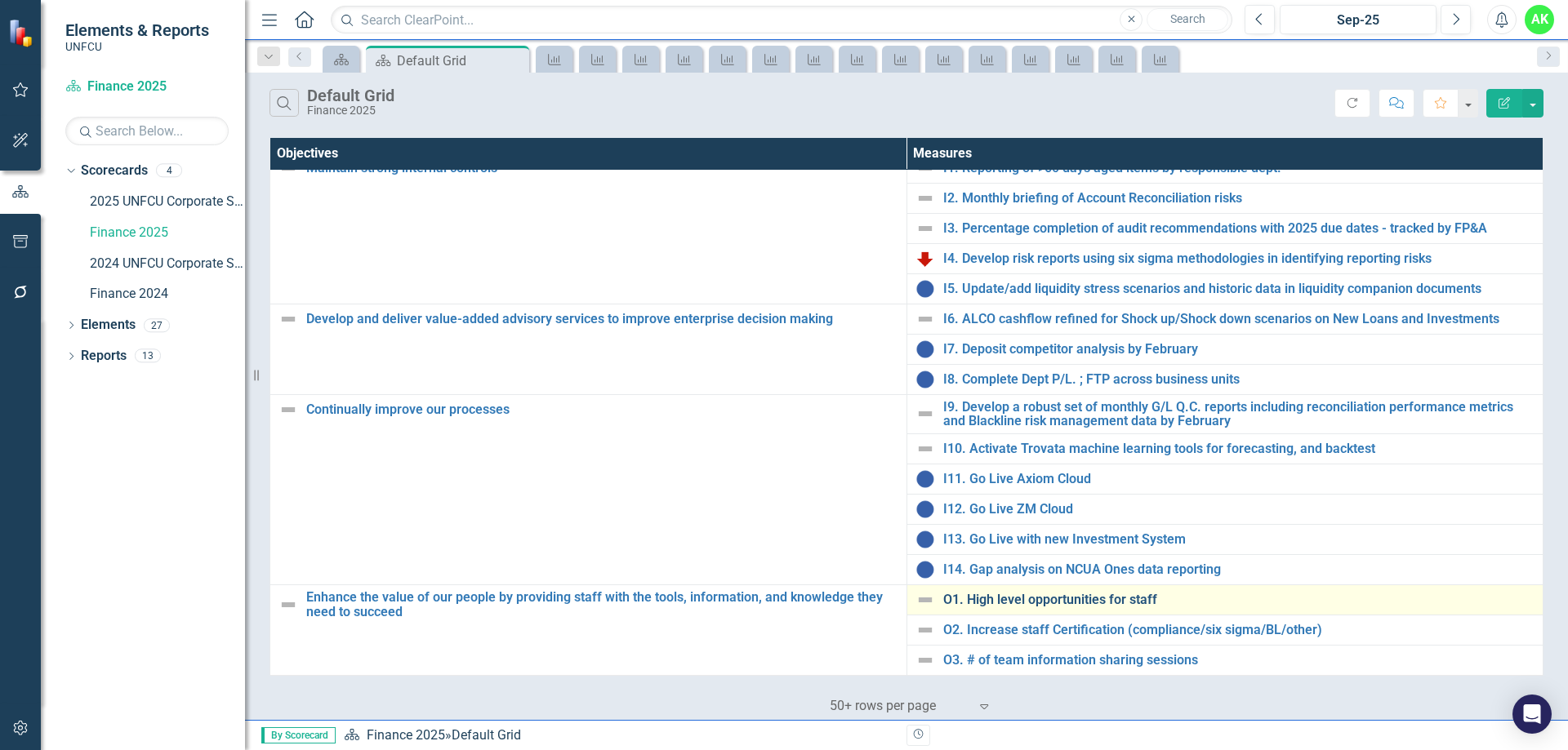
click at [1024, 592] on link "O1. High level opportunities for staff" at bounding box center [1239, 599] width 592 height 15
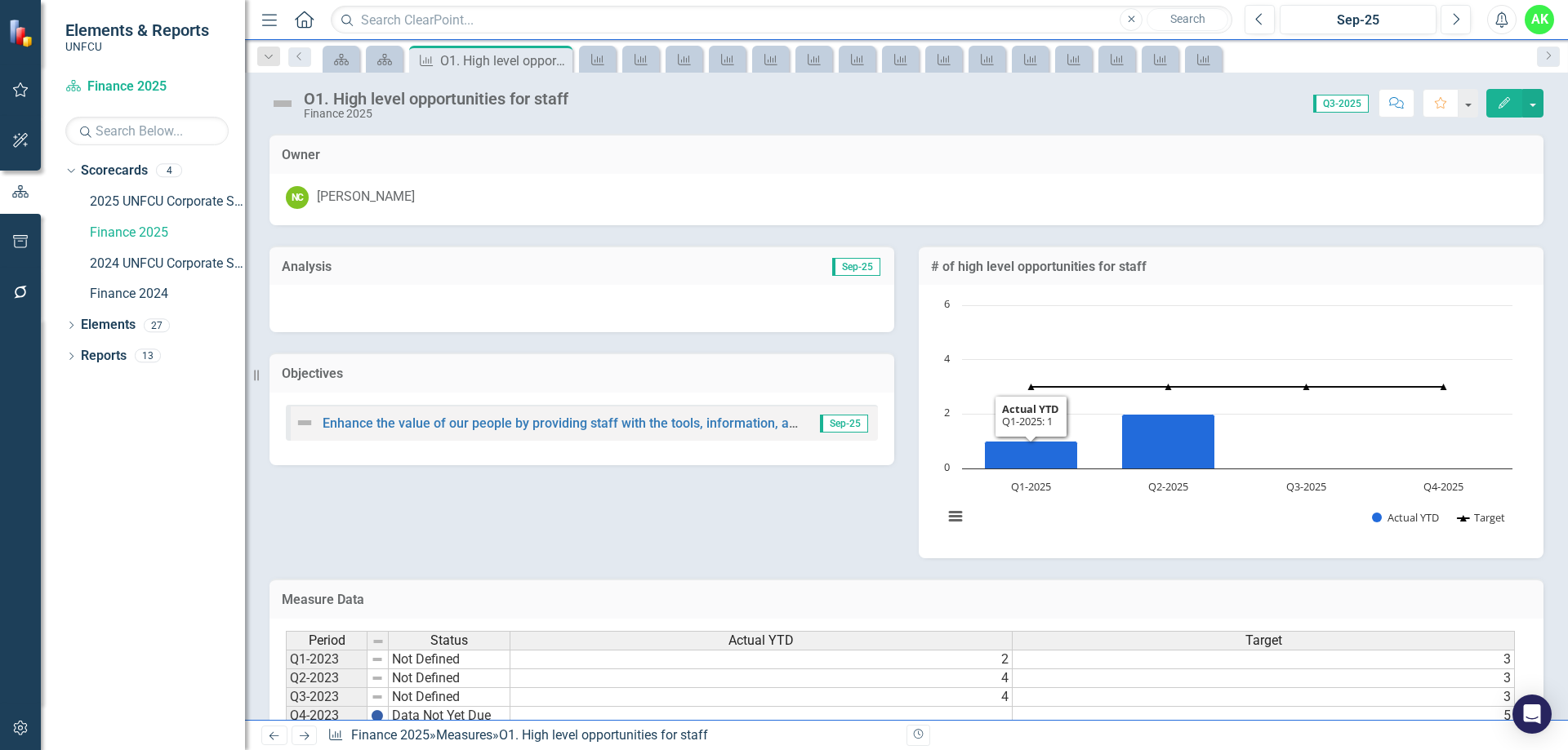
scroll to position [197, 0]
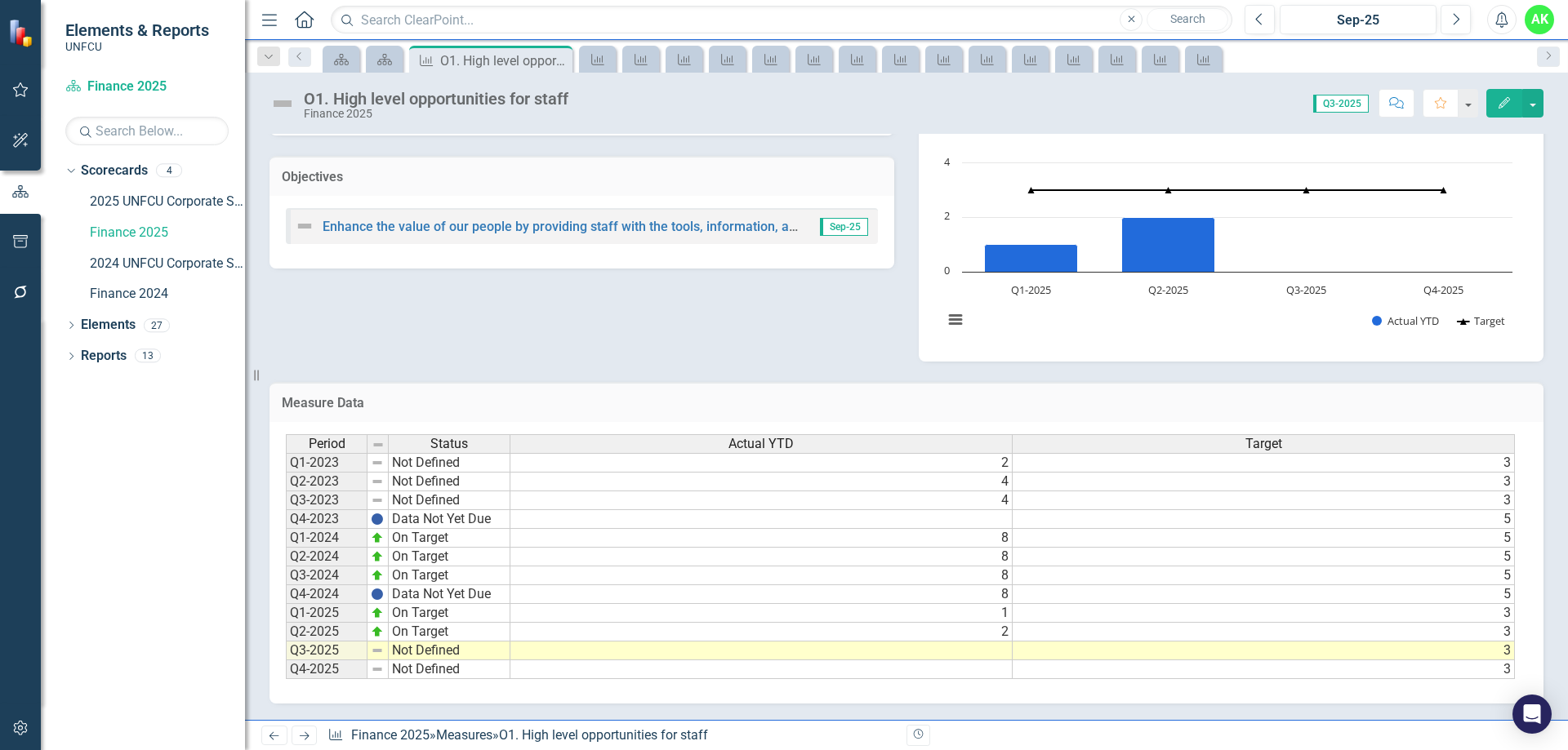
click at [998, 652] on td at bounding box center [762, 652] width 502 height 19
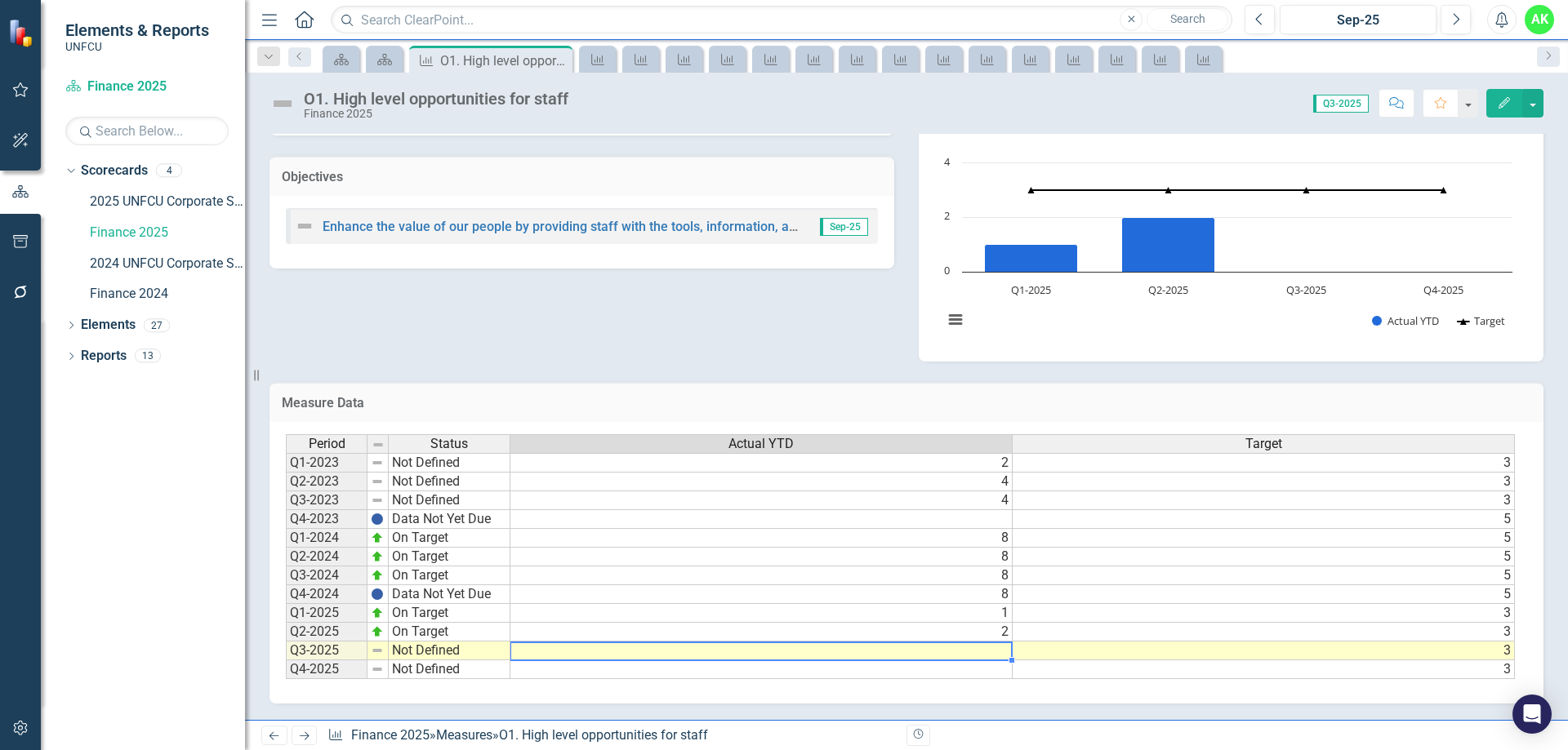
click at [998, 652] on td at bounding box center [762, 652] width 502 height 19
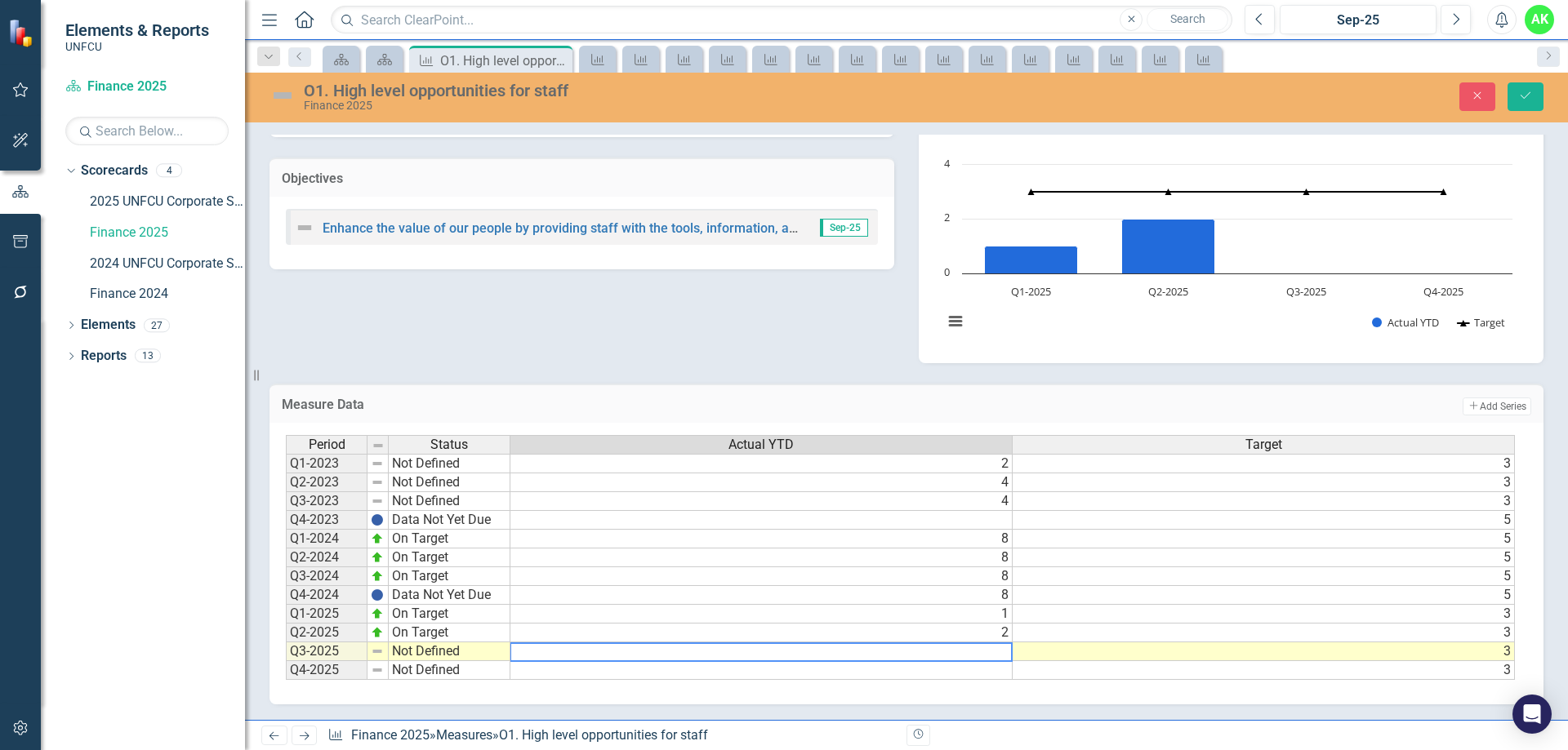
type textarea "2"
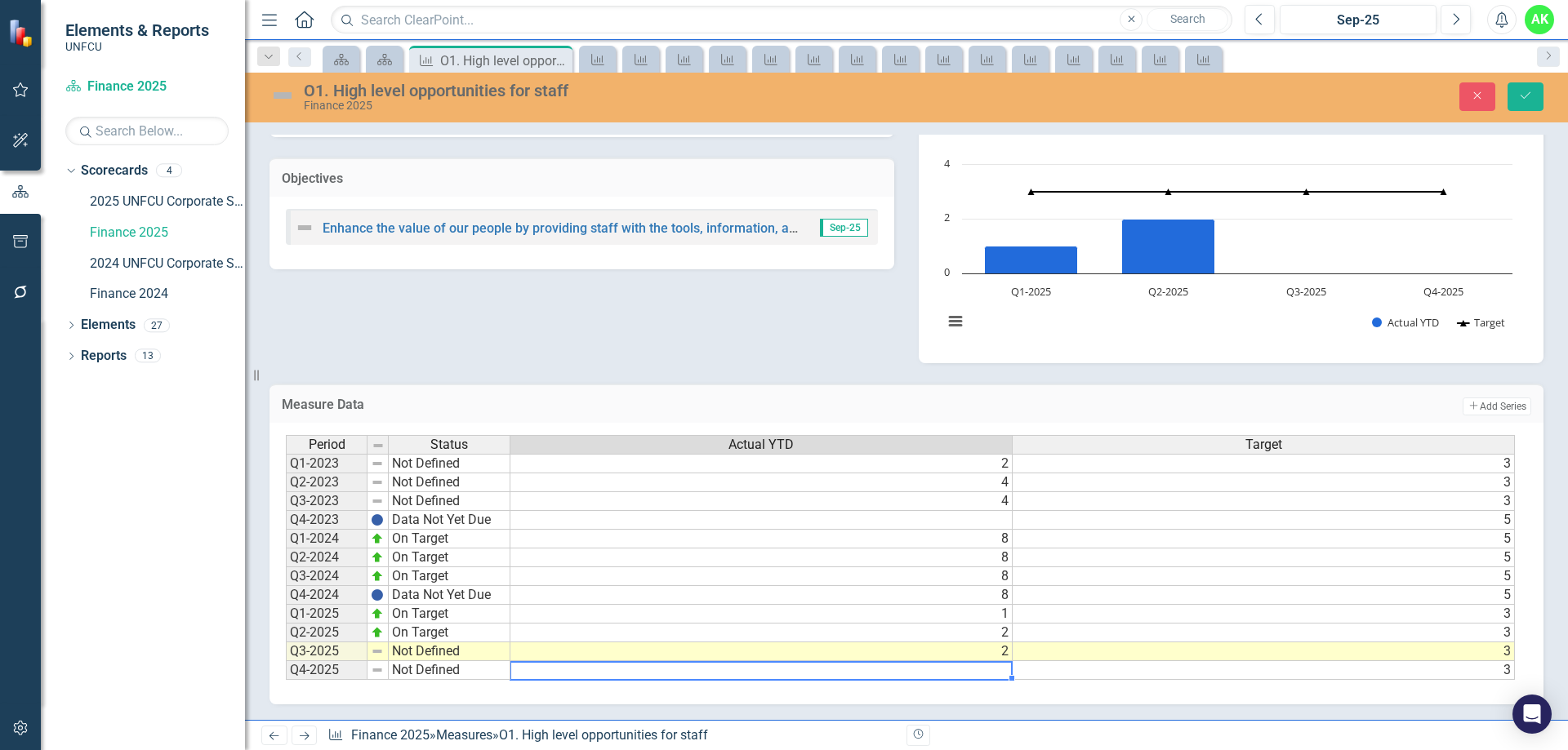
scroll to position [198, 0]
click at [995, 652] on td "2" at bounding box center [762, 652] width 502 height 19
type textarea "2"
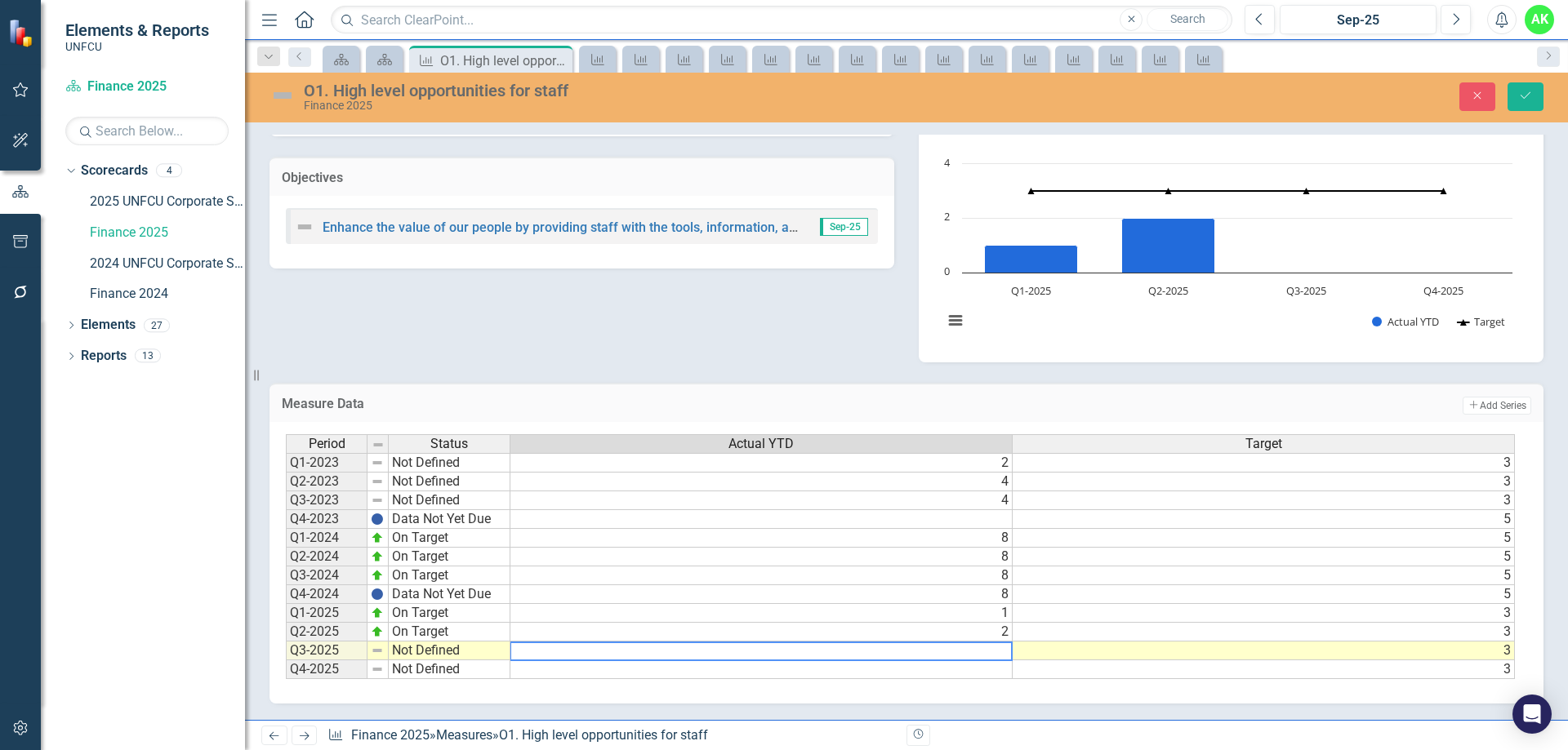
type textarea "4"
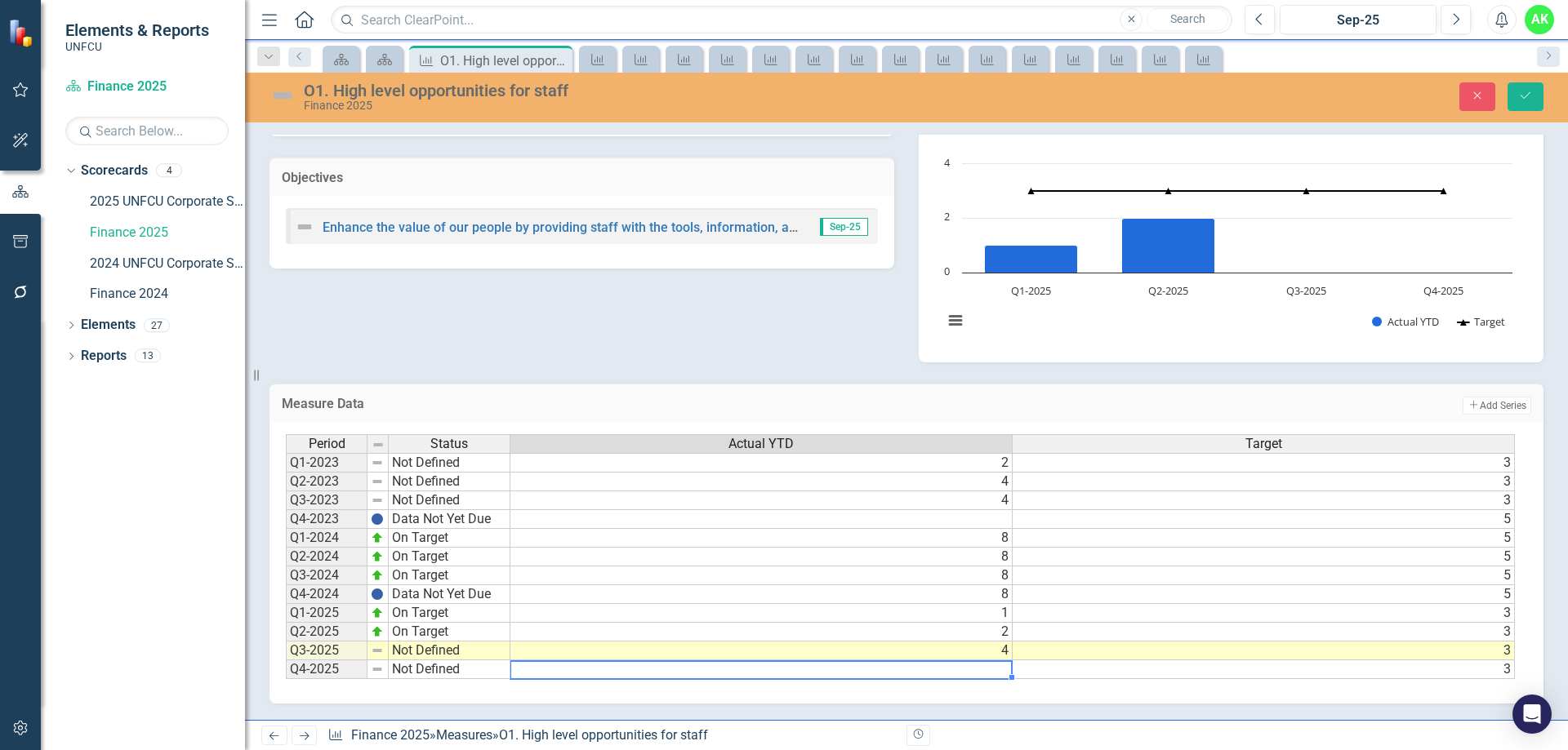
click at [417, 653] on td "Not Defined" at bounding box center [450, 652] width 122 height 19
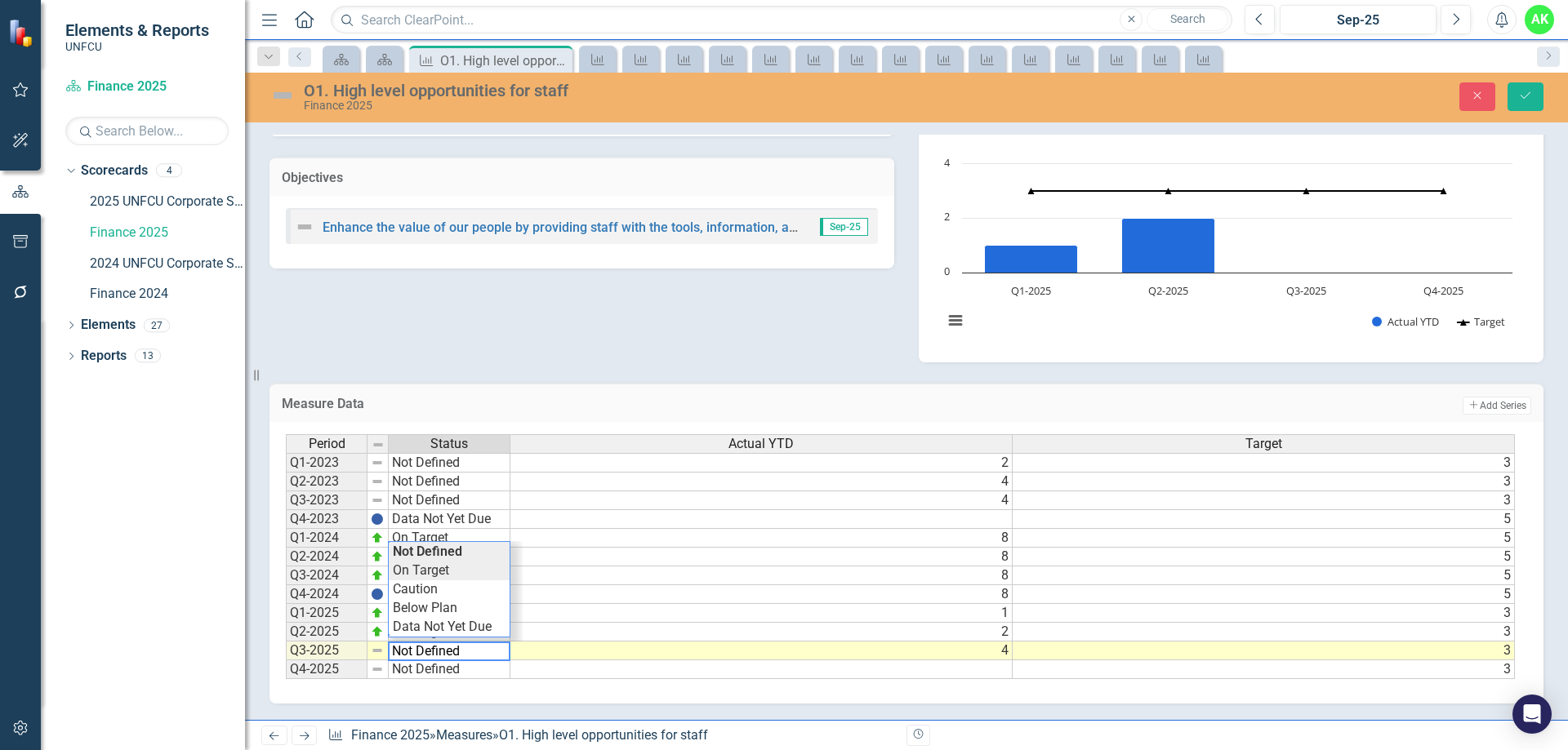
type textarea "On Target"
click at [429, 577] on div "Period Status Actual YTD Target Q1-2023 Not Defined 2 3 Q2-2023 Not Defined 4 3…" at bounding box center [900, 557] width 1230 height 246
click at [458, 686] on div "Period Status Actual YTD Target Q1-2023 Not Defined 2 3 Q2-2023 Not Defined 4 3…" at bounding box center [906, 563] width 1274 height 281
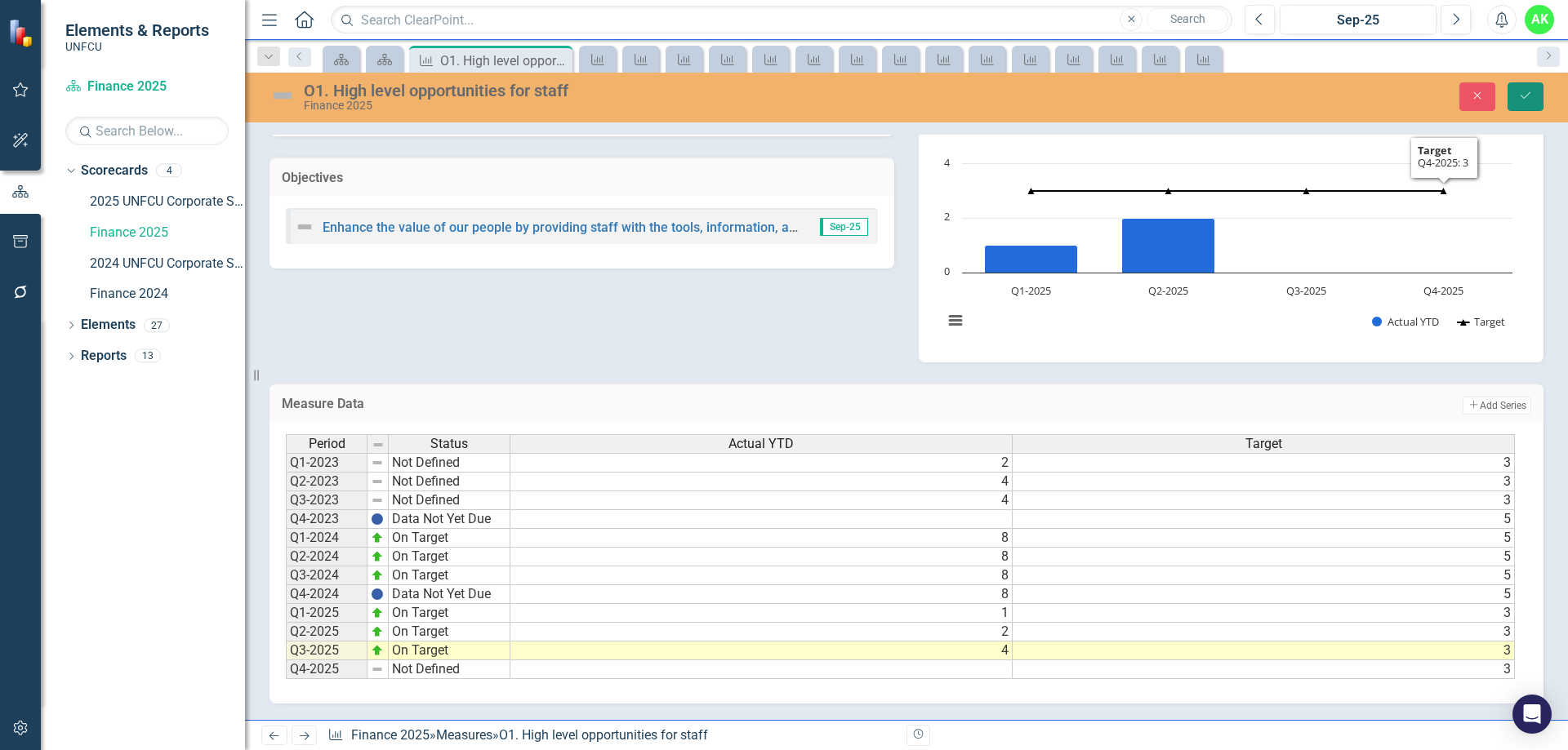
click at [1533, 90] on button "Save" at bounding box center [1525, 97] width 36 height 29
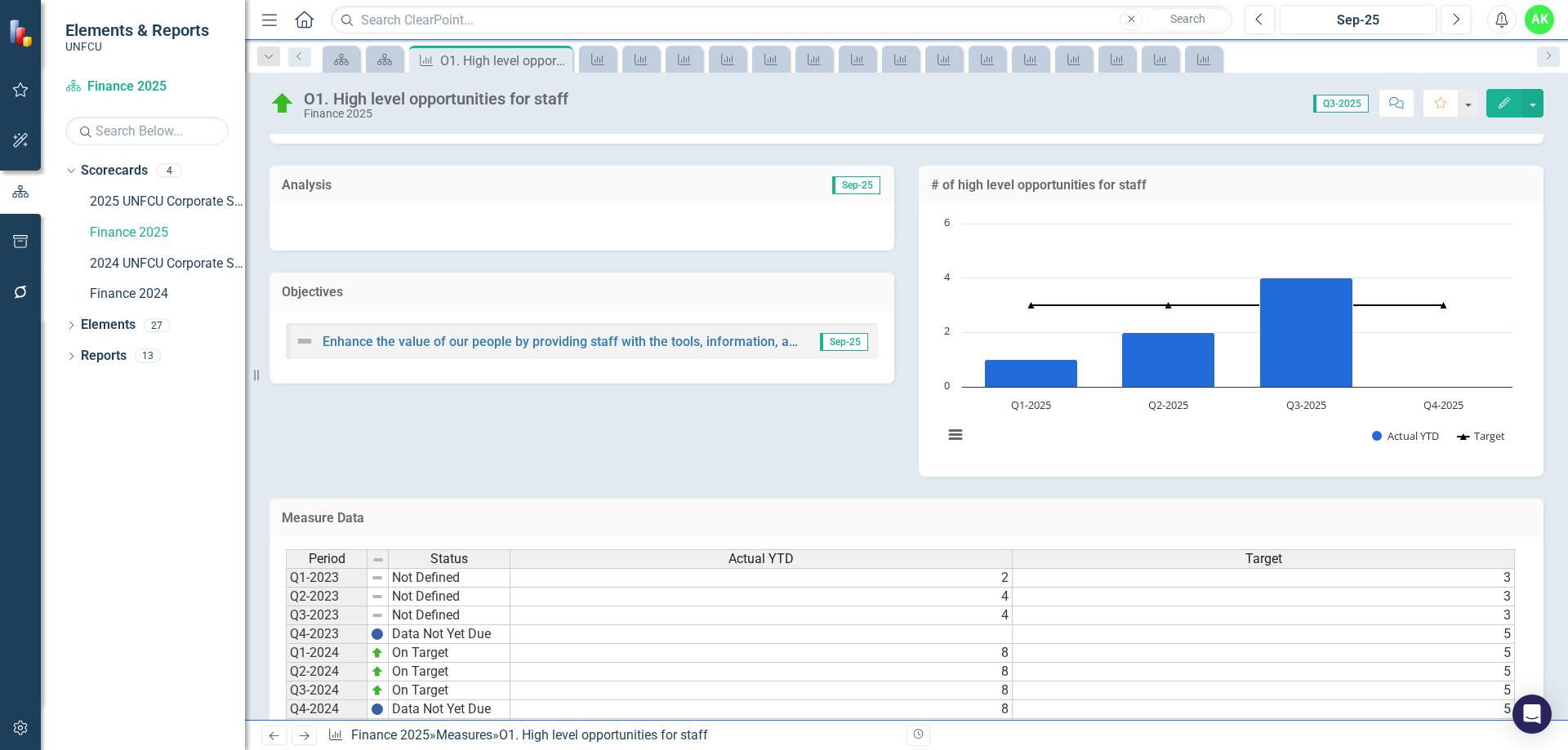
scroll to position [197, 0]
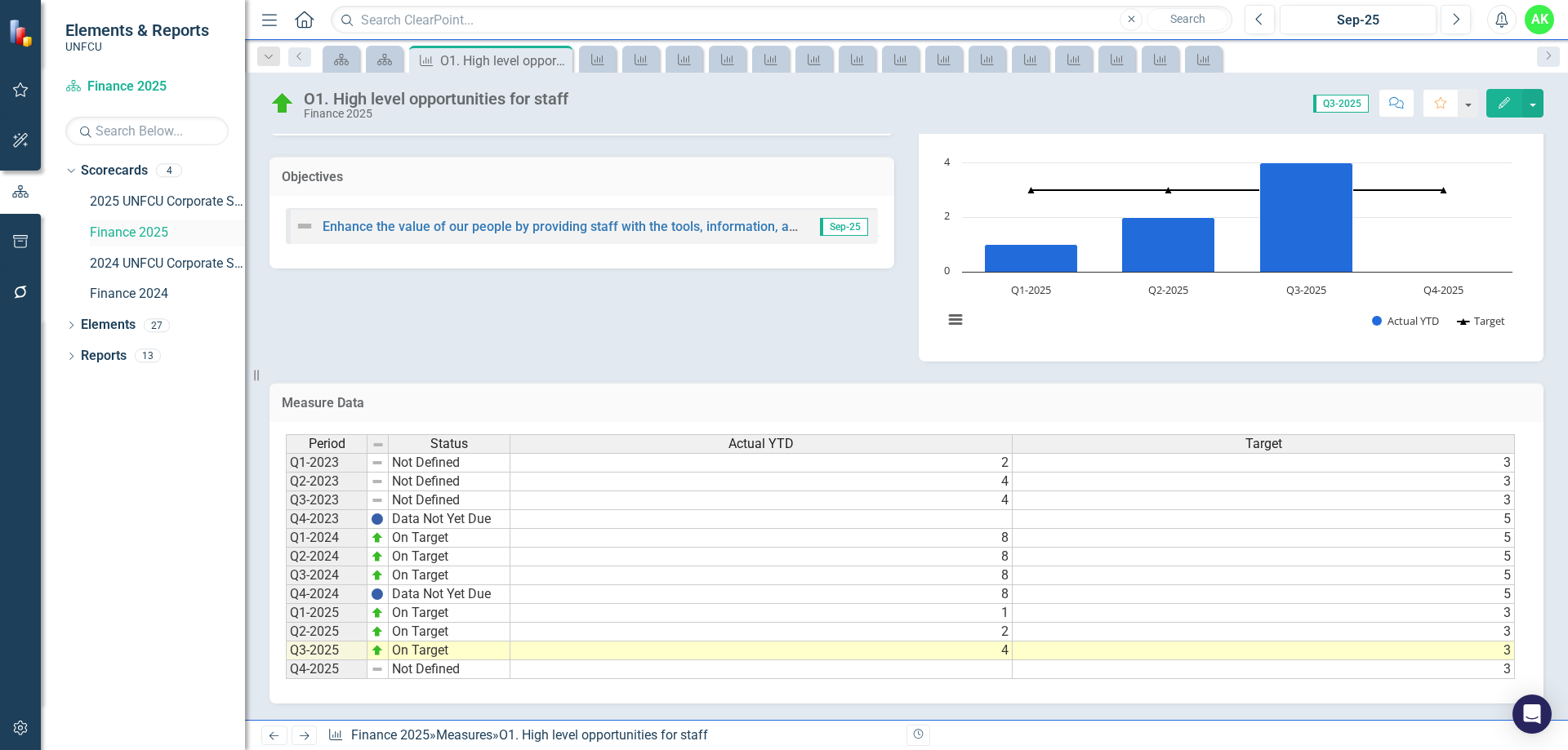
click at [148, 235] on link "Finance 2025" at bounding box center [167, 233] width 155 height 19
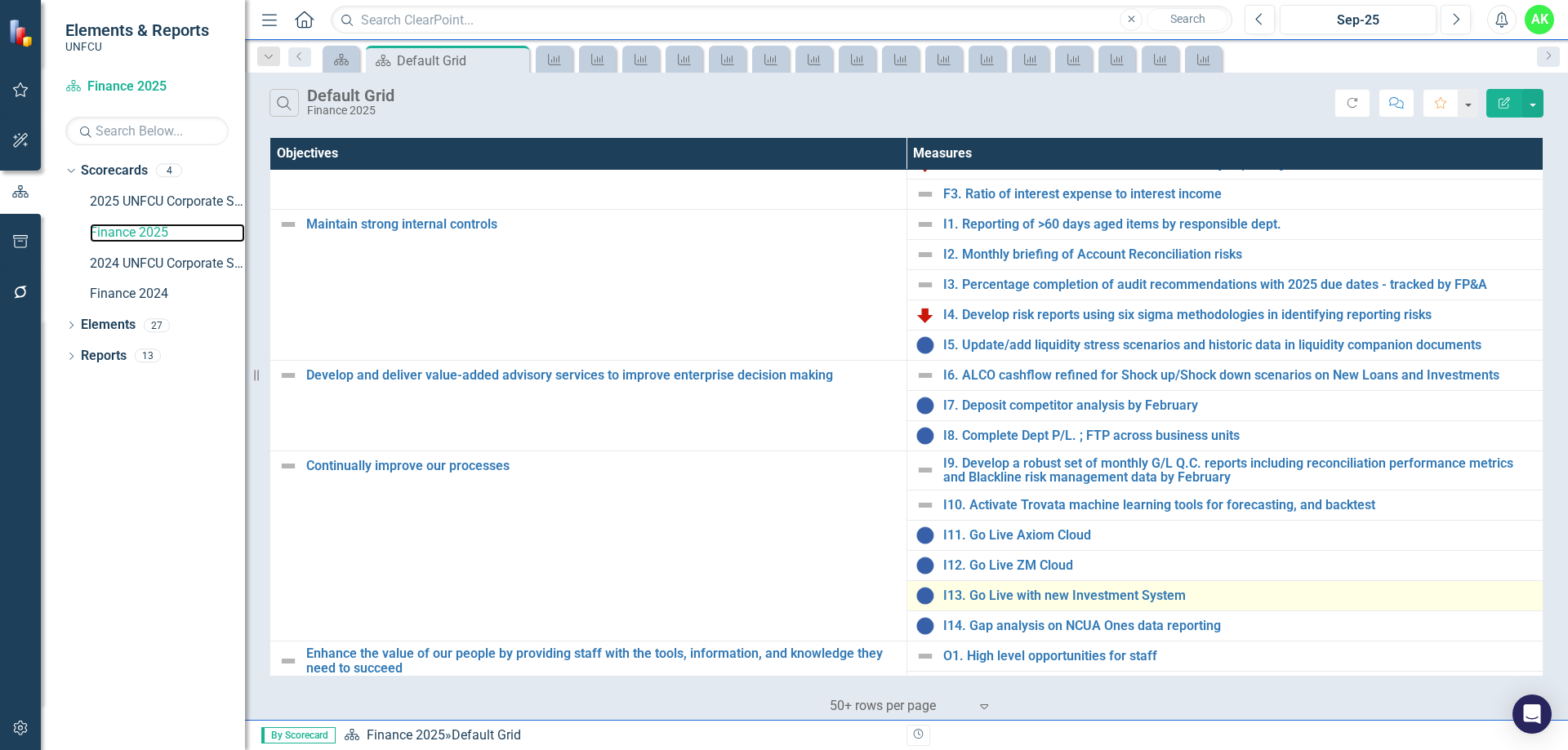
scroll to position [138, 0]
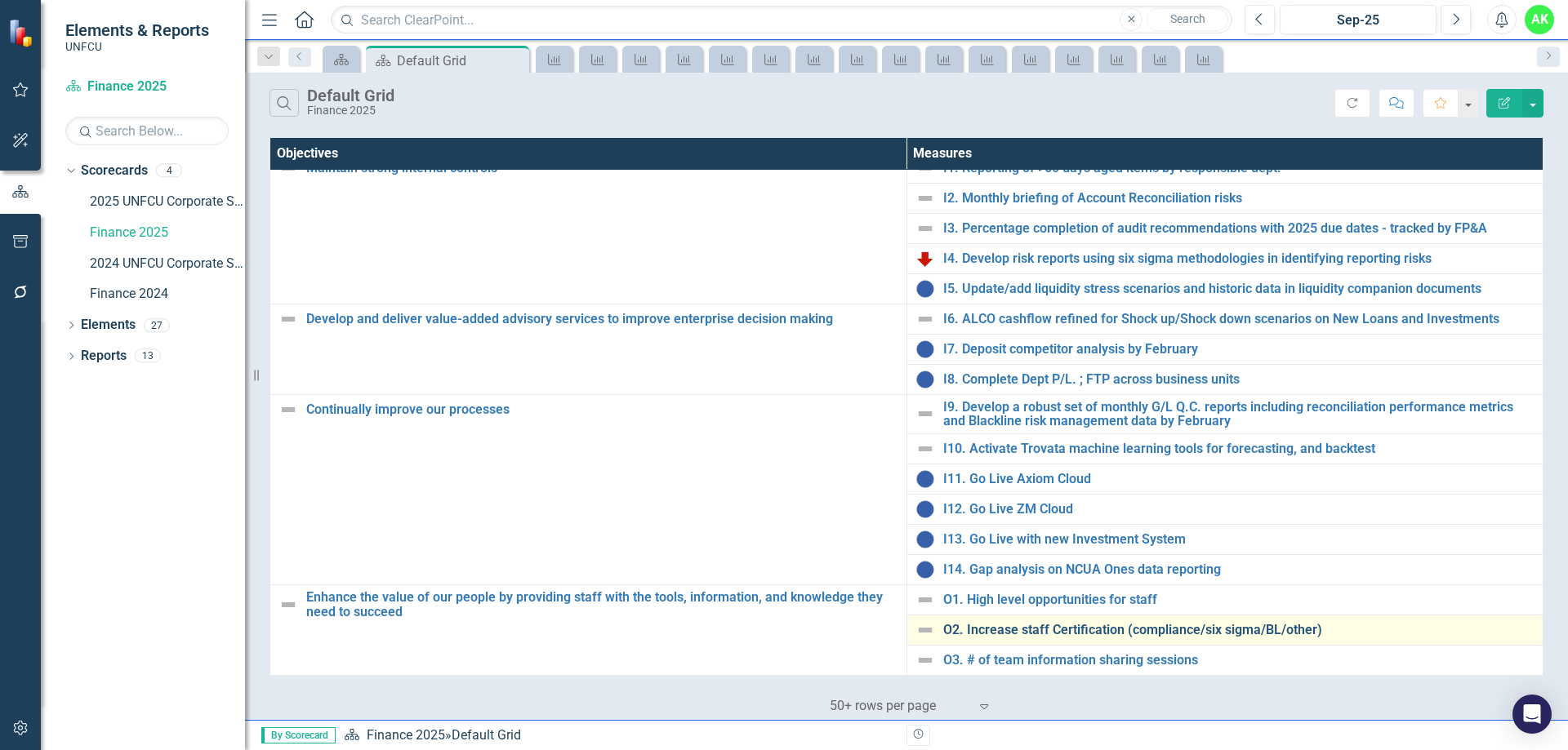
click at [1061, 632] on link "O2. Increase staff Certification (compliance/six sigma/BL/other)" at bounding box center [1239, 630] width 592 height 15
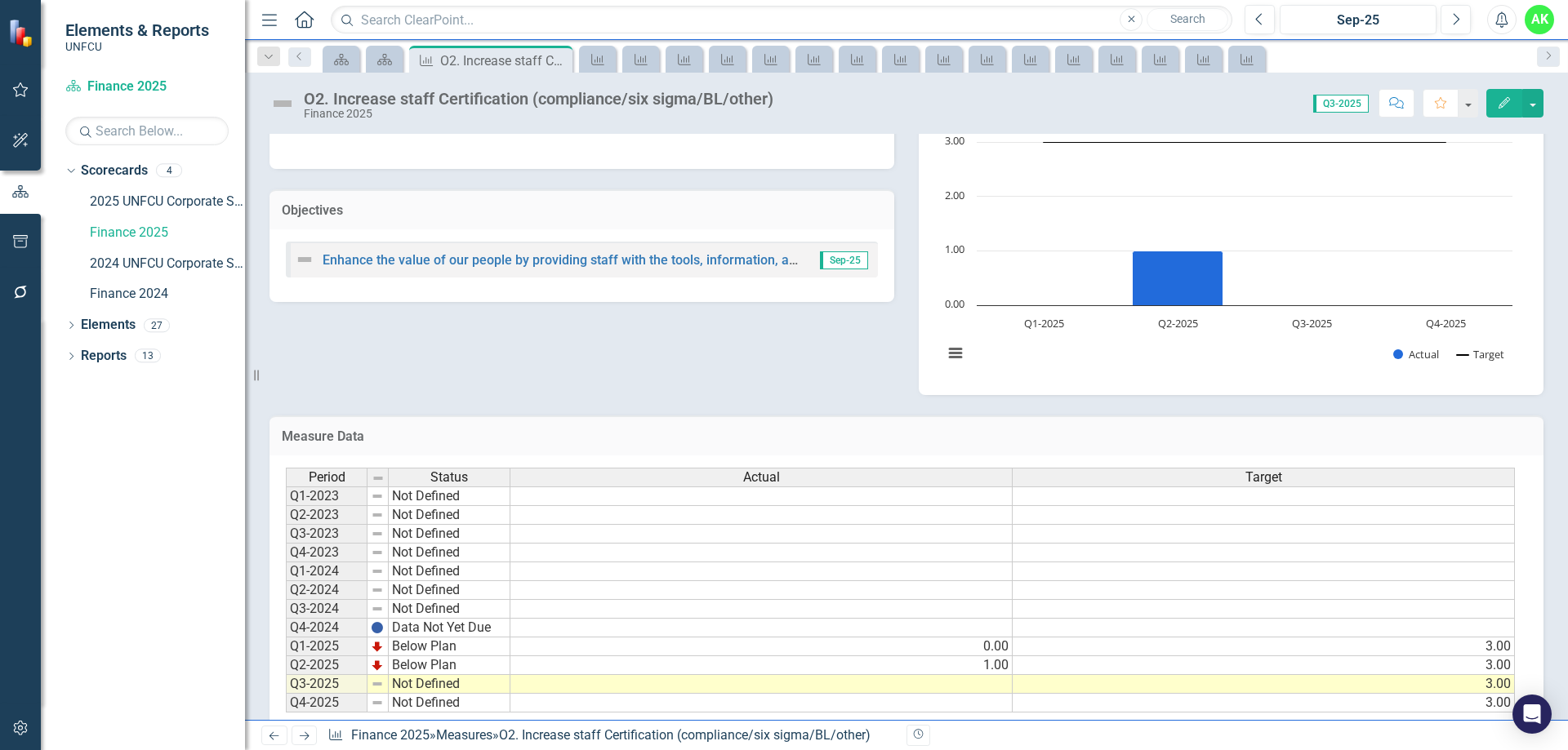
scroll to position [197, 0]
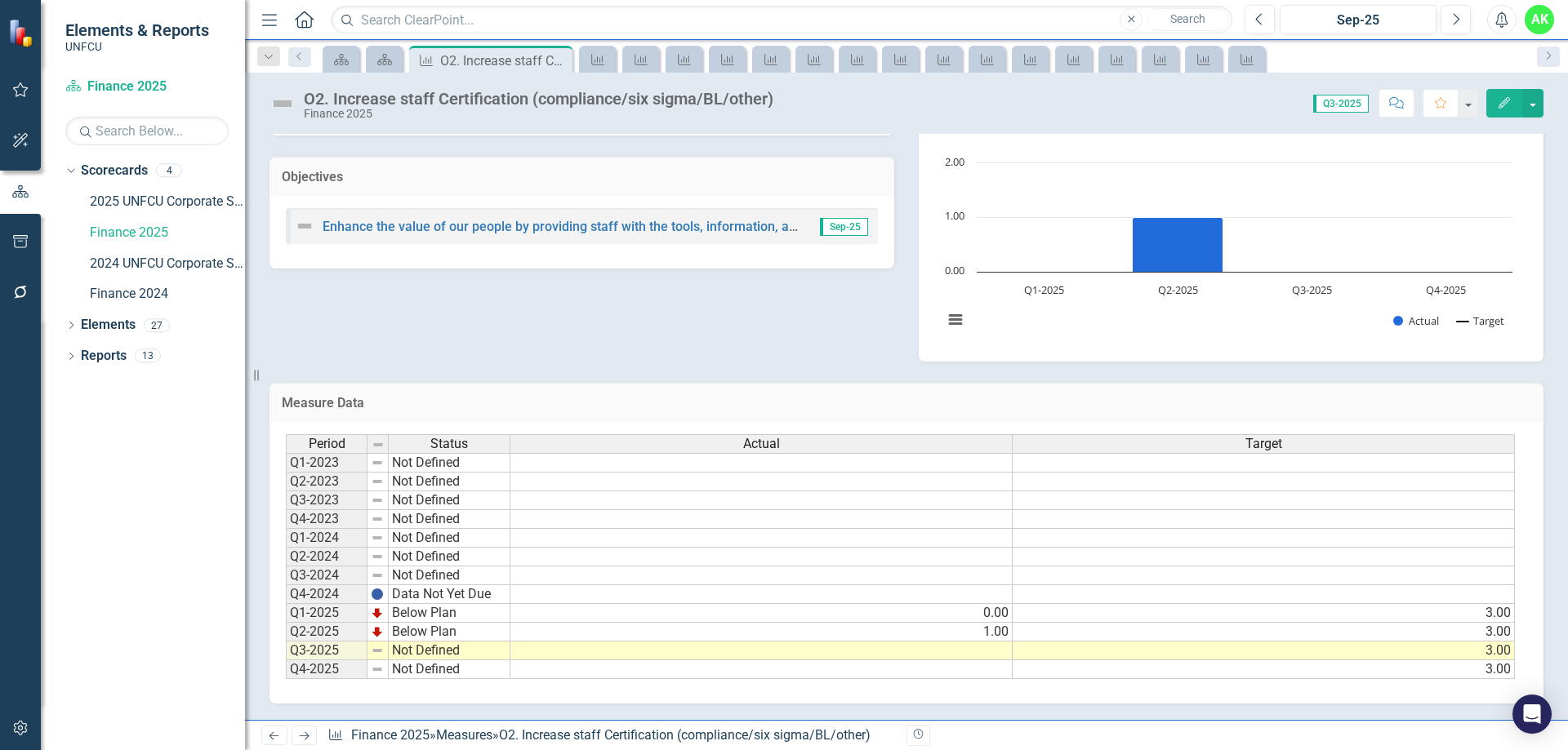
click at [991, 652] on td at bounding box center [762, 652] width 502 height 19
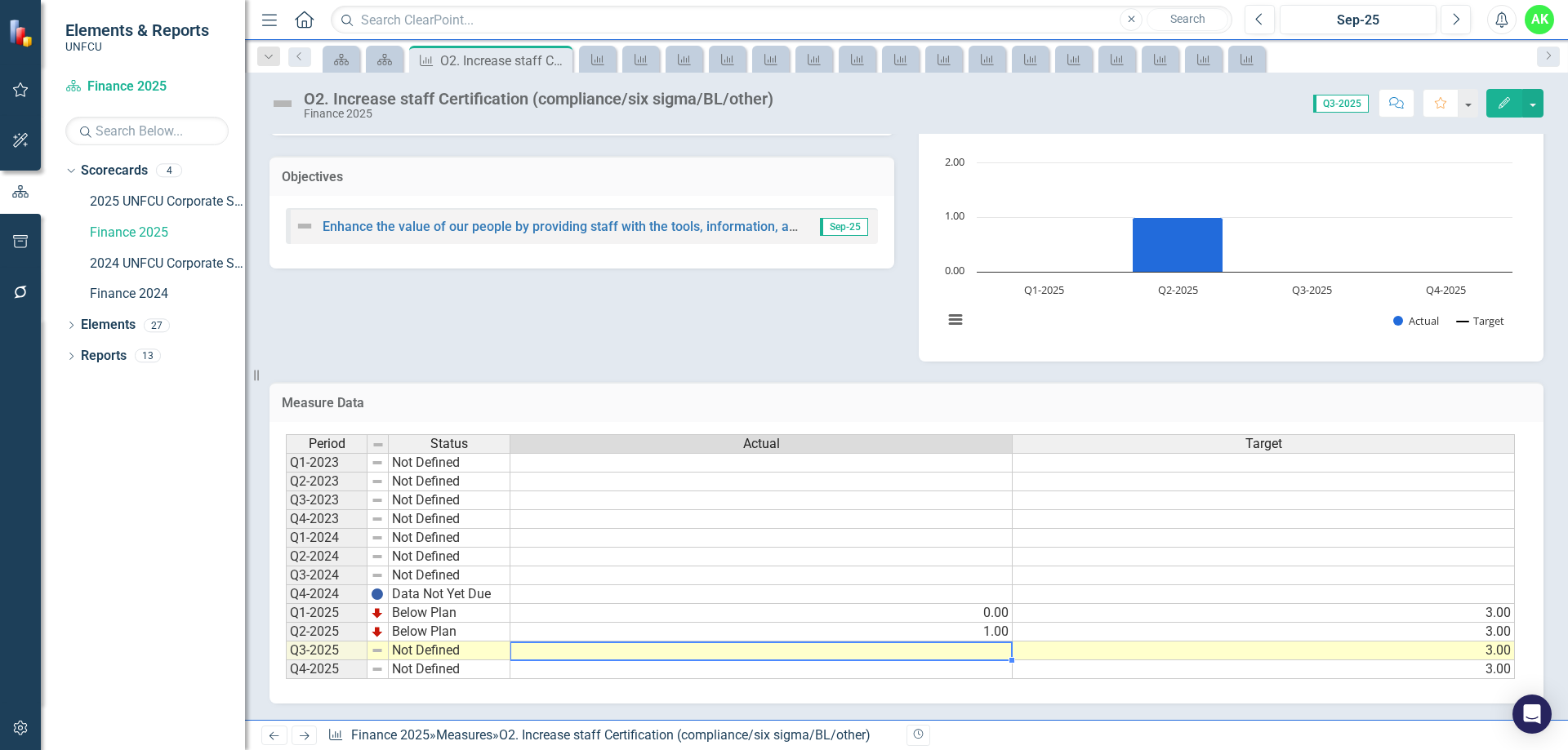
click at [991, 652] on td at bounding box center [762, 652] width 502 height 19
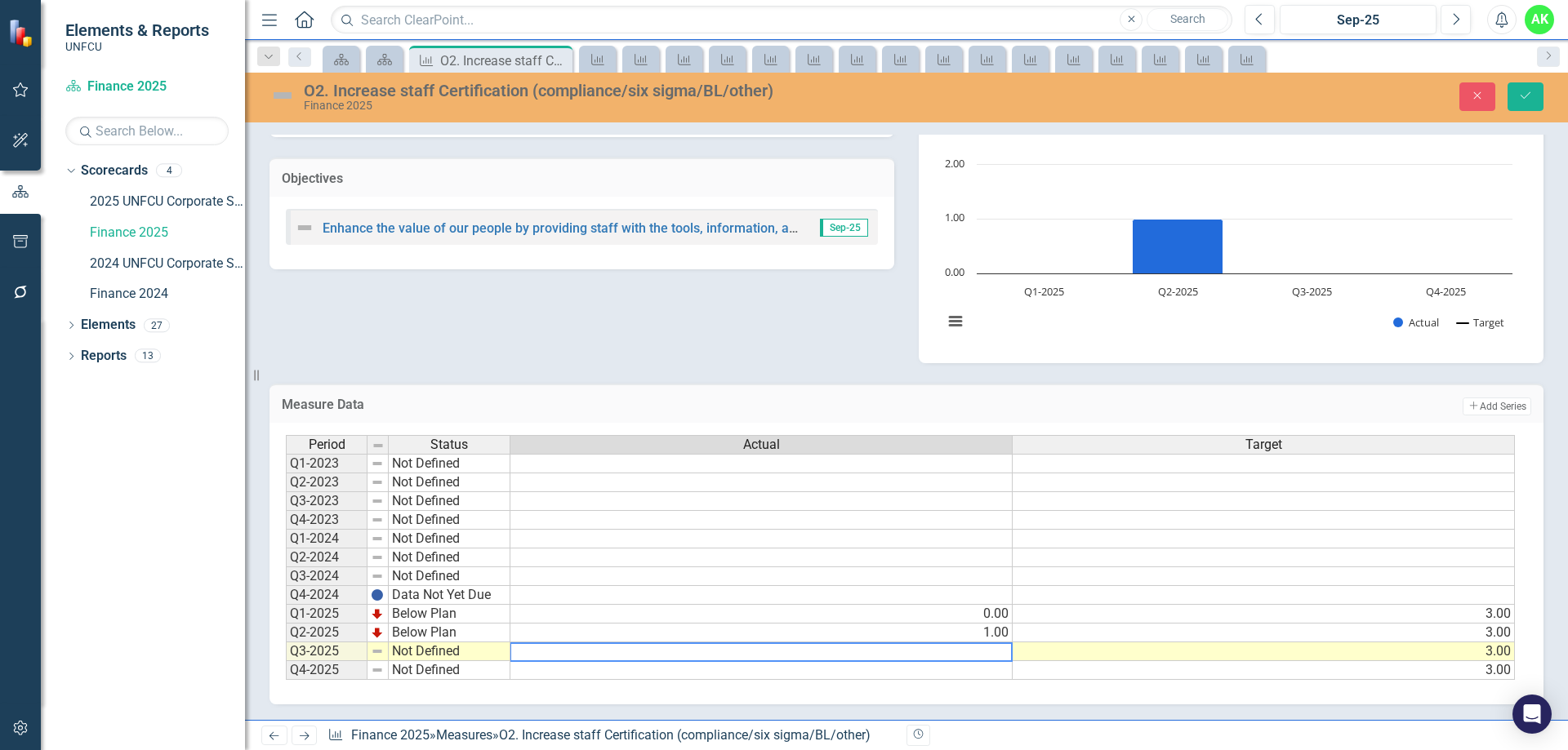
type textarea "2"
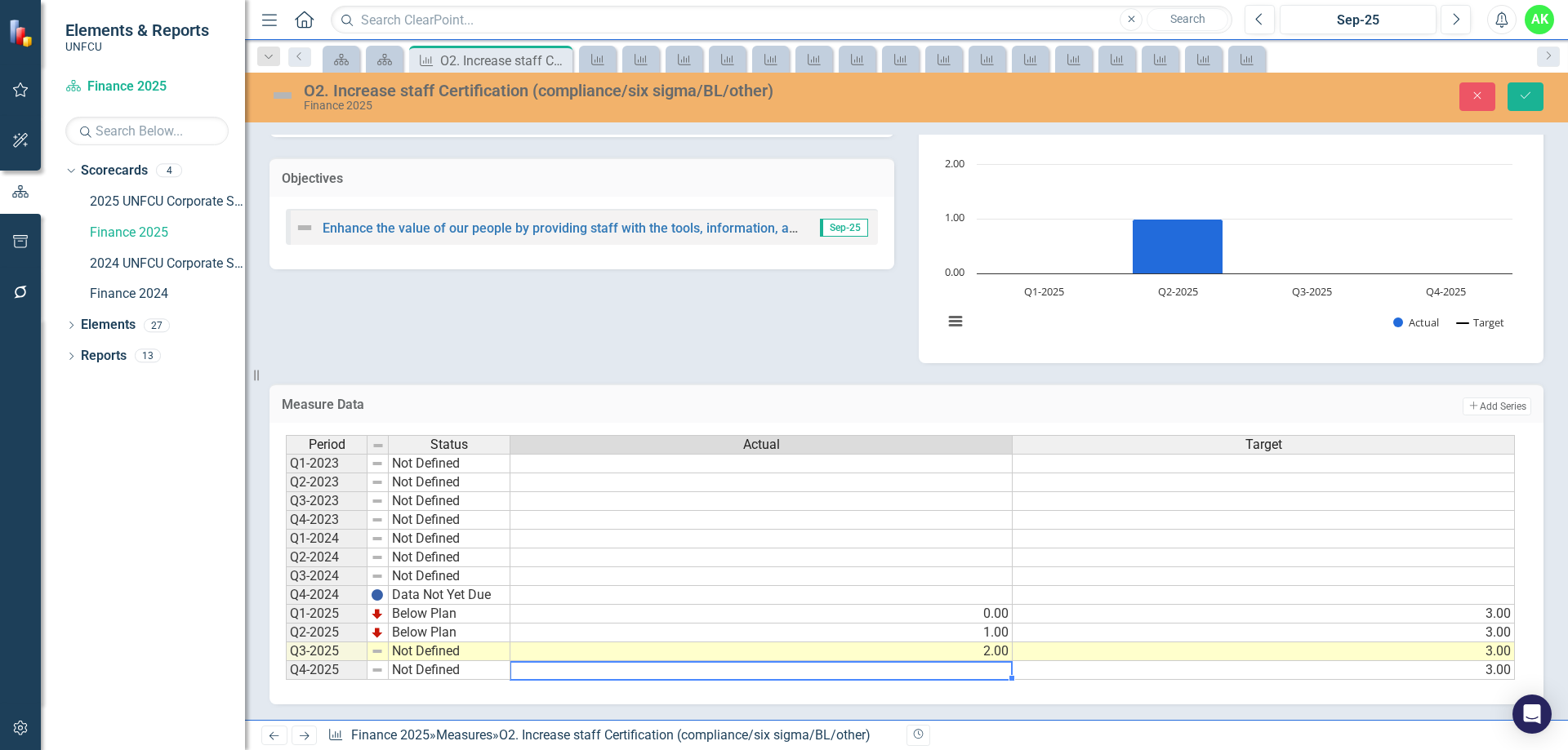
click at [464, 647] on td "Not Defined" at bounding box center [450, 652] width 122 height 19
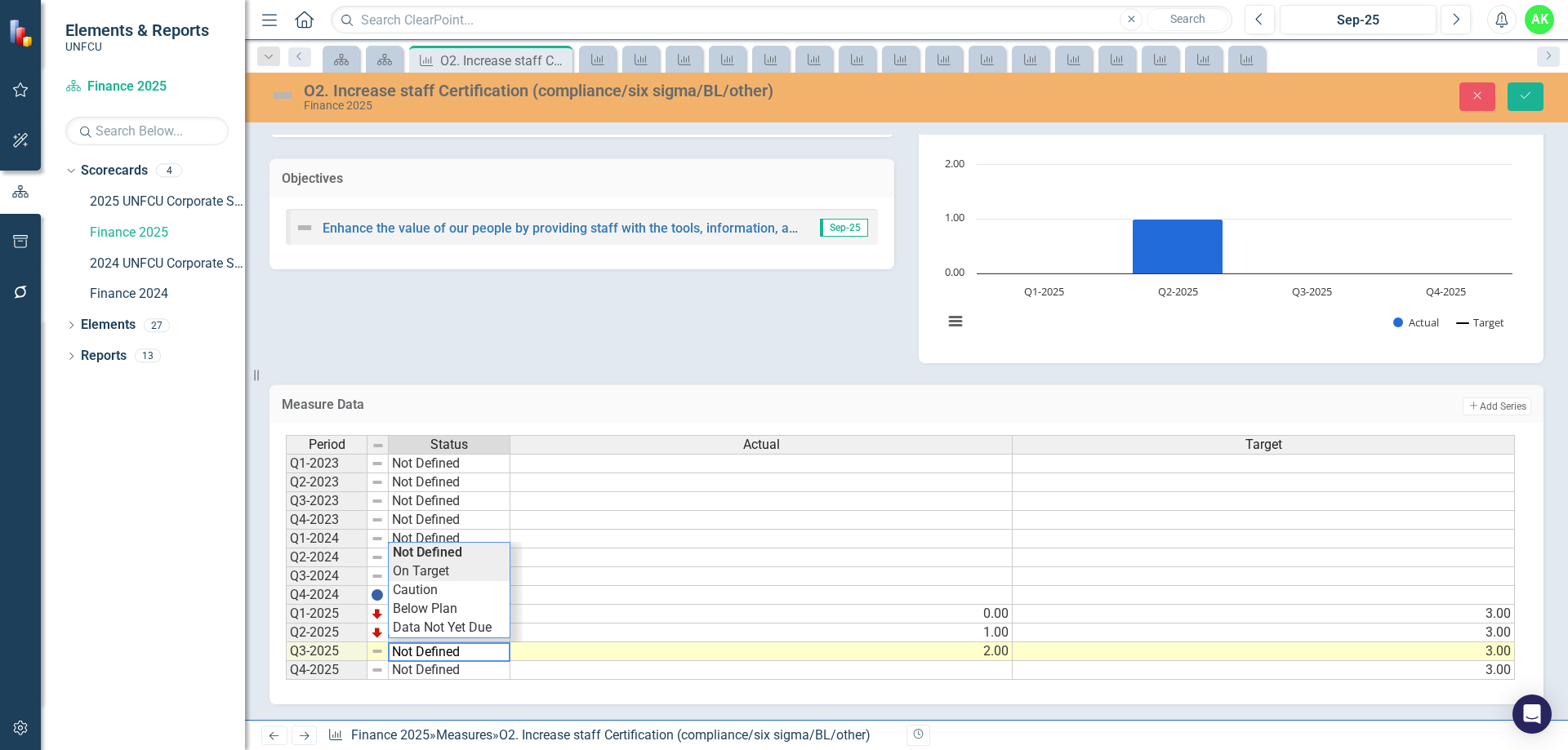
type textarea "On Target"
click at [445, 572] on div "Period Status Actual Target Q1-2023 Not Defined Q2-2023 Not Defined Q3-2023 Not…" at bounding box center [900, 558] width 1230 height 246
click at [1530, 99] on icon "Save" at bounding box center [1525, 95] width 15 height 11
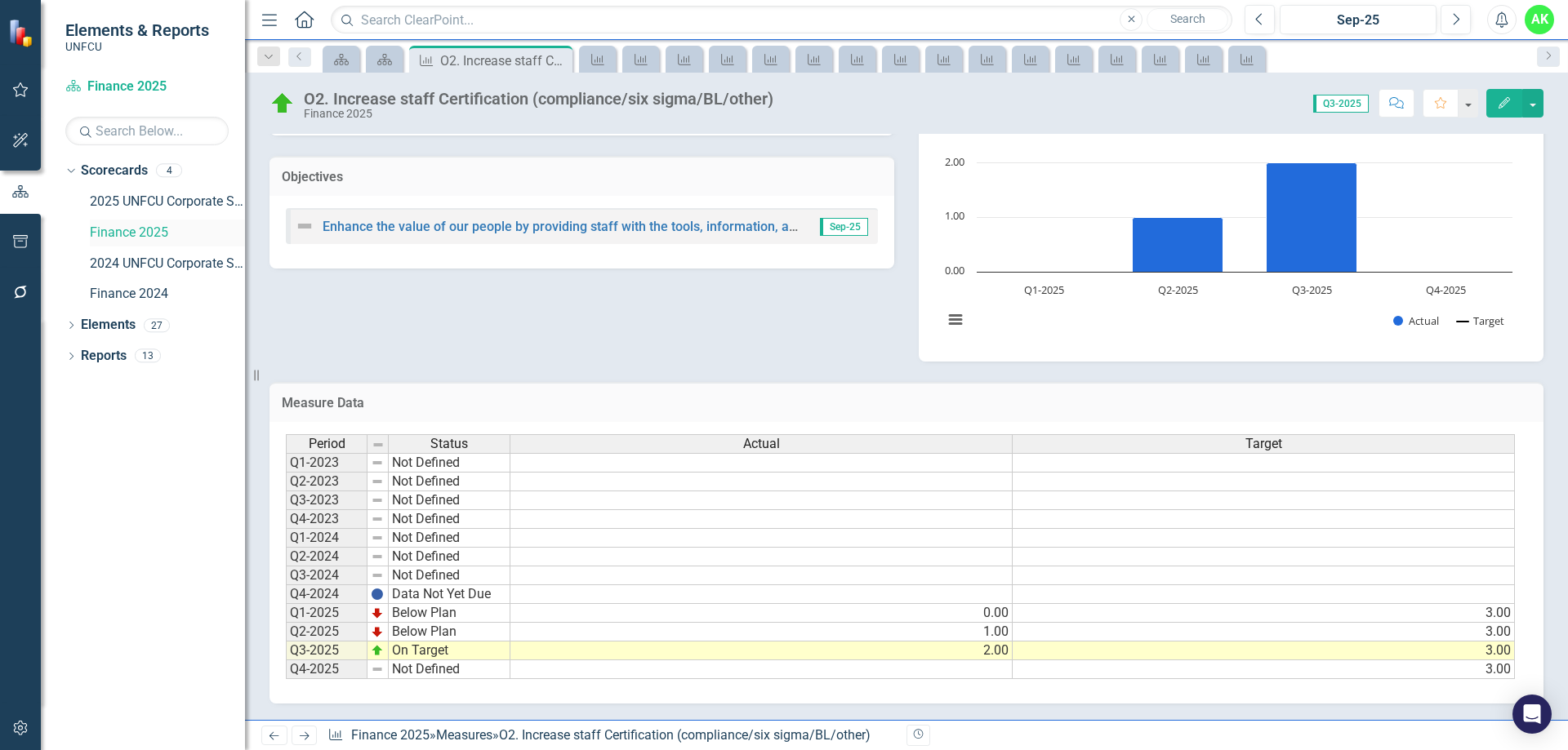
click at [130, 233] on link "Finance 2025" at bounding box center [167, 233] width 155 height 19
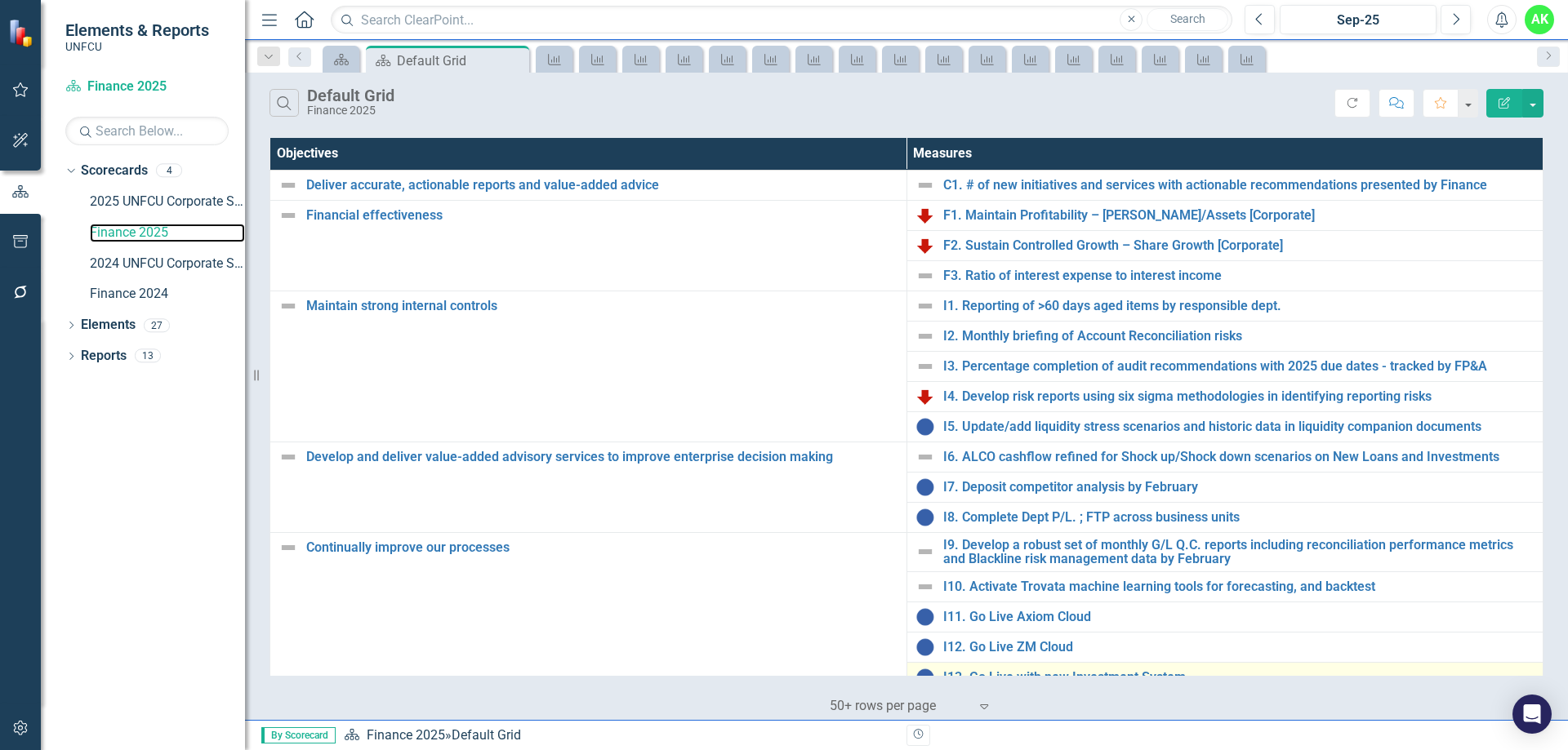
scroll to position [138, 0]
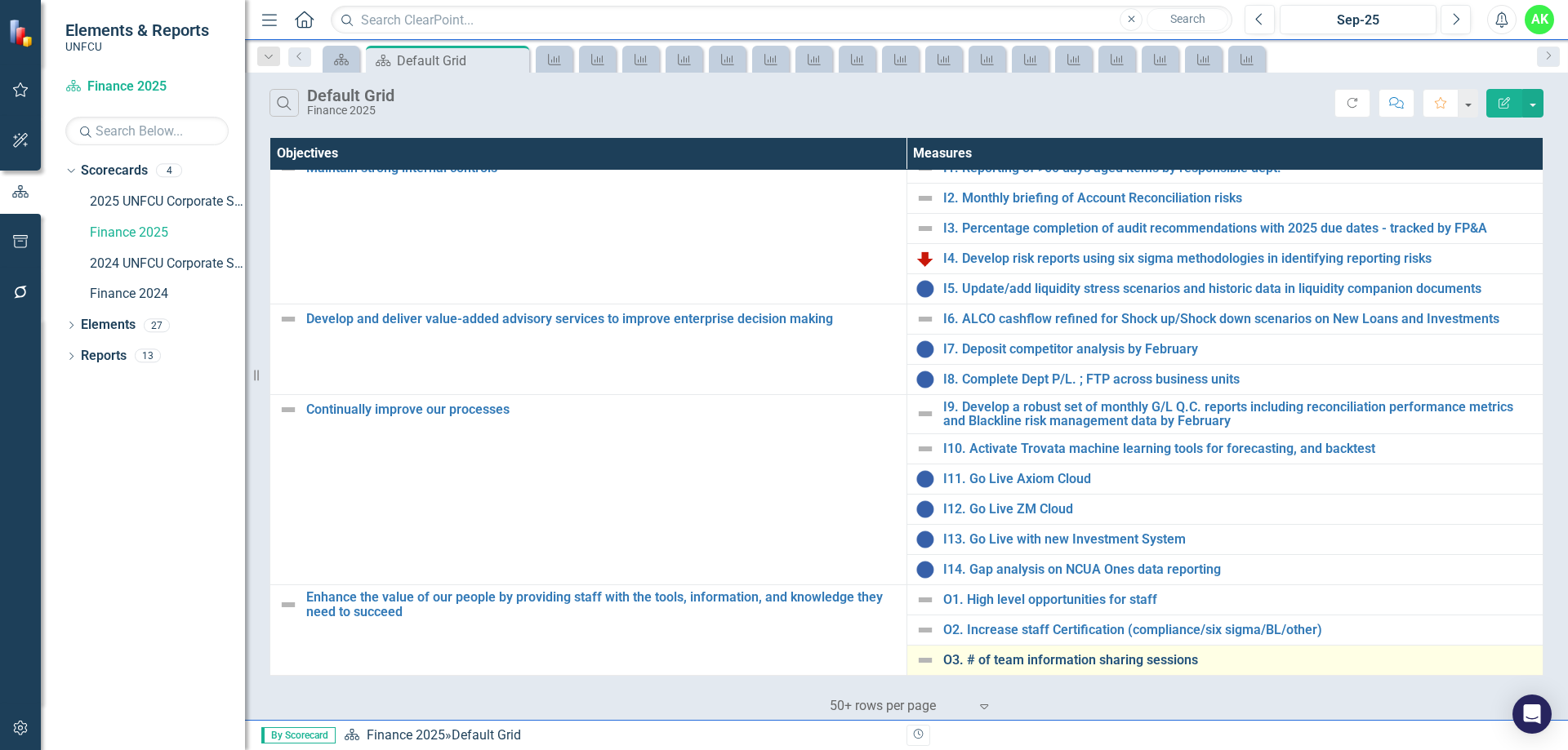
click at [1081, 658] on link "O3. # of team information sharing sessions" at bounding box center [1239, 660] width 592 height 15
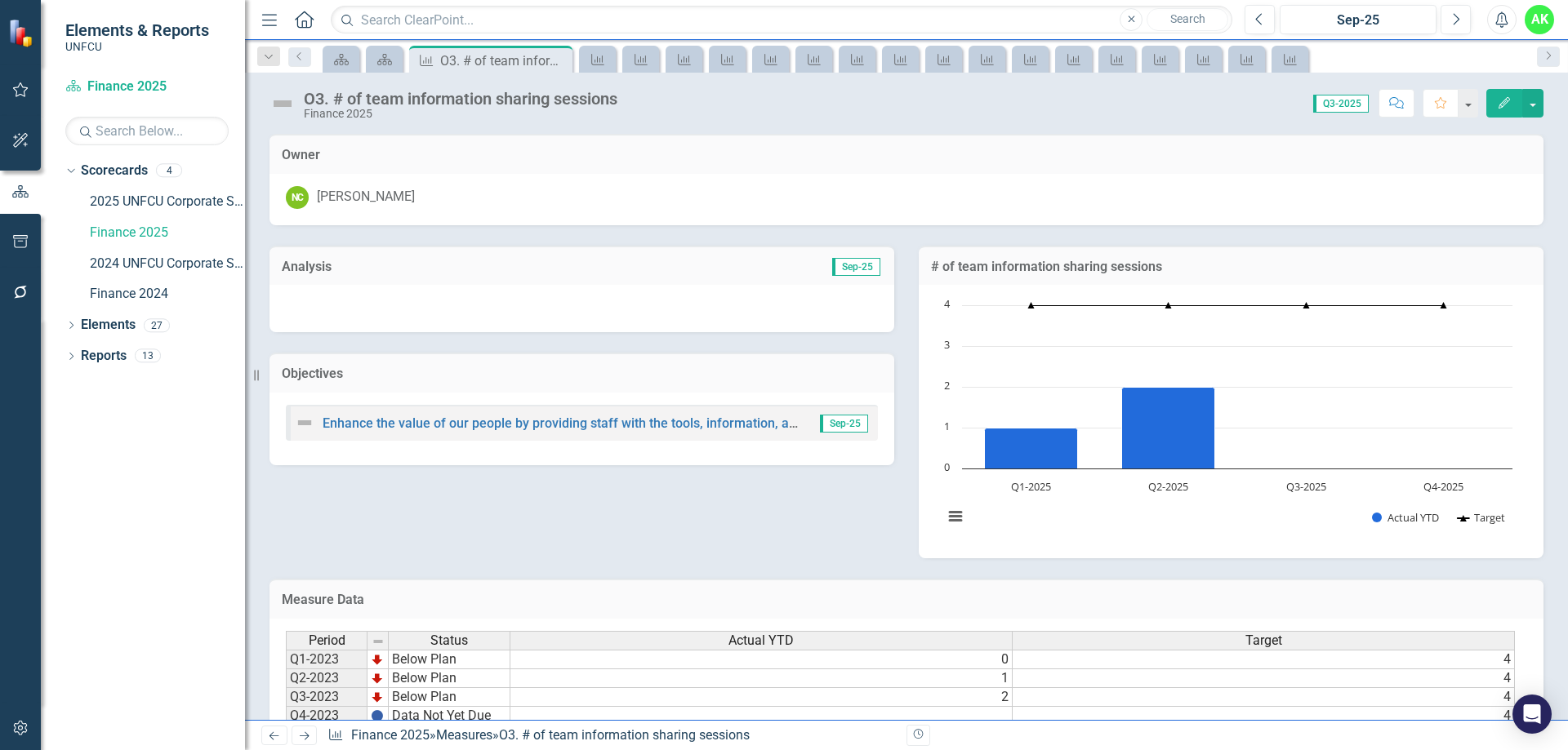
scroll to position [197, 0]
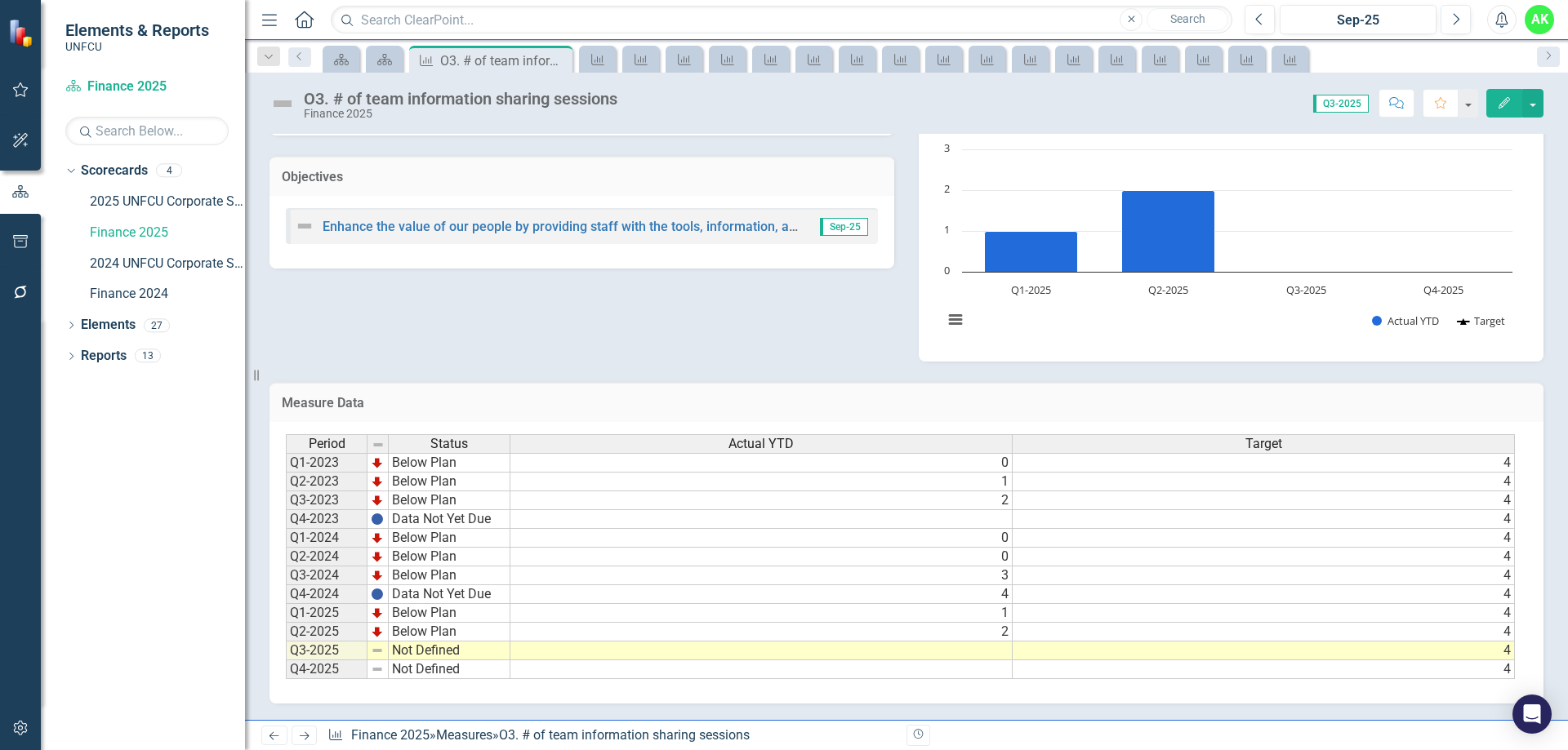
click at [996, 647] on td at bounding box center [762, 652] width 502 height 19
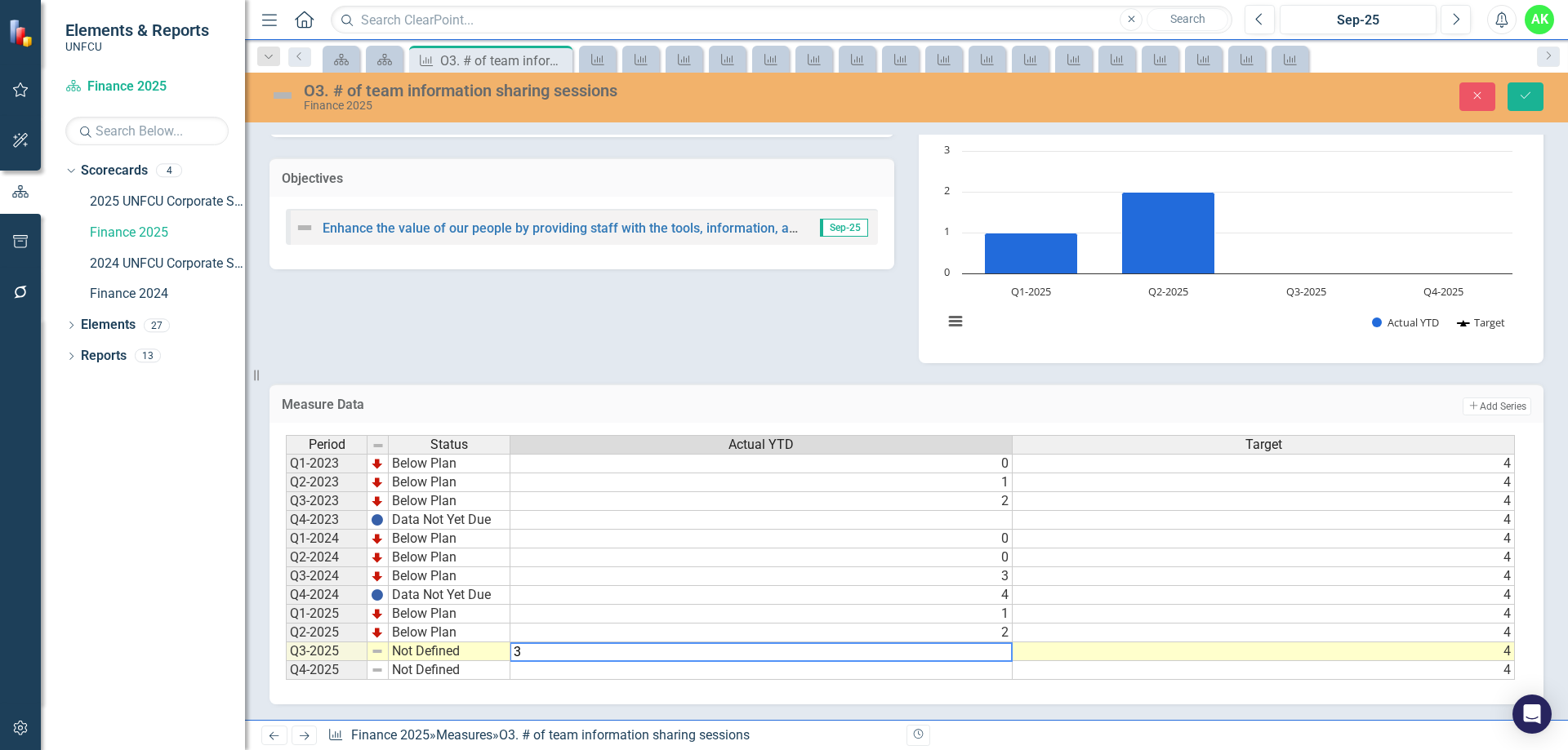
type textarea "3"
click at [726, 338] on div "Analysis Sep-25 Objectives Enhance the value of our people by providing staff w…" at bounding box center [906, 196] width 1299 height 334
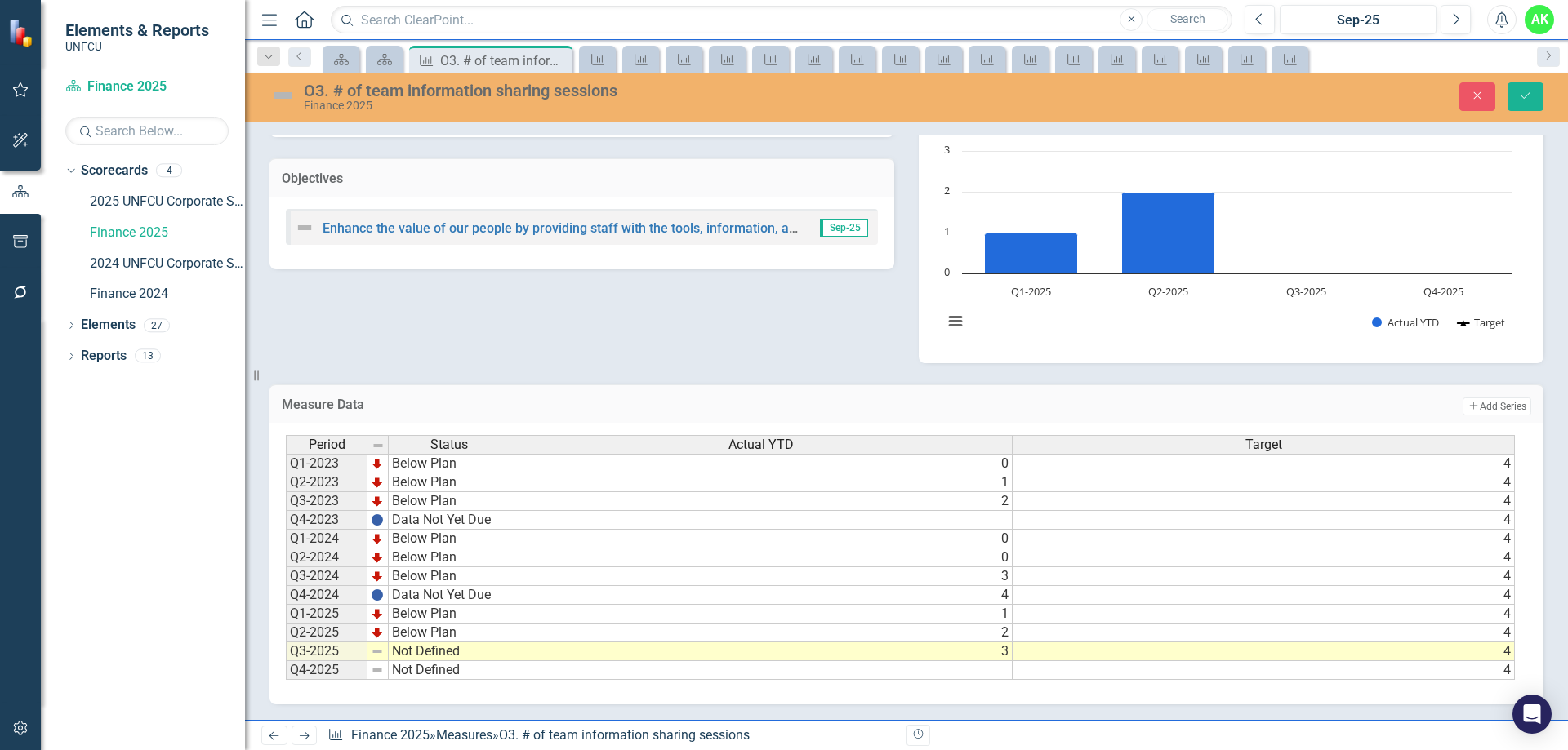
click at [441, 652] on td "Not Defined" at bounding box center [450, 652] width 122 height 19
click at [448, 571] on td "On Target" at bounding box center [449, 572] width 121 height 19
click at [649, 324] on div "Analysis Sep-25 Objectives Enhance the value of our people by providing staff w…" at bounding box center [906, 196] width 1299 height 334
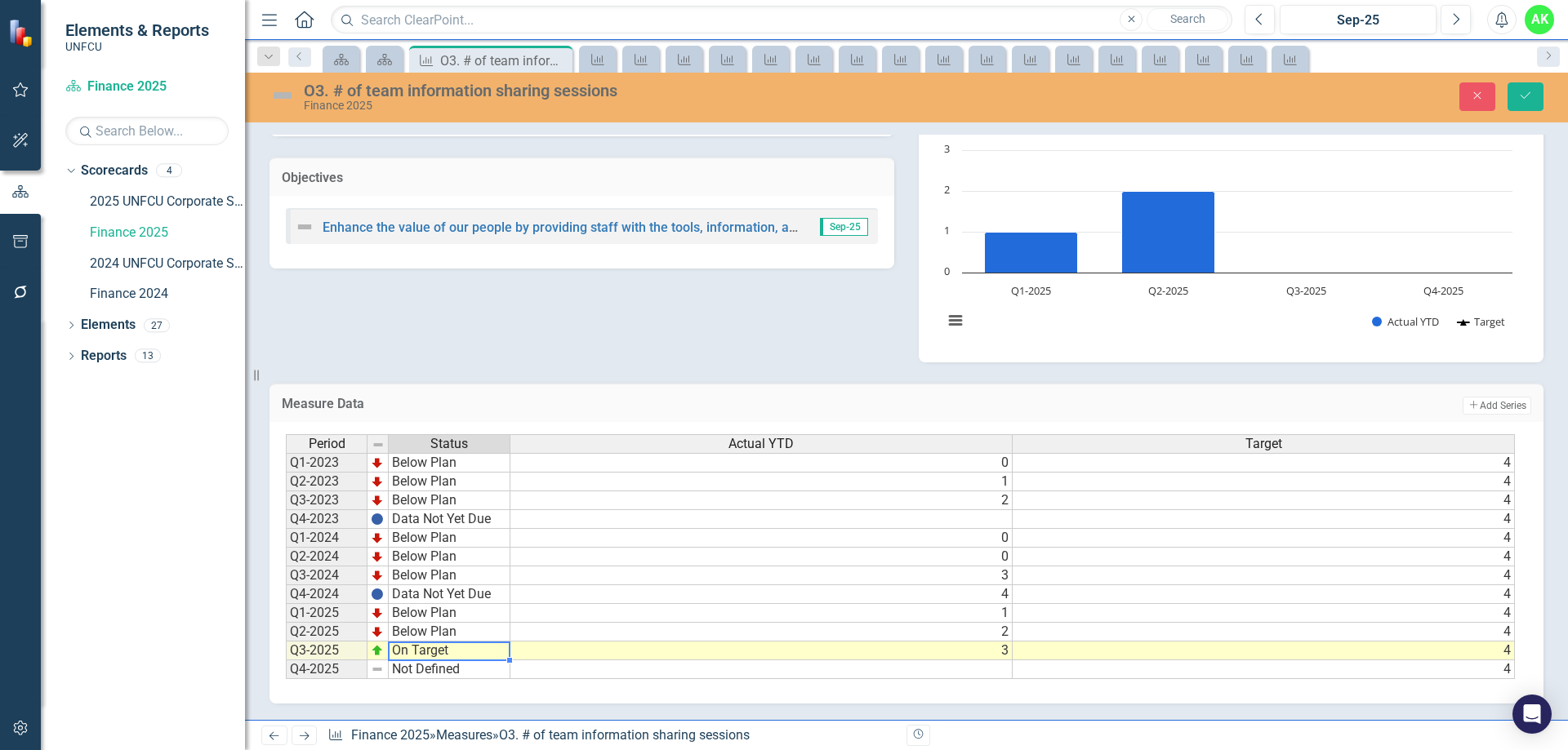
click at [424, 651] on td "On Target" at bounding box center [450, 652] width 122 height 19
click at [440, 605] on td "Below Plan" at bounding box center [449, 609] width 121 height 19
type textarea "Below Plan"
click at [475, 351] on div "Analysis Sep-25 Objectives Enhance the value of our people by providing staff w…" at bounding box center [906, 195] width 1299 height 334
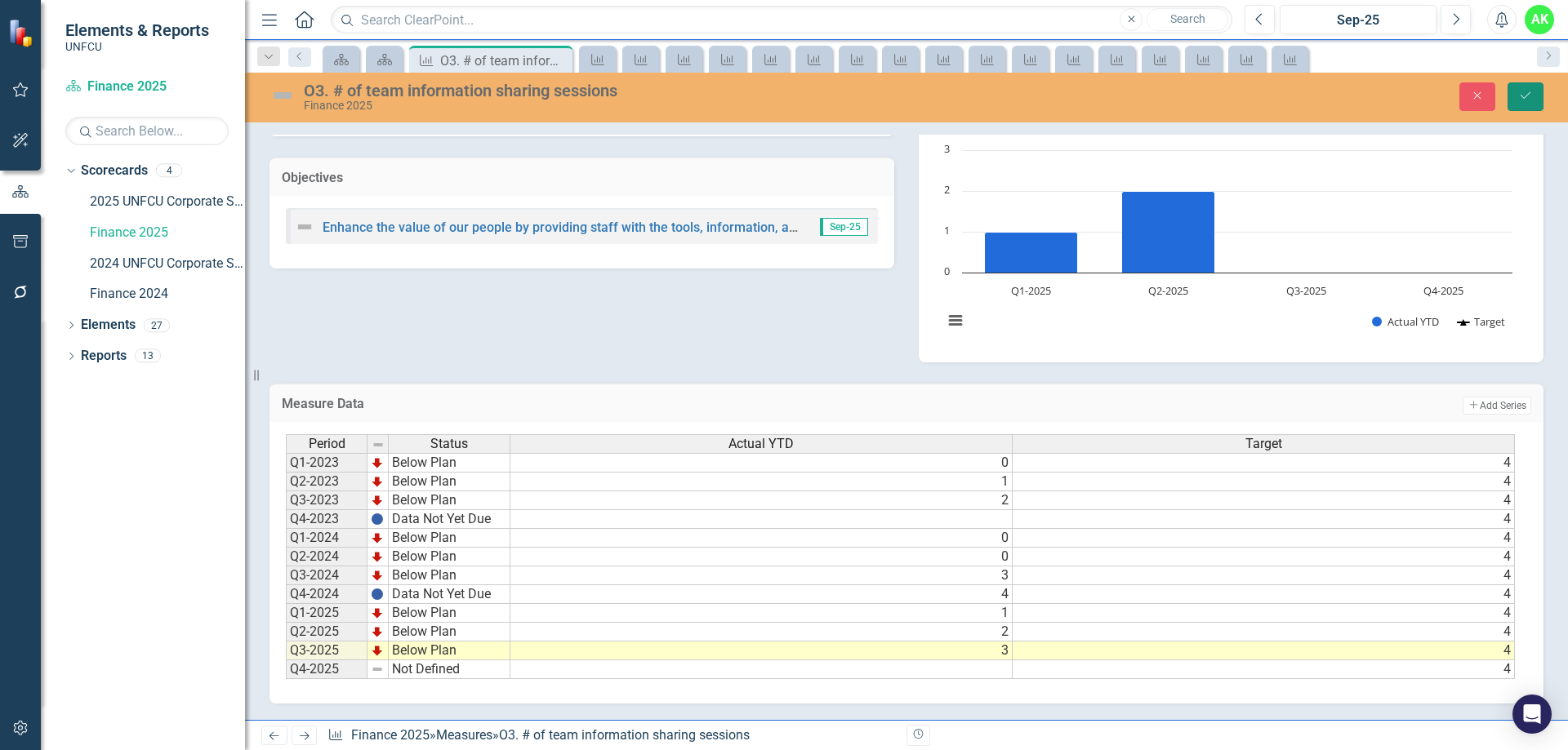
click at [1527, 98] on icon "Save" at bounding box center [1525, 95] width 15 height 11
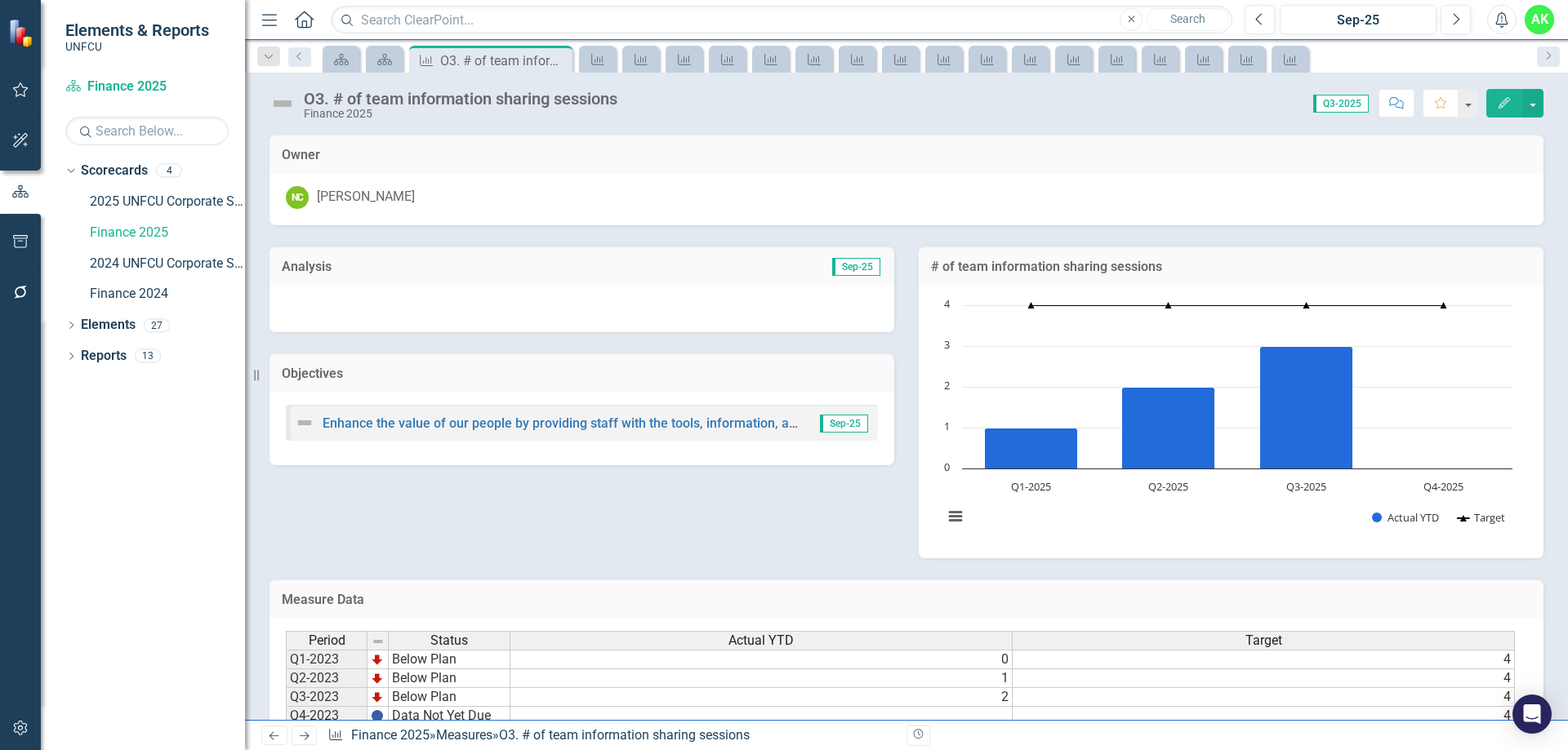
scroll to position [197, 0]
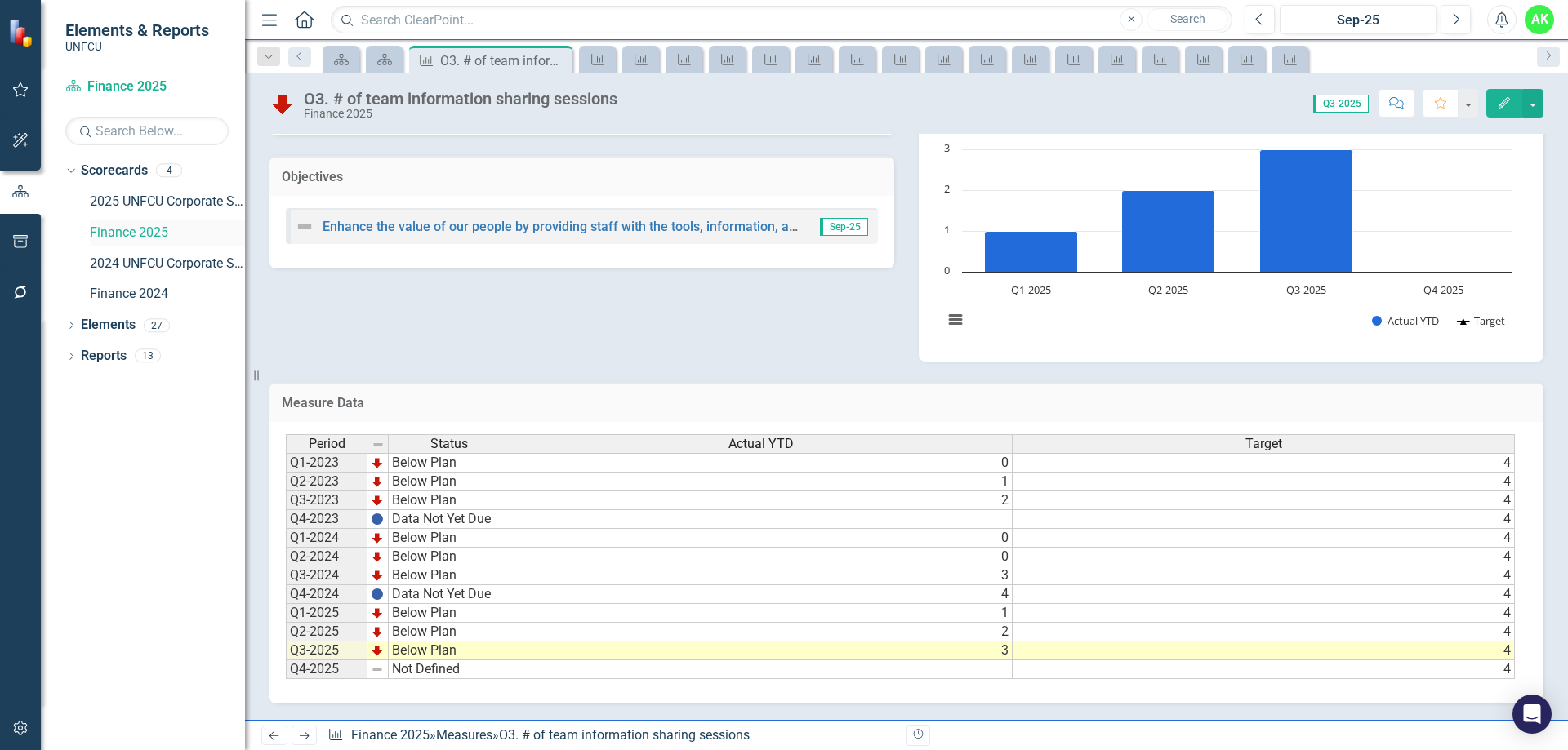
click at [145, 233] on link "Finance 2025" at bounding box center [167, 233] width 155 height 19
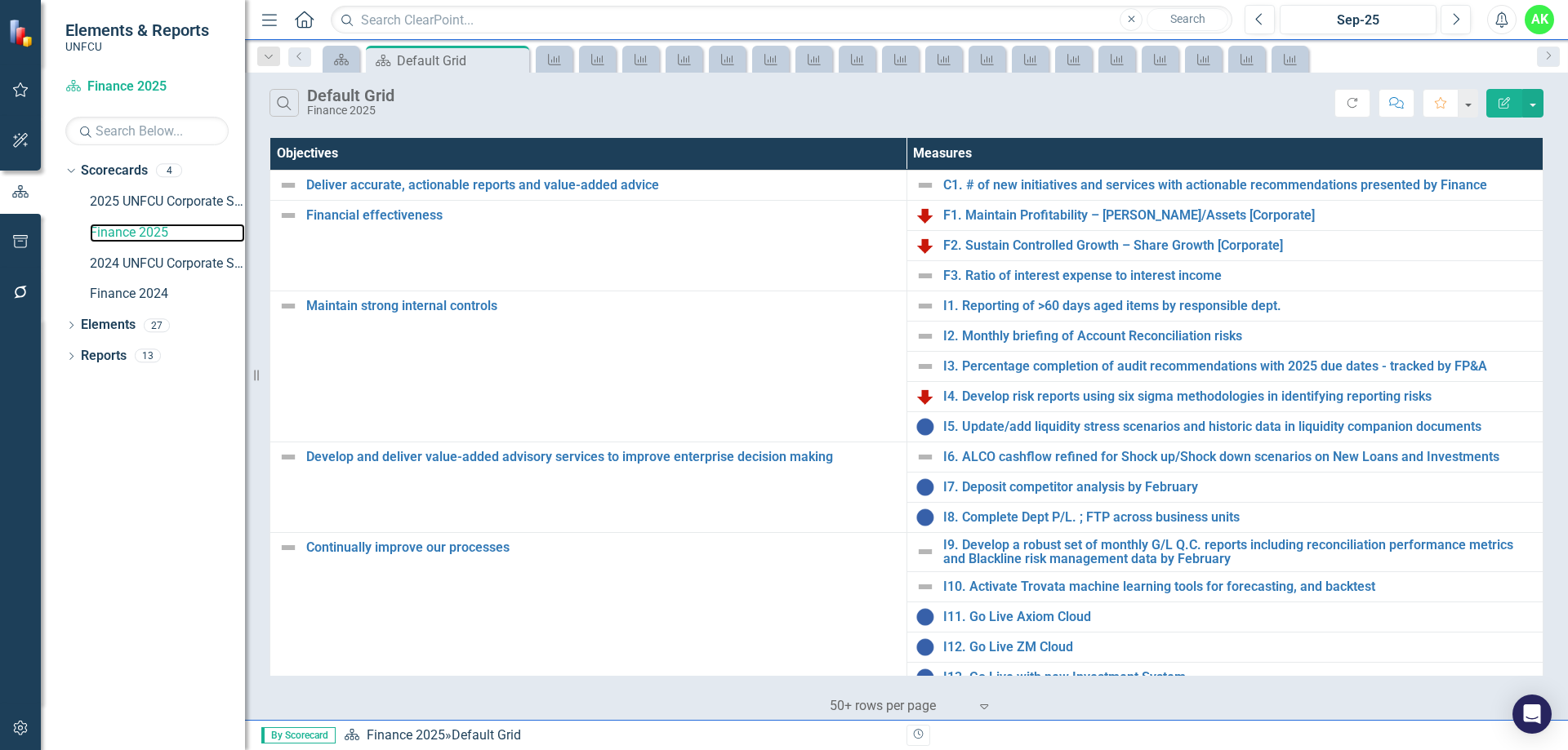
scroll to position [138, 0]
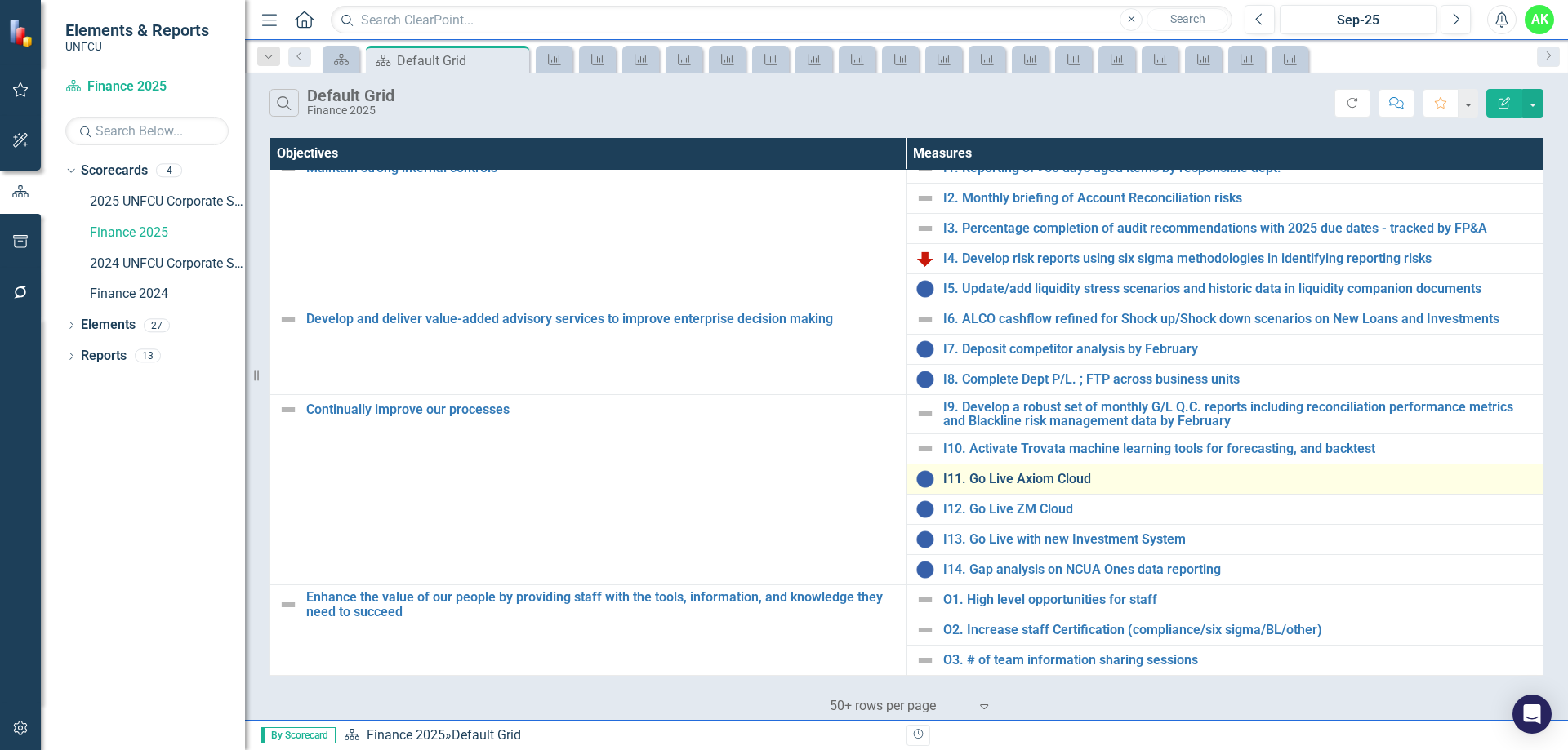
click at [1042, 476] on link "I11. Go Live Axiom Cloud" at bounding box center [1239, 479] width 592 height 15
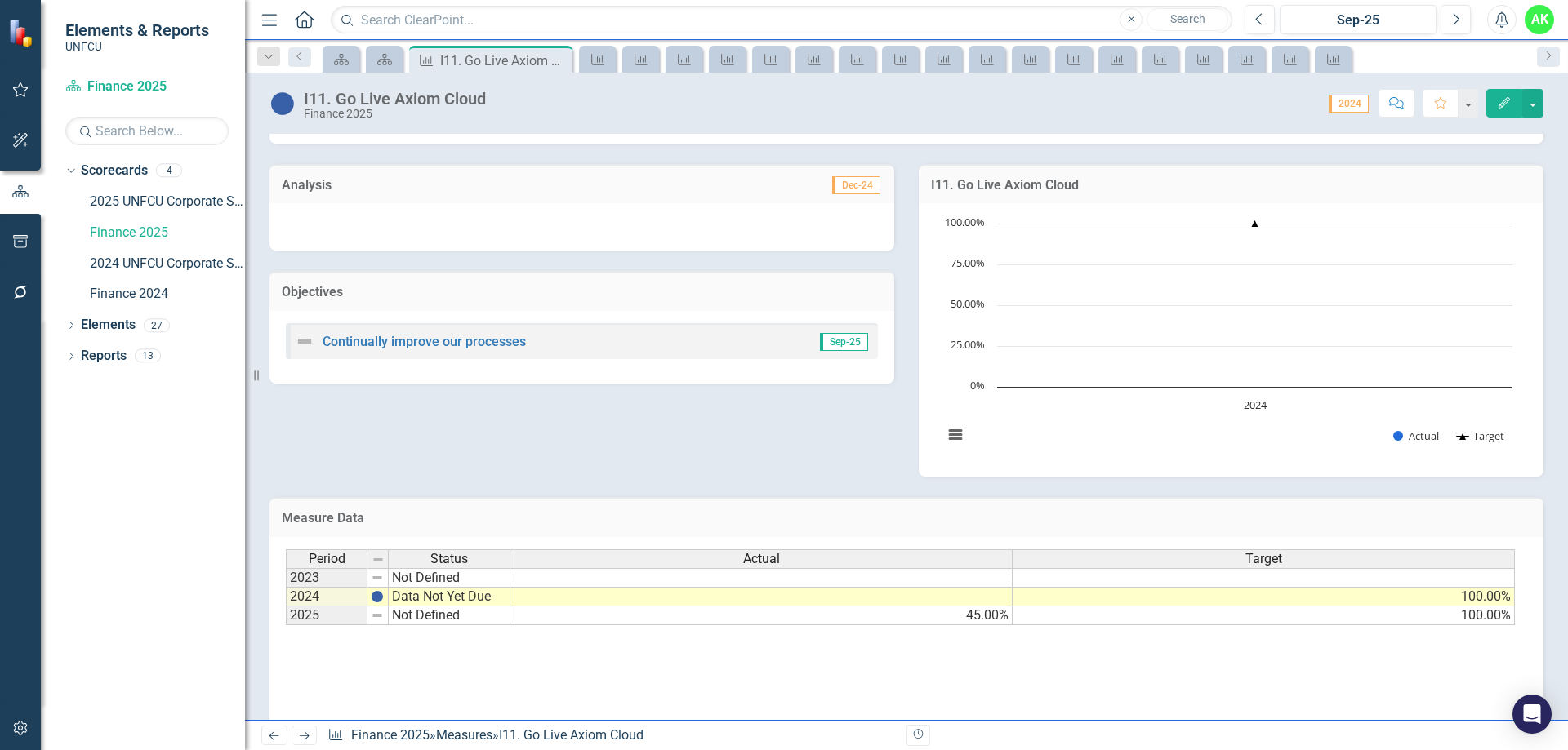
scroll to position [114, 0]
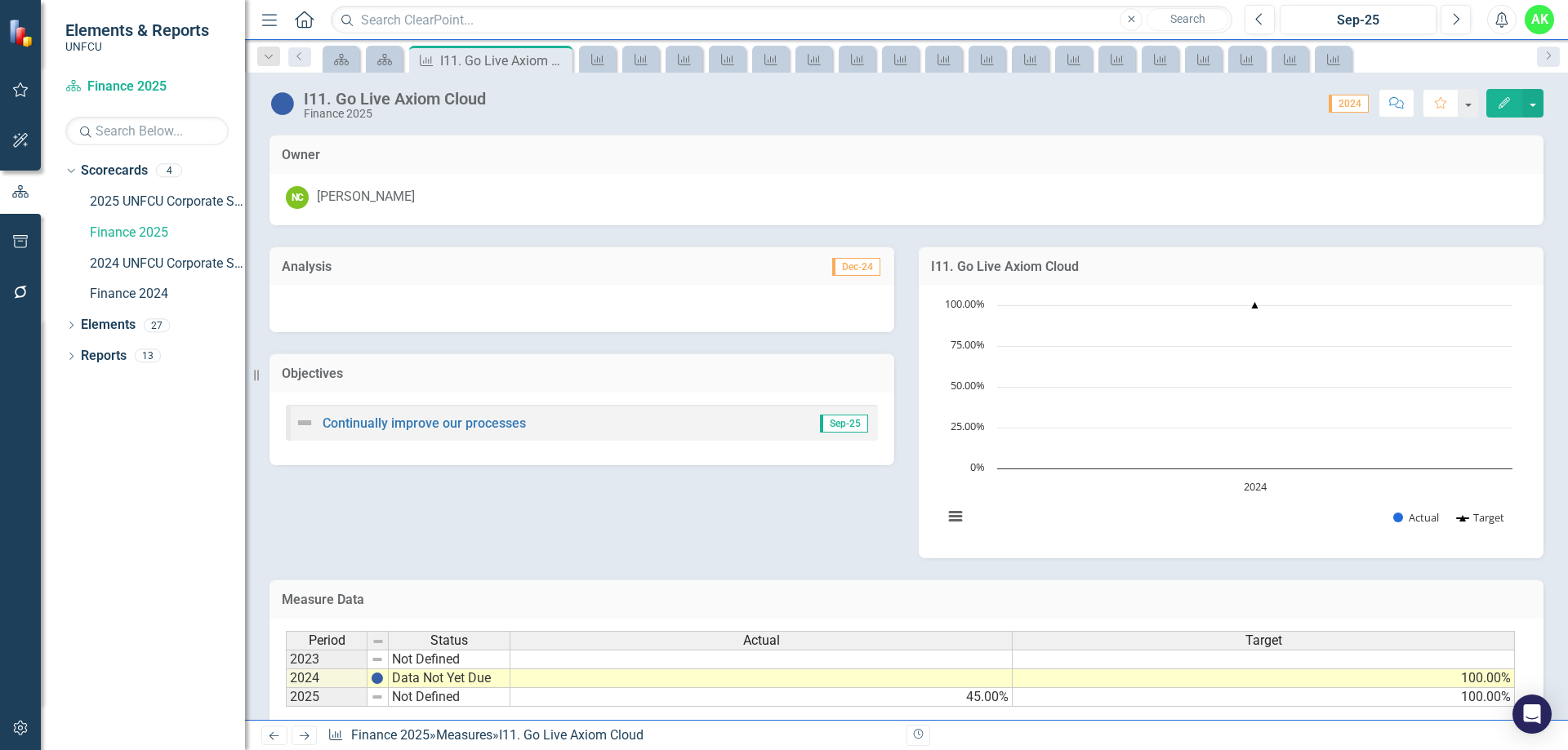
scroll to position [114, 0]
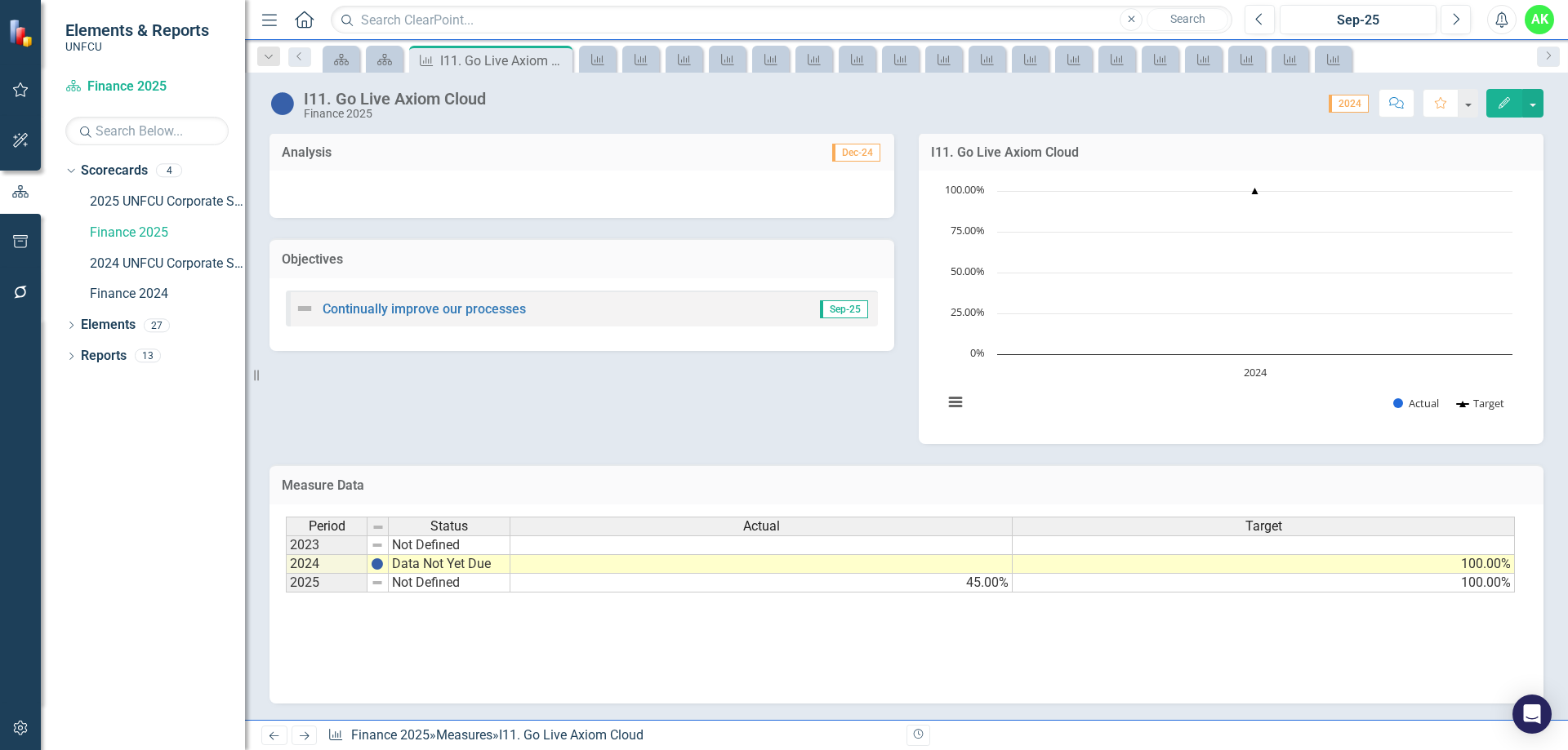
click at [925, 636] on div "Period Status Actual Target 2023 Not Defined 2024 Data Not Yet Due 100.00% 2025…" at bounding box center [906, 598] width 1242 height 163
click at [968, 586] on td "45.00%" at bounding box center [762, 584] width 502 height 19
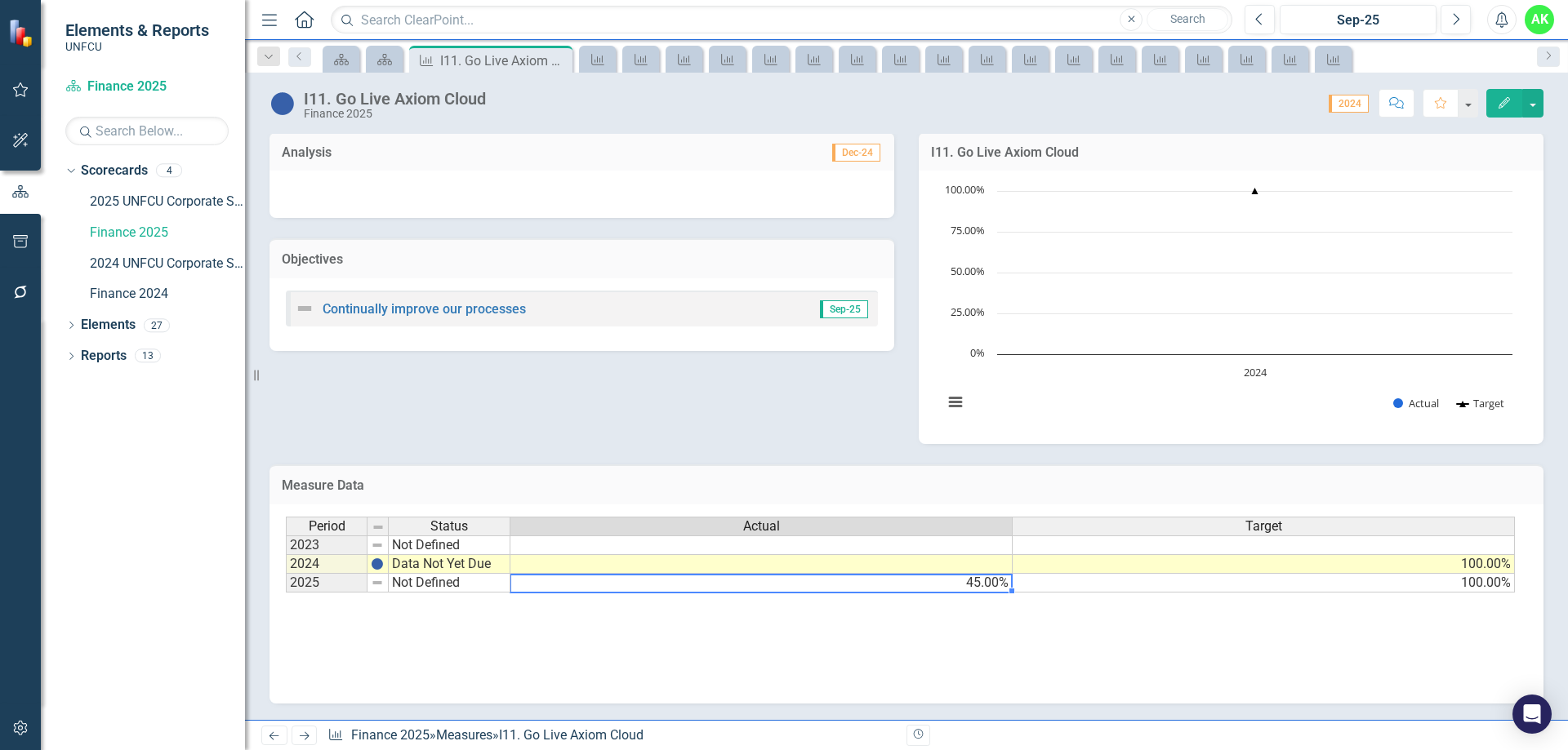
click at [948, 583] on td "45.00%" at bounding box center [762, 584] width 502 height 19
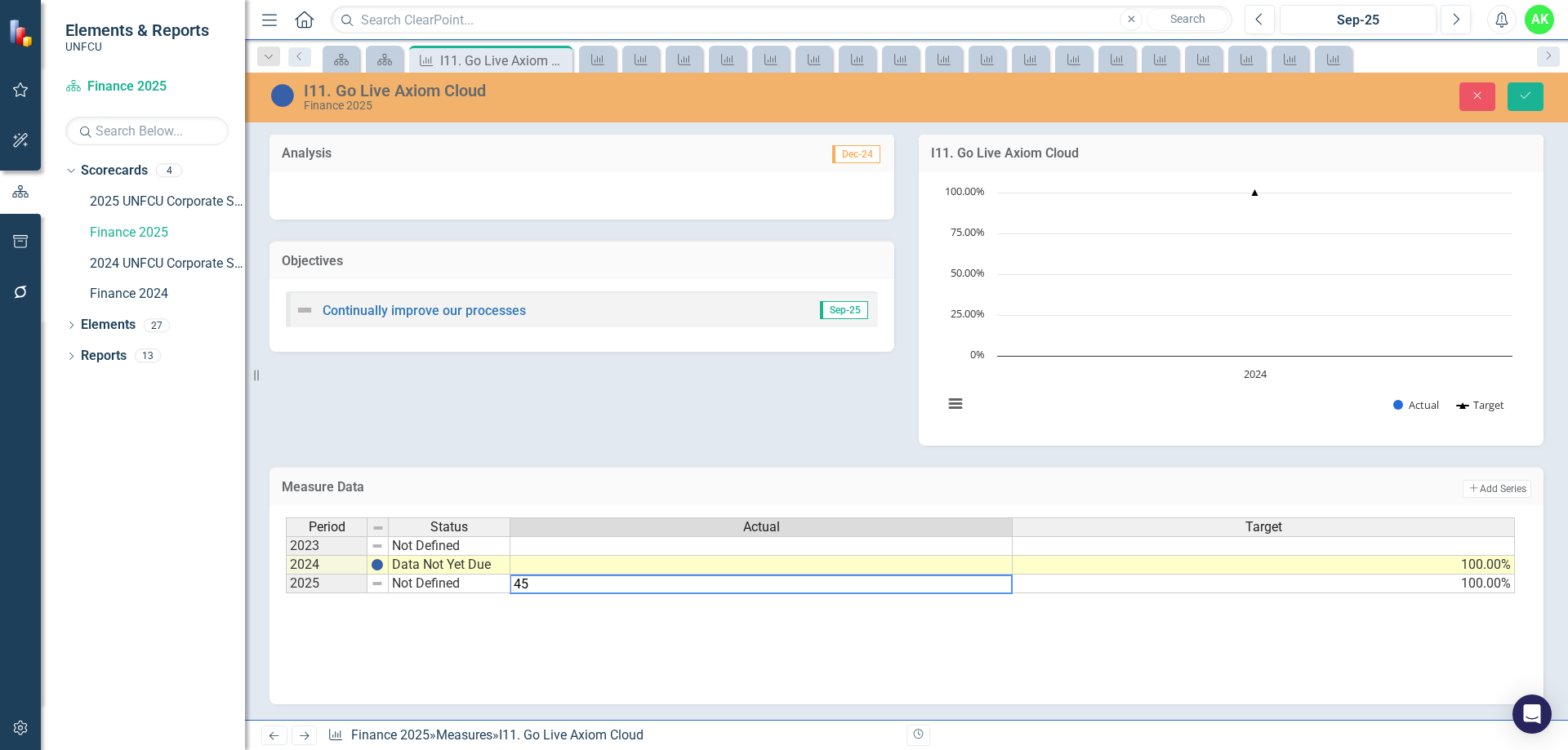
click at [520, 589] on textarea "45" at bounding box center [761, 584] width 503 height 19
type textarea "55"
click at [757, 658] on div "Period Status Actual Target 2023 Not Defined 2024 Data Not Yet Due 100.00% 2025…" at bounding box center [906, 598] width 1242 height 163
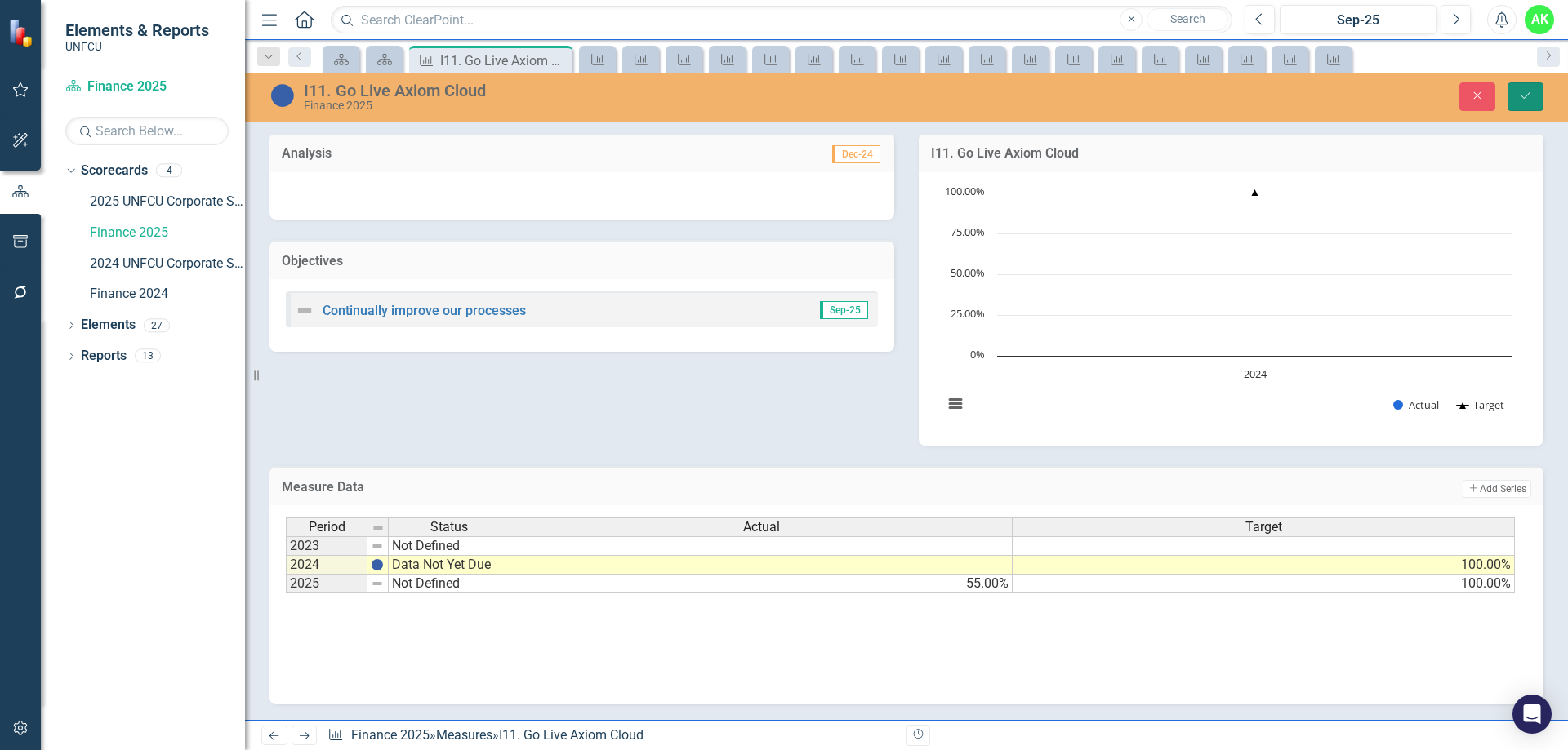
click at [1532, 98] on icon "Save" at bounding box center [1525, 95] width 15 height 11
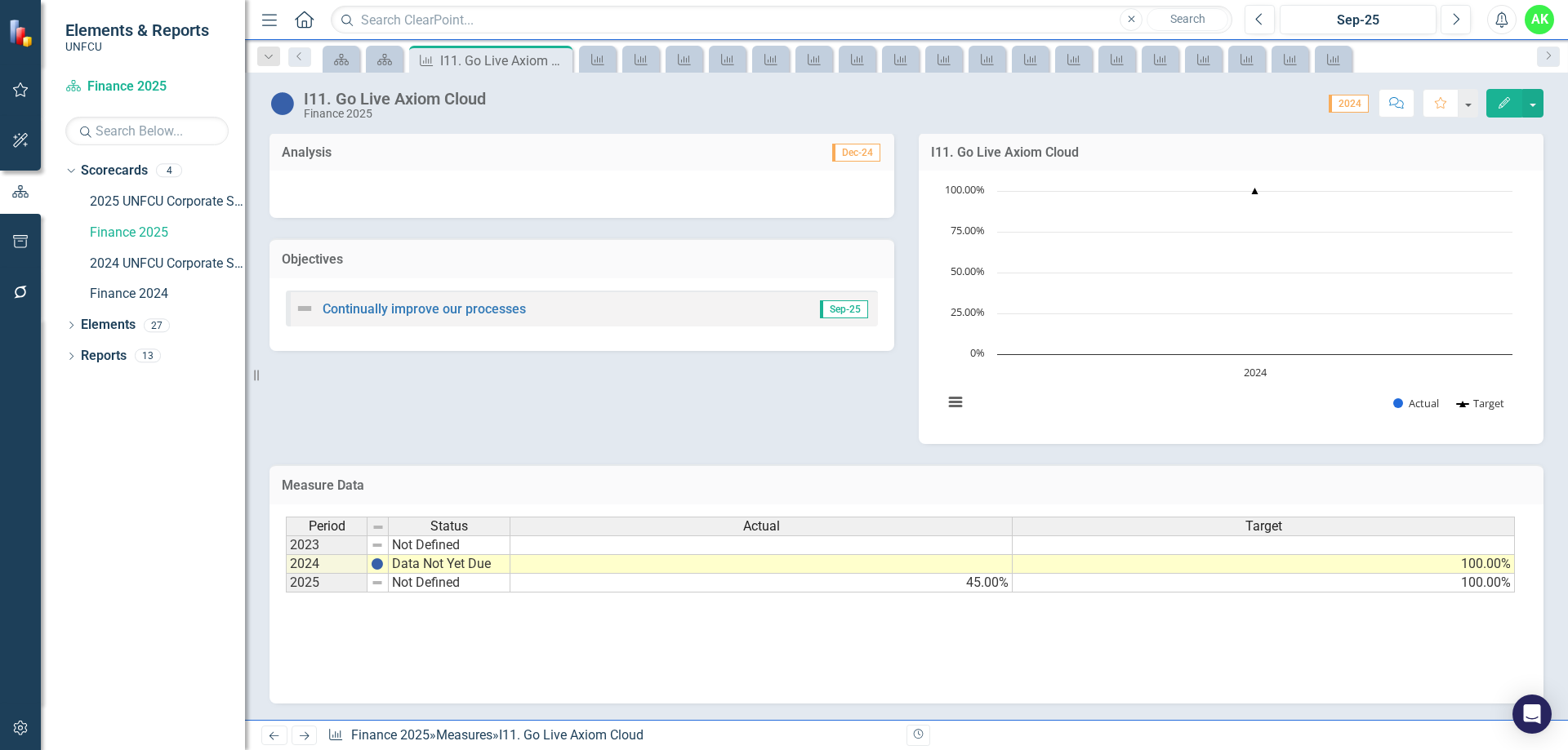
click at [974, 629] on div "Period Status Actual Target 2023 Not Defined 2024 Data Not Yet Due 100.00% 2025…" at bounding box center [906, 598] width 1242 height 163
click at [978, 591] on td "45.00%" at bounding box center [762, 584] width 502 height 19
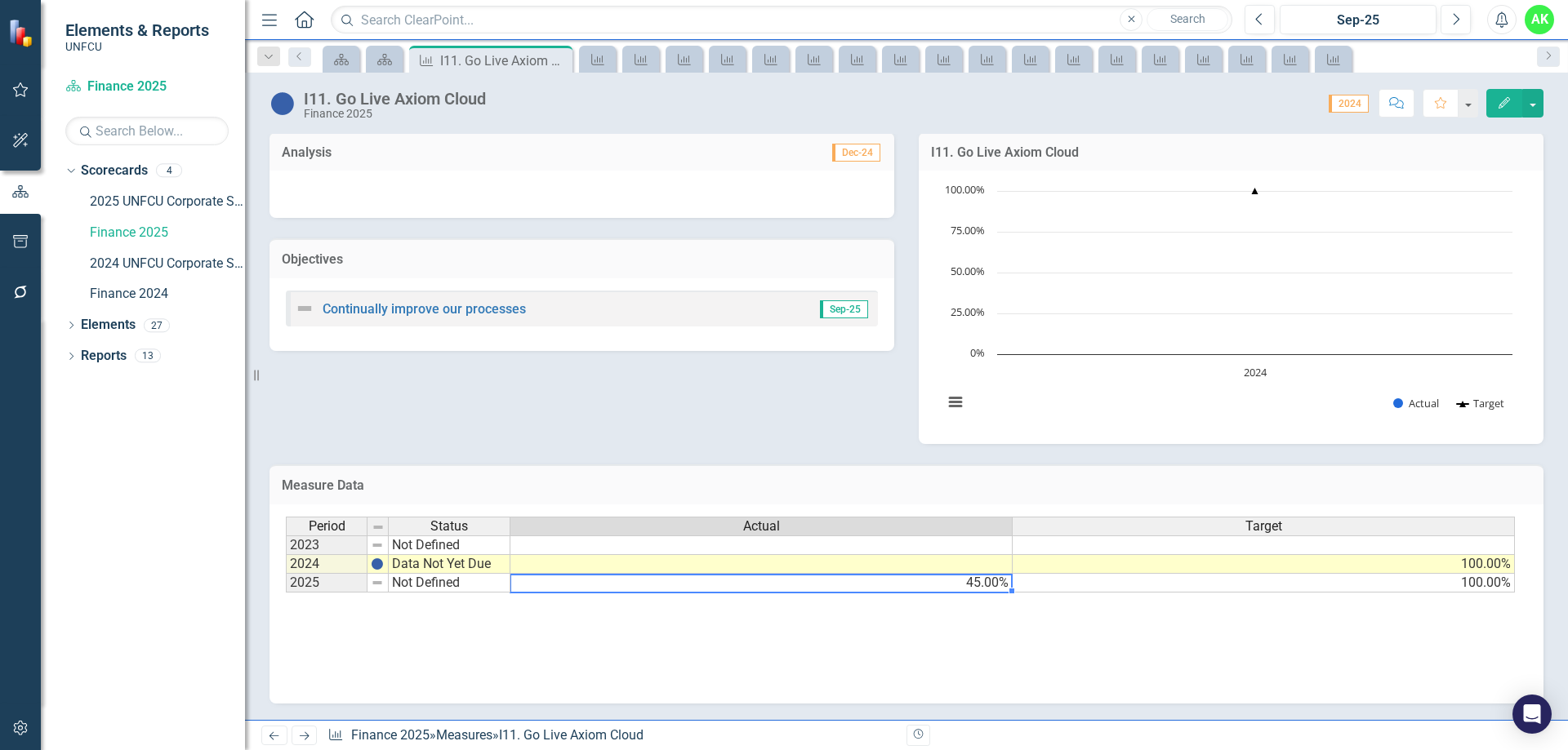
click at [1003, 584] on td "45.00%" at bounding box center [762, 584] width 502 height 19
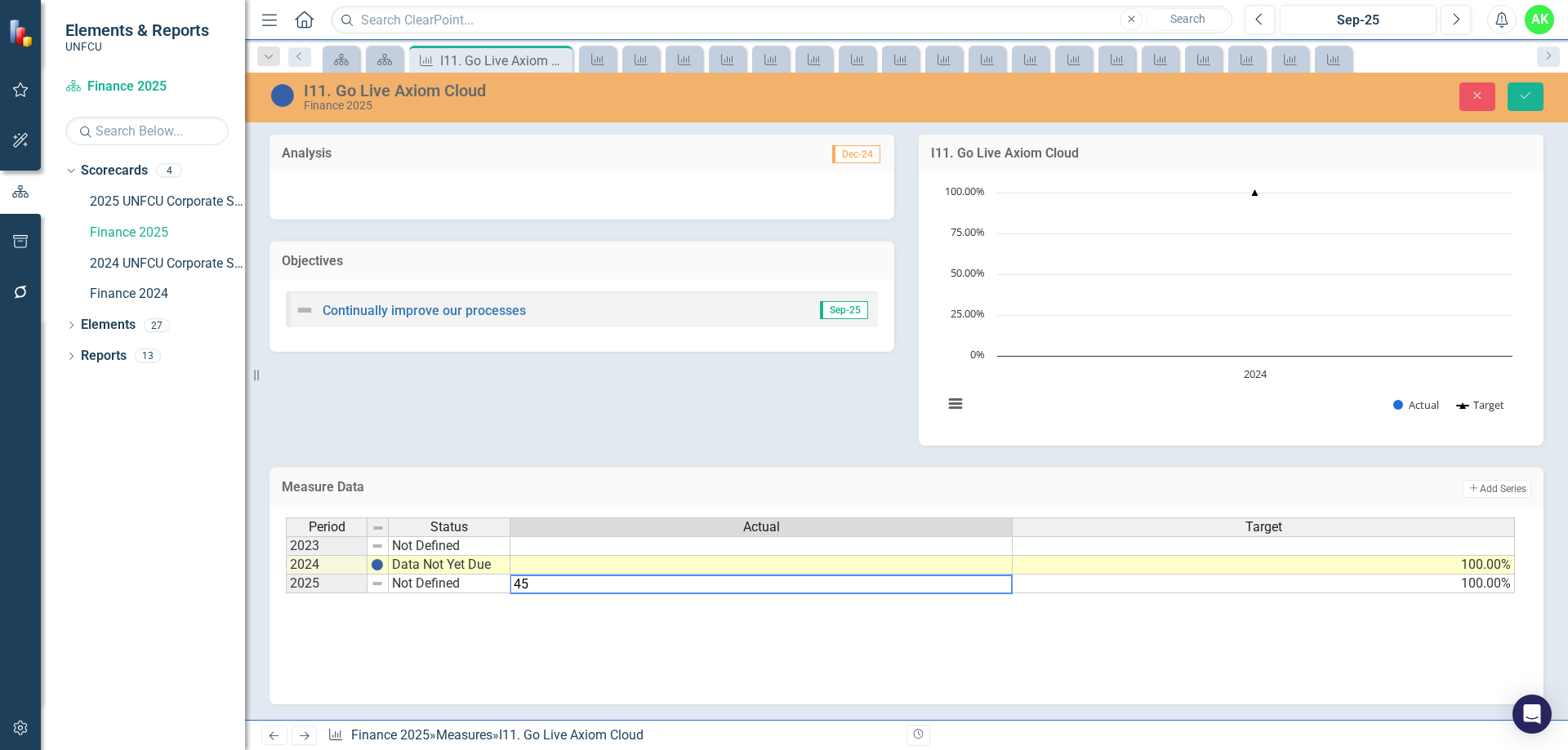
click at [985, 585] on textarea "45" at bounding box center [761, 584] width 503 height 19
type textarea "55"
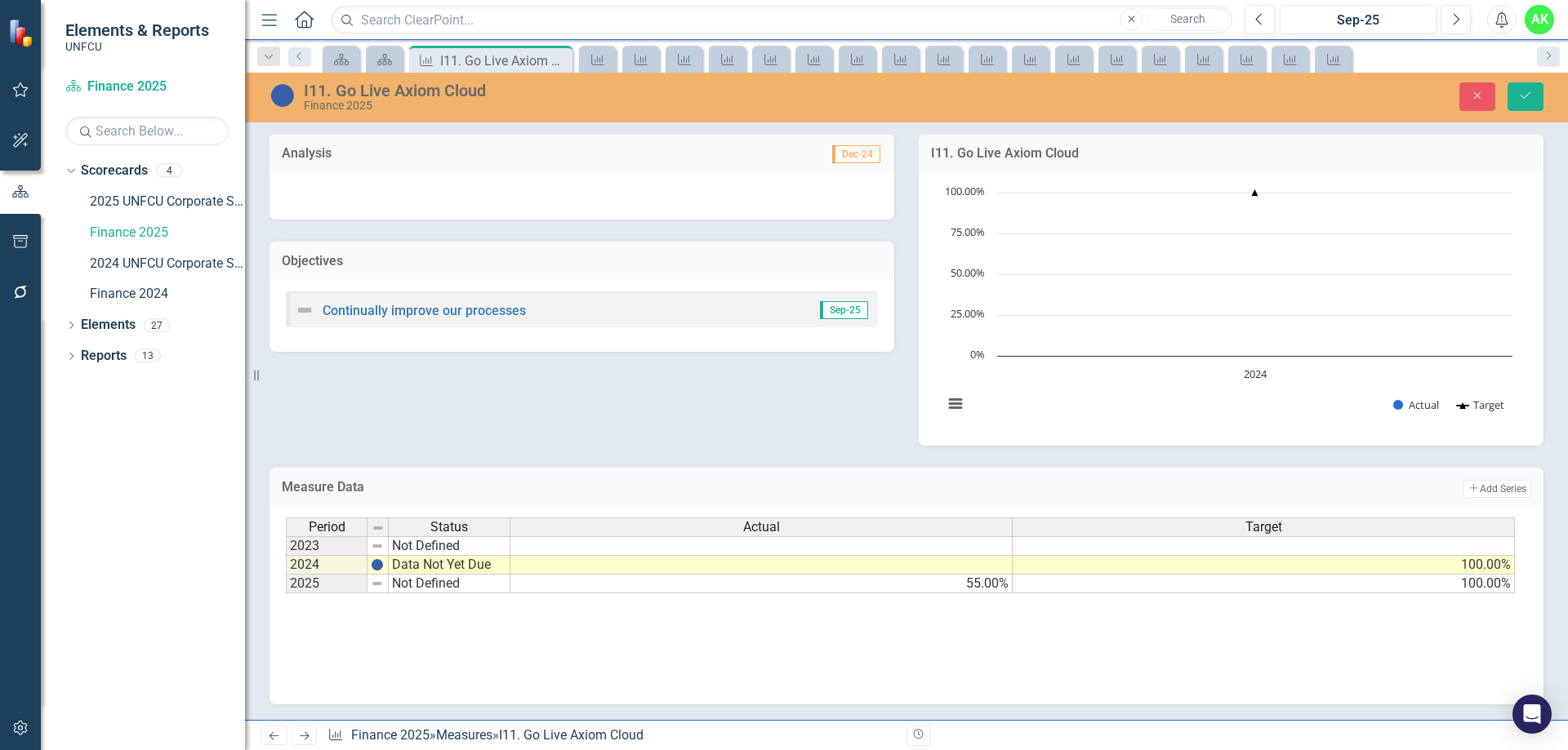
click at [994, 618] on div "Period Status Actual Target 2023 Not Defined 2024 Data Not Yet Due 100.00% 2025…" at bounding box center [906, 598] width 1242 height 163
click at [1519, 105] on button "Save" at bounding box center [1525, 97] width 36 height 29
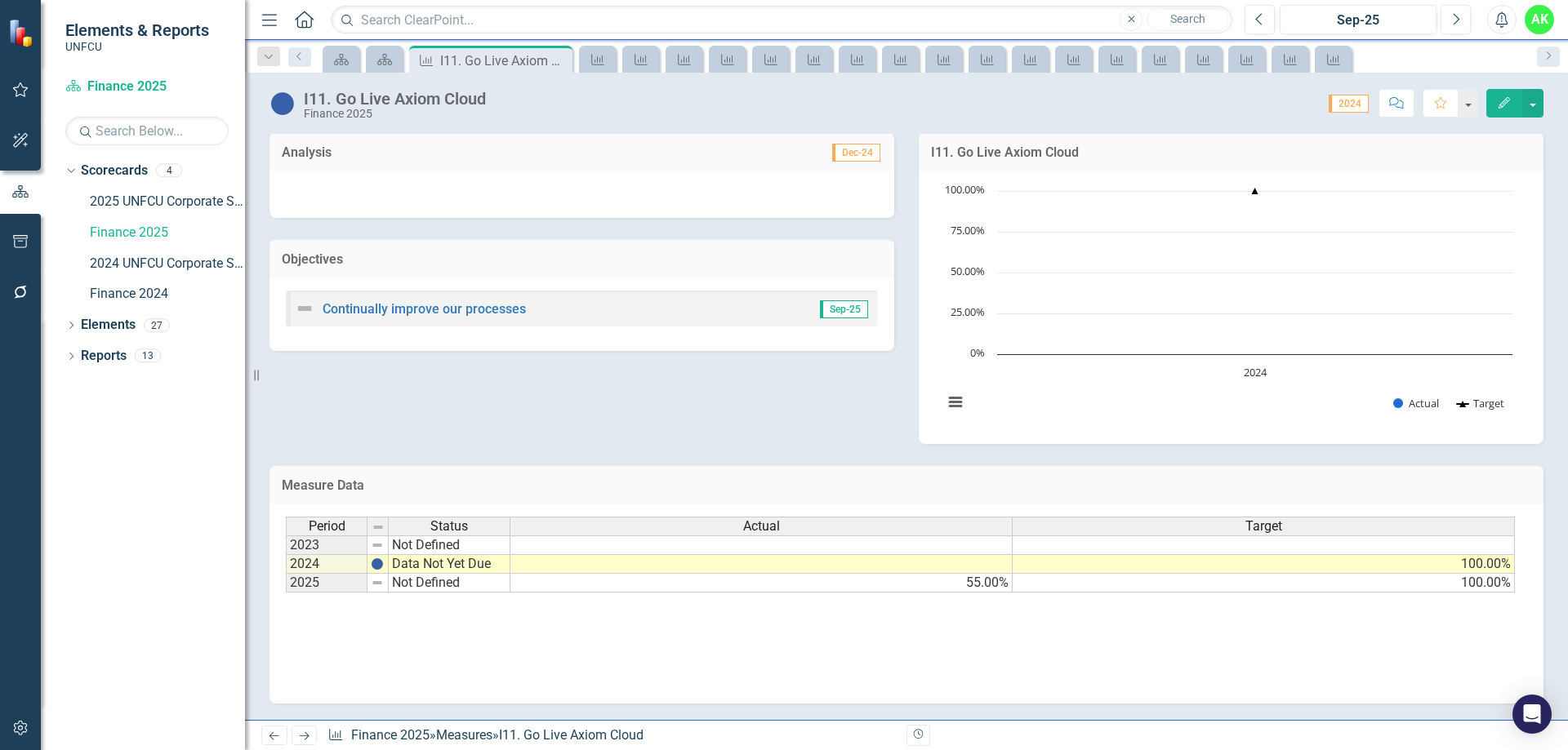
click at [861, 615] on div "Period Status Actual Target 2023 Not Defined 2024 Data Not Yet Due 100.00% 2025…" at bounding box center [906, 598] width 1242 height 163
click at [137, 200] on link "2025 UNFCU Corporate Scorecard" at bounding box center [167, 202] width 155 height 19
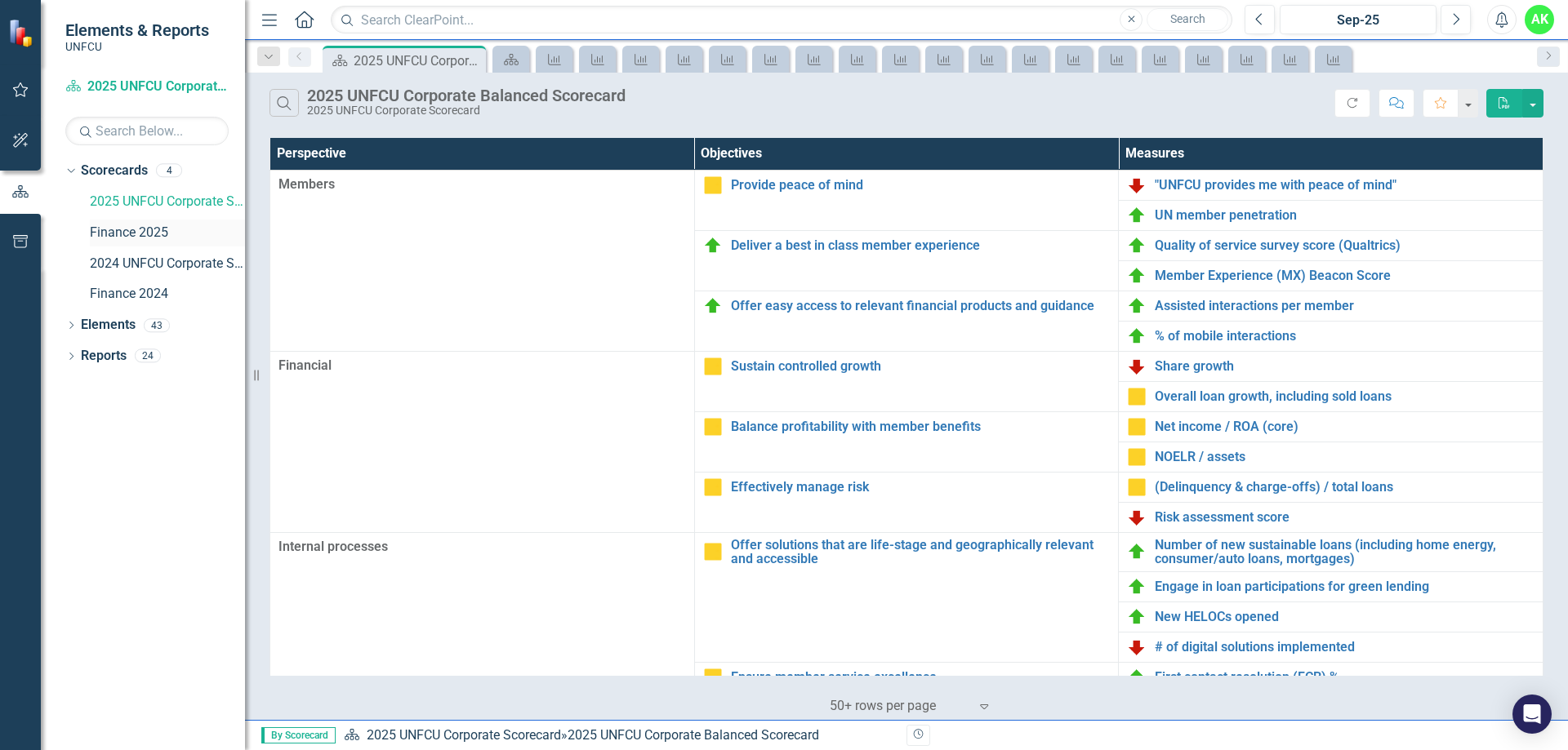
click at [139, 238] on link "Finance 2025" at bounding box center [167, 233] width 155 height 19
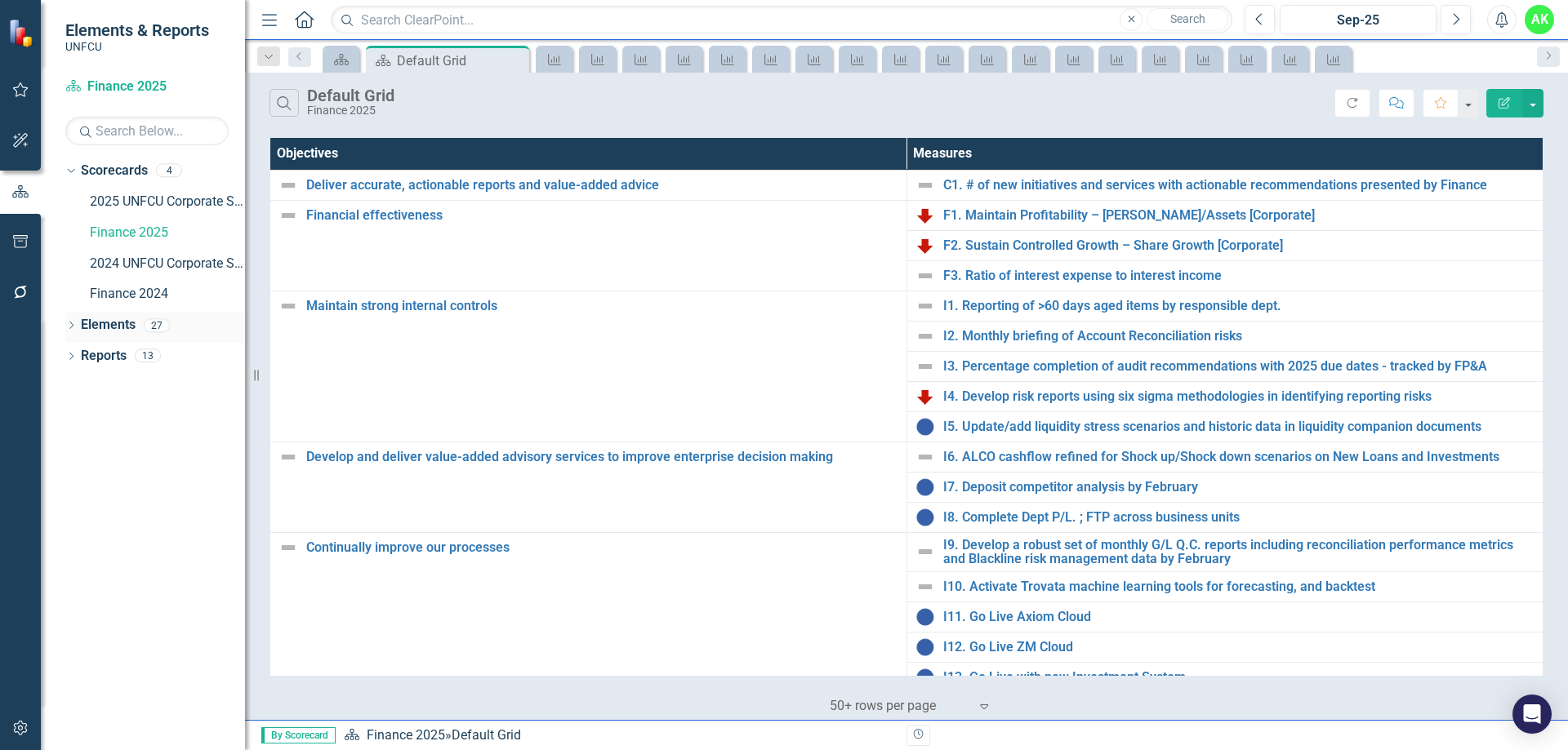
click at [76, 324] on icon "Dropdown" at bounding box center [71, 327] width 11 height 9
click at [148, 356] on link "Objective Objectives" at bounding box center [131, 356] width 84 height 19
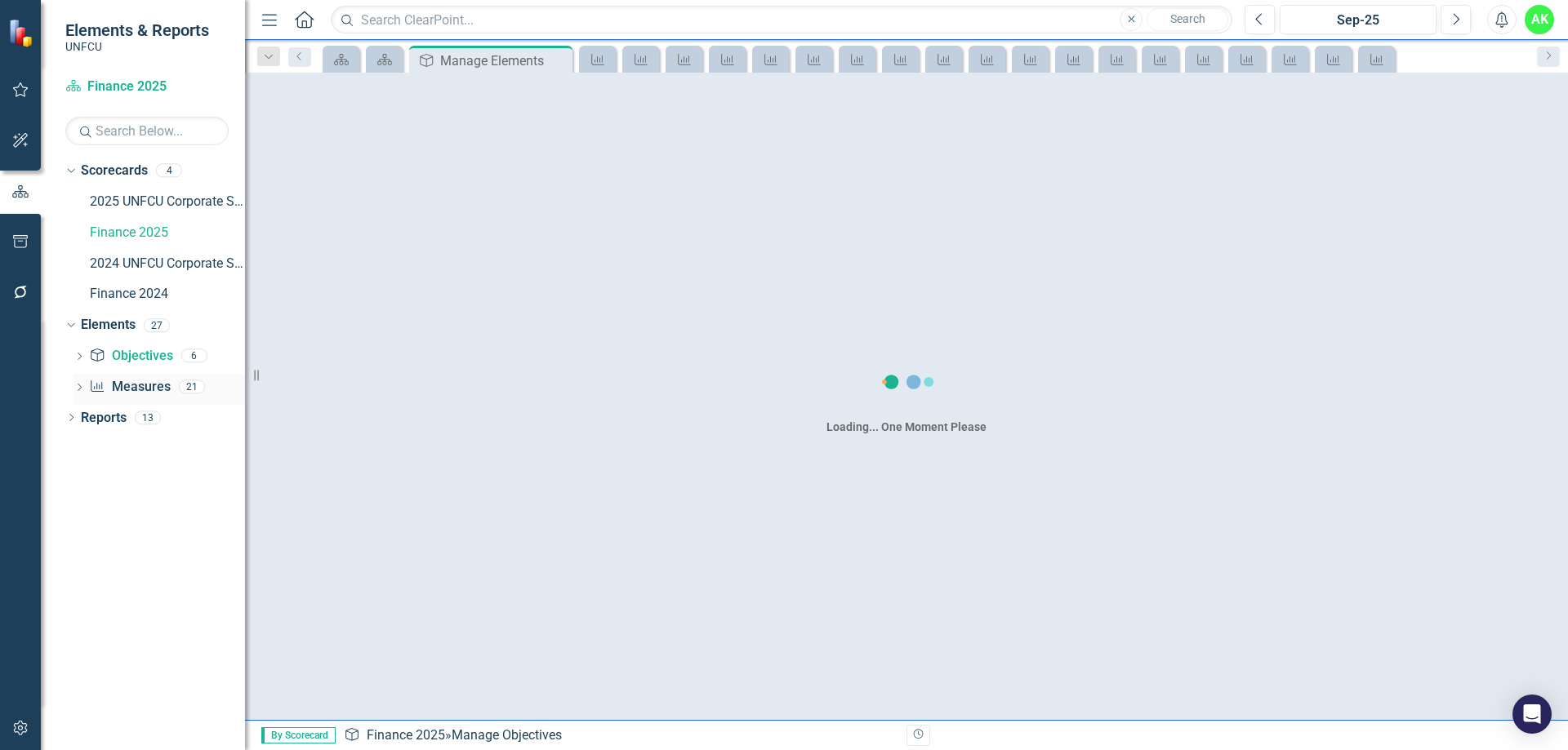
click at [141, 382] on link "Measure Measures" at bounding box center [129, 388] width 81 height 19
click at [119, 355] on link "Objective Objectives" at bounding box center [131, 356] width 84 height 19
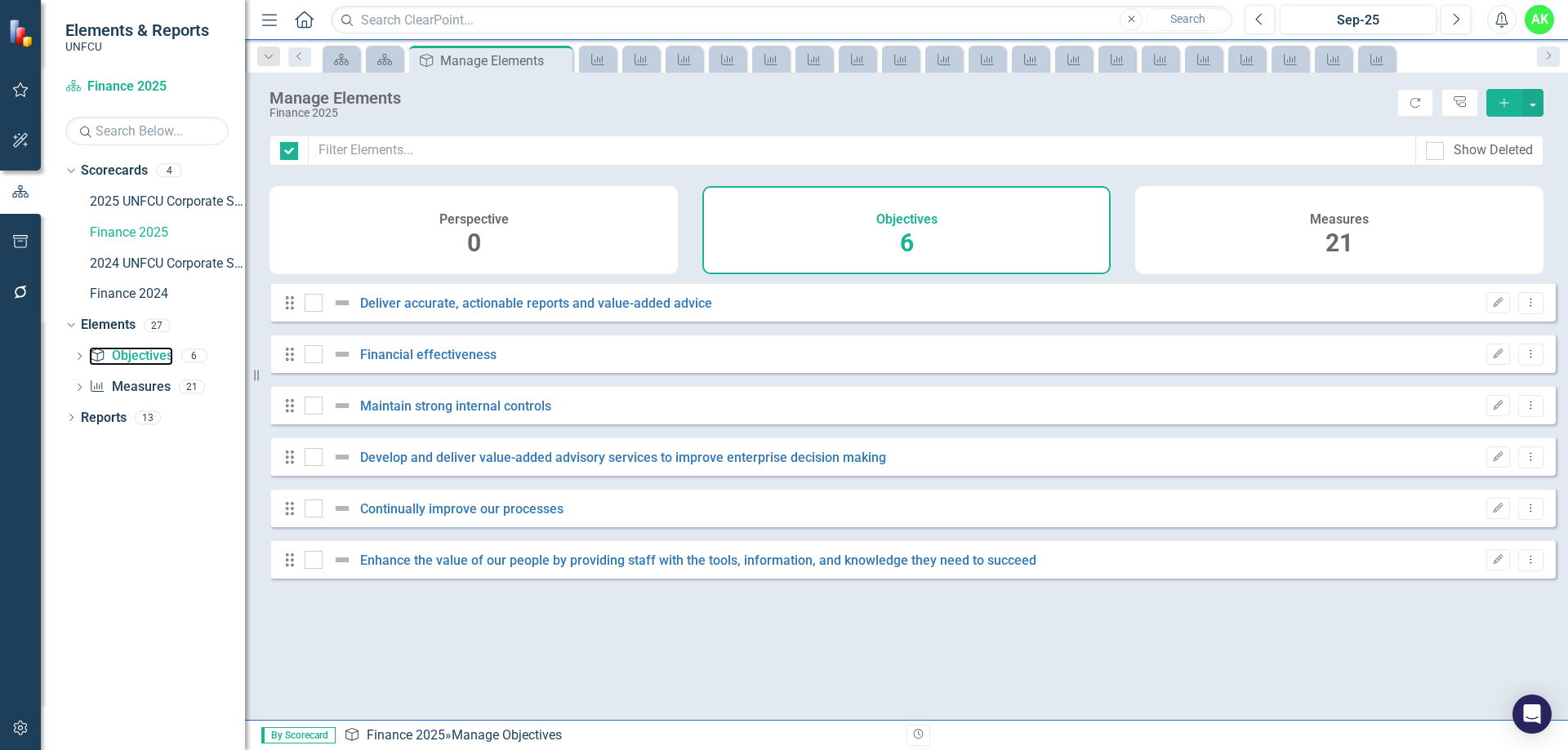
checkbox input "false"
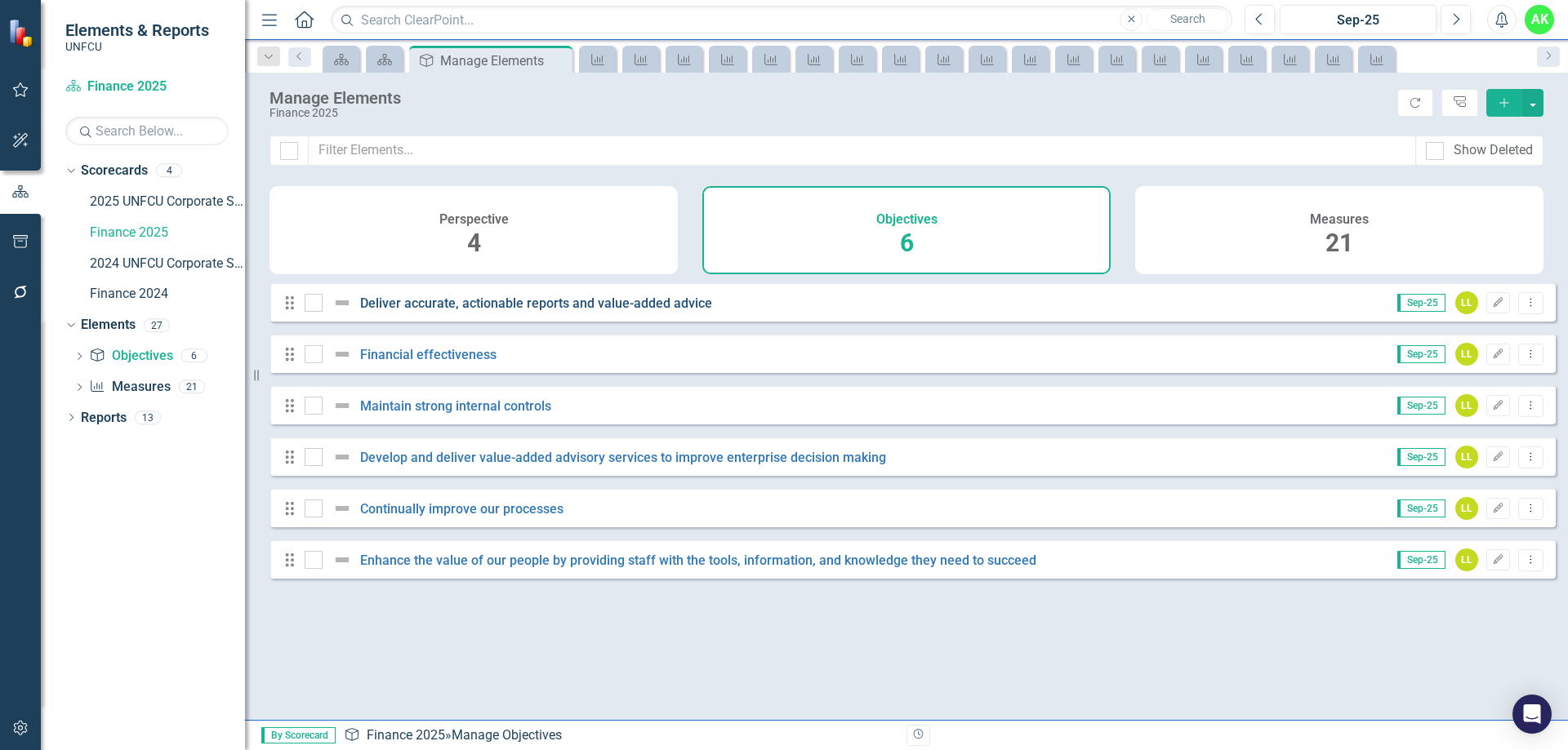
click at [511, 311] on link "Deliver accurate, actionable reports and value-added advice" at bounding box center [536, 303] width 352 height 16
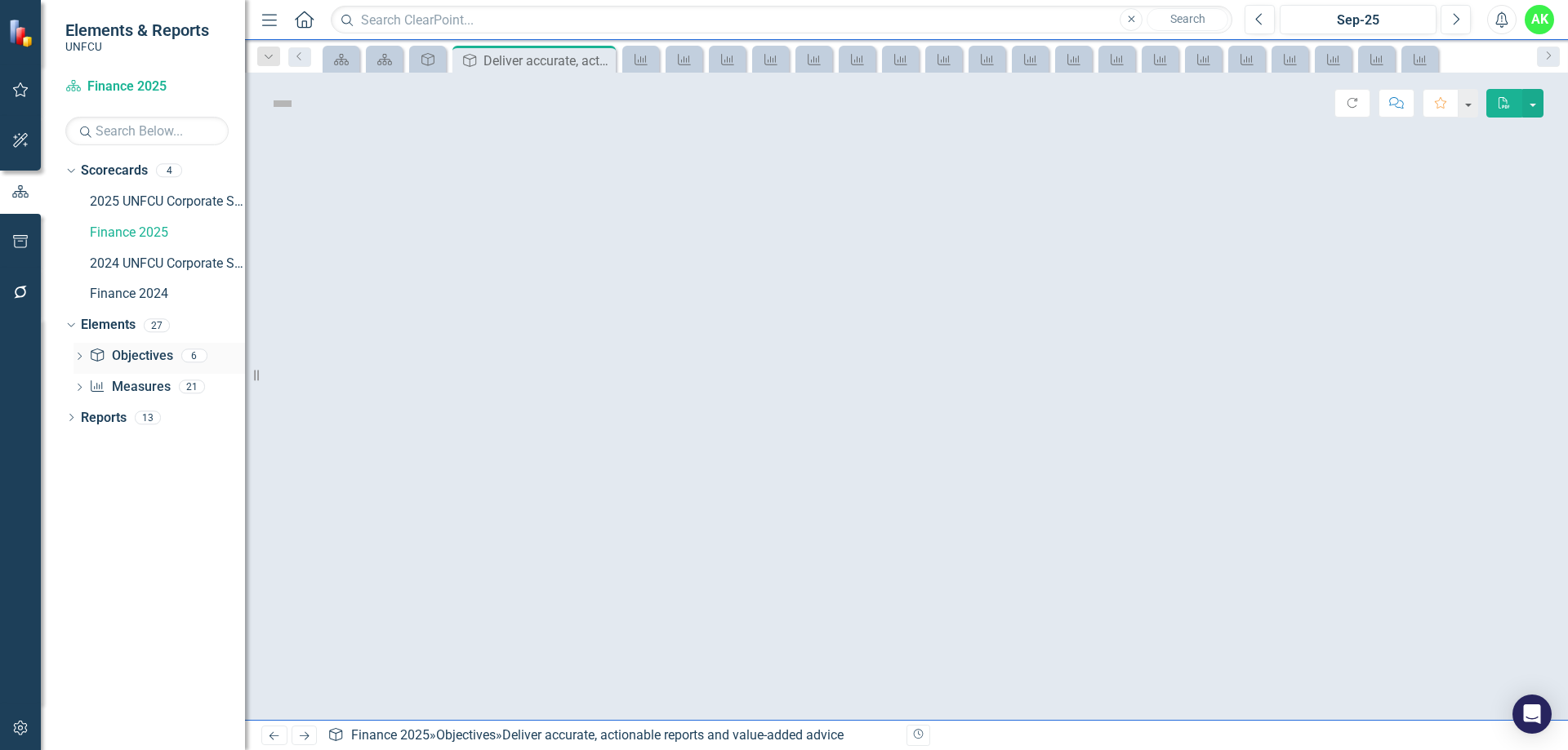
click at [147, 351] on link "Objective Objectives" at bounding box center [131, 356] width 84 height 19
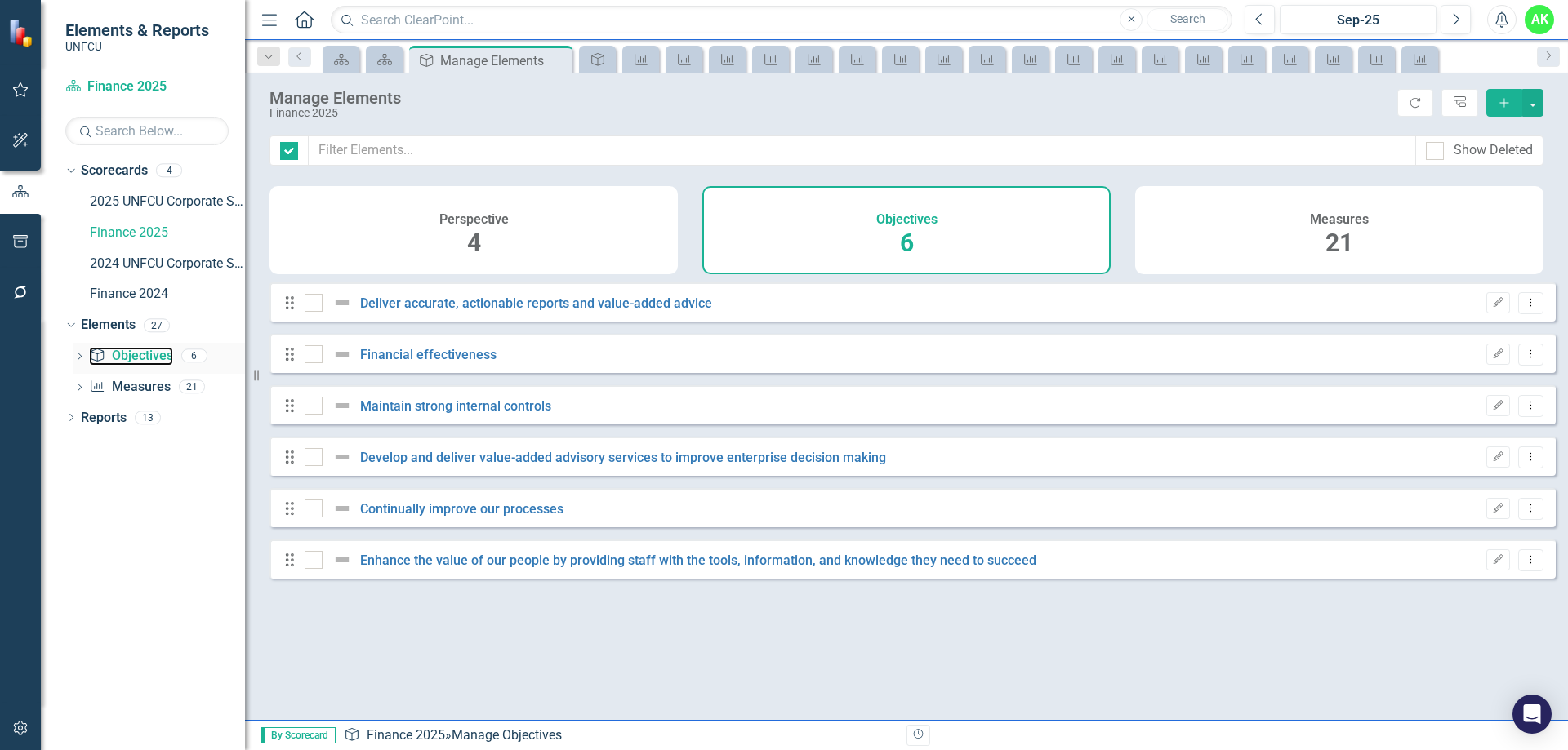
checkbox input "false"
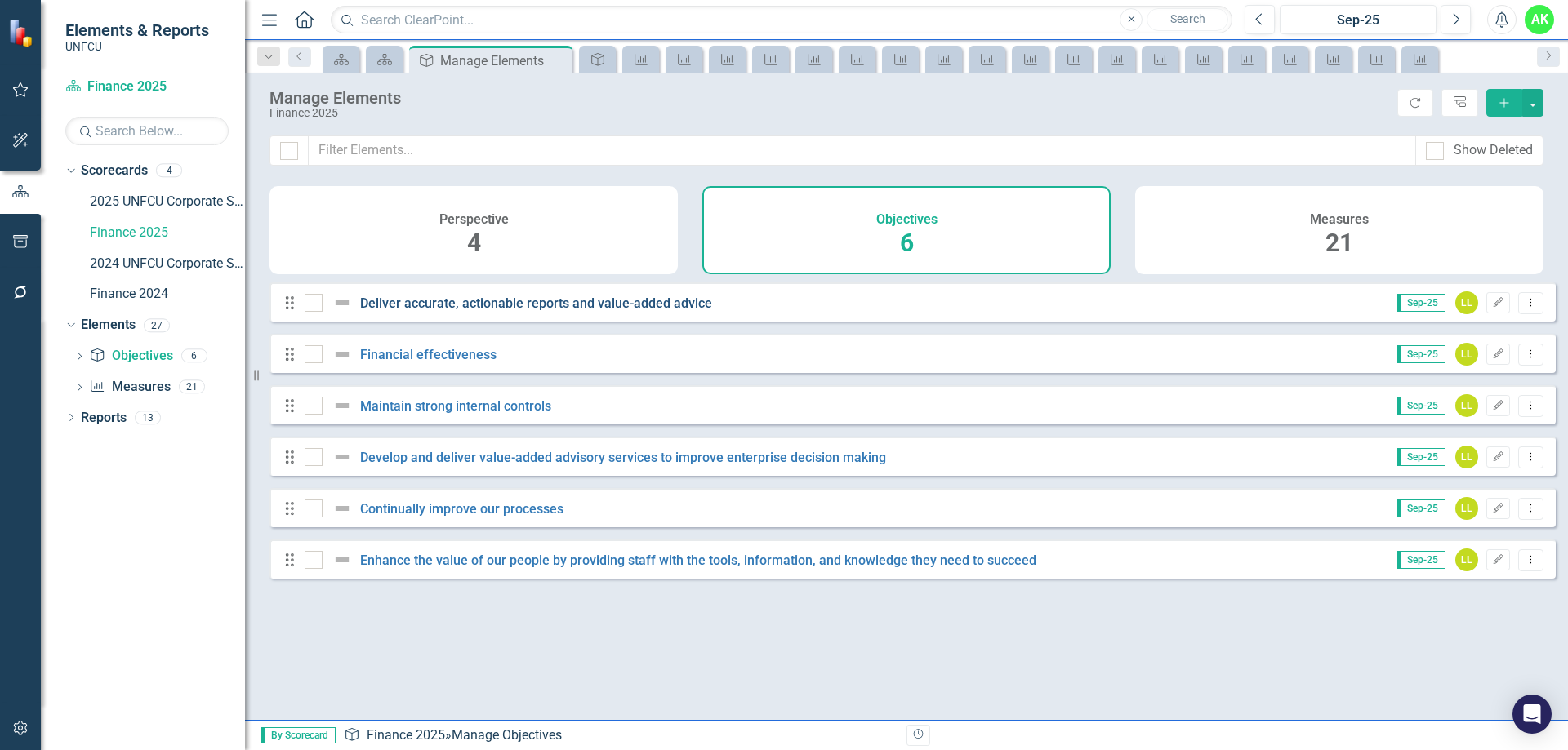
click at [391, 311] on link "Deliver accurate, actionable reports and value-added advice" at bounding box center [536, 303] width 352 height 16
